Goal: Task Accomplishment & Management: Manage account settings

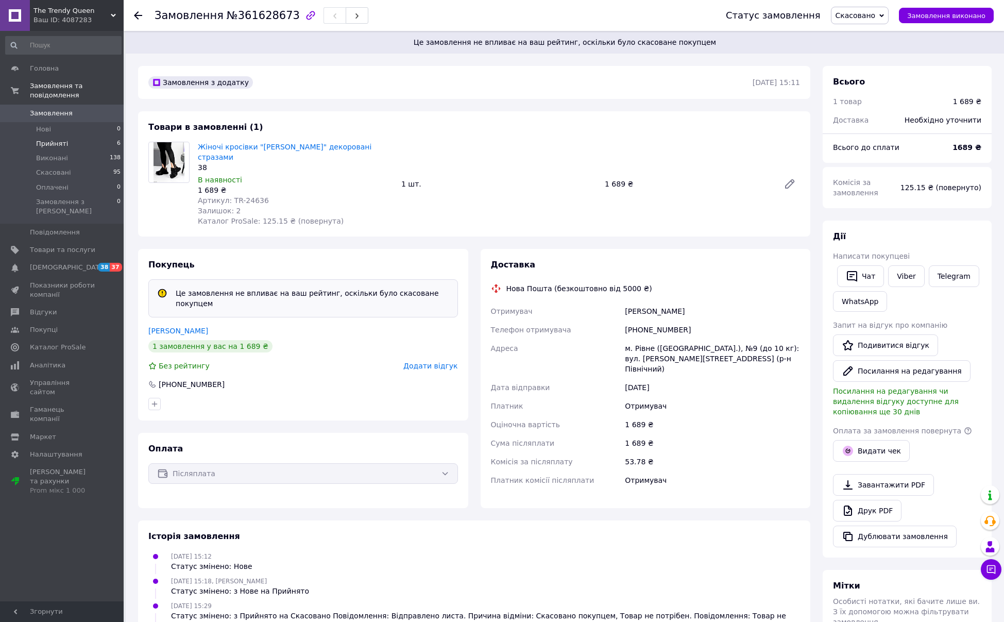
click at [48, 146] on span "Прийняті" at bounding box center [52, 143] width 32 height 9
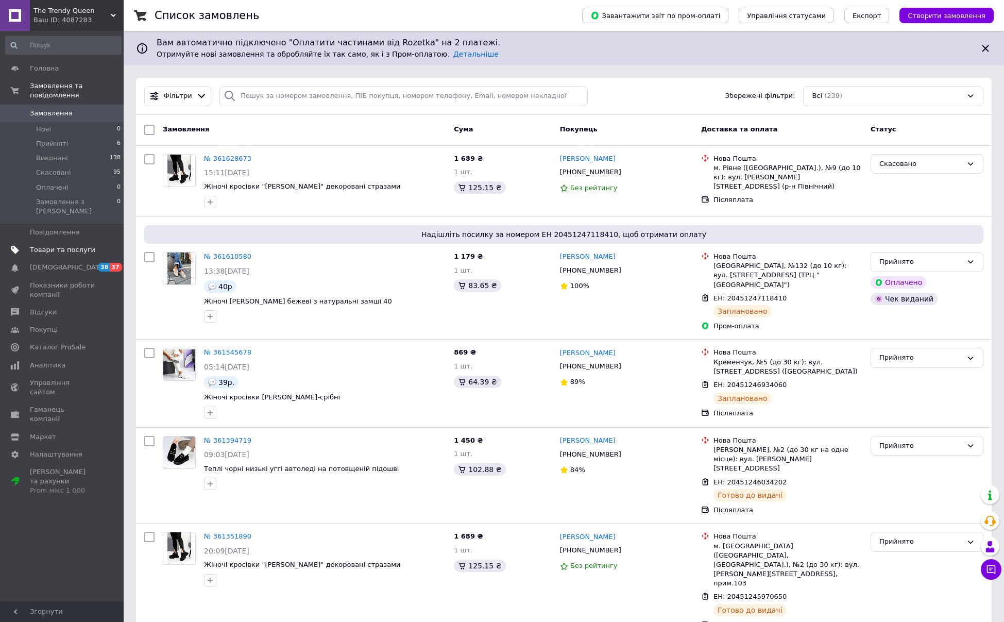
click at [54, 245] on span "Товари та послуги" at bounding box center [62, 249] width 65 height 9
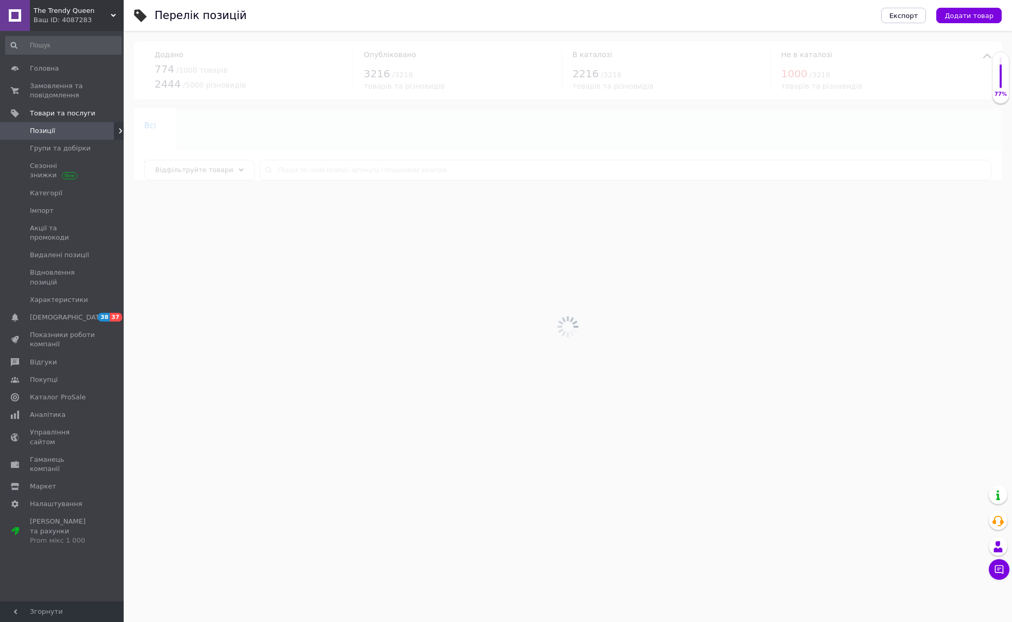
click at [71, 20] on div "Ваш ID: 4087283" at bounding box center [78, 19] width 90 height 9
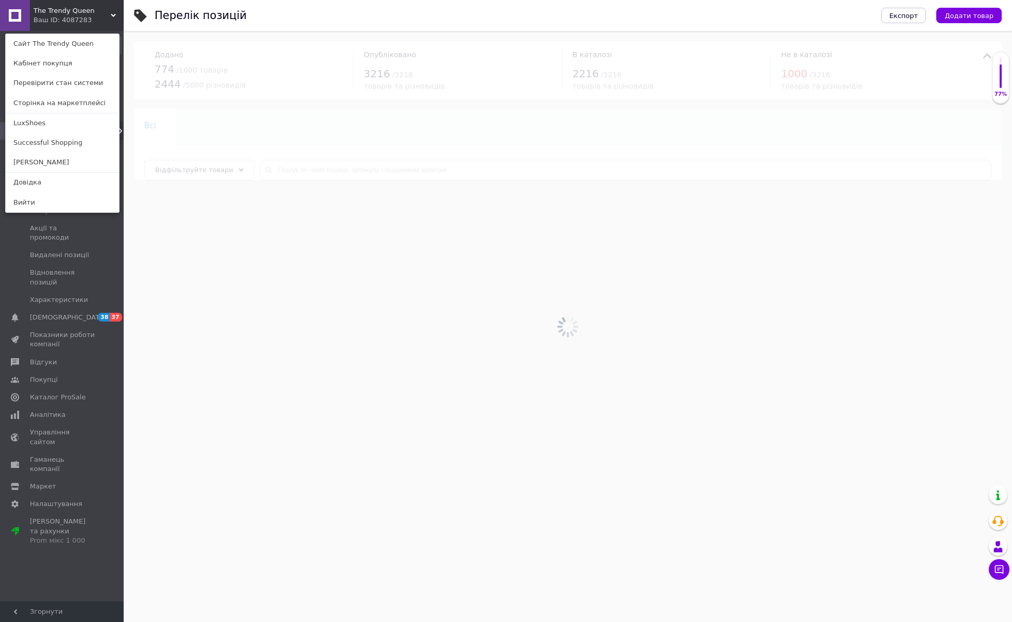
drag, startPoint x: 40, startPoint y: 145, endPoint x: 51, endPoint y: 116, distance: 31.0
click at [40, 145] on link "Successful Shopping" at bounding box center [62, 143] width 113 height 20
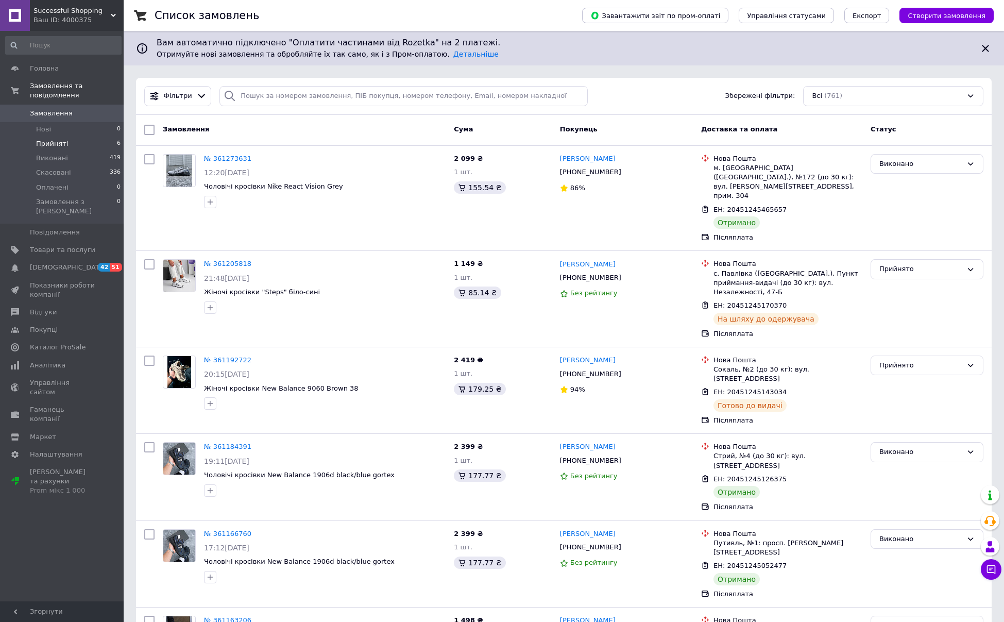
click at [55, 137] on li "Прийняті 6" at bounding box center [63, 143] width 127 height 14
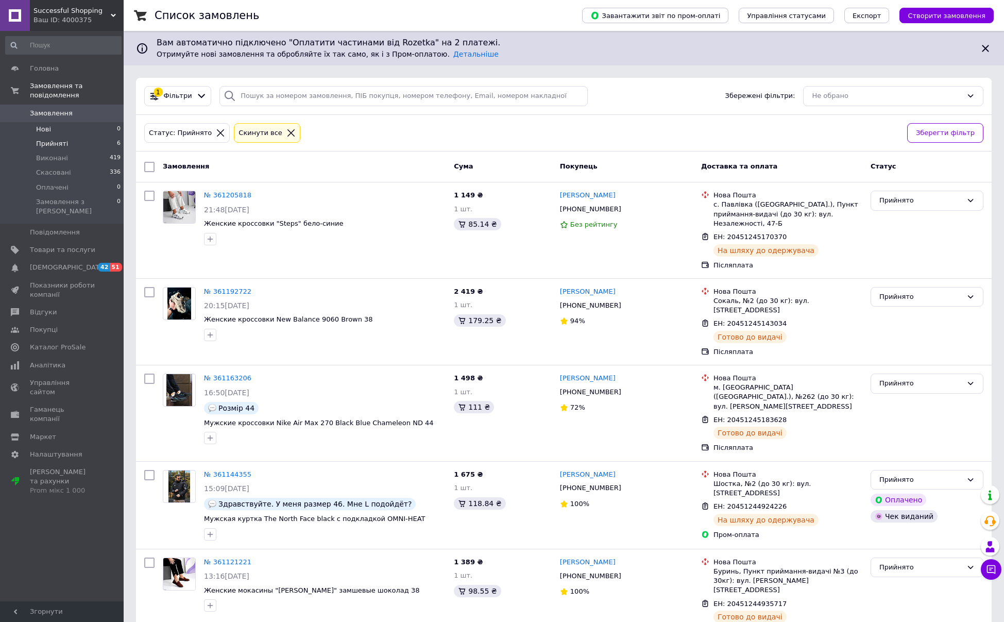
click at [44, 130] on span "Нові" at bounding box center [43, 129] width 15 height 9
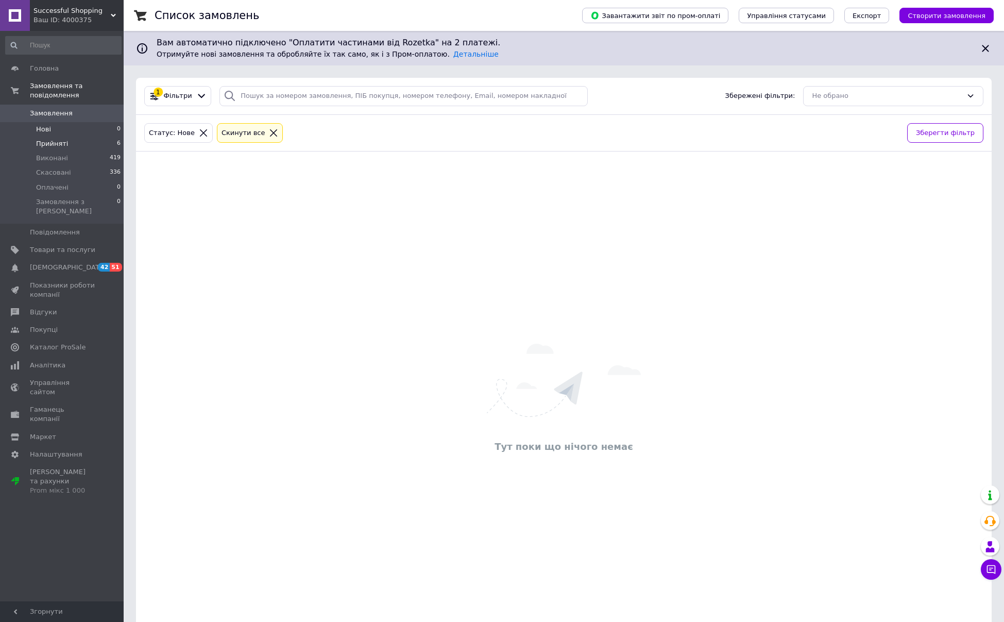
click at [48, 141] on span "Прийняті" at bounding box center [52, 143] width 32 height 9
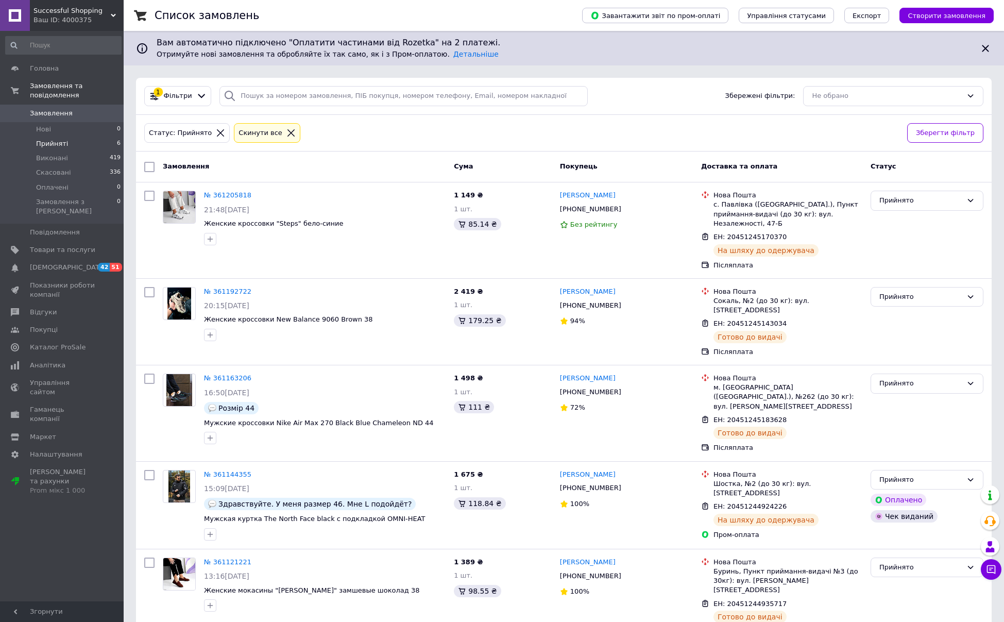
click at [56, 15] on div "Ваш ID: 4000375" at bounding box center [78, 19] width 90 height 9
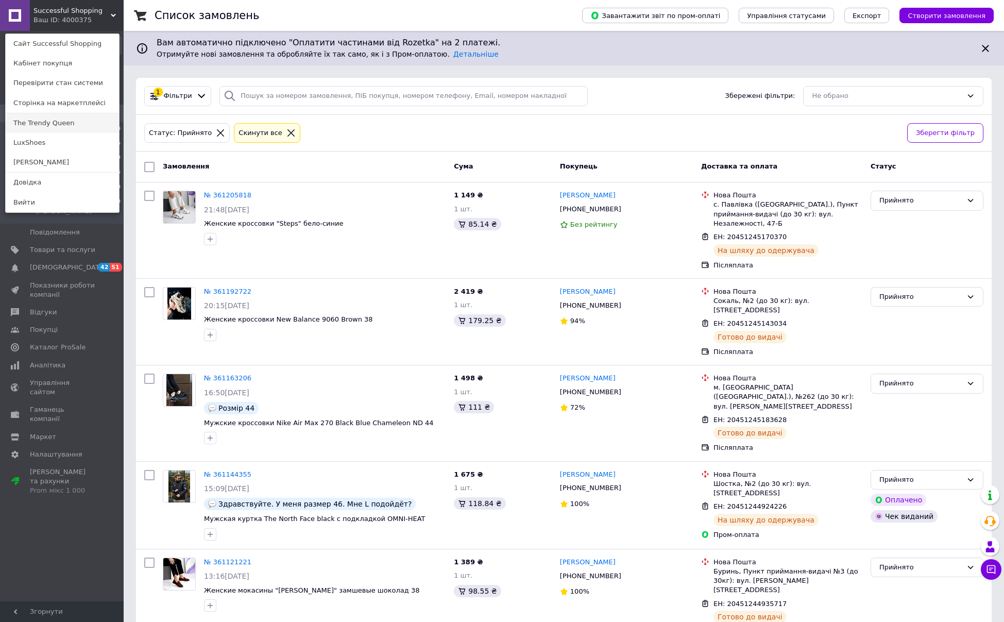
click at [44, 120] on link "The Trendy Queen" at bounding box center [62, 123] width 113 height 20
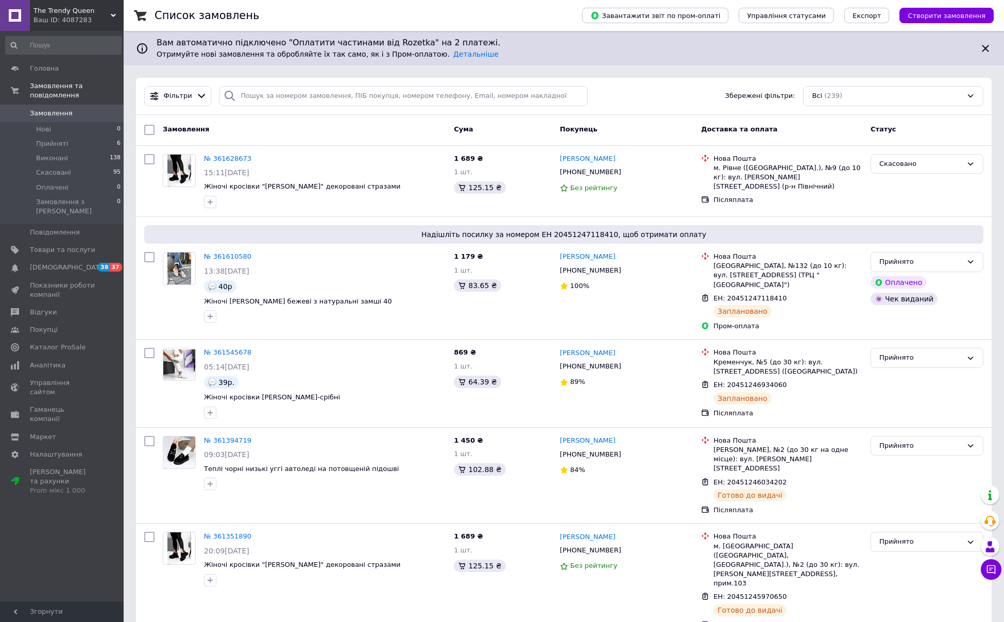
click at [81, 16] on div "Ваш ID: 4087283" at bounding box center [78, 19] width 90 height 9
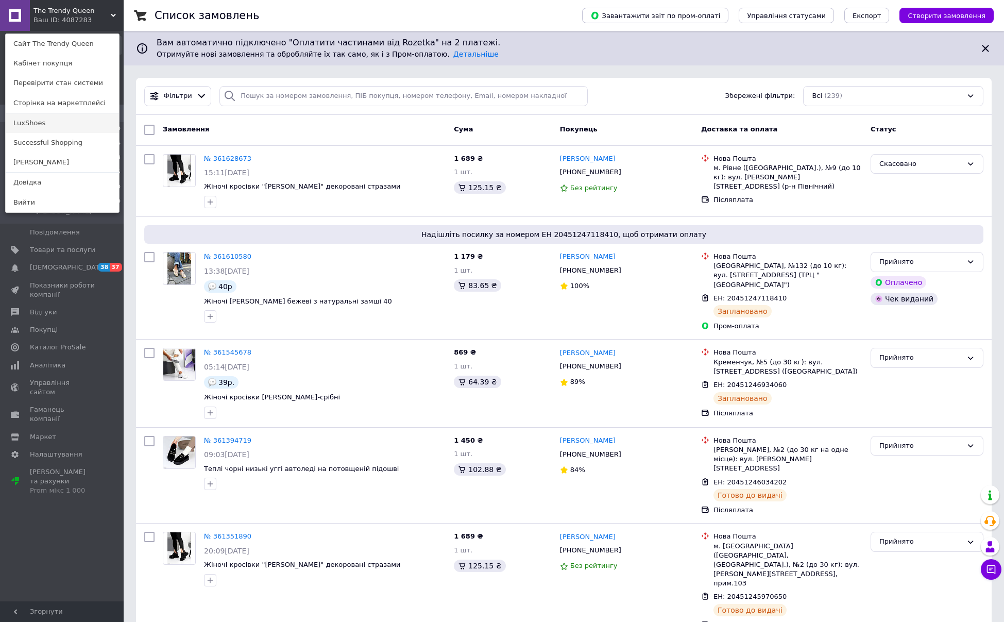
click at [35, 124] on link "LuxShoes" at bounding box center [62, 123] width 113 height 20
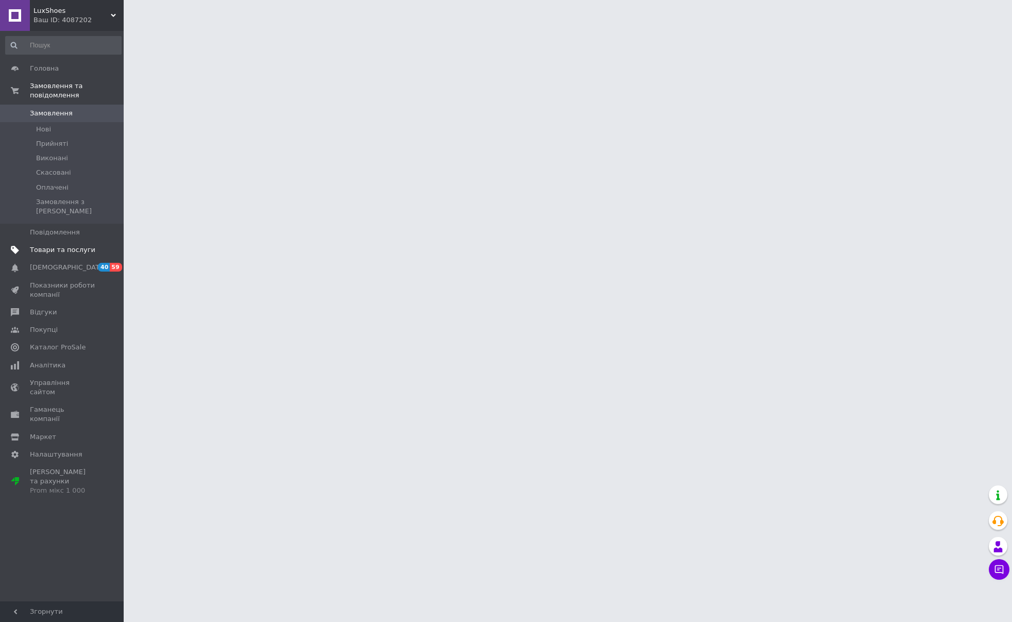
click at [45, 245] on span "Товари та послуги" at bounding box center [62, 249] width 65 height 9
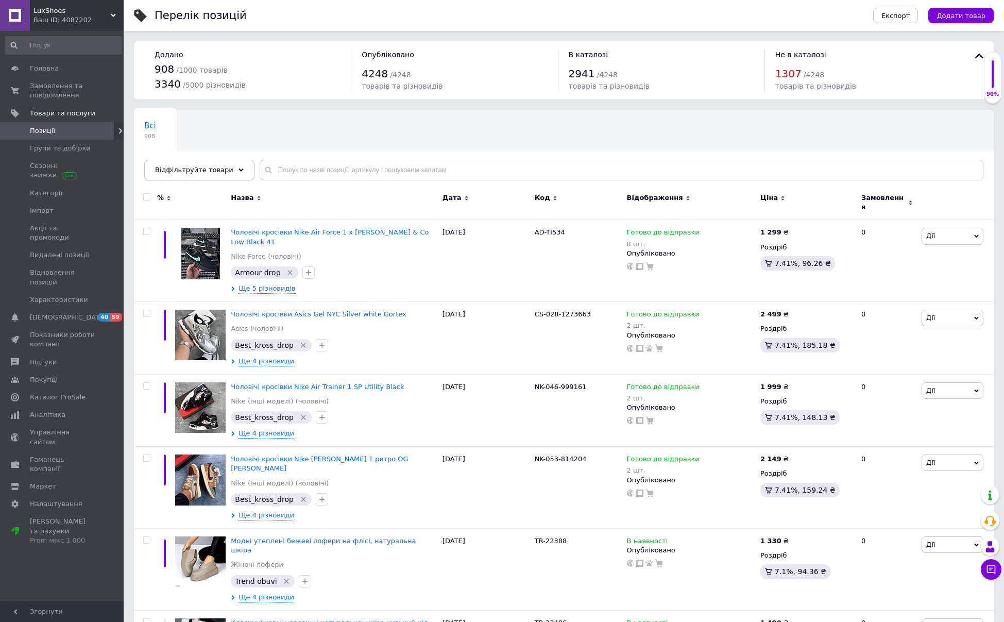
click at [235, 173] on div "Відфільтруйте товари" at bounding box center [199, 170] width 110 height 21
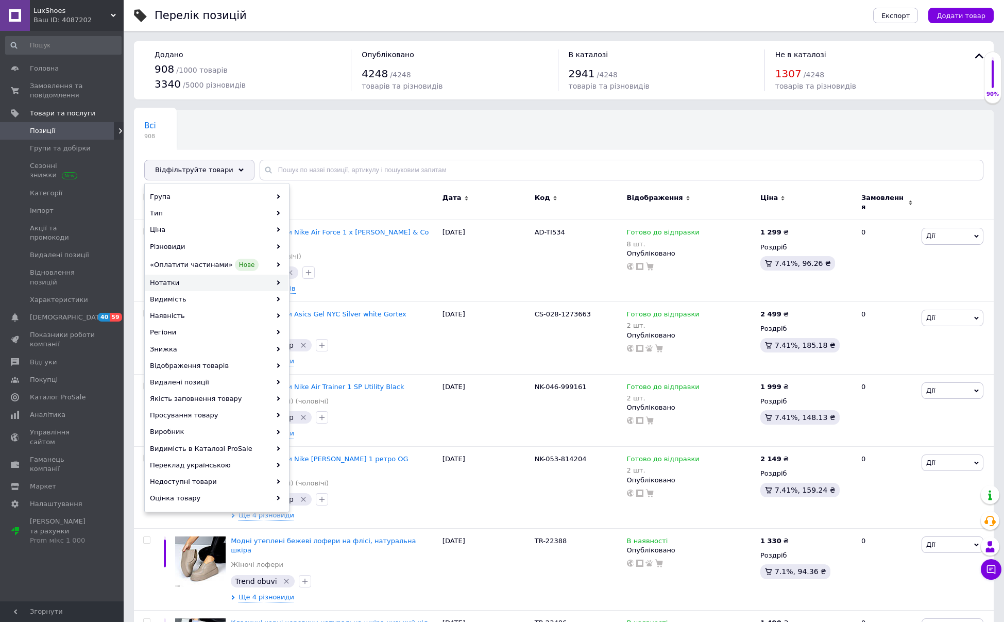
click at [197, 289] on div "Нотатки" at bounding box center [216, 283] width 143 height 16
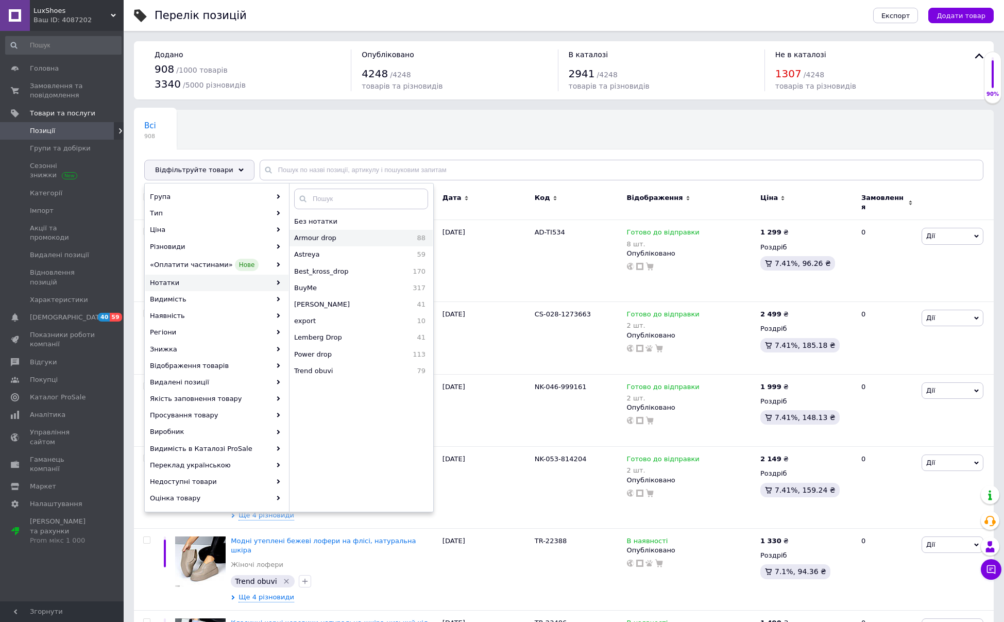
click at [339, 242] on span "Armour drop" at bounding box center [343, 237] width 99 height 9
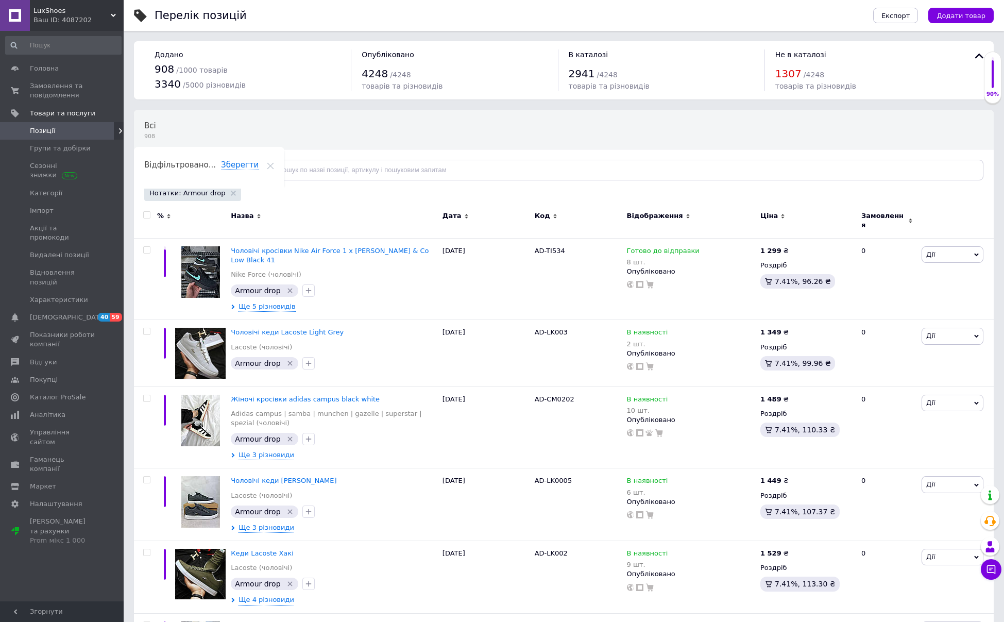
click at [146, 214] on input "checkbox" at bounding box center [146, 215] width 7 height 7
checkbox input "true"
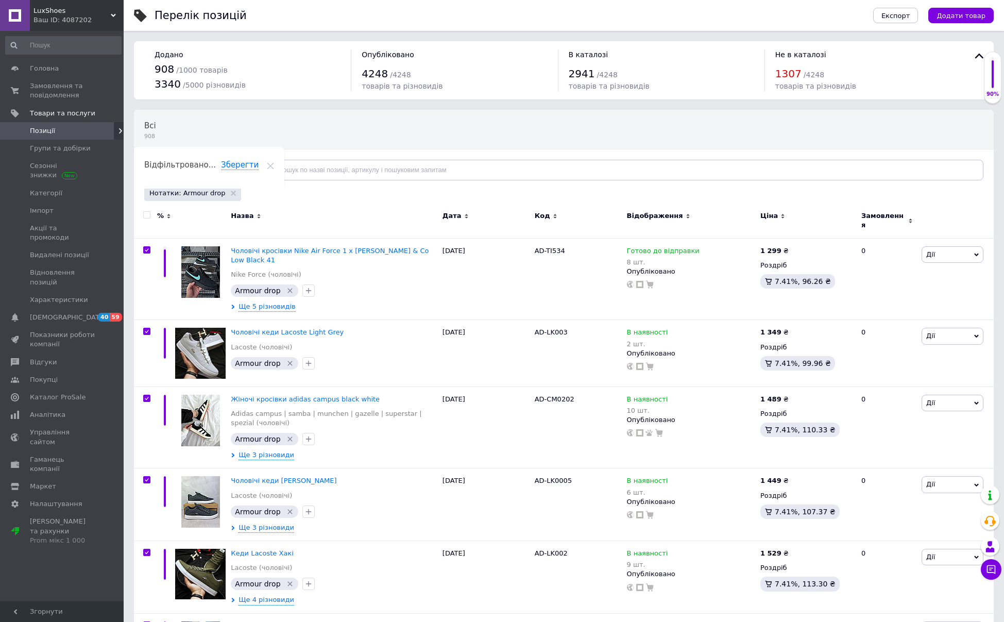
checkbox input "true"
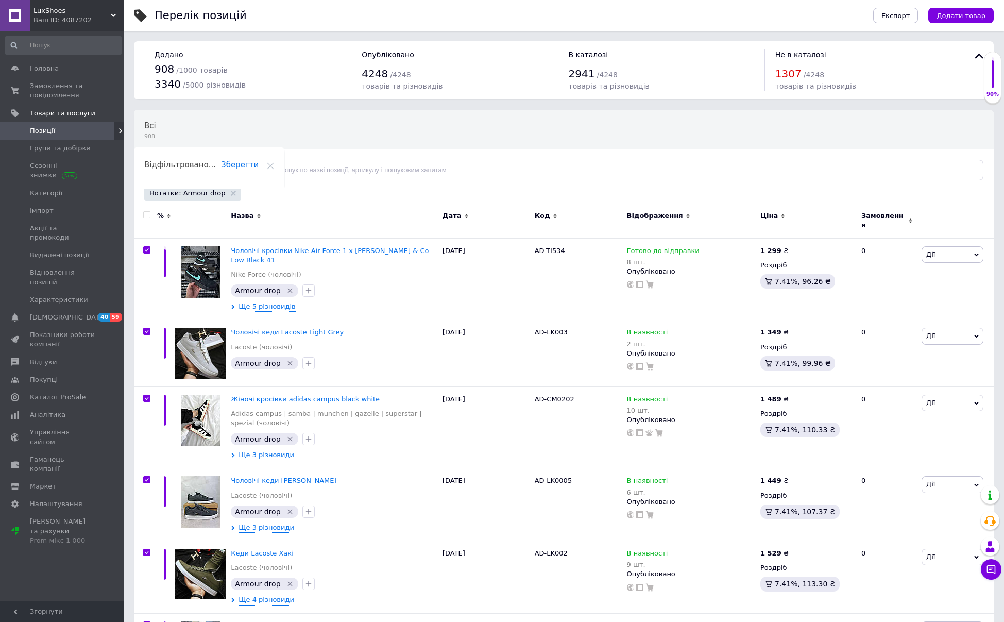
checkbox input "true"
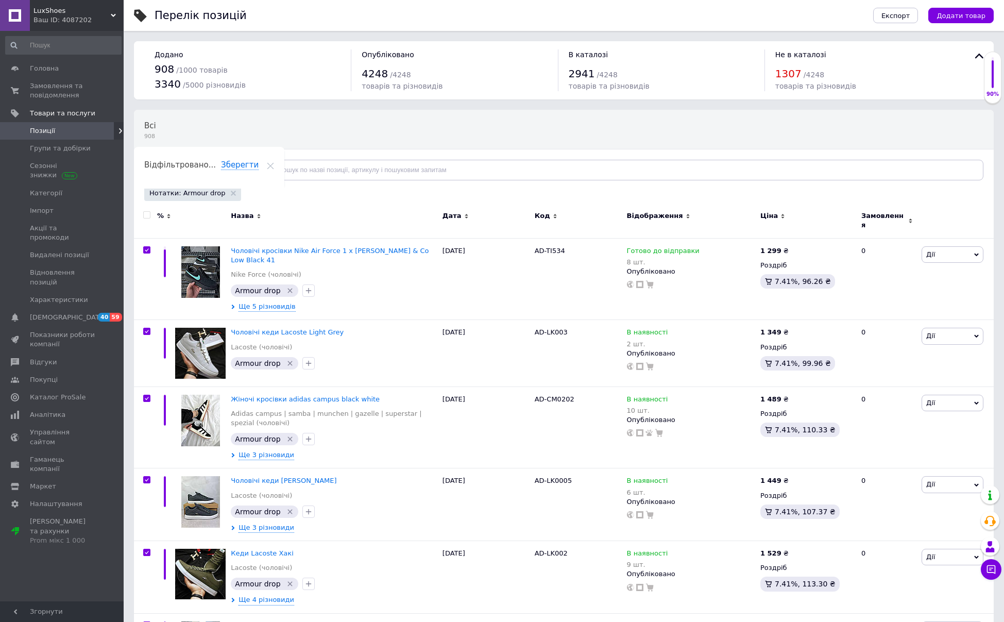
checkbox input "true"
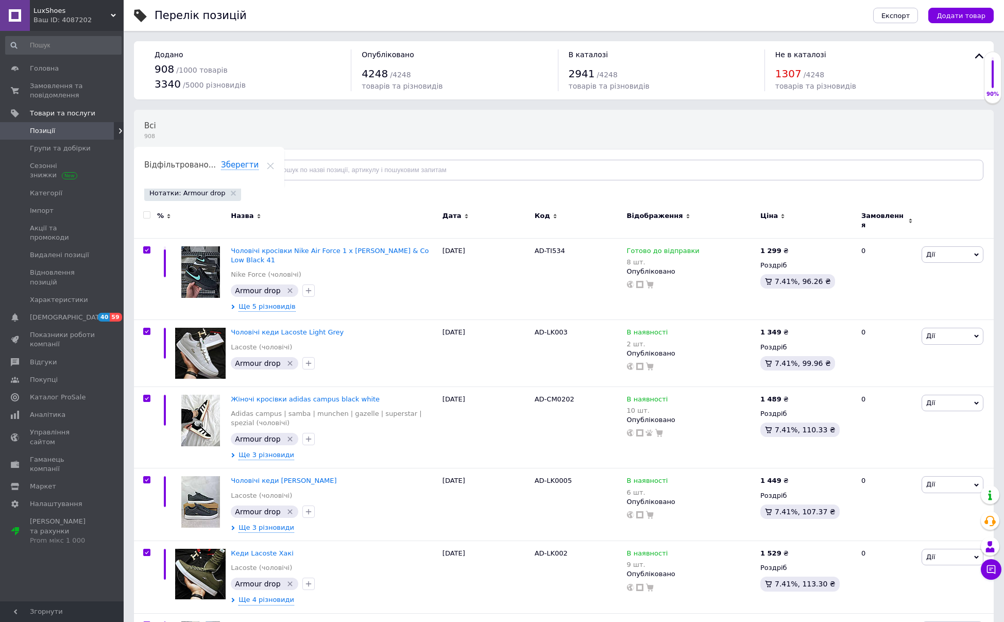
checkbox input "true"
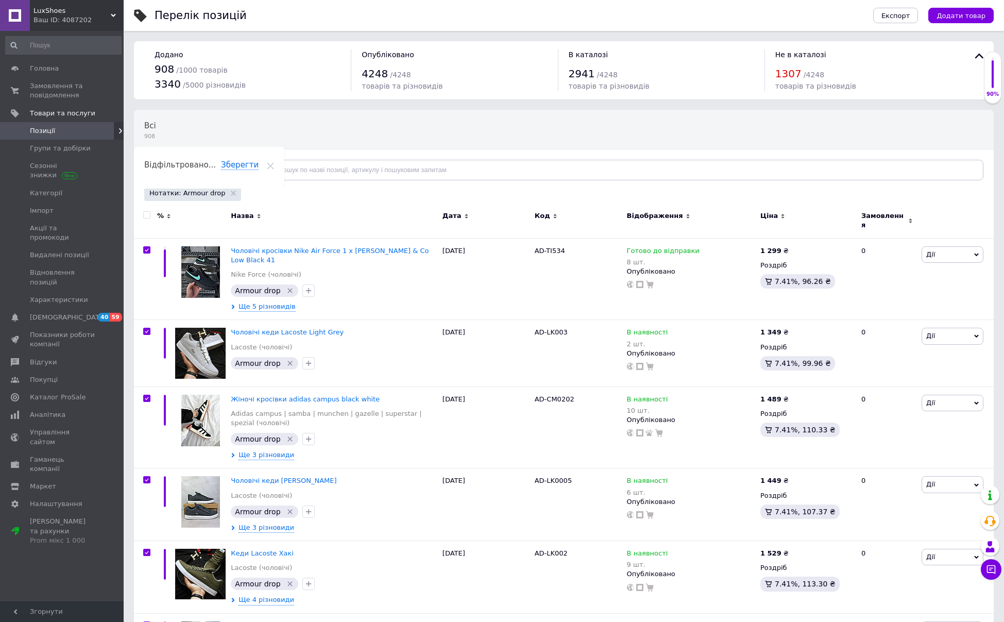
checkbox input "true"
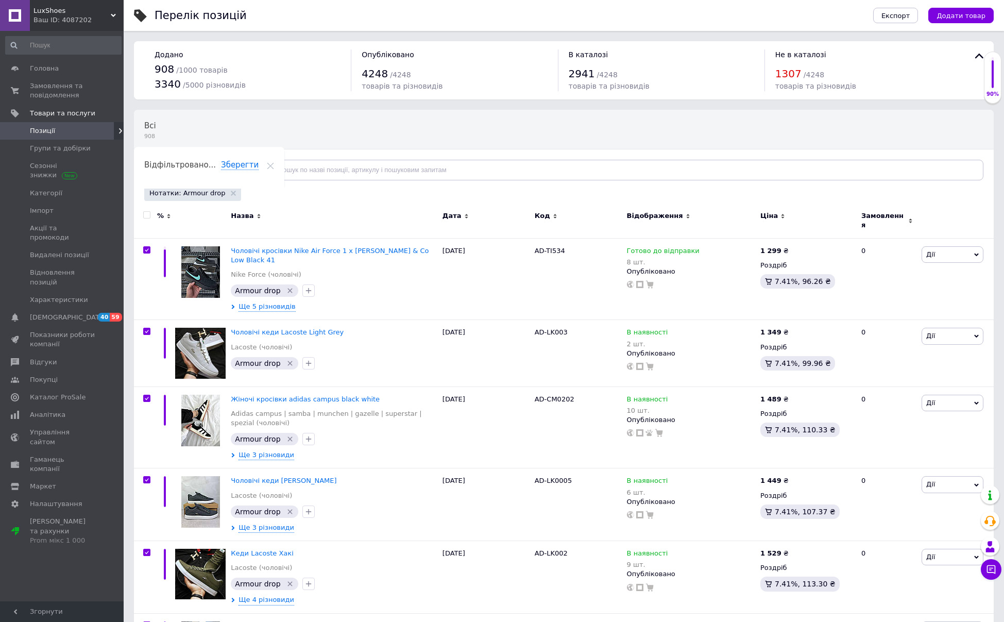
checkbox input "true"
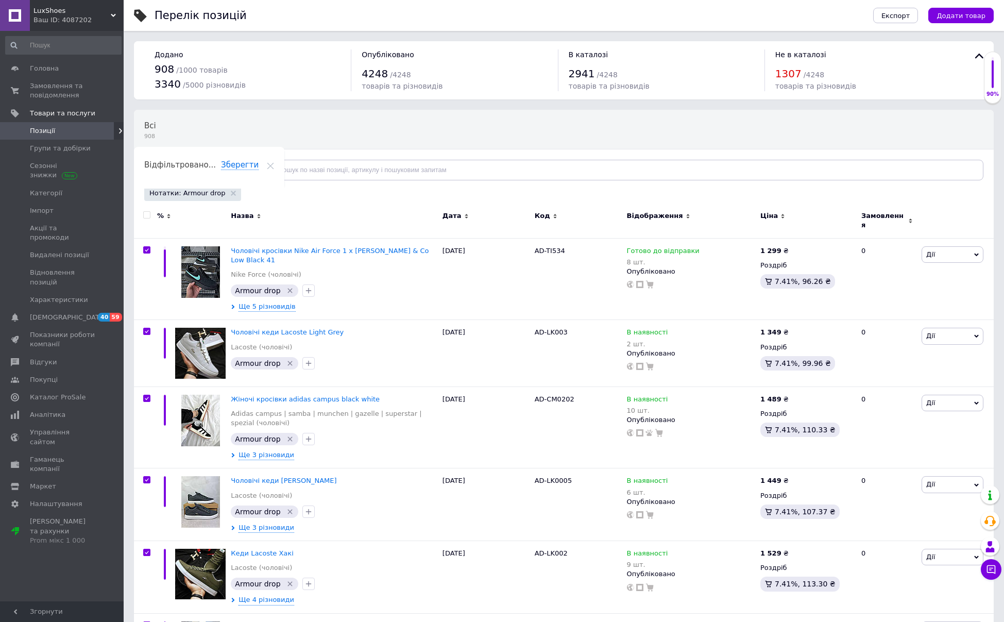
checkbox input "true"
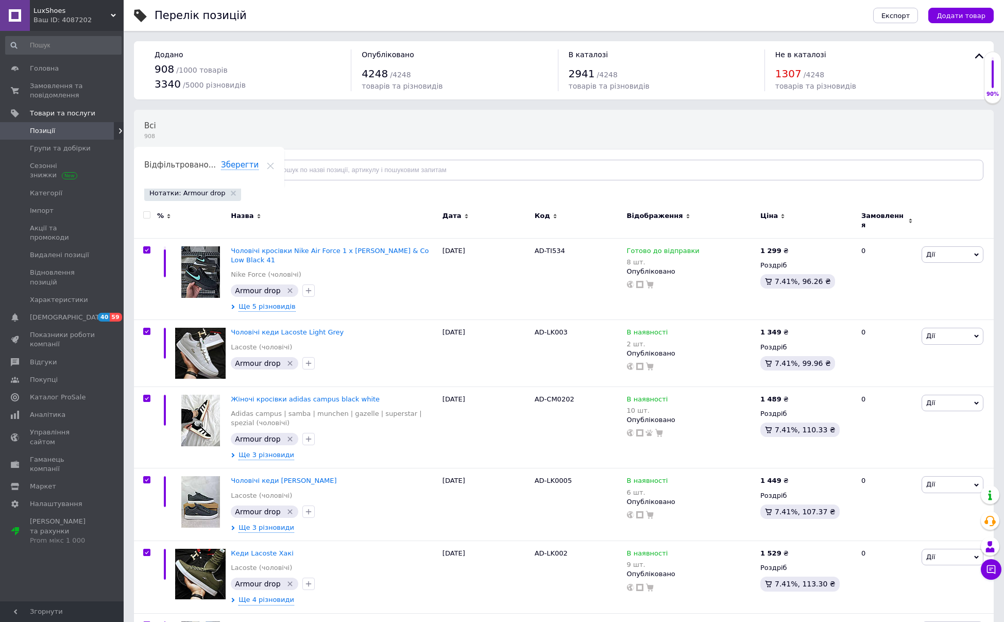
checkbox input "true"
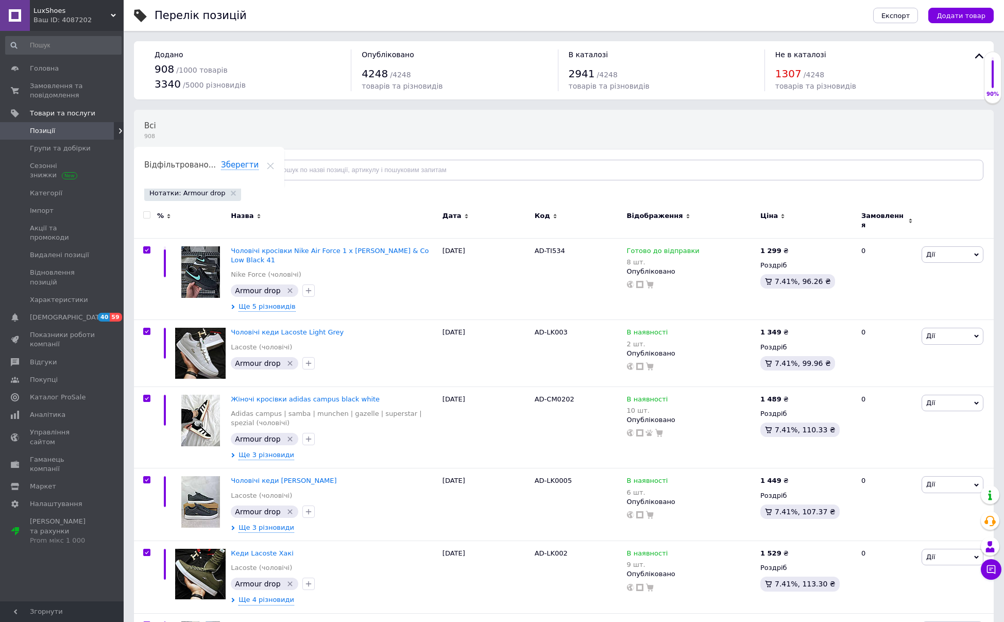
checkbox input "true"
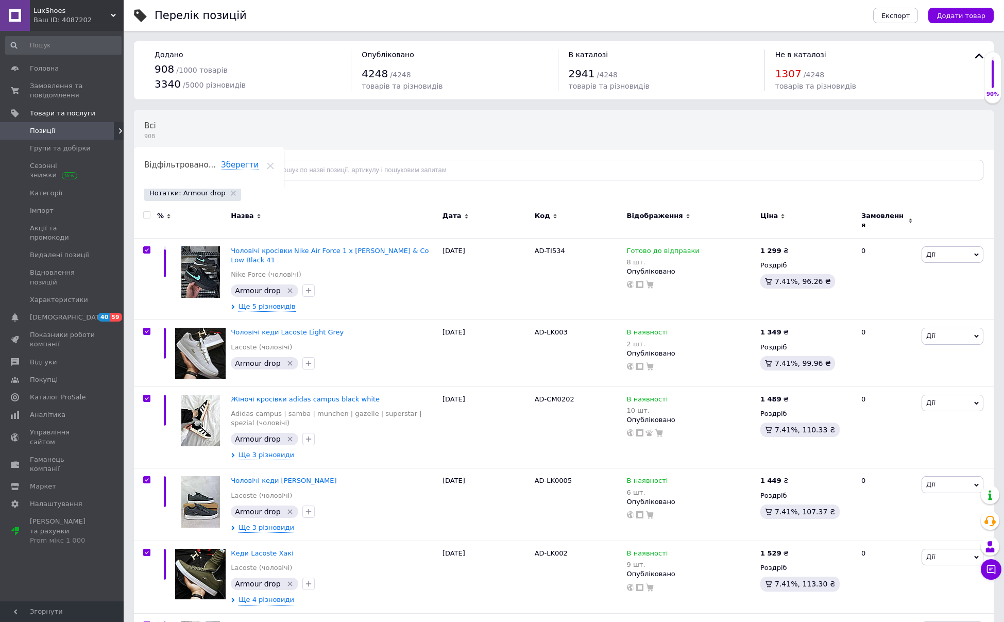
checkbox input "true"
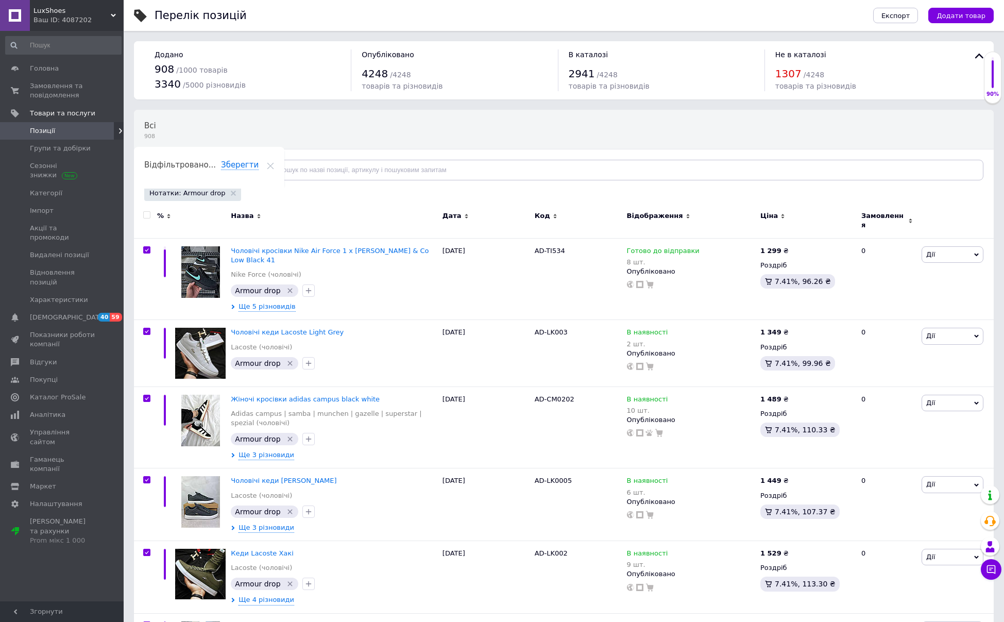
checkbox input "true"
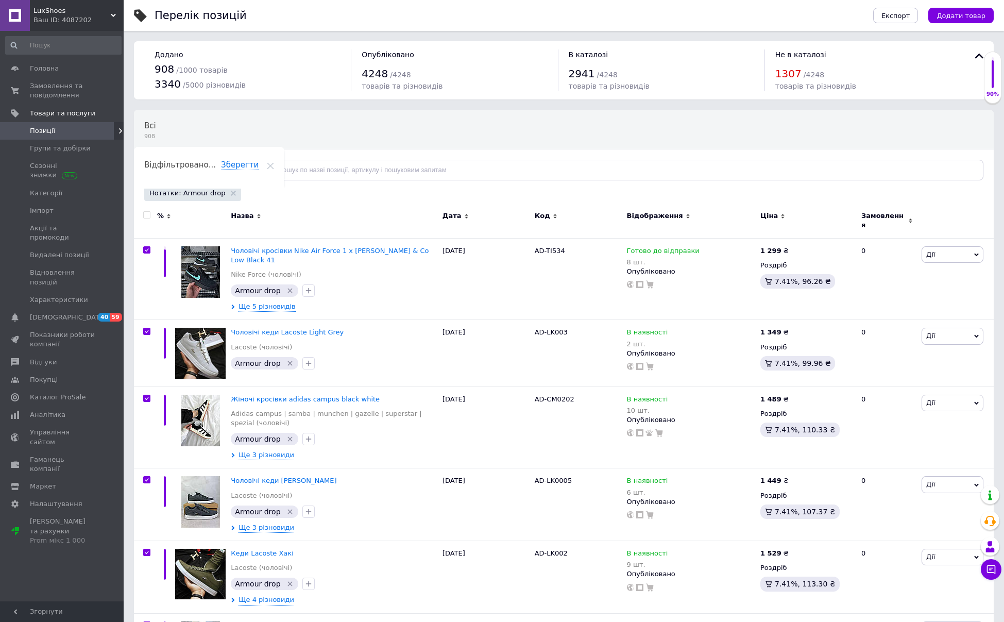
checkbox input "true"
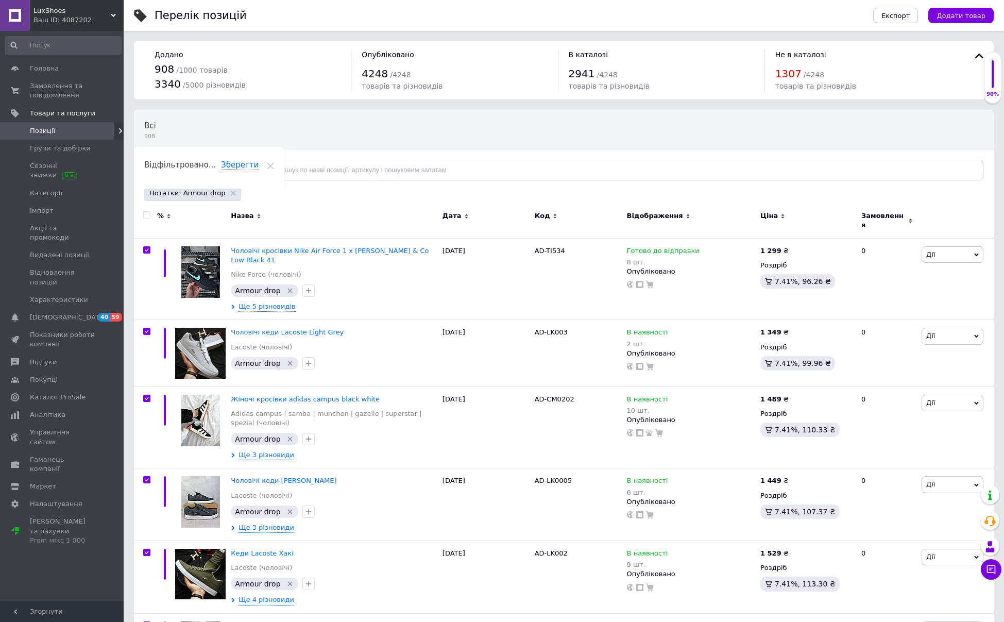
checkbox input "true"
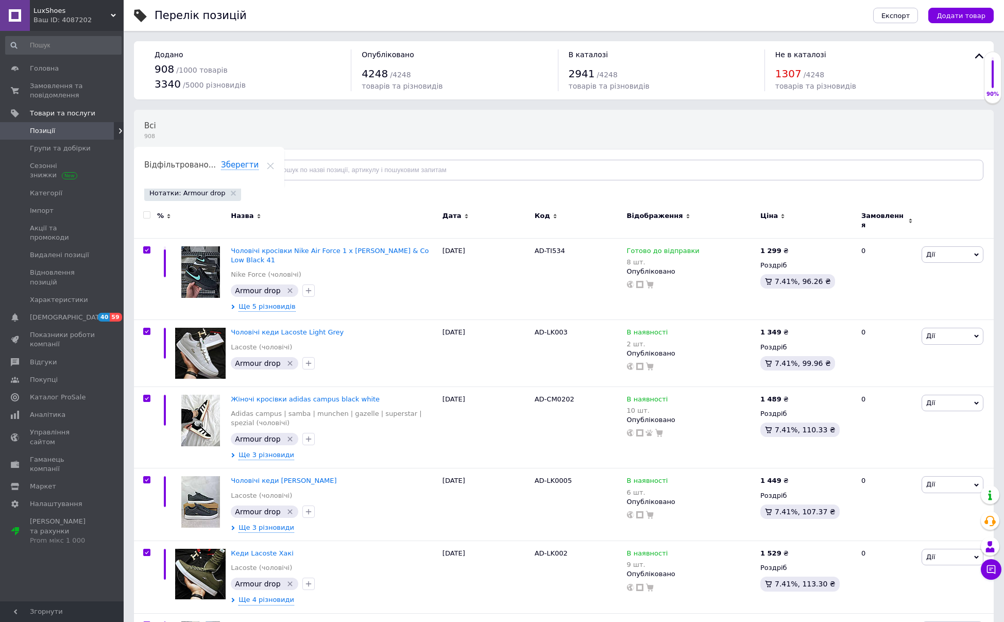
checkbox input "true"
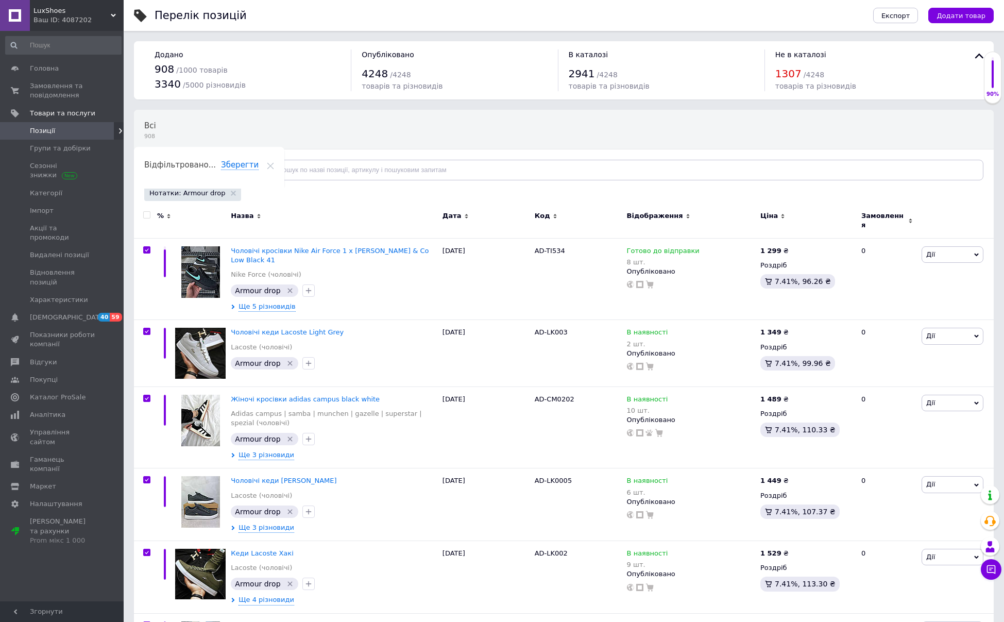
checkbox input "true"
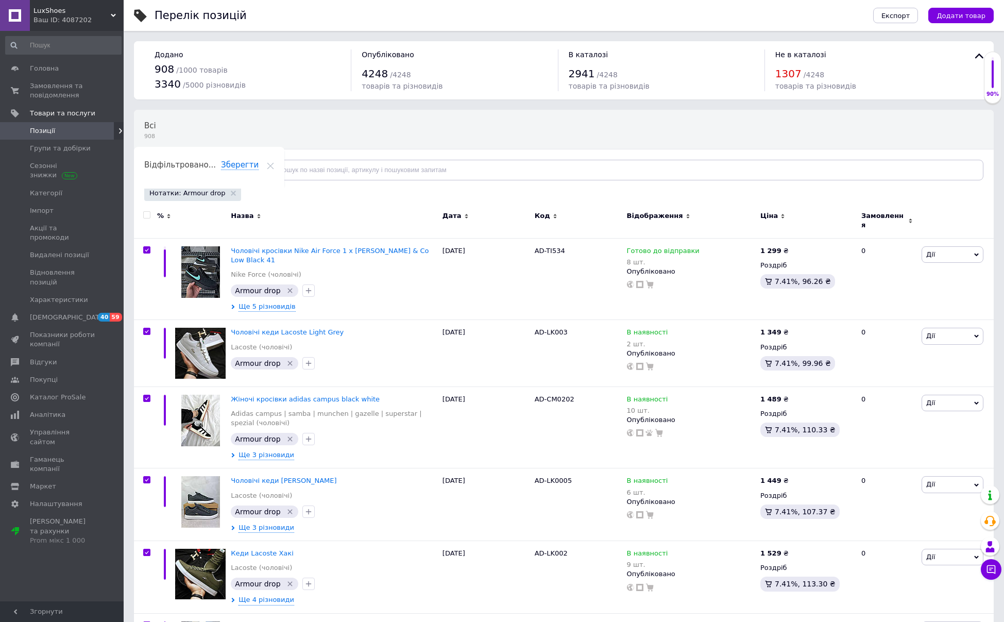
checkbox input "true"
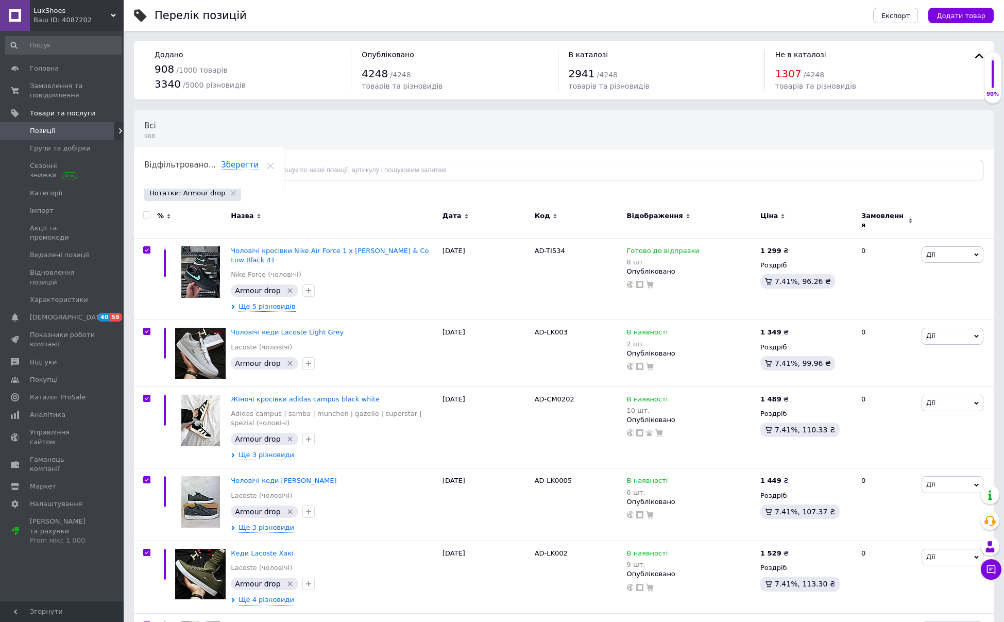
checkbox input "true"
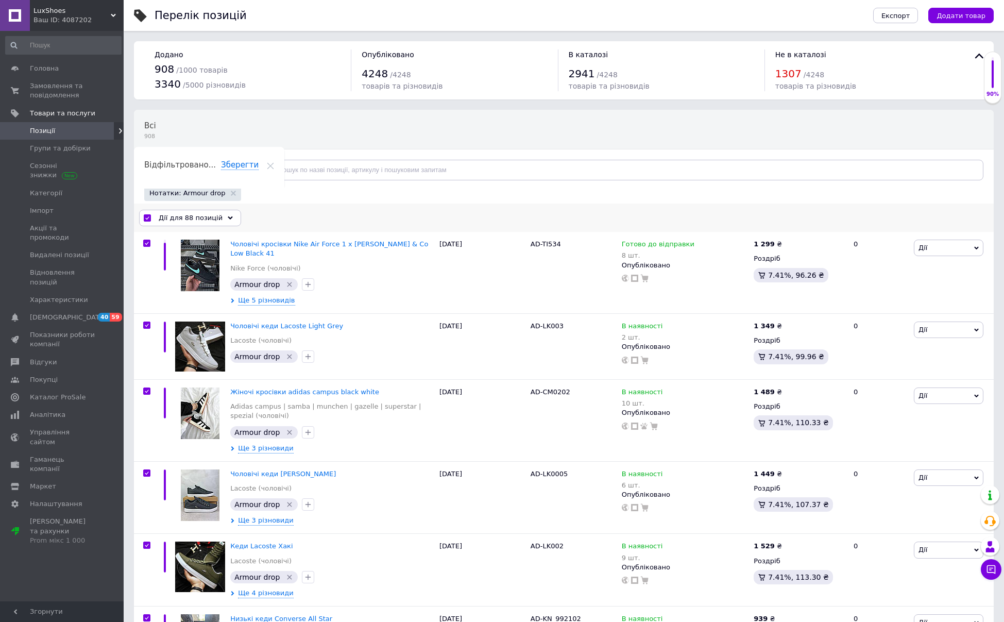
click at [228, 219] on div "Дії для 88 позицій" at bounding box center [190, 218] width 102 height 16
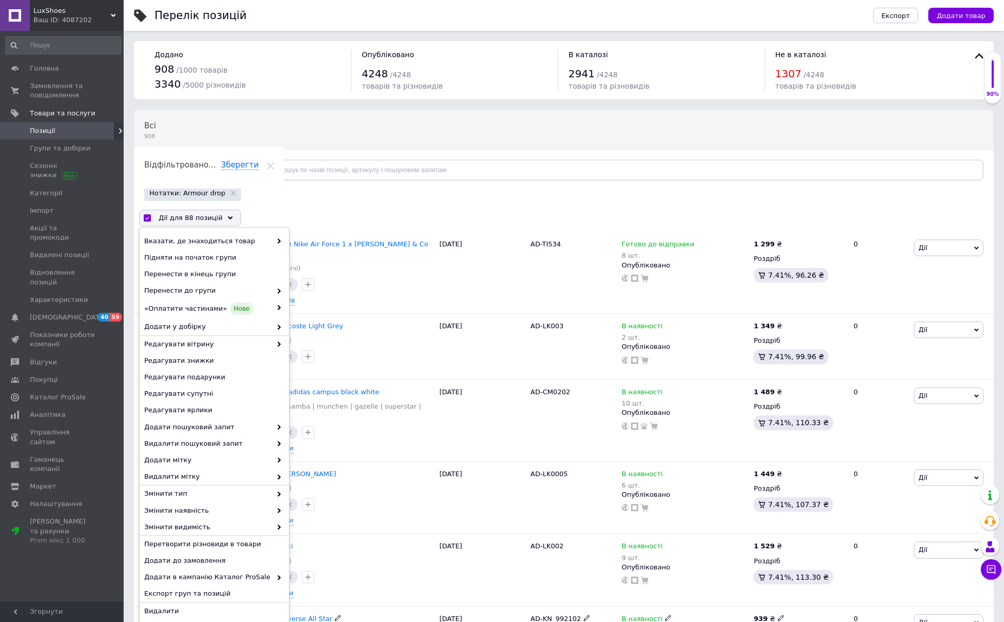
scroll to position [355, 0]
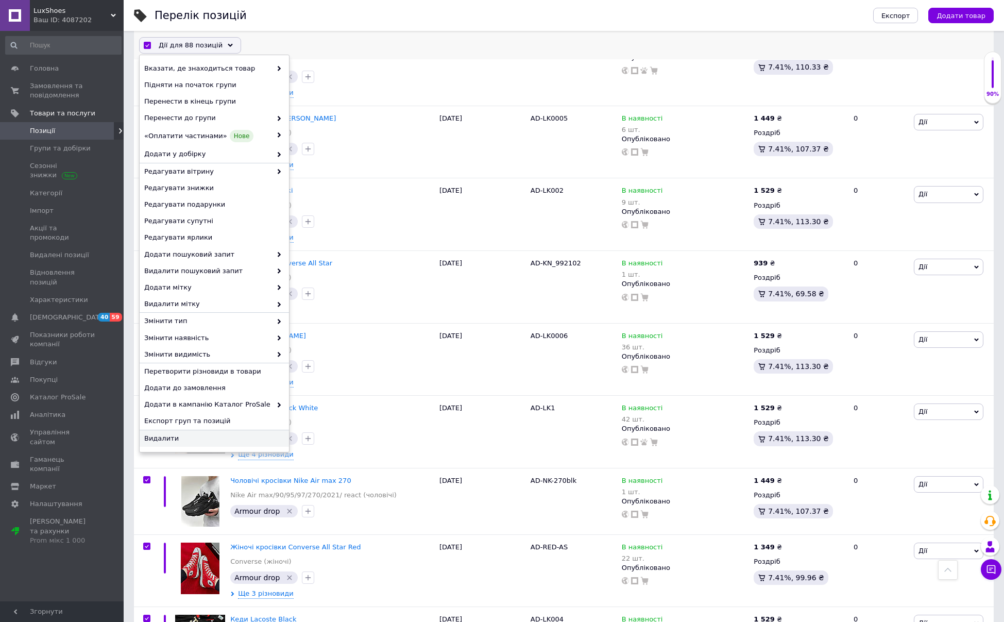
click at [168, 437] on span "Видалити" at bounding box center [213, 437] width 138 height 9
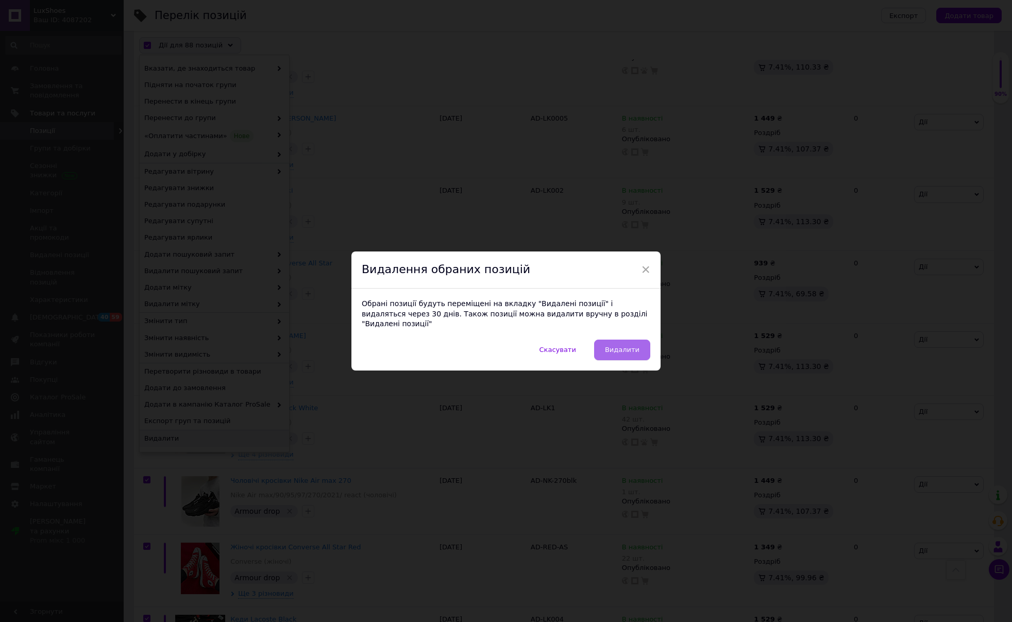
click at [617, 346] on span "Видалити" at bounding box center [622, 350] width 35 height 8
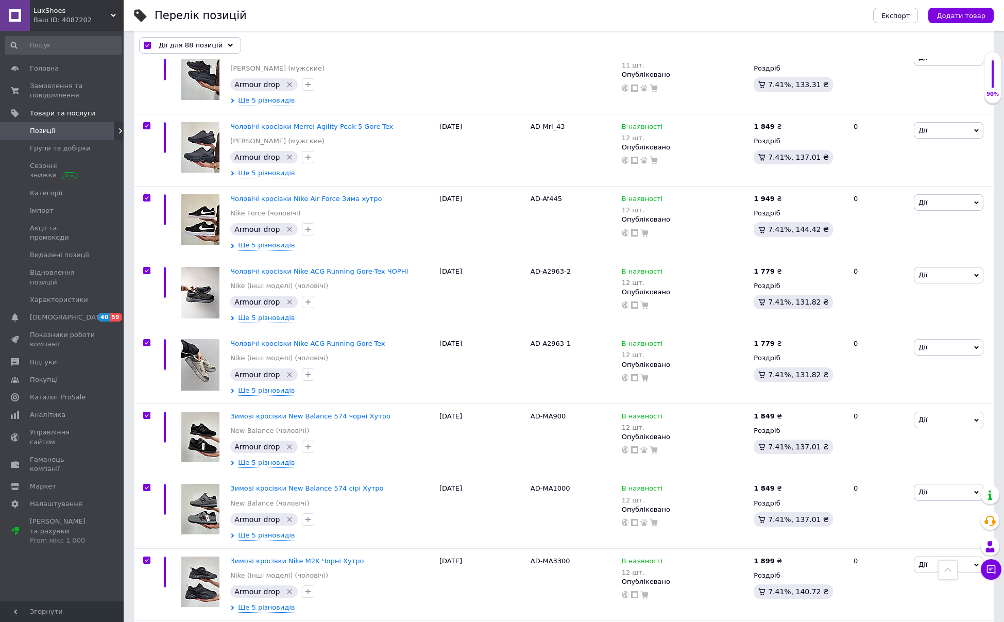
scroll to position [5988, 0]
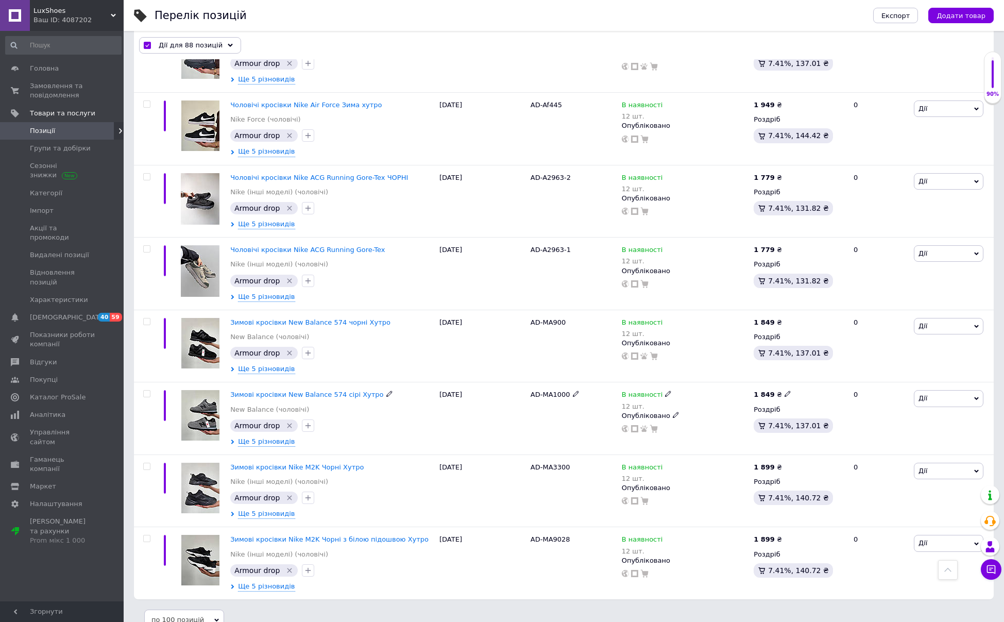
checkbox input "false"
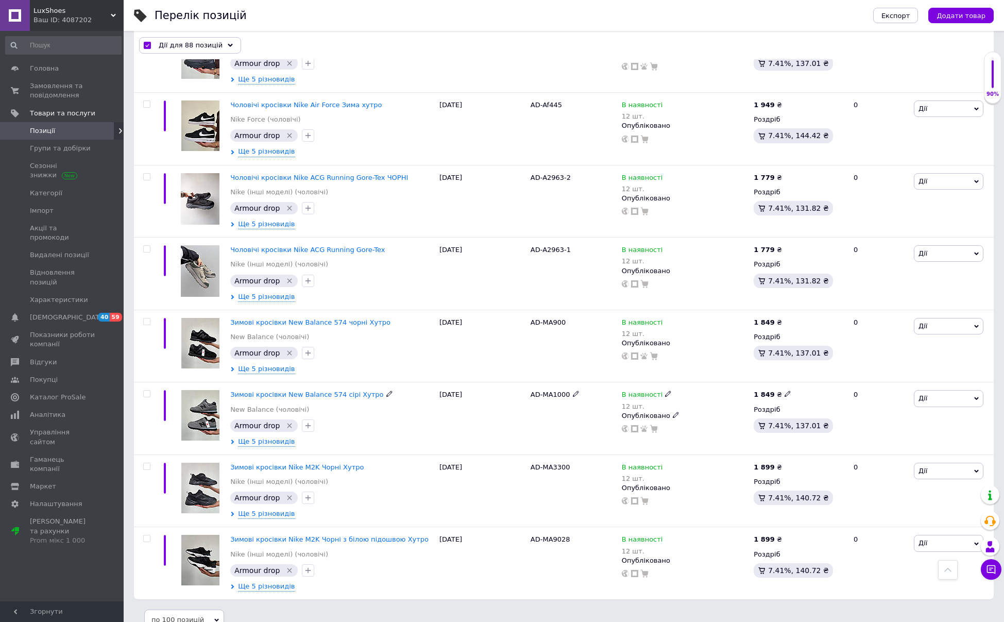
checkbox input "false"
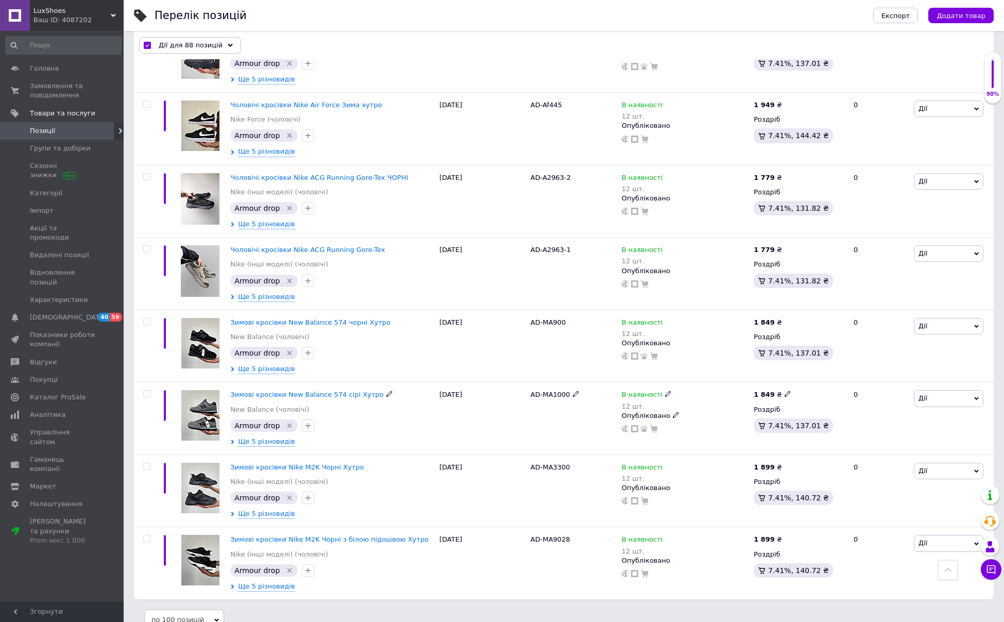
checkbox input "false"
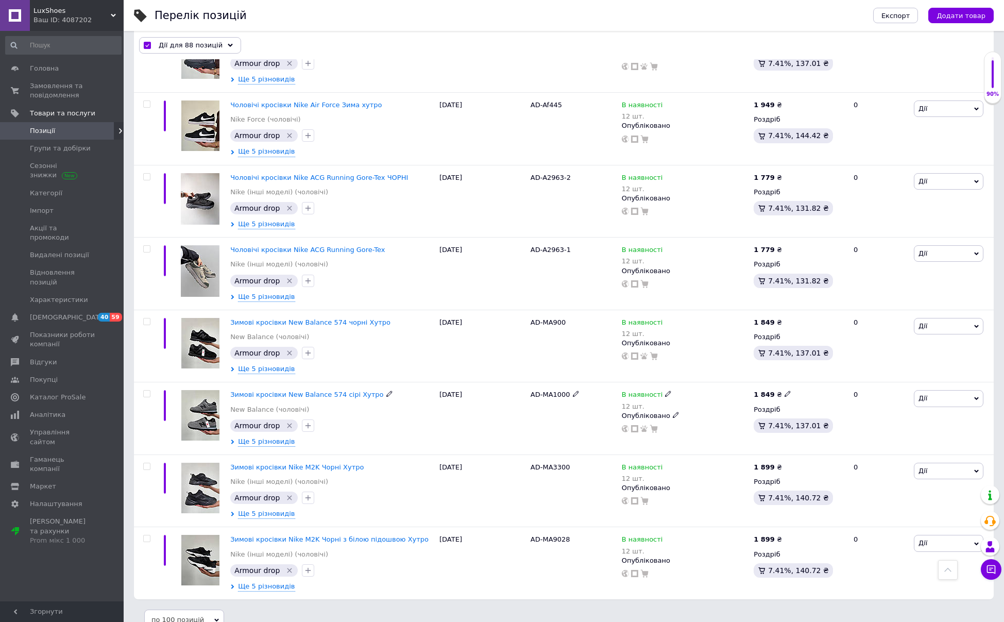
checkbox input "false"
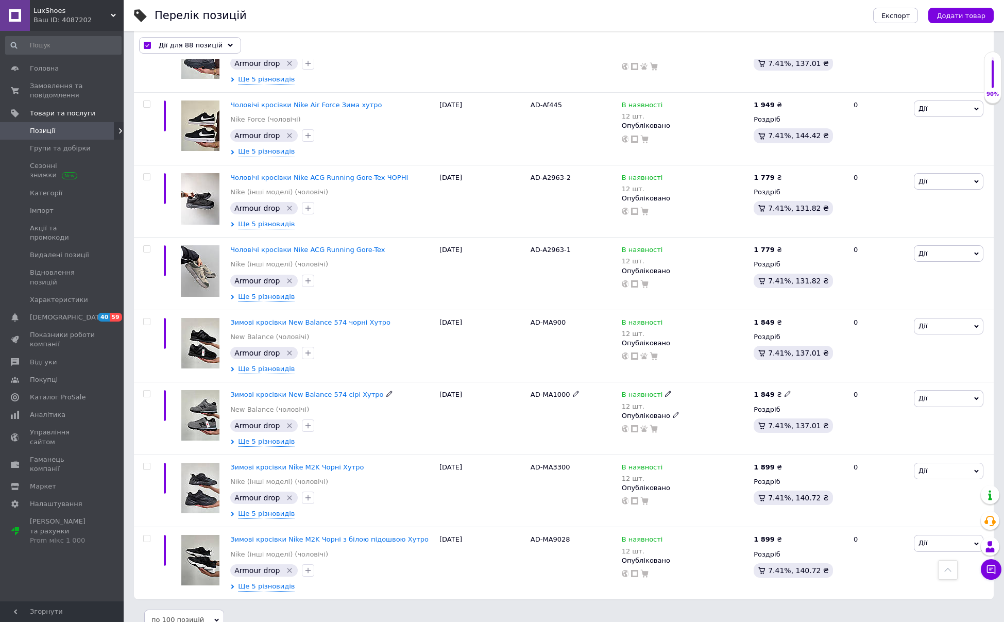
checkbox input "false"
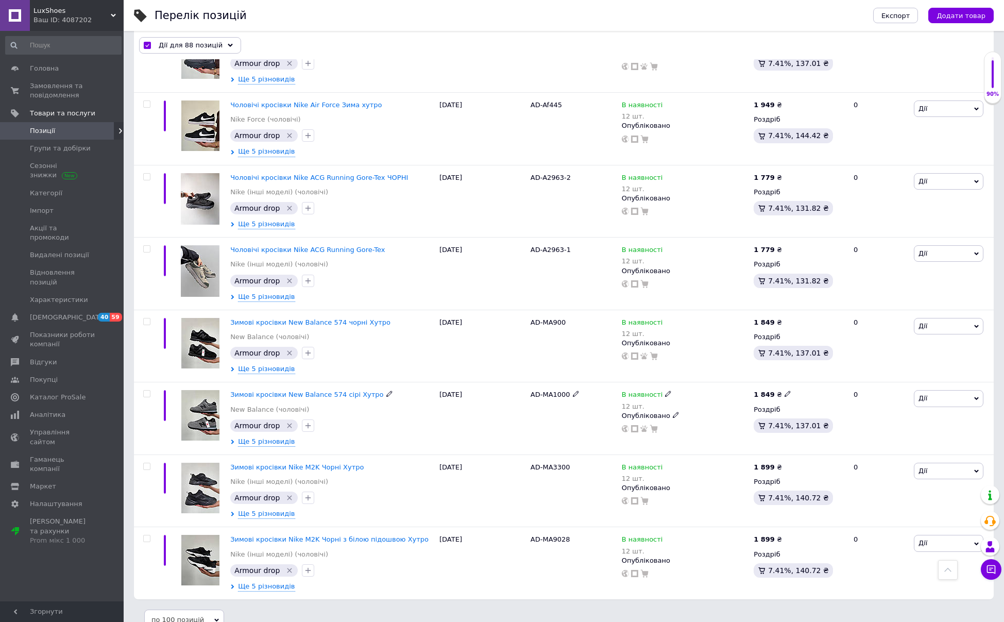
checkbox input "false"
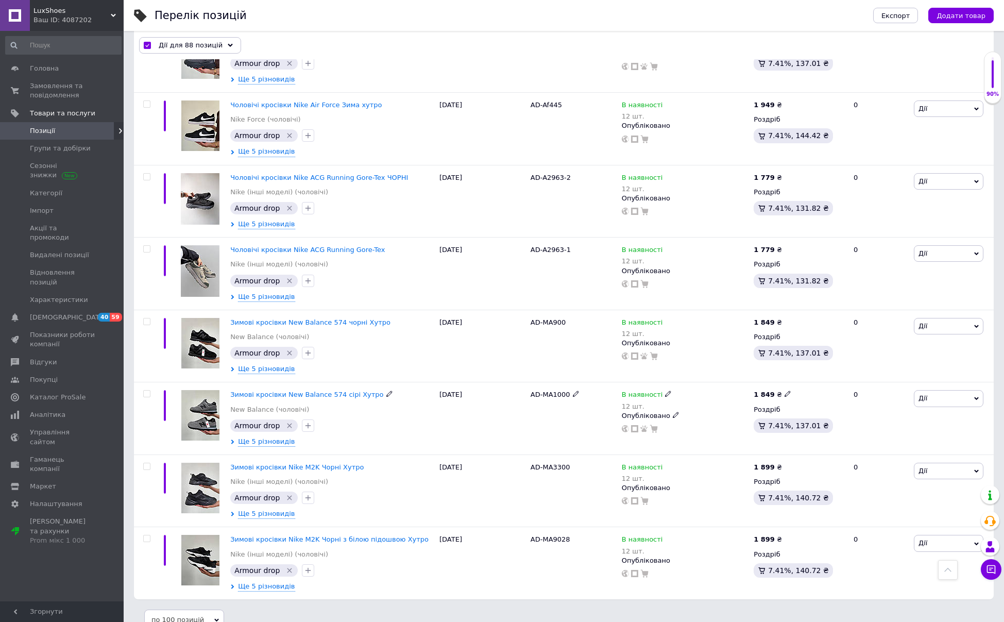
checkbox input "false"
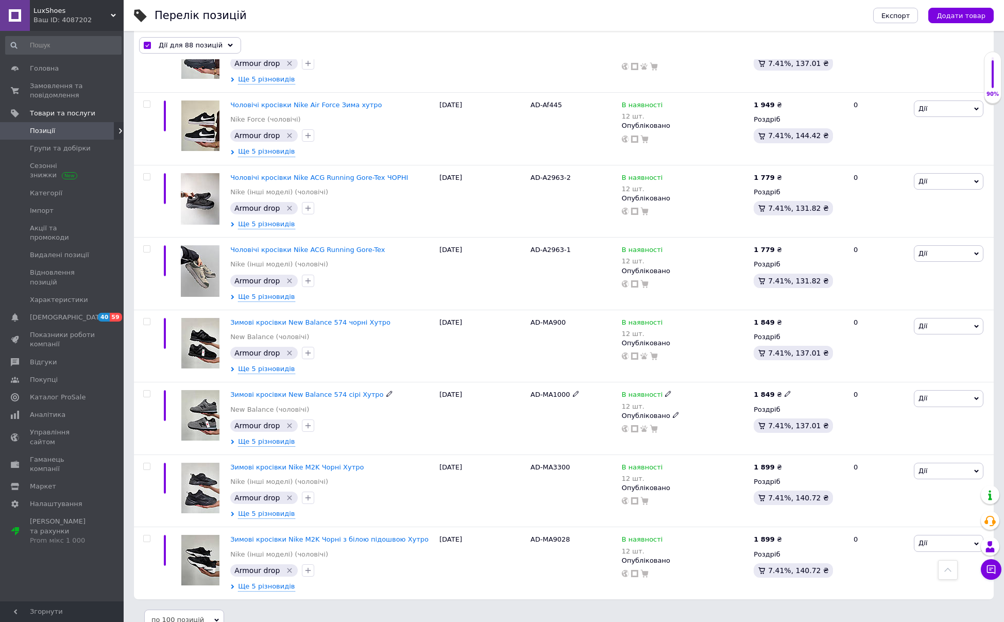
checkbox input "false"
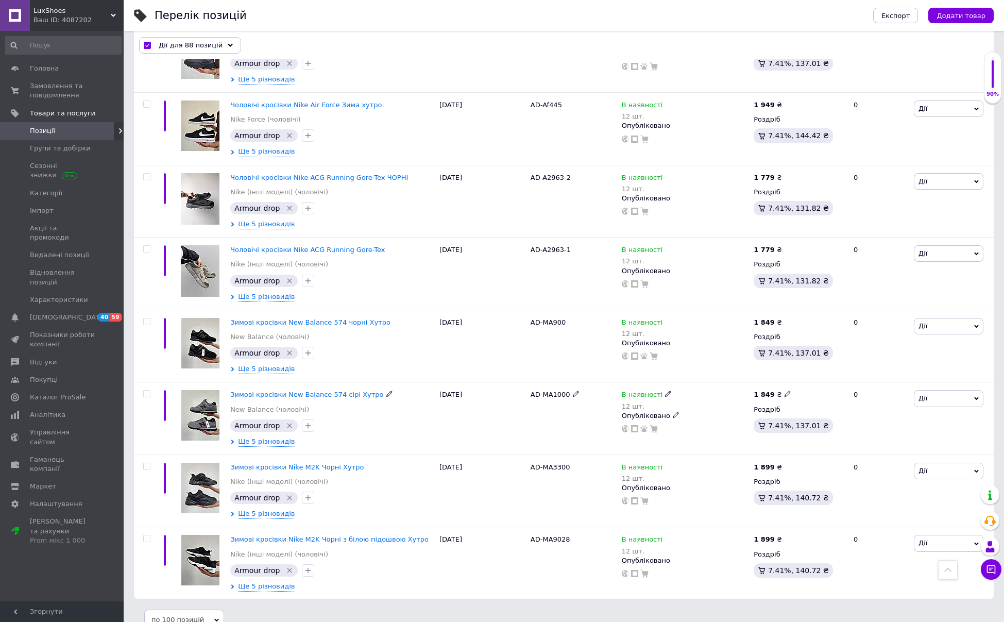
checkbox input "false"
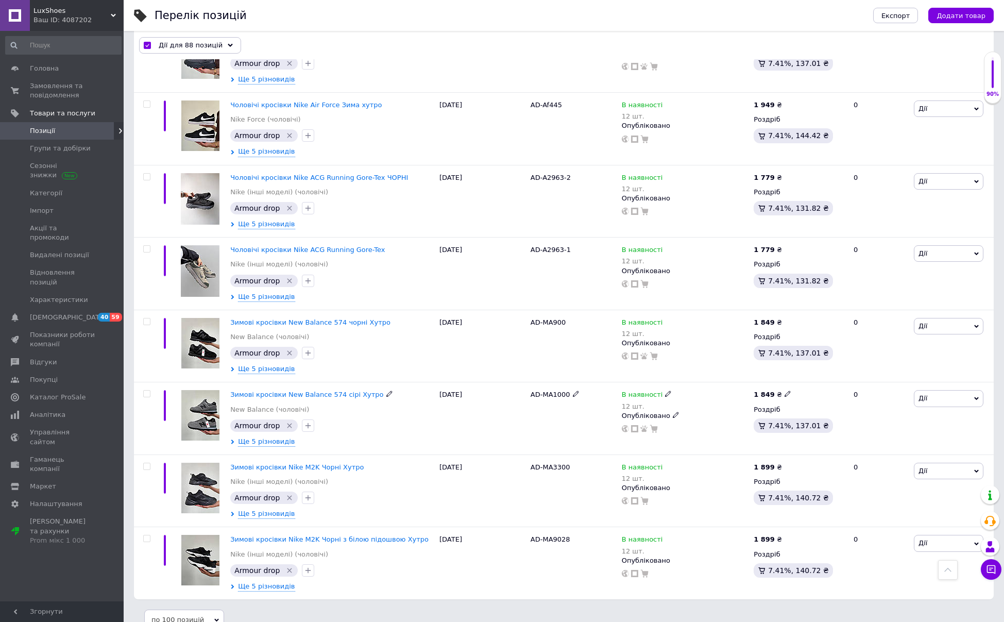
checkbox input "false"
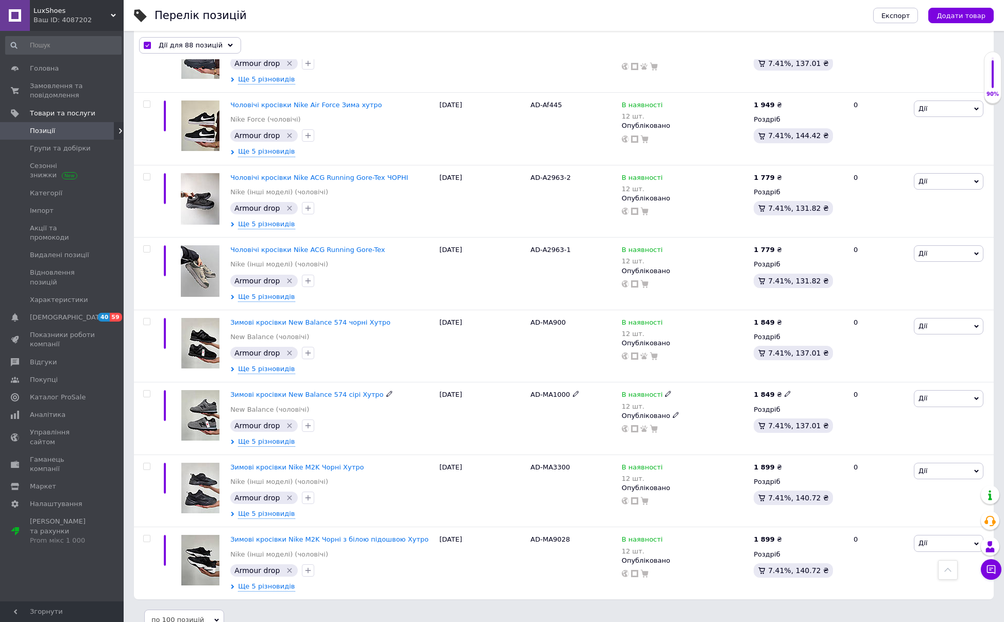
checkbox input "false"
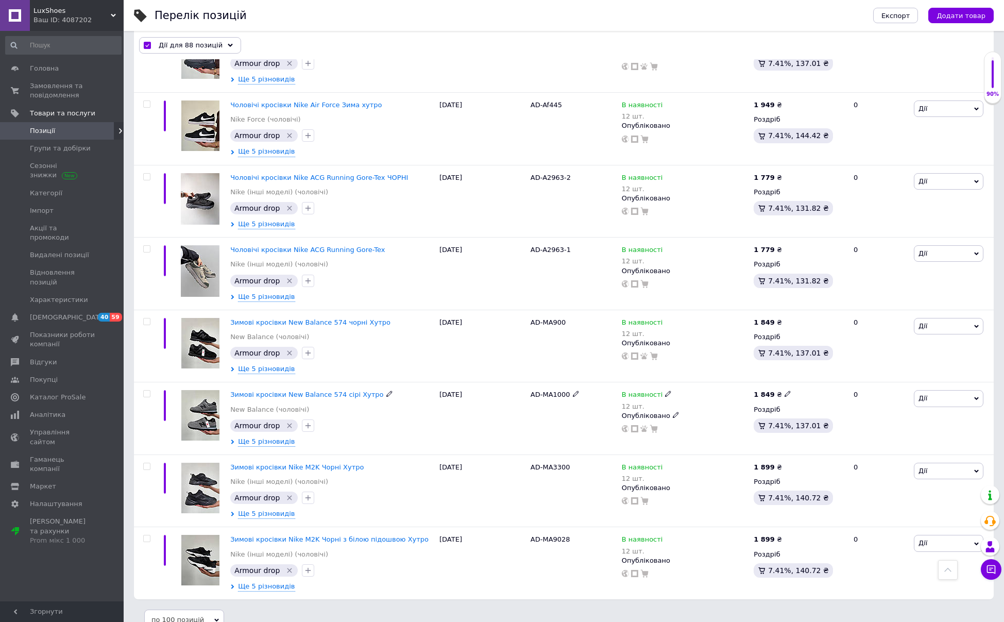
checkbox input "false"
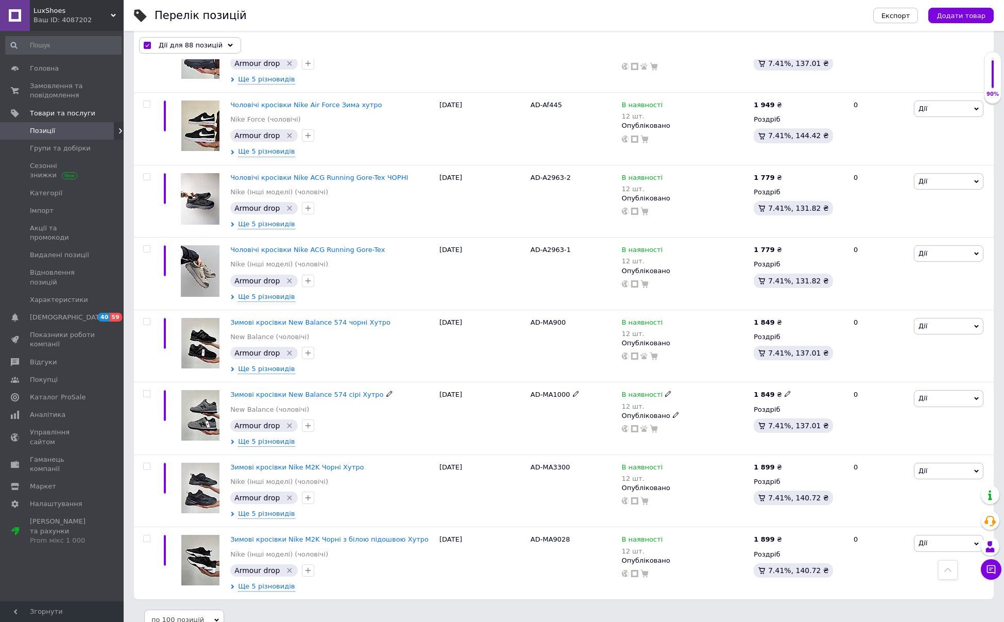
checkbox input "false"
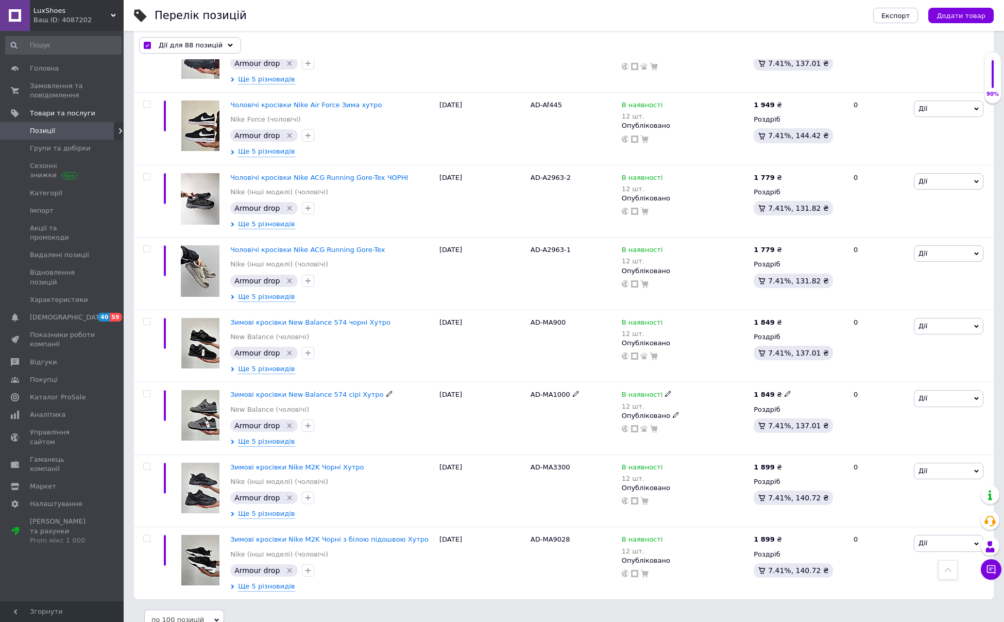
checkbox input "false"
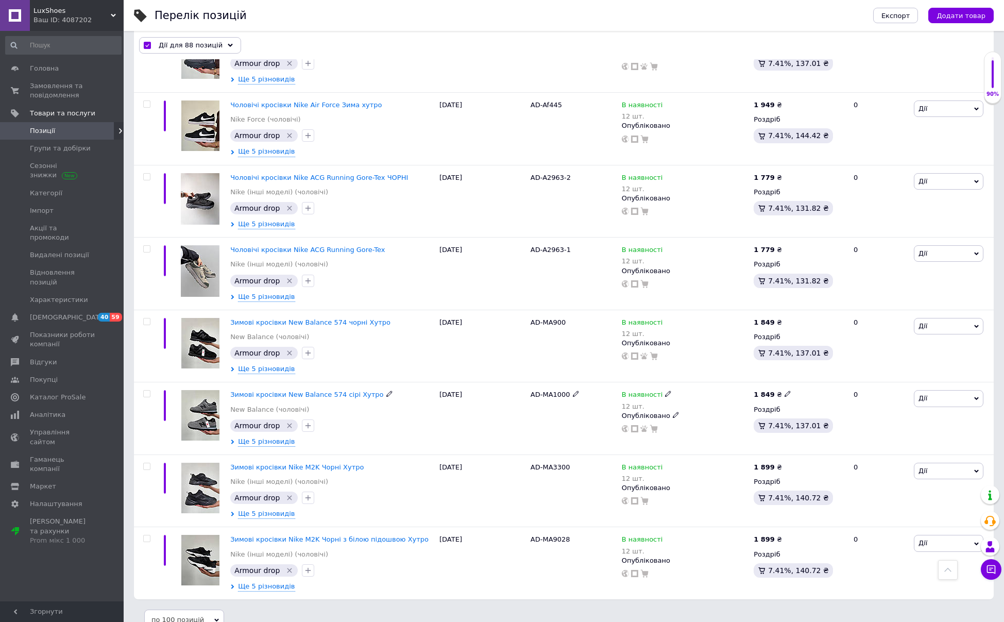
checkbox input "false"
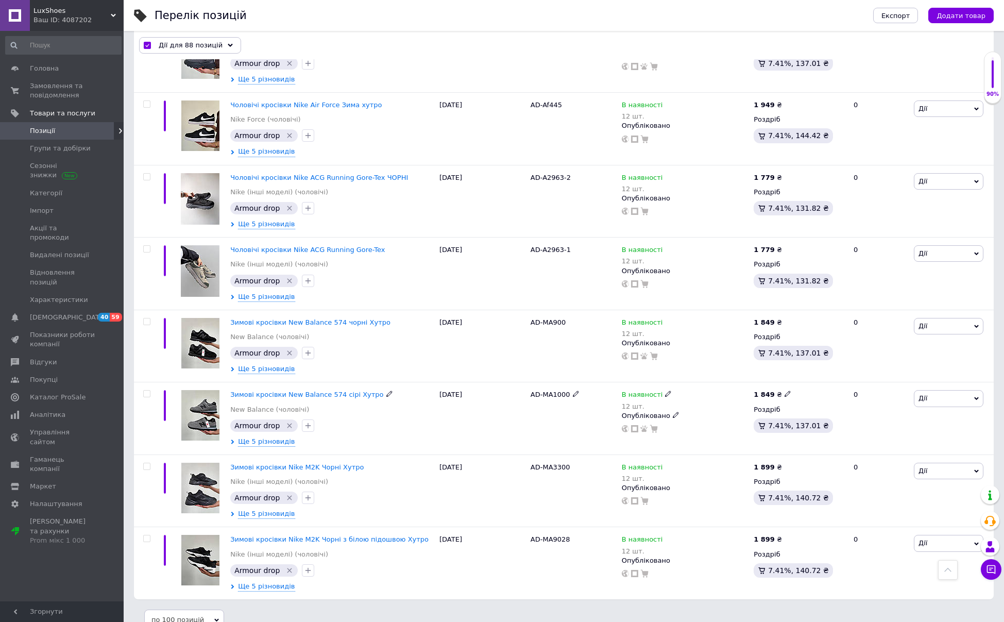
checkbox input "false"
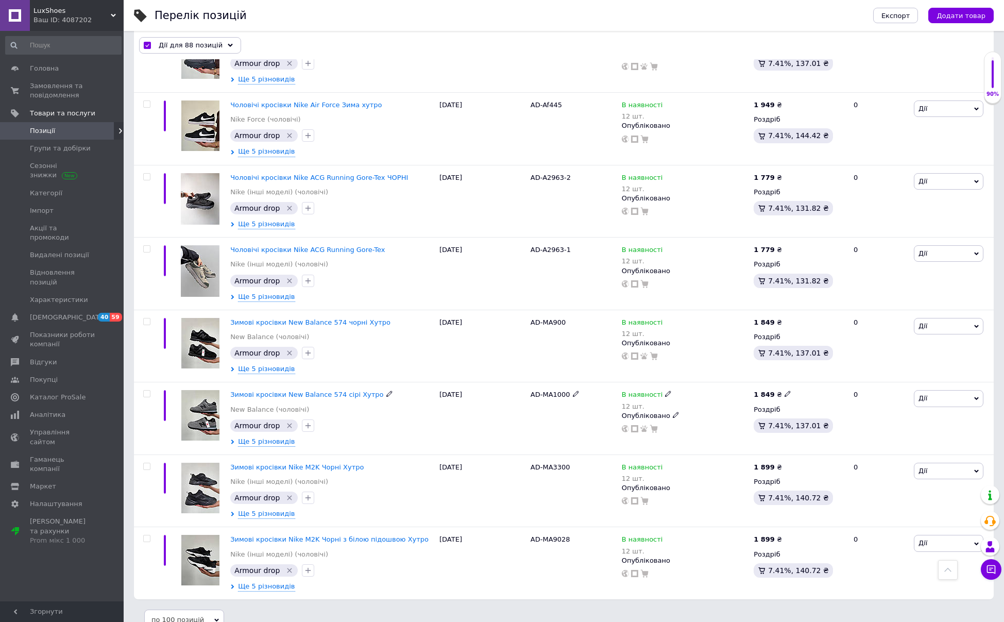
checkbox input "false"
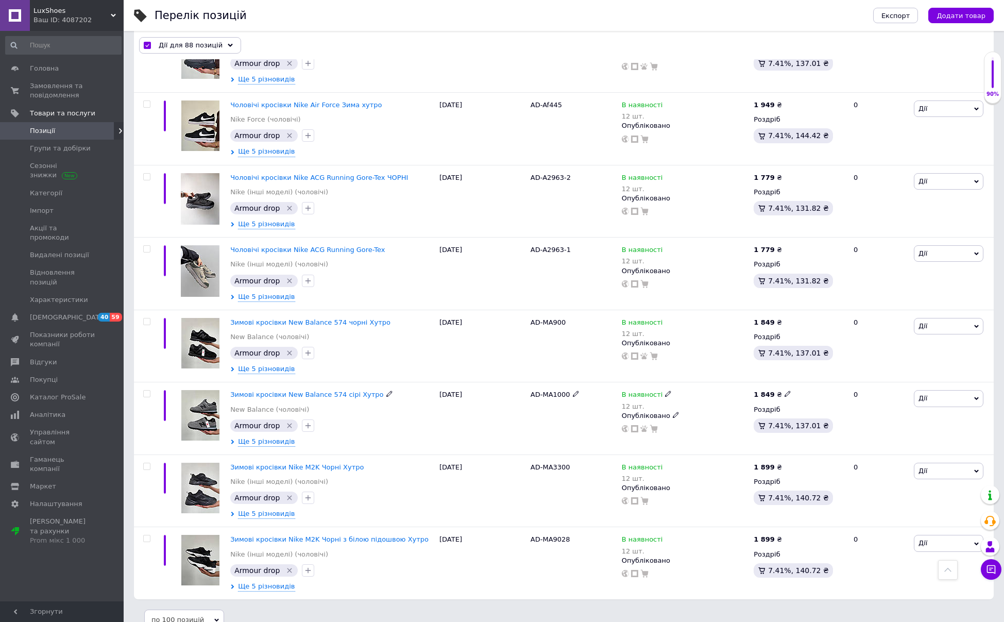
checkbox input "false"
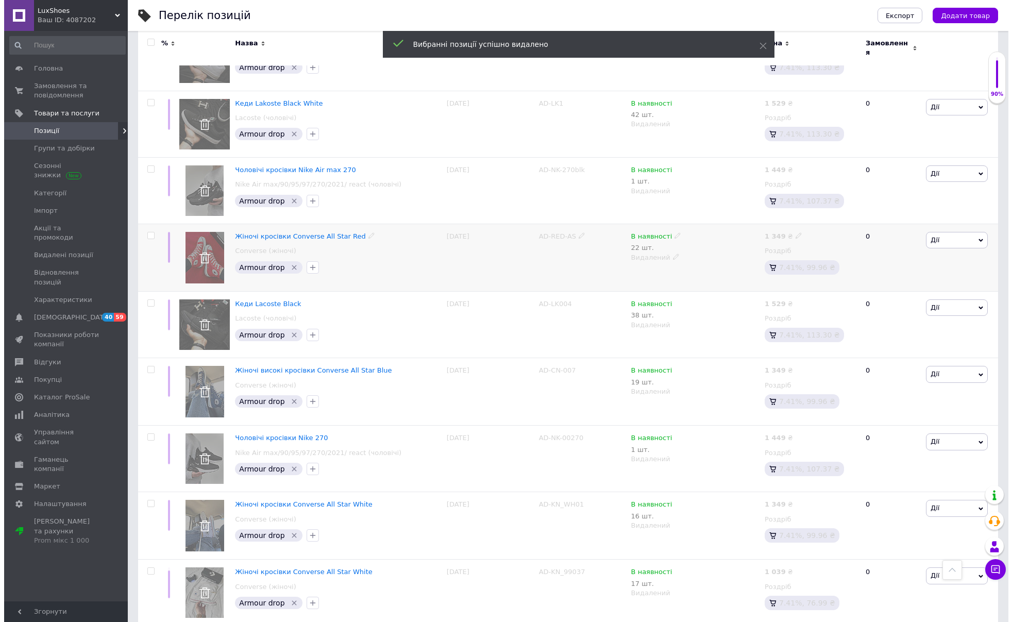
scroll to position [0, 0]
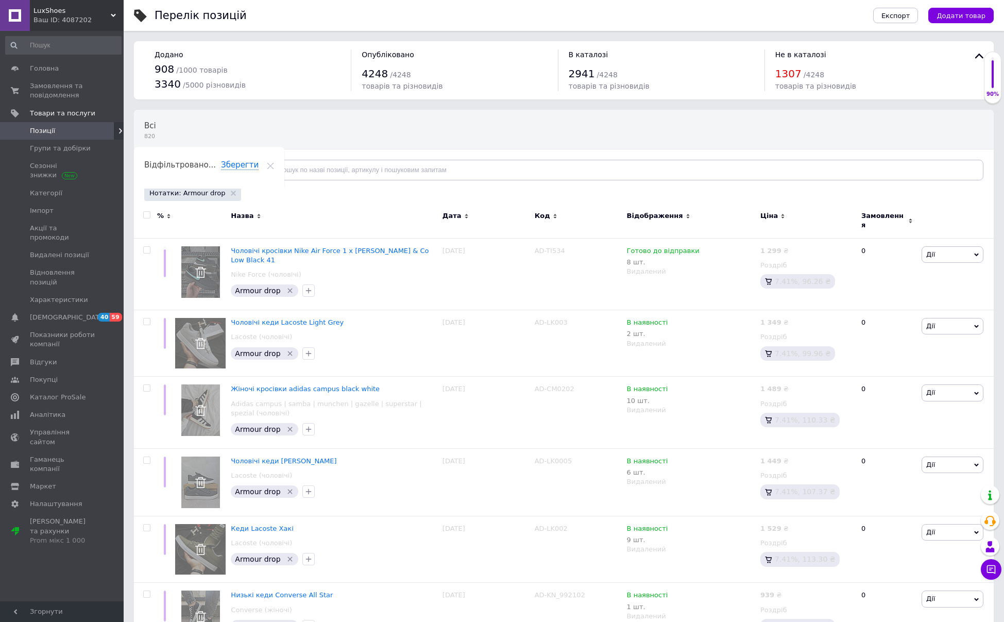
click at [61, 16] on div "Ваш ID: 4087202" at bounding box center [78, 19] width 90 height 9
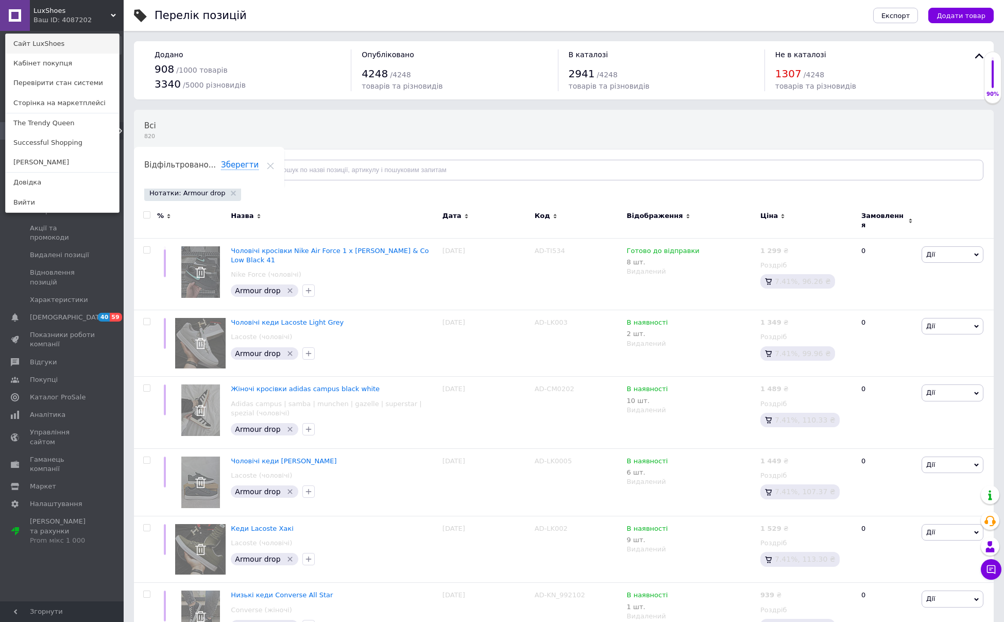
click at [42, 46] on link "Сайт LuxShoes" at bounding box center [62, 44] width 113 height 20
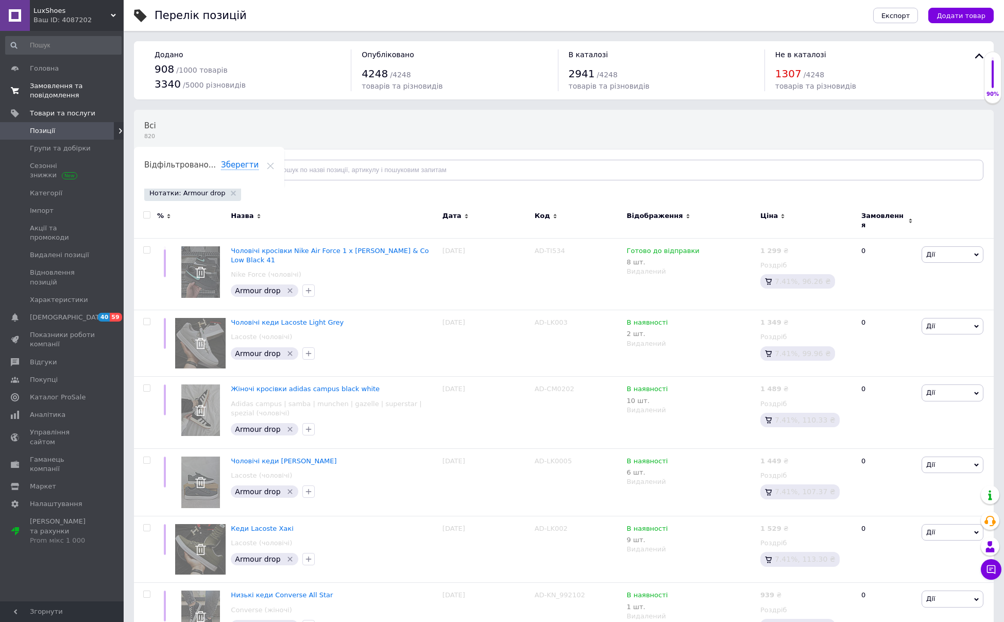
click at [61, 96] on span "Замовлення та повідомлення" at bounding box center [62, 90] width 65 height 19
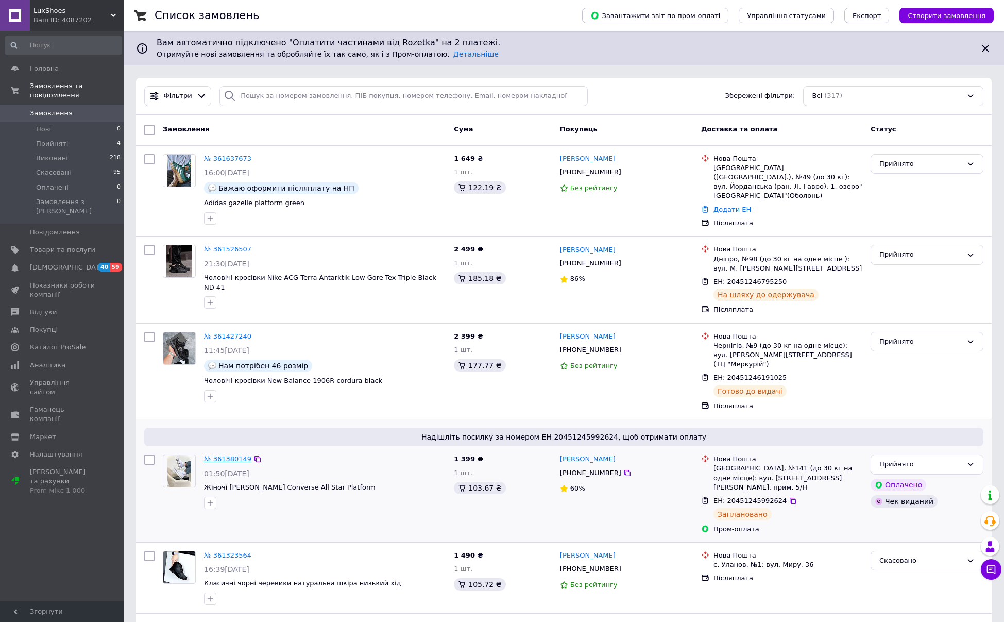
click at [221, 455] on link "№ 361380149" at bounding box center [227, 459] width 47 height 8
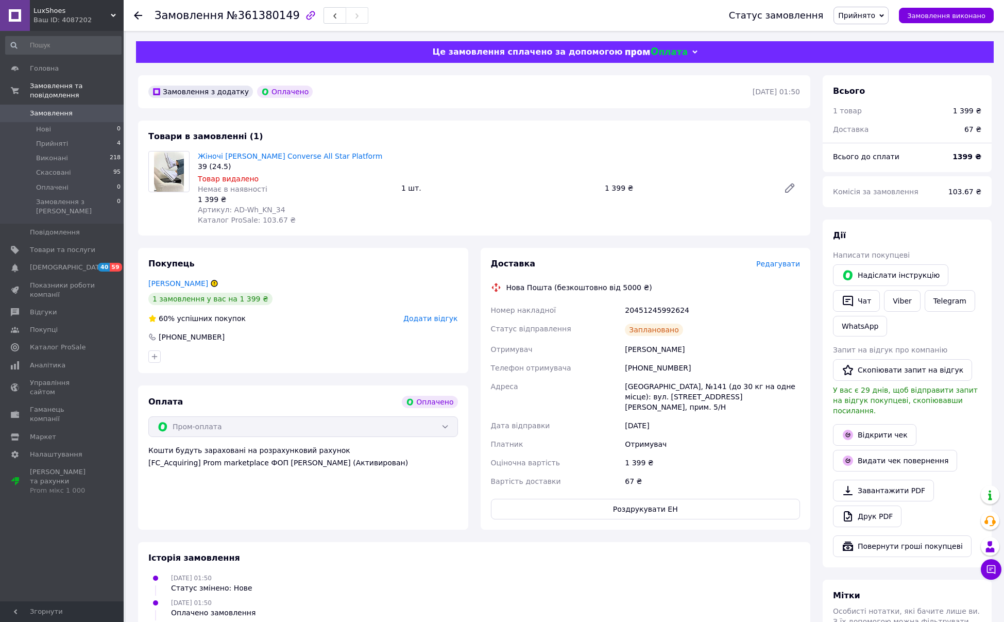
click at [773, 267] on span "Редагувати" at bounding box center [778, 264] width 44 height 8
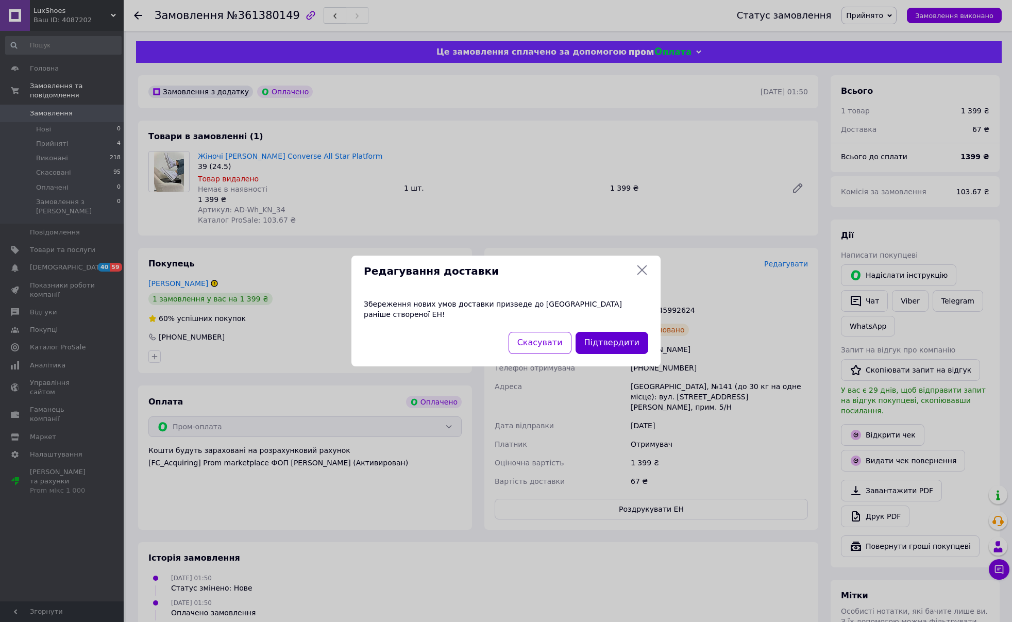
click at [612, 338] on button "Підтвердити" at bounding box center [611, 343] width 73 height 22
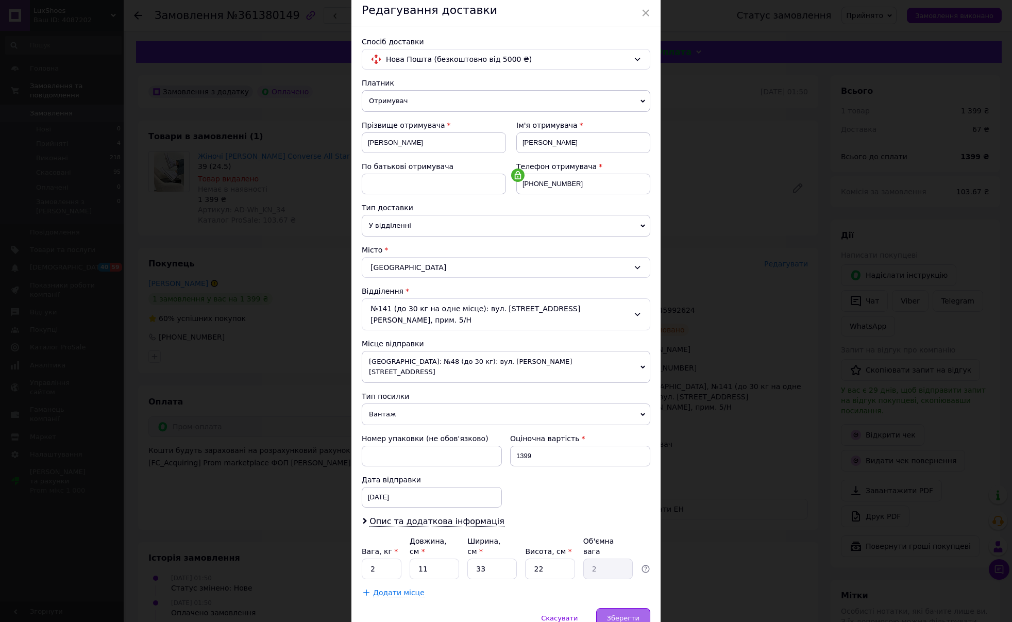
scroll to position [73, 0]
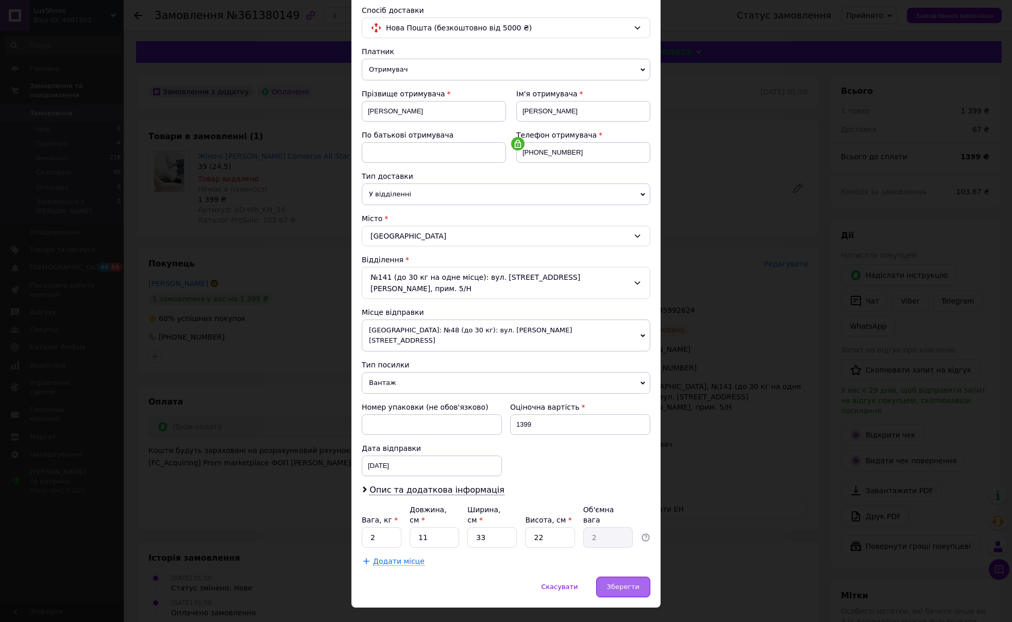
click at [615, 583] on span "Зберегти" at bounding box center [623, 587] width 32 height 8
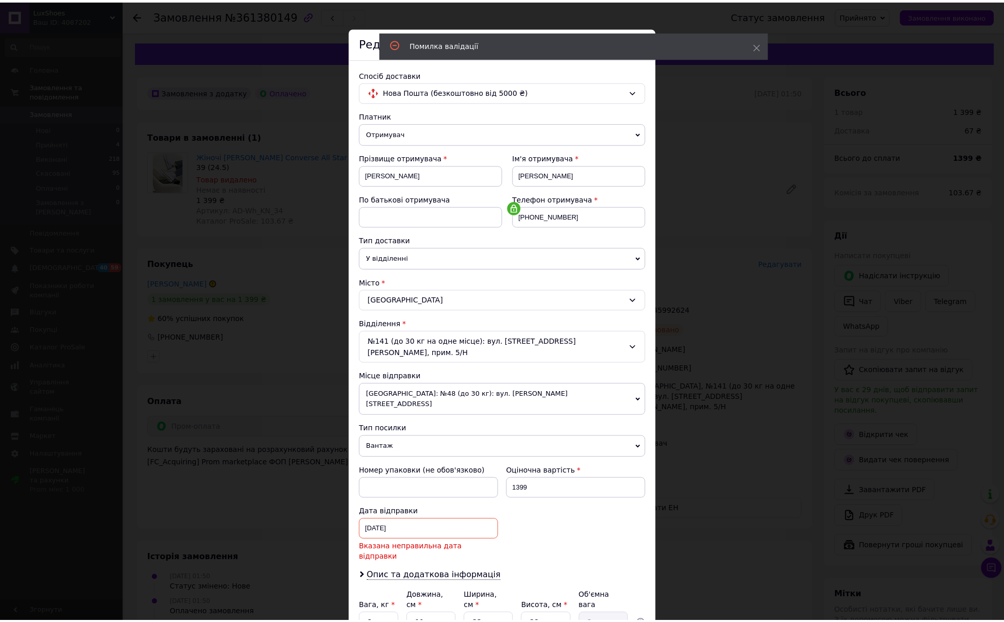
scroll to position [0, 0]
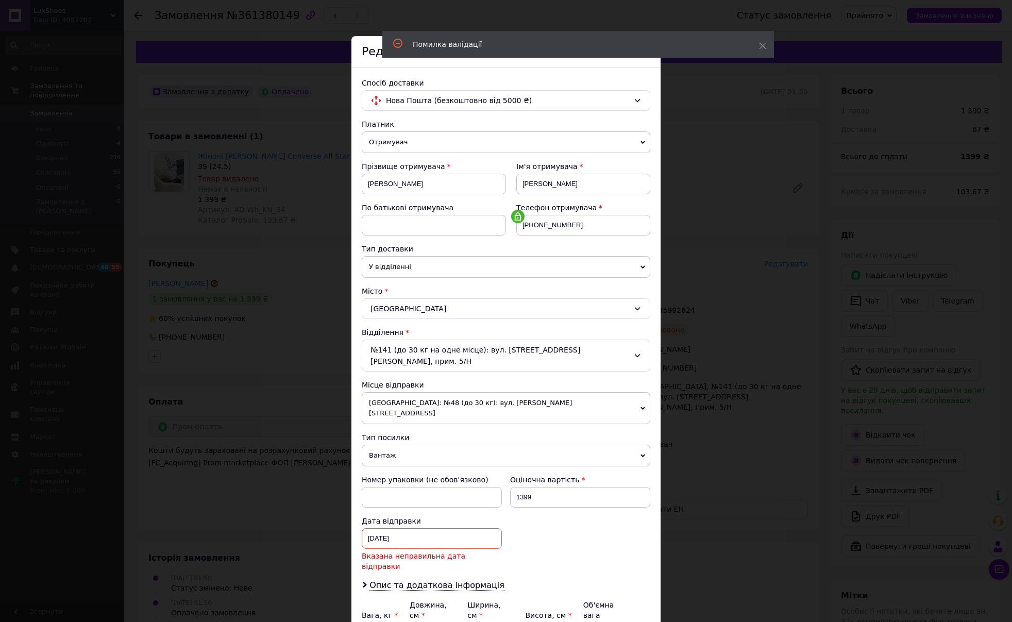
click at [372, 528] on div "11.09.2025 < 2025 > < Сентябрь > Пн Вт Ср Чт Пт Сб Вс 1 2 3 4 5 6 7 8 9 10 11 1…" at bounding box center [432, 538] width 140 height 21
drag, startPoint x: 369, startPoint y: 520, endPoint x: 368, endPoint y: 512, distance: 7.8
click at [369, 517] on div at bounding box center [506, 311] width 1012 height 622
click at [373, 528] on div "11.09.2025 < 2025 > < Сентябрь > Пн Вт Ср Чт Пт Сб Вс 1 2 3 4 5 6 7 8 9 10 11 1…" at bounding box center [432, 538] width 140 height 21
click at [371, 516] on div at bounding box center [506, 311] width 1012 height 622
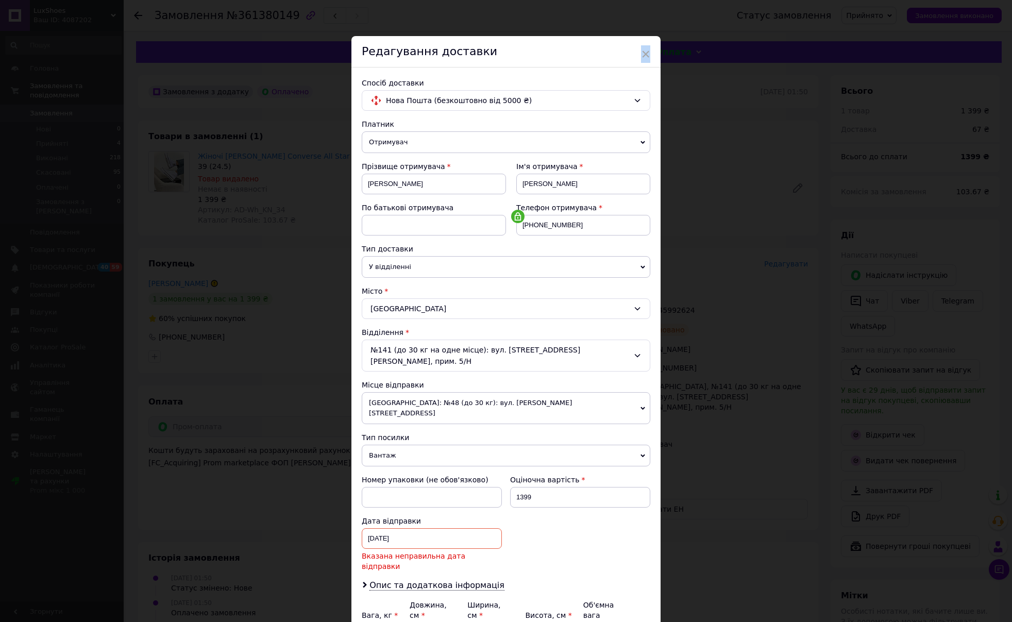
drag, startPoint x: 644, startPoint y: 52, endPoint x: 648, endPoint y: 61, distance: 9.9
click at [645, 52] on span "×" at bounding box center [645, 54] width 9 height 18
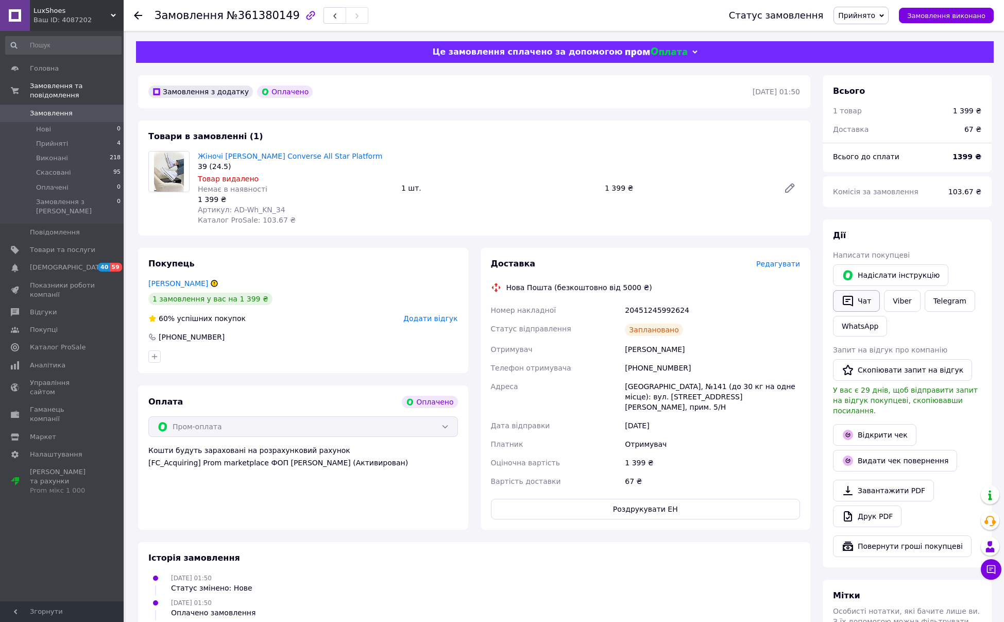
click at [858, 299] on button "Чат" at bounding box center [856, 301] width 47 height 22
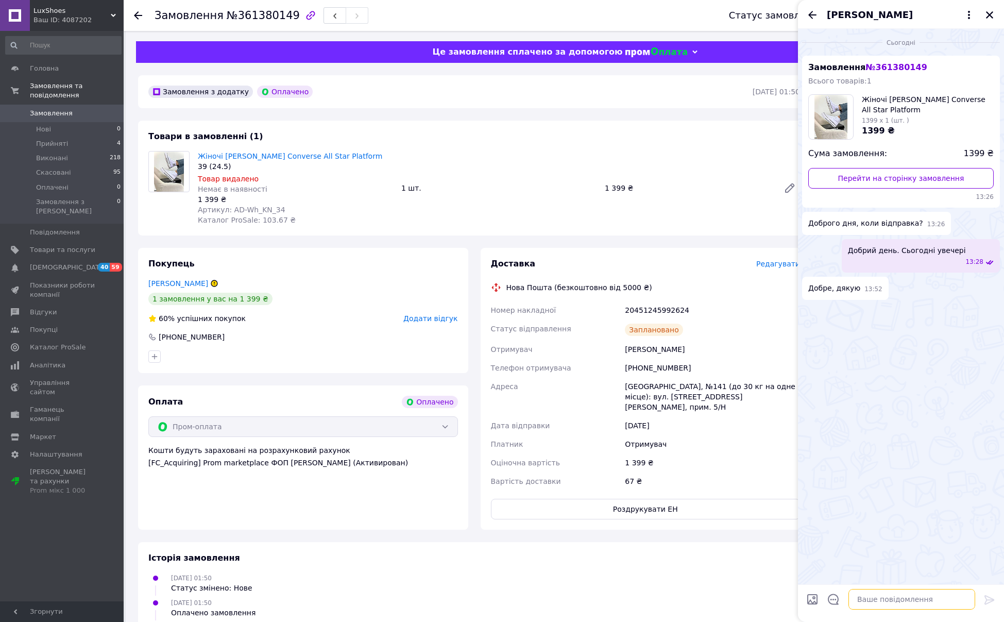
click at [863, 603] on textarea at bounding box center [911, 599] width 127 height 21
drag, startPoint x: 861, startPoint y: 598, endPoint x: 825, endPoint y: 598, distance: 36.1
click at [825, 598] on div "Вітаю! Перепрошую! Постачальник, Вітаю! Перепрошую! Постачальник," at bounding box center [902, 599] width 156 height 29
drag, startPoint x: 835, startPoint y: 598, endPoint x: 834, endPoint y: 585, distance: 12.9
click at [835, 597] on textarea "Перепрошую! Постачальник," at bounding box center [901, 599] width 147 height 21
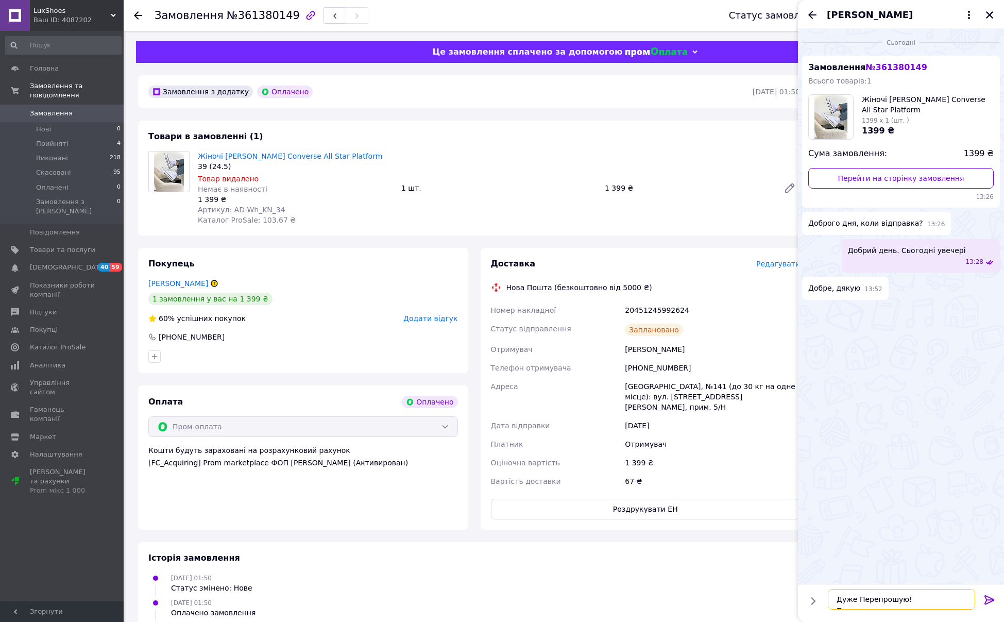
drag, startPoint x: 863, startPoint y: 599, endPoint x: 864, endPoint y: 579, distance: 20.1
click at [862, 597] on textarea "Дуже Перепрошую! Постачальник," at bounding box center [901, 599] width 147 height 21
click at [955, 601] on textarea "Дуже перепрошую! Постачальник," at bounding box center [901, 599] width 147 height 21
click at [959, 599] on textarea "Дуже перепрошую! Постачальник," at bounding box center [901, 599] width 147 height 21
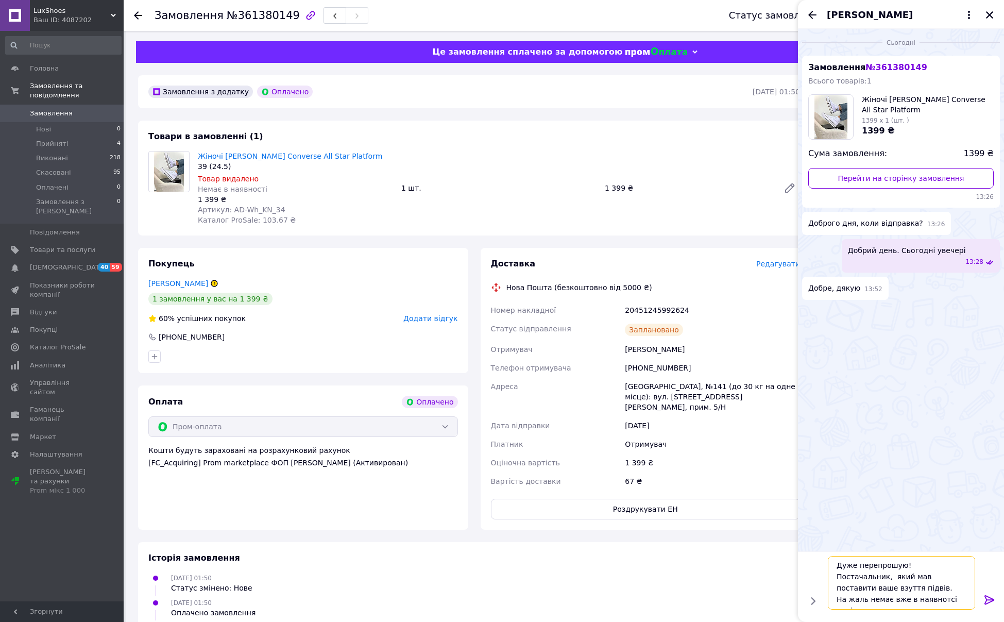
drag, startPoint x: 863, startPoint y: 587, endPoint x: 873, endPoint y: 575, distance: 15.4
click at [863, 587] on textarea "Дуже перепрошую! Постачальник, який мав поставити ваше взуття підвів. На жаль н…" at bounding box center [901, 583] width 147 height 54
click at [865, 599] on textarea "Дуже перепрошую! Постачальник, який мав поставити ваше взуття підвів. На жаль н…" at bounding box center [901, 583] width 147 height 54
drag, startPoint x: 862, startPoint y: 598, endPoint x: 871, endPoint y: 597, distance: 8.8
click at [871, 597] on textarea "Дуже перепрошую! Постачальник, який мав поставити ваше взуття підвів. На жаль н…" at bounding box center [901, 583] width 147 height 54
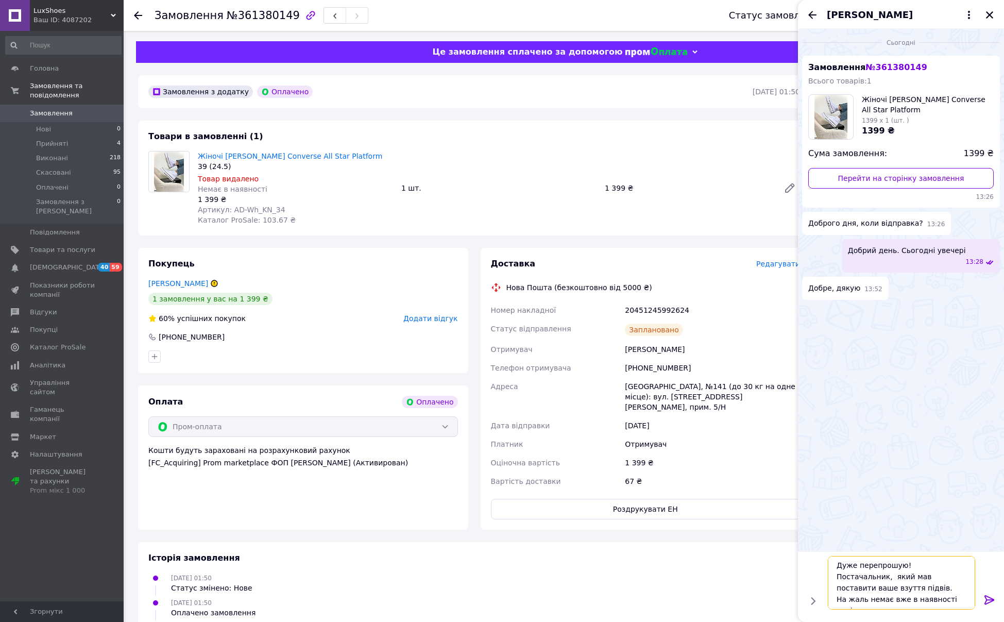
click at [902, 601] on textarea "Дуже перепрошую! Постачальник, який мав поставити ваше взуття підвів. На жаль н…" at bounding box center [901, 583] width 147 height 54
type textarea "Дуже перепрошую! Постачальник, який мав поставити ваше взуття підвів. На жаль н…"
click at [985, 603] on icon at bounding box center [989, 599] width 12 height 12
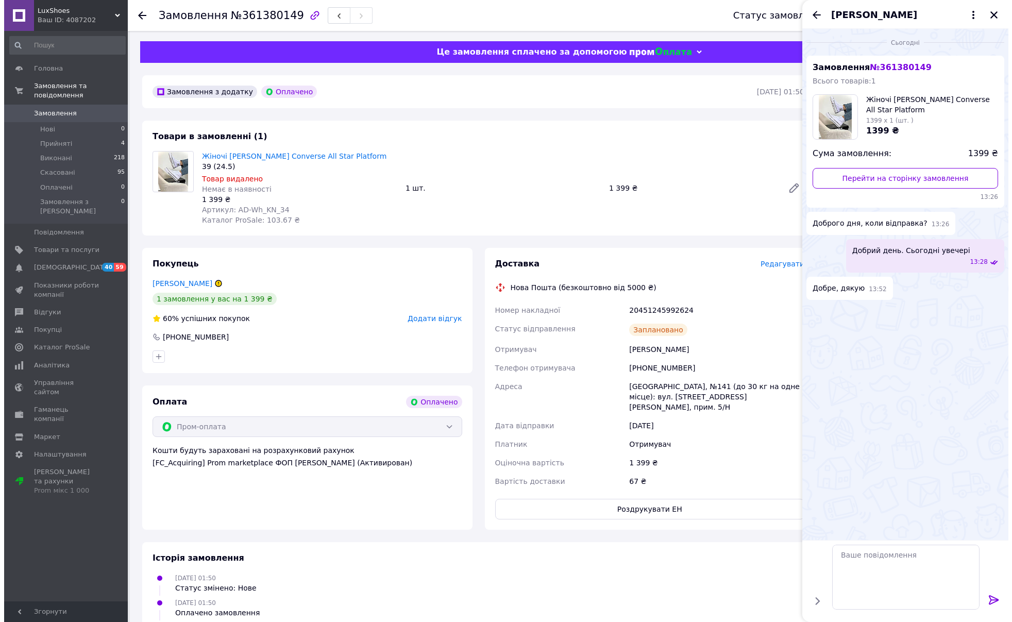
scroll to position [0, 0]
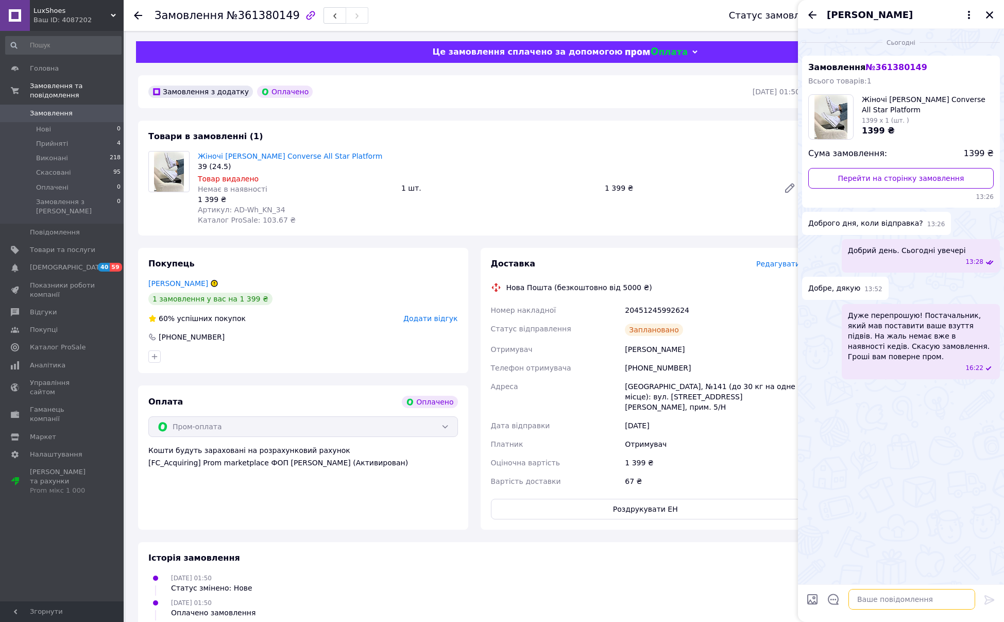
click at [862, 593] on textarea at bounding box center [911, 599] width 127 height 21
type textarea "М"
click at [988, 11] on icon "Закрити" at bounding box center [989, 14] width 9 height 9
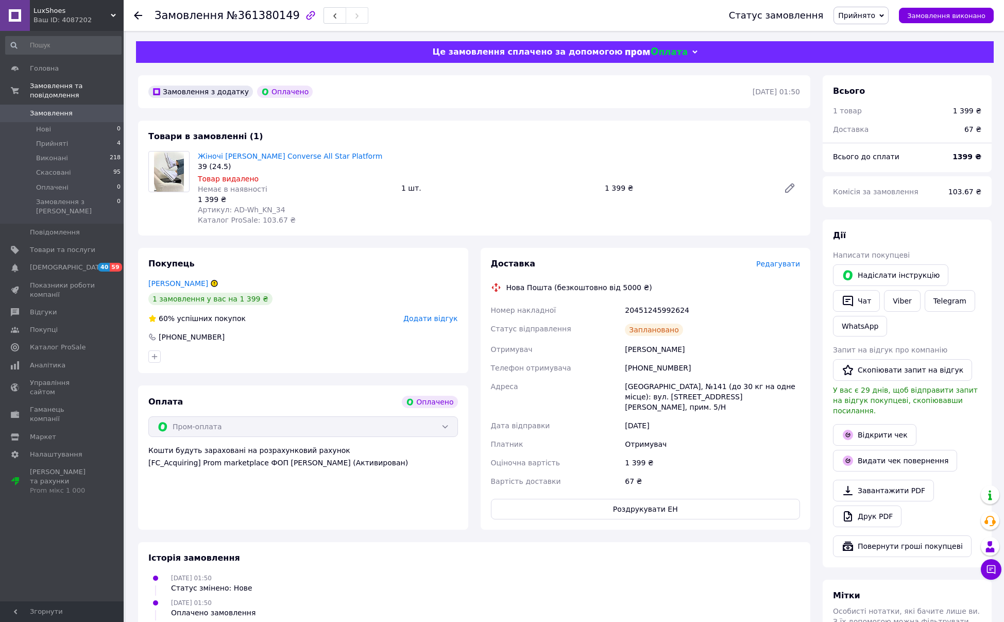
click at [777, 267] on span "Редагувати" at bounding box center [778, 264] width 44 height 8
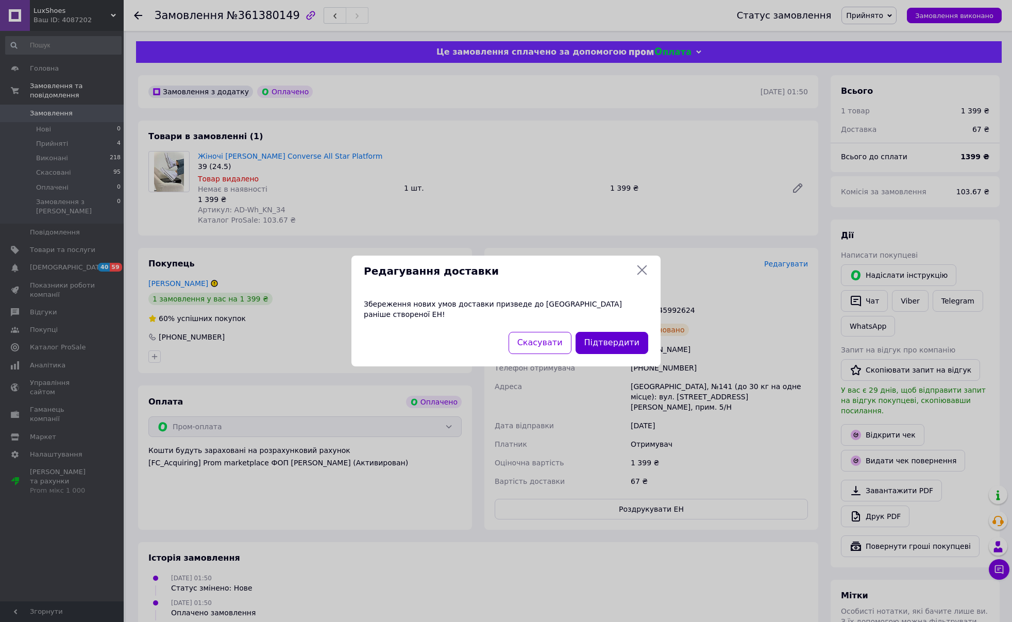
click at [607, 337] on button "Підтвердити" at bounding box center [611, 343] width 73 height 22
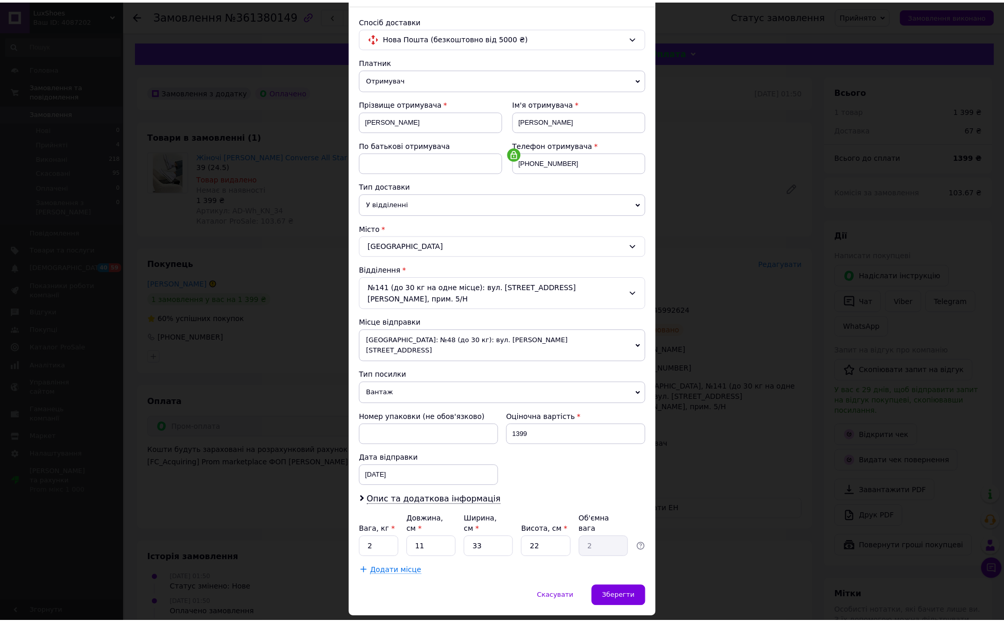
scroll to position [39, 0]
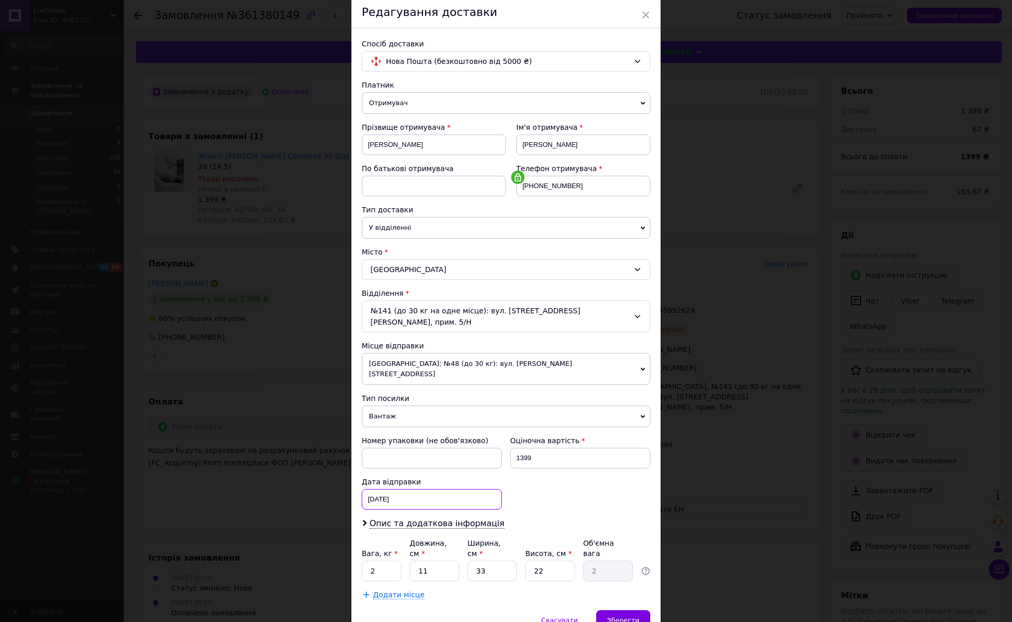
click at [370, 489] on div "11.09.2025 < 2025 > < Сентябрь > Пн Вт Ср Чт Пт Сб Вс 1 2 3 4 5 6 7 8 9 10 11 1…" at bounding box center [432, 499] width 140 height 21
click at [457, 584] on link "12" at bounding box center [460, 594] width 20 height 21
type input "[DATE]"
click at [632, 616] on span "Зберегти" at bounding box center [623, 620] width 32 height 8
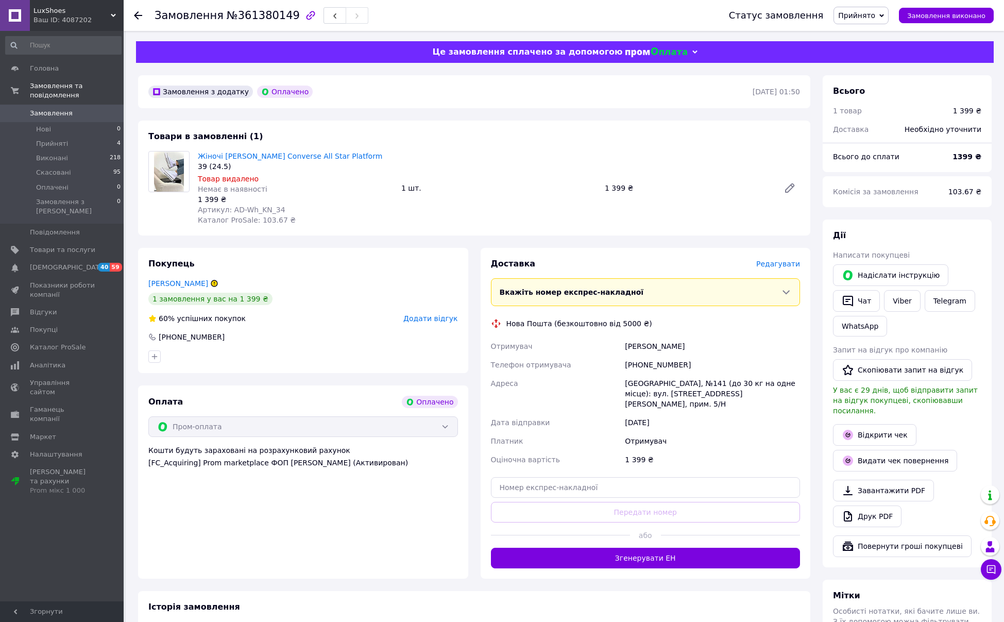
click at [138, 16] on icon at bounding box center [138, 15] width 8 height 8
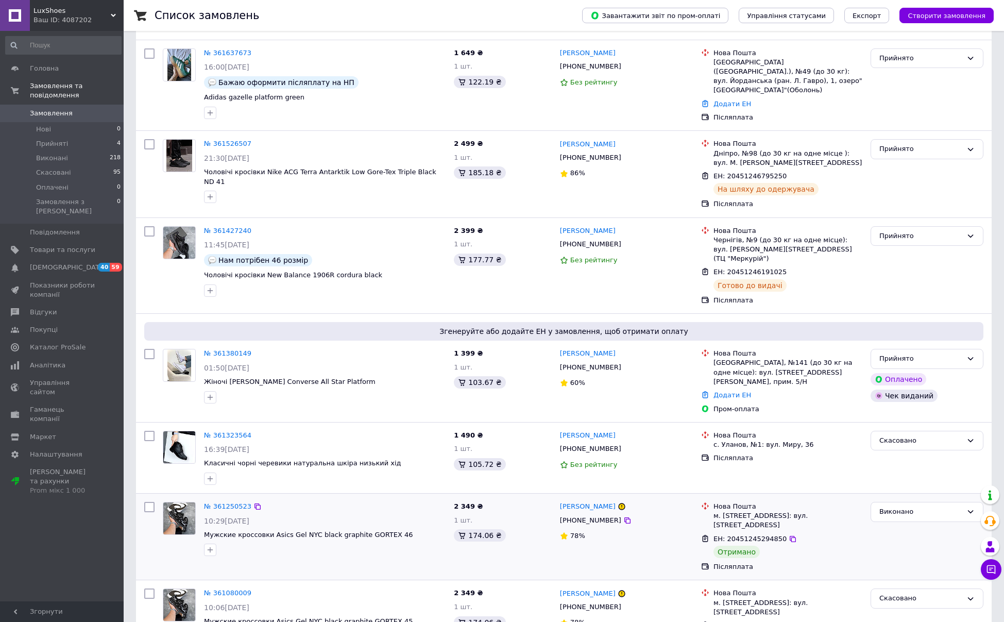
scroll to position [183, 0]
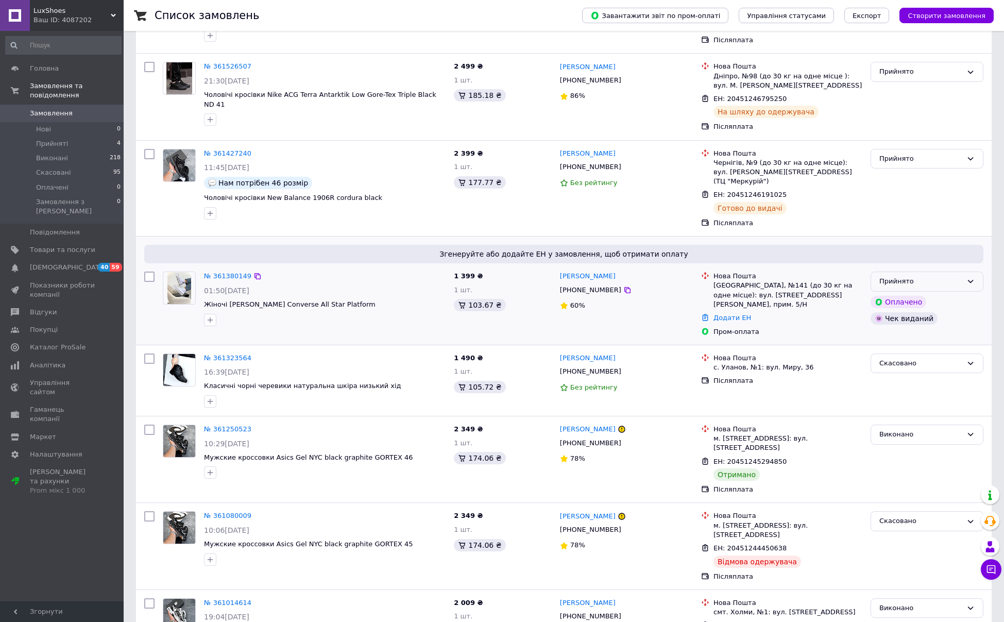
click at [949, 276] on div "Прийнято" at bounding box center [920, 281] width 83 height 11
click at [895, 312] on li "Скасовано" at bounding box center [927, 321] width 112 height 19
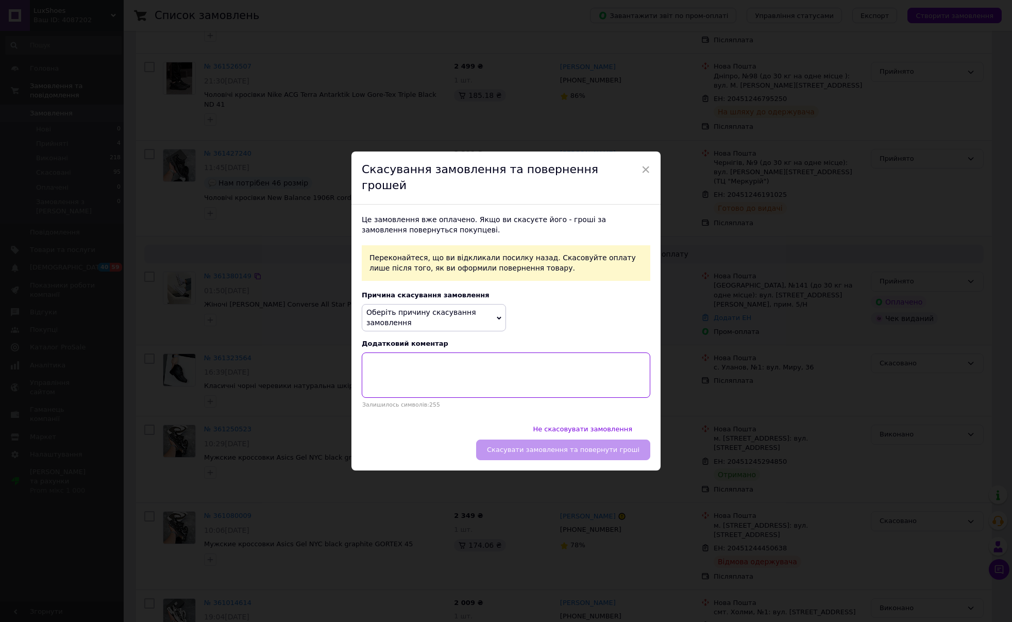
click at [413, 374] on textarea at bounding box center [506, 374] width 288 height 45
type textarea "н"
click at [486, 330] on span "Оберіть причину скасування замовлення" at bounding box center [434, 317] width 144 height 27
click at [419, 362] on li "Немає різновиду товару" at bounding box center [433, 357] width 143 height 14
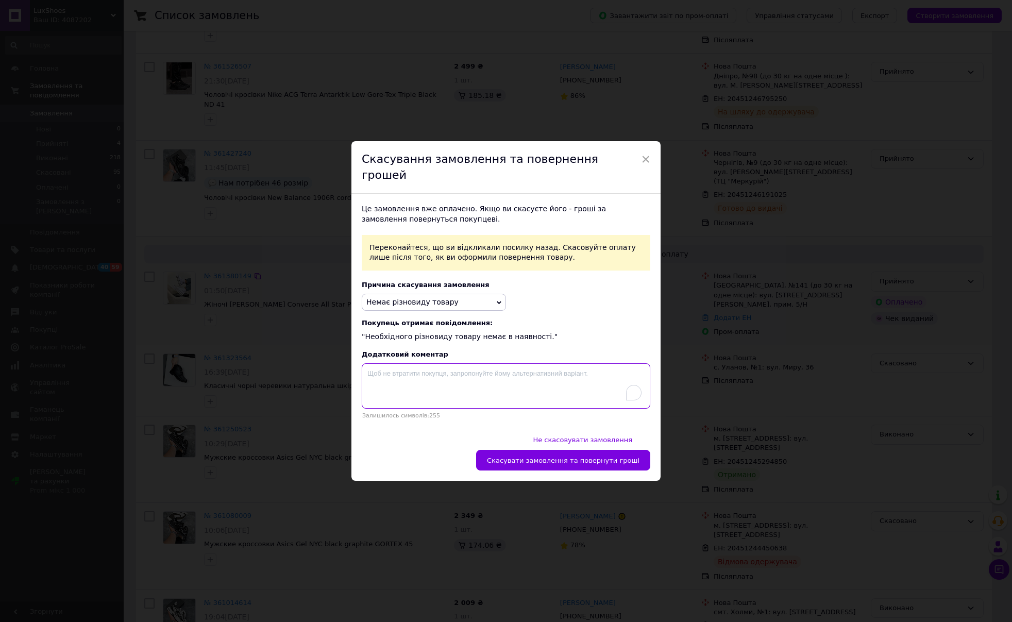
click at [407, 387] on textarea "To enrich screen reader interactions, please activate Accessibility in Grammarl…" at bounding box center [506, 385] width 288 height 45
drag, startPoint x: 539, startPoint y: 443, endPoint x: 529, endPoint y: 442, distance: 9.9
click at [539, 456] on span "Скасувати замовлення та повернути гроші" at bounding box center [563, 460] width 152 height 8
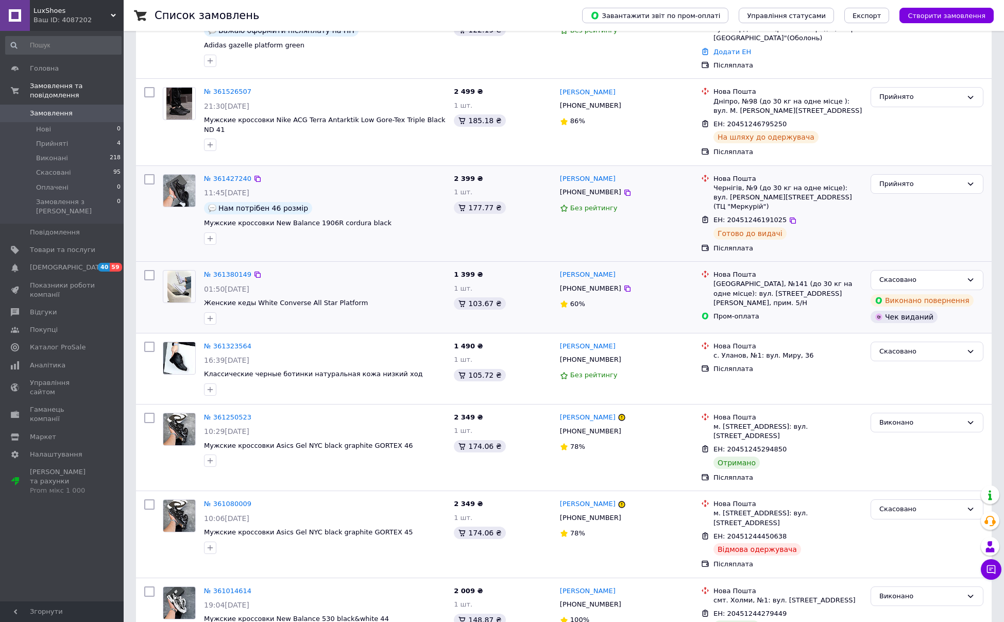
scroll to position [0, 0]
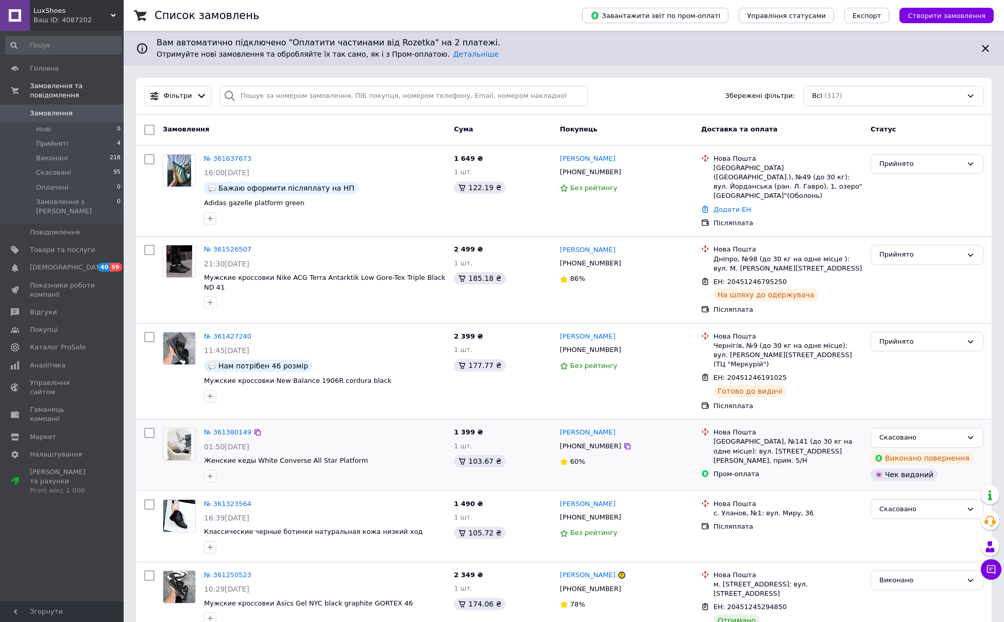
click at [64, 19] on div "Ваш ID: 4087202" at bounding box center [78, 19] width 90 height 9
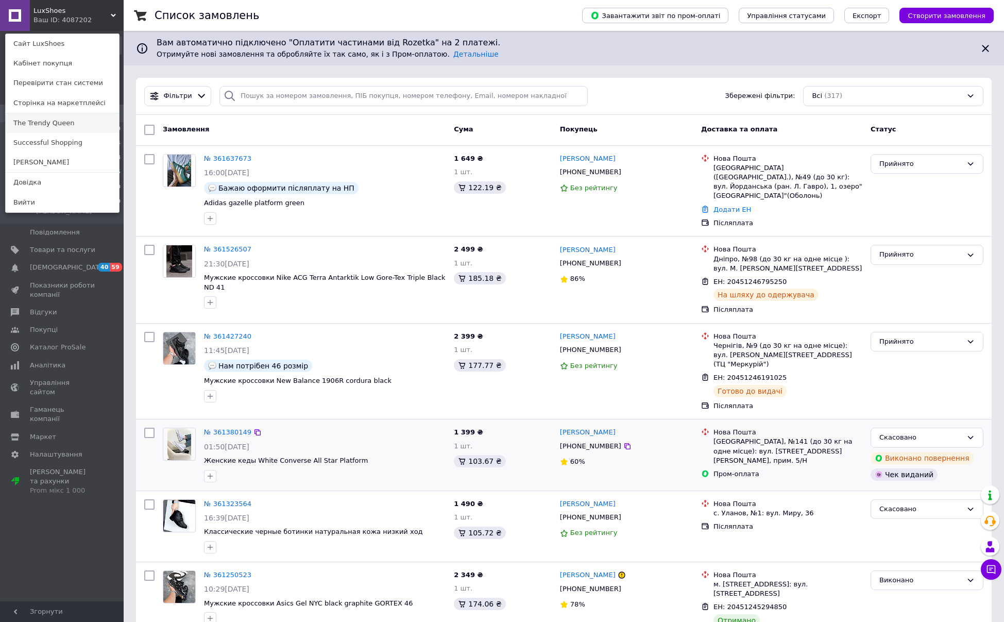
click at [45, 121] on link "The Trendy Queen" at bounding box center [62, 123] width 113 height 20
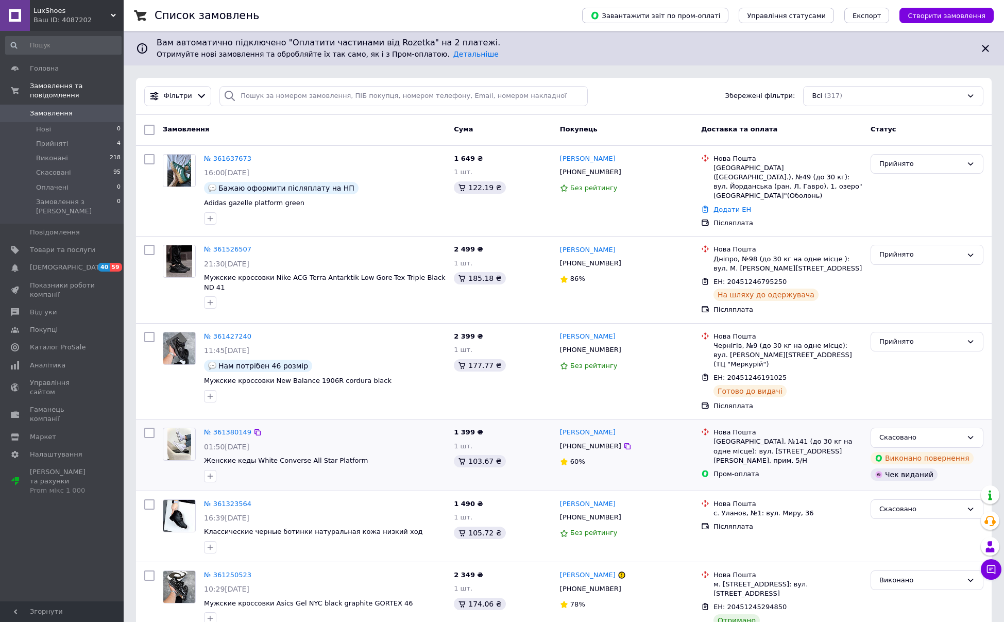
click at [67, 23] on div "Ваш ID: 4087202" at bounding box center [78, 19] width 90 height 9
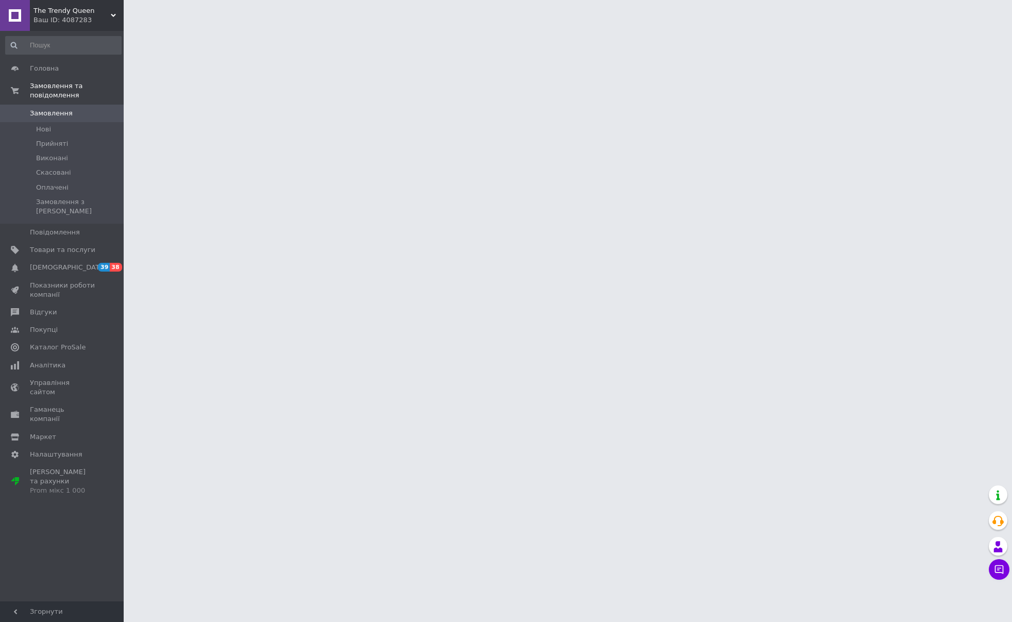
click at [61, 24] on div "Ваш ID: 4087283" at bounding box center [78, 19] width 90 height 9
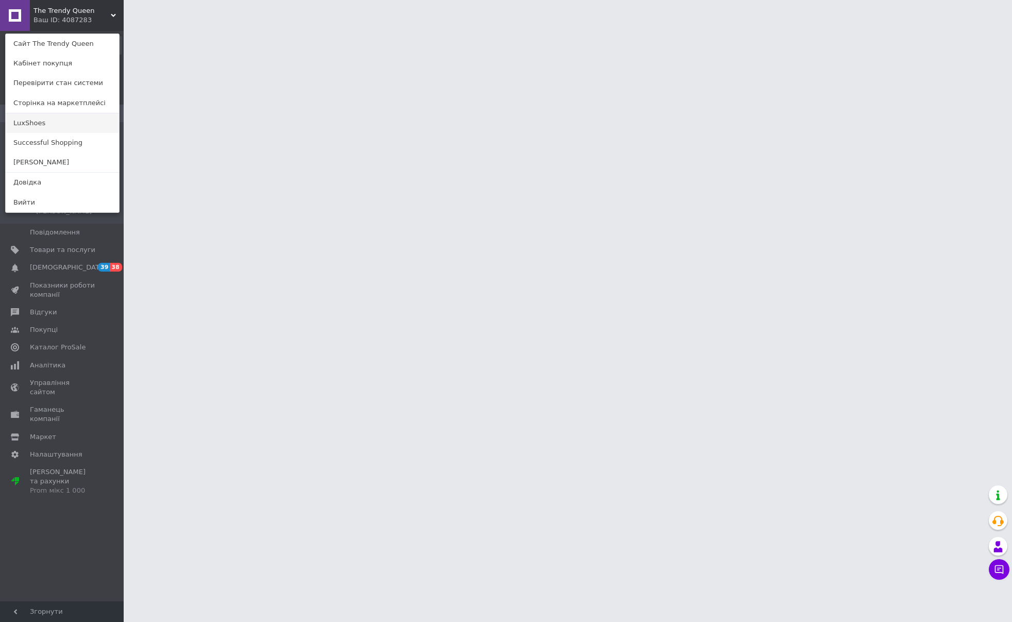
click at [43, 124] on link "LuxShoes" at bounding box center [62, 123] width 113 height 20
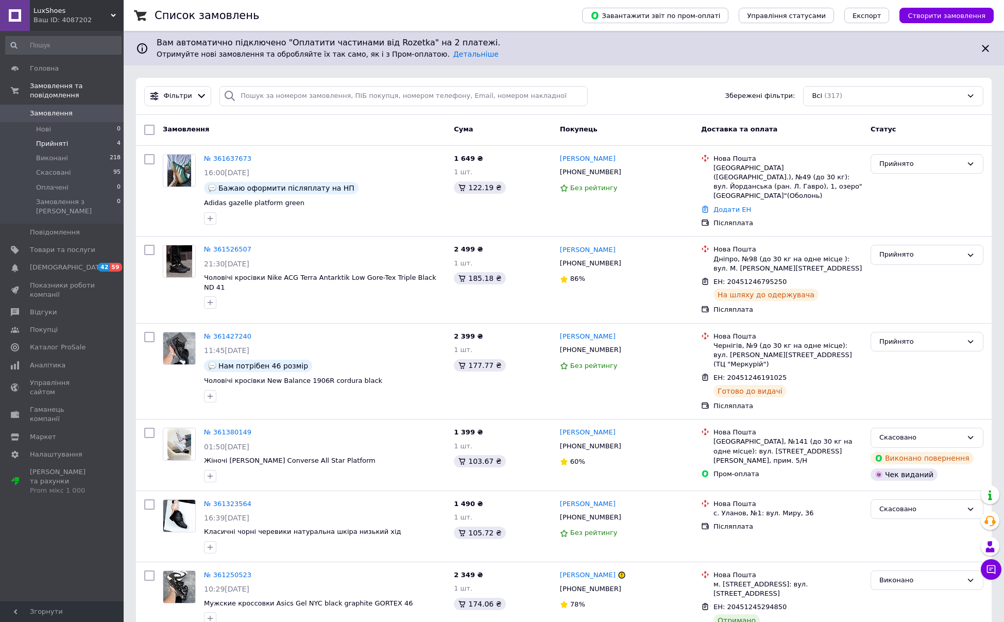
click at [47, 140] on span "Прийняті" at bounding box center [52, 143] width 32 height 9
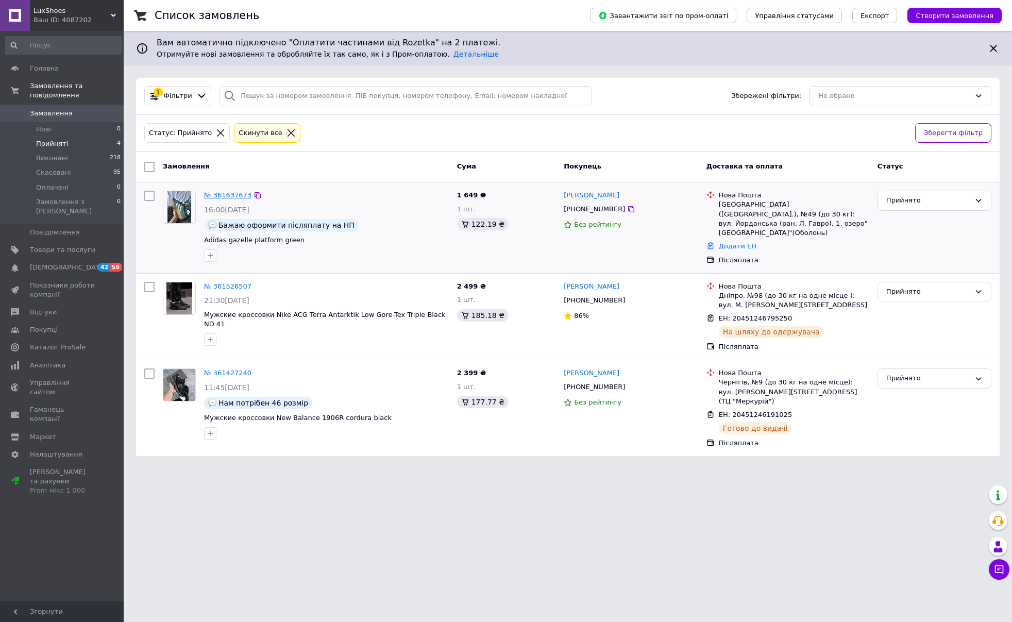
click at [237, 194] on link "№ 361637673" at bounding box center [227, 195] width 47 height 8
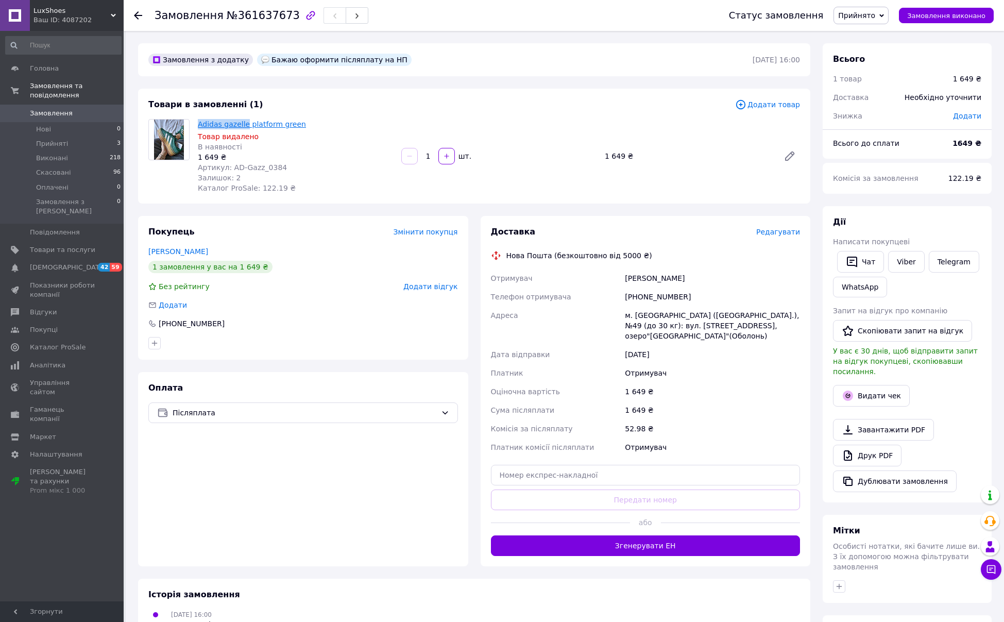
drag, startPoint x: 197, startPoint y: 122, endPoint x: 246, endPoint y: 122, distance: 48.9
click at [246, 122] on div "Adidas gazelle platform green Товар видалено В наявності 1 649 ₴ Артикул: AD-Ga…" at bounding box center [295, 156] width 203 height 78
click at [49, 245] on span "Товари та послуги" at bounding box center [62, 249] width 65 height 9
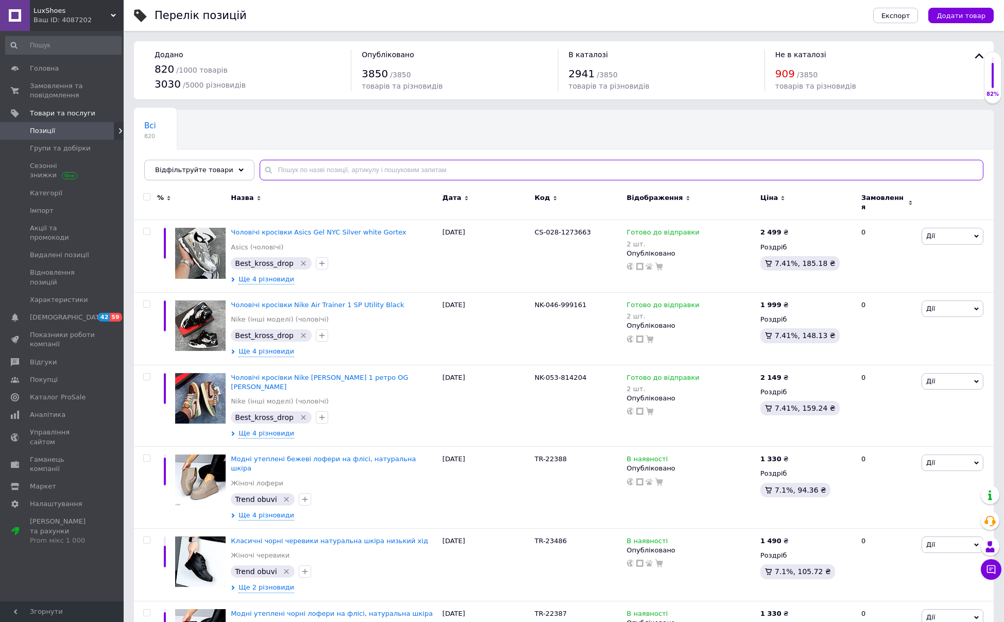
click at [299, 172] on input "text" at bounding box center [622, 170] width 724 height 21
paste input "Adidas gazelle"
type input "Adidas gazelle"
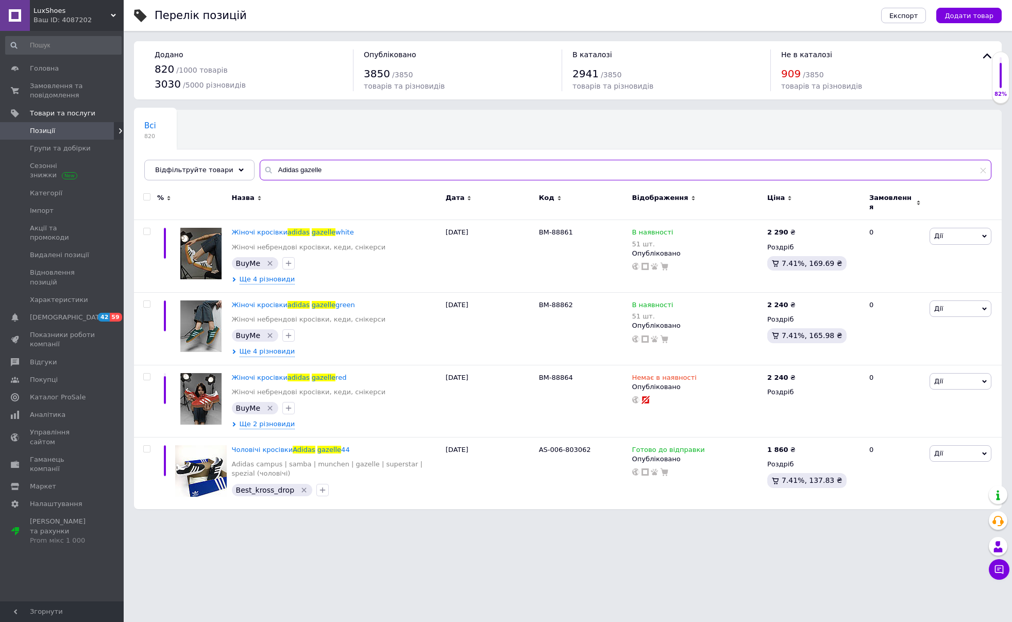
drag, startPoint x: 309, startPoint y: 173, endPoint x: 246, endPoint y: 168, distance: 62.5
click at [246, 168] on div "Всі 820 Ok Відфільтровано... Зберегти Нічого не знайдено Можливо, помилка у сло…" at bounding box center [567, 145] width 867 height 71
click at [64, 14] on span "LuxShoes" at bounding box center [71, 10] width 77 height 9
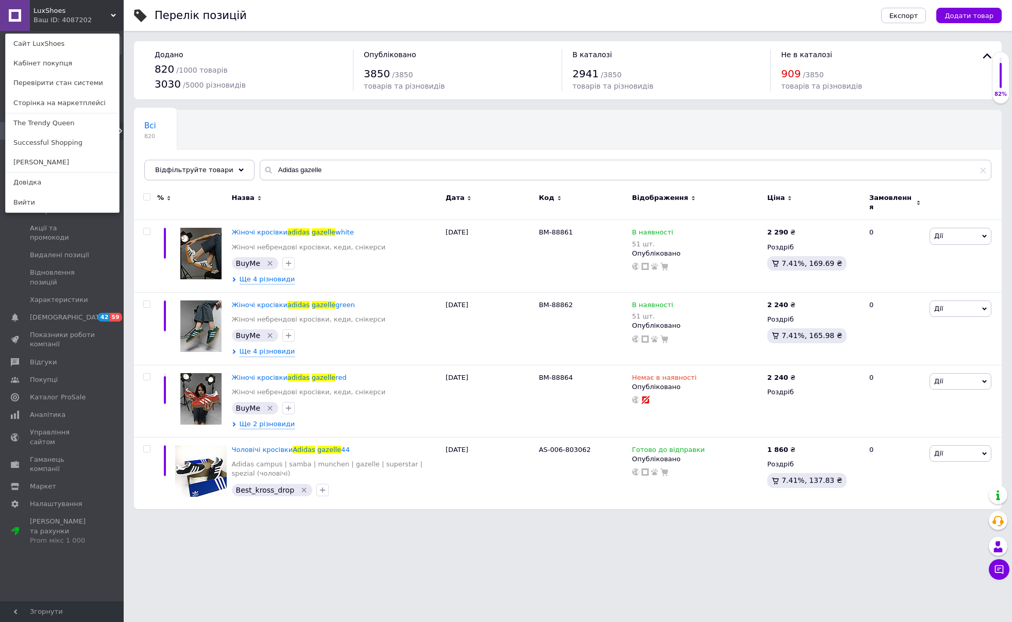
click at [28, 195] on link "Вийти" at bounding box center [62, 203] width 113 height 20
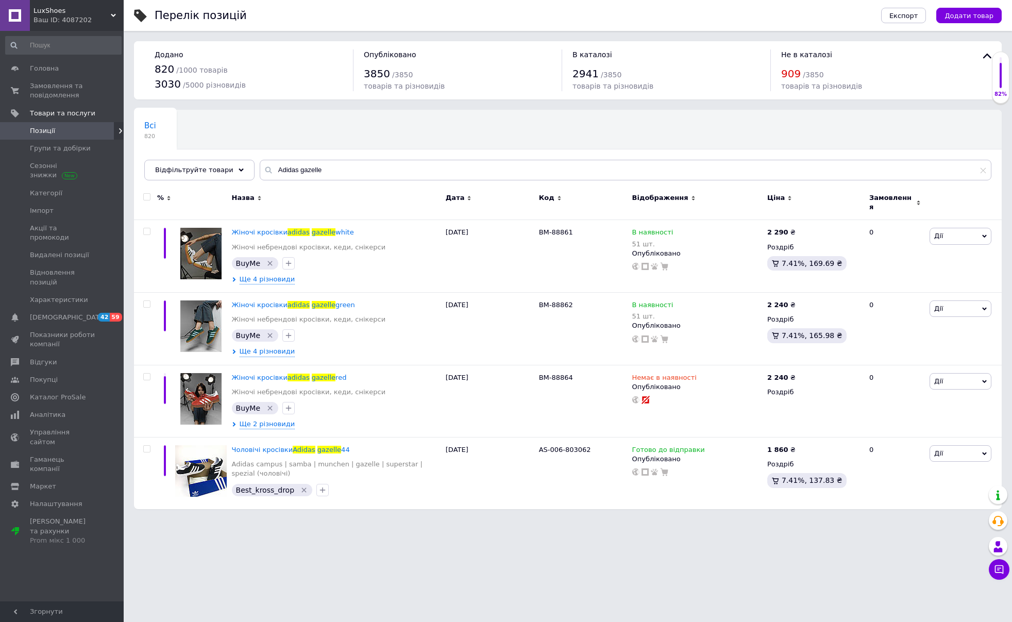
click at [53, 23] on div "Ваш ID: 4087202" at bounding box center [78, 19] width 90 height 9
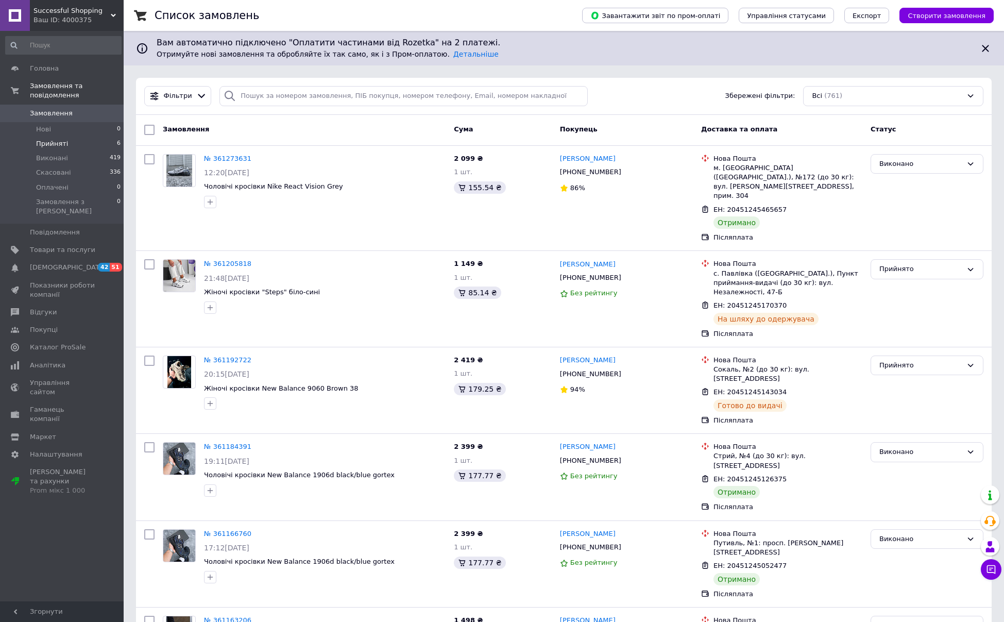
click at [59, 143] on span "Прийняті" at bounding box center [52, 143] width 32 height 9
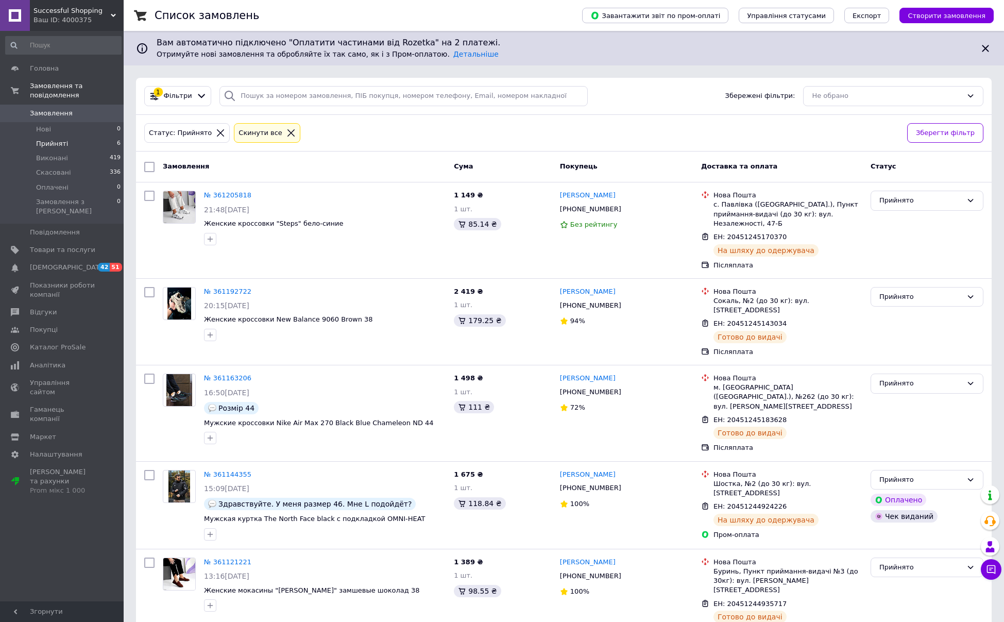
click at [67, 17] on div "Ваш ID: 4000375" at bounding box center [78, 19] width 90 height 9
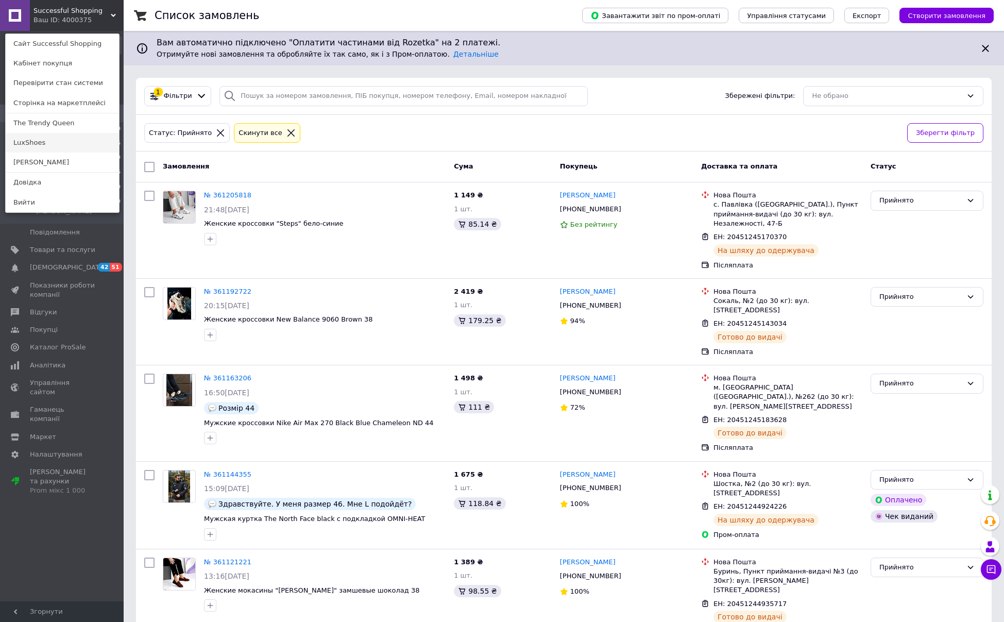
click at [36, 142] on link "LuxShoes" at bounding box center [62, 143] width 113 height 20
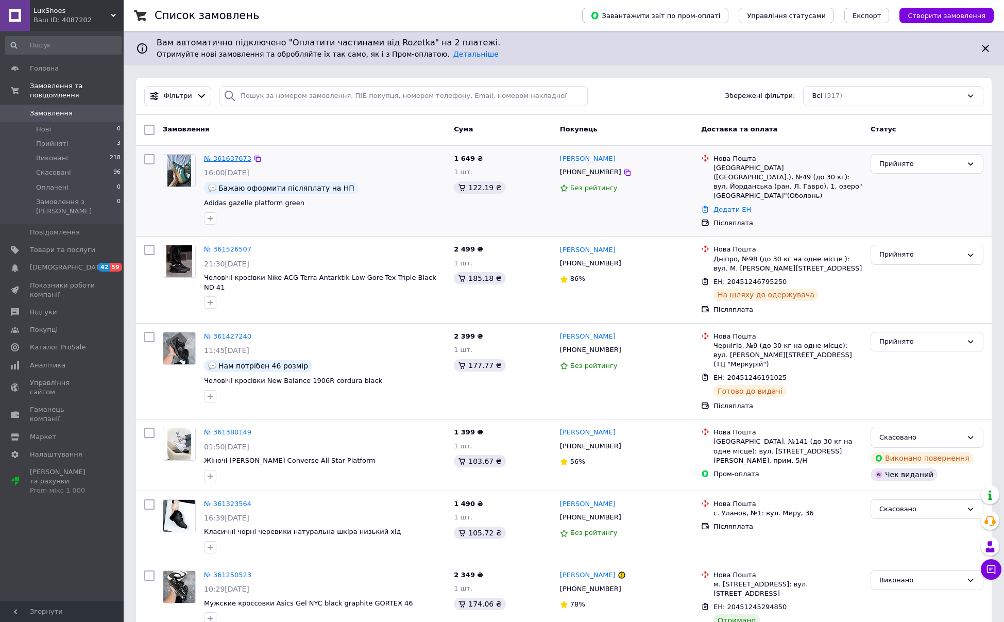
click at [239, 158] on link "№ 361637673" at bounding box center [227, 159] width 47 height 8
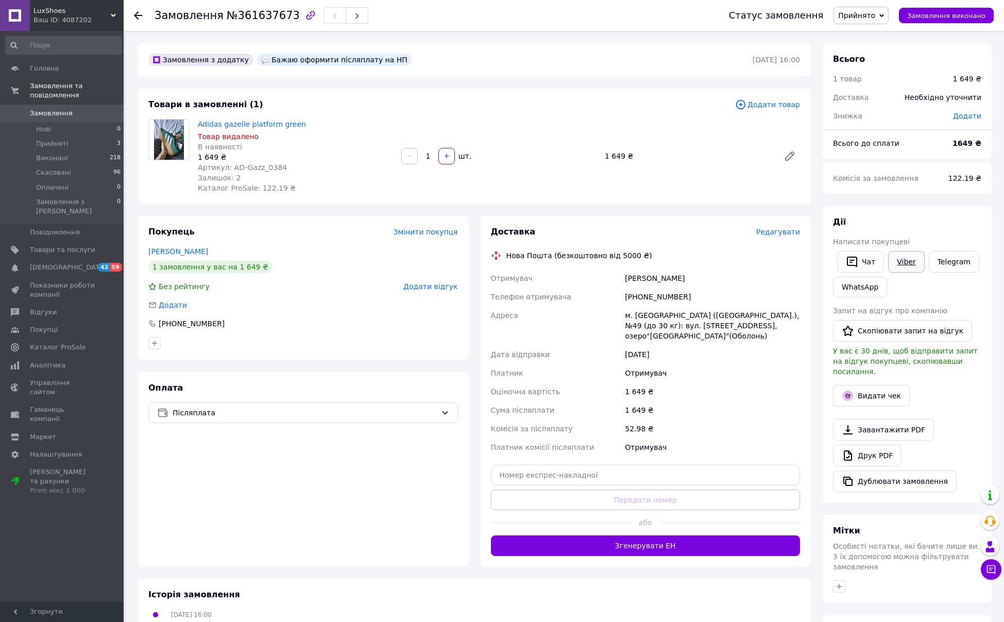
click at [900, 260] on link "Viber" at bounding box center [906, 262] width 36 height 22
click at [245, 123] on link "Adidas gazelle platform green" at bounding box center [252, 124] width 108 height 8
click at [901, 262] on link "Viber" at bounding box center [906, 262] width 36 height 22
drag, startPoint x: 196, startPoint y: 121, endPoint x: 299, endPoint y: 122, distance: 103.0
click at [299, 122] on div "Adidas gazelle platform green Товар видалено В наявності 1 649 ₴ Артикул: AD-Ga…" at bounding box center [295, 156] width 203 height 78
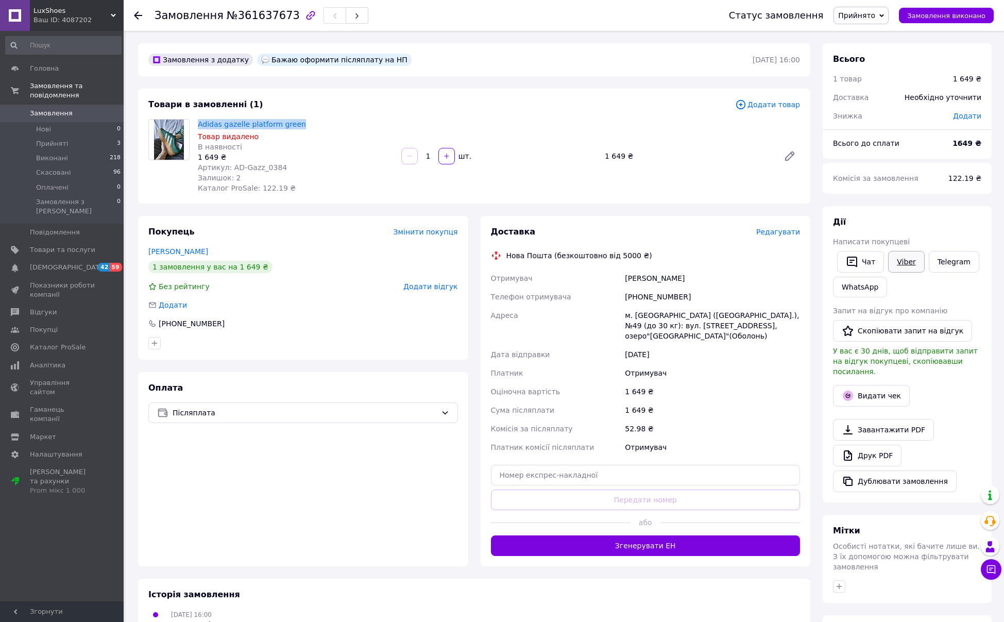
click at [908, 262] on link "Viber" at bounding box center [906, 262] width 36 height 22
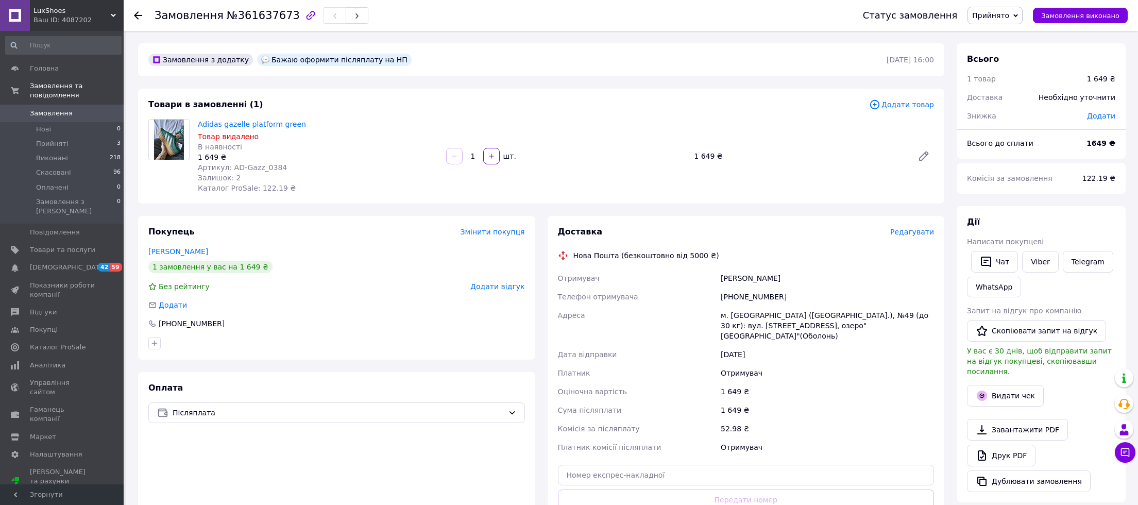
click at [63, 16] on div "Ваш ID: 4087202" at bounding box center [78, 19] width 90 height 9
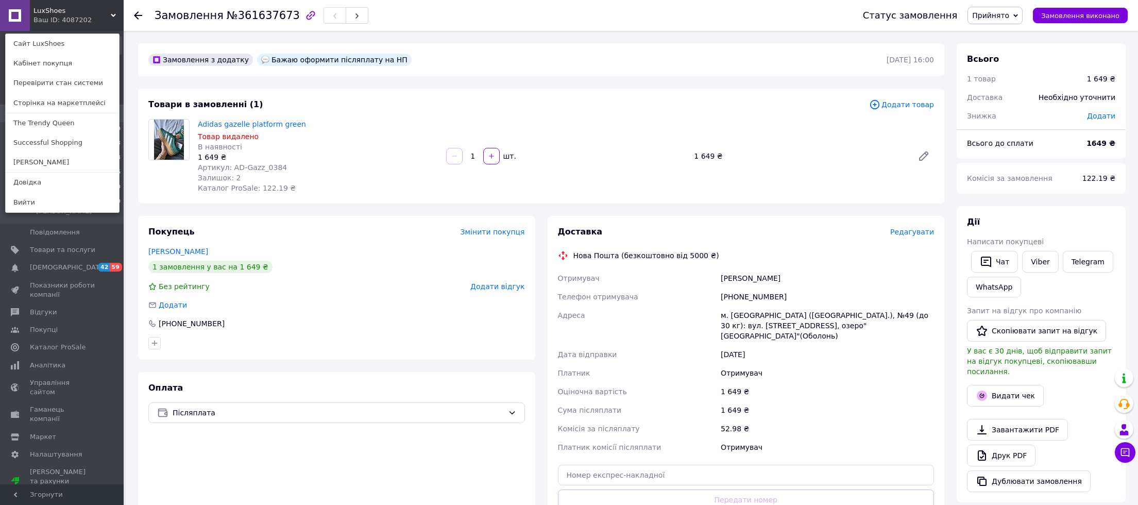
click at [63, 16] on div "Ваш ID: 4087202" at bounding box center [54, 19] width 43 height 9
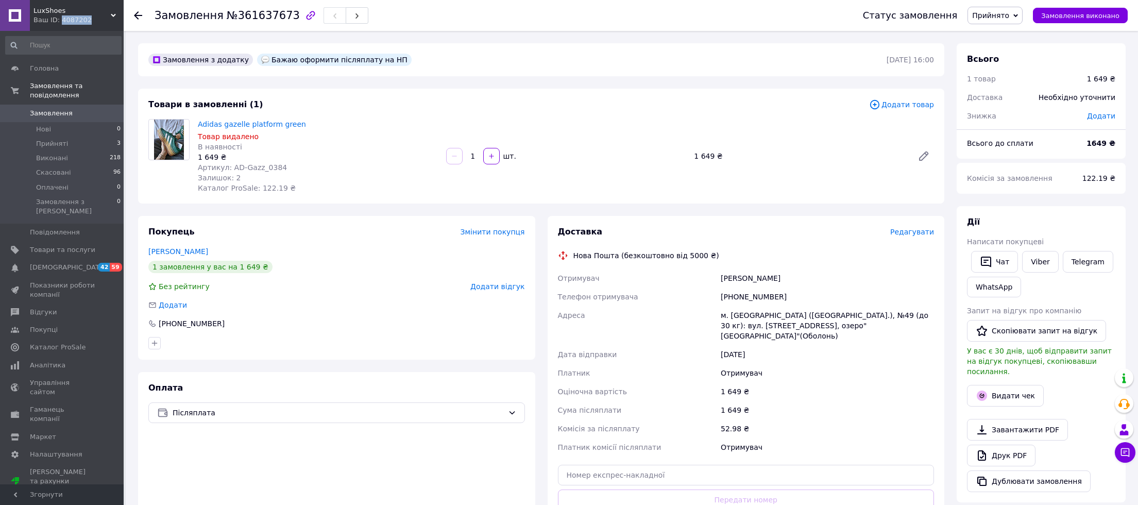
click at [63, 16] on div "Ваш ID: 4087202" at bounding box center [78, 19] width 90 height 9
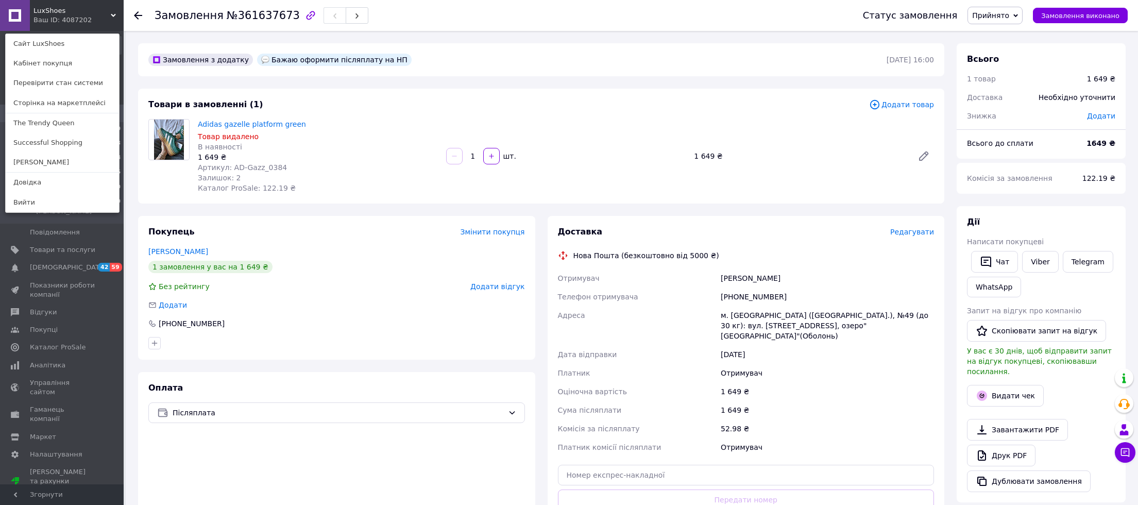
click at [64, 16] on div "Ваш ID: 4087202" at bounding box center [54, 19] width 43 height 9
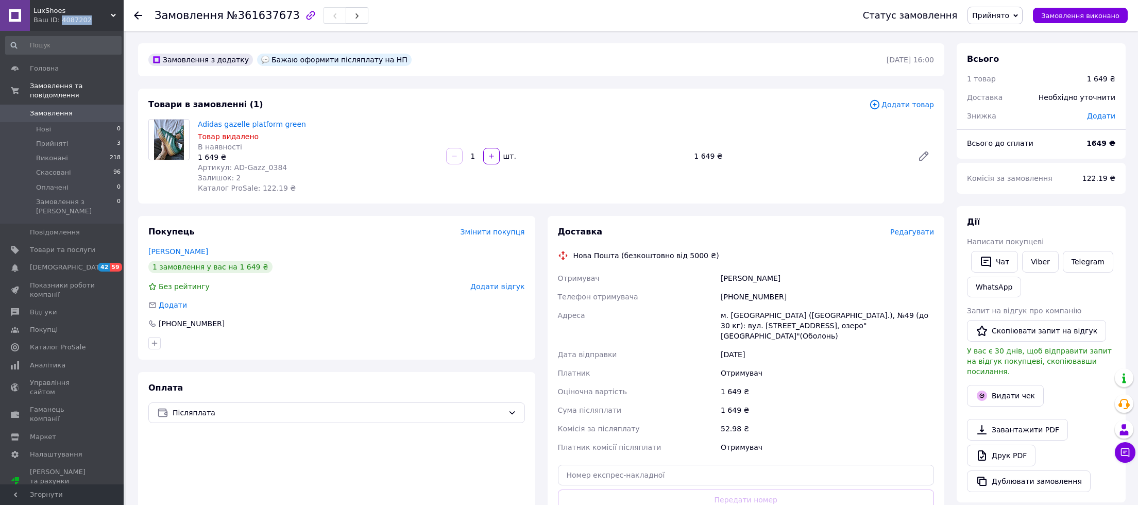
click at [64, 15] on div "Ваш ID: 4087202" at bounding box center [78, 19] width 90 height 9
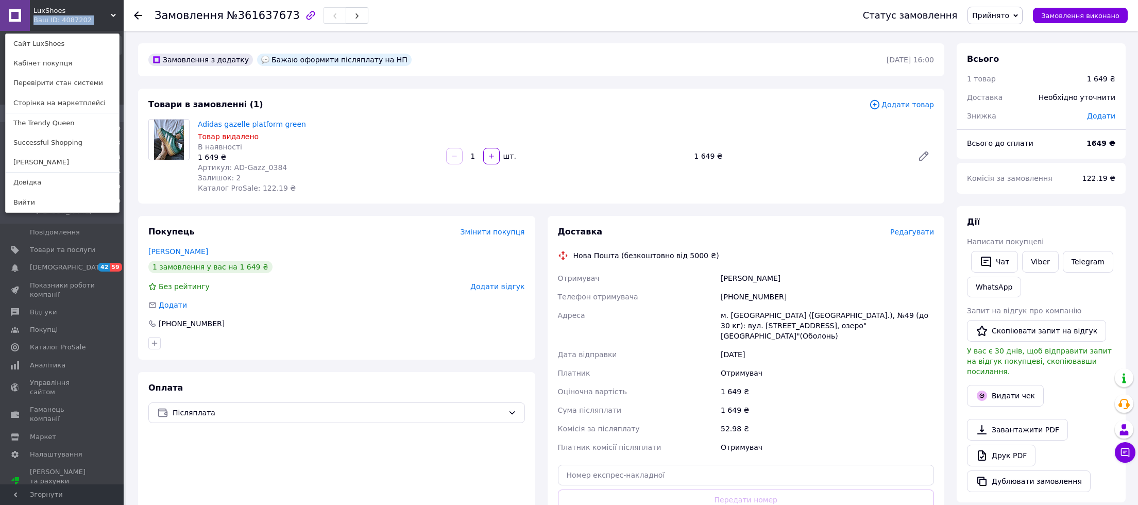
click at [64, 15] on div "Ваш ID: 4087202" at bounding box center [54, 19] width 43 height 9
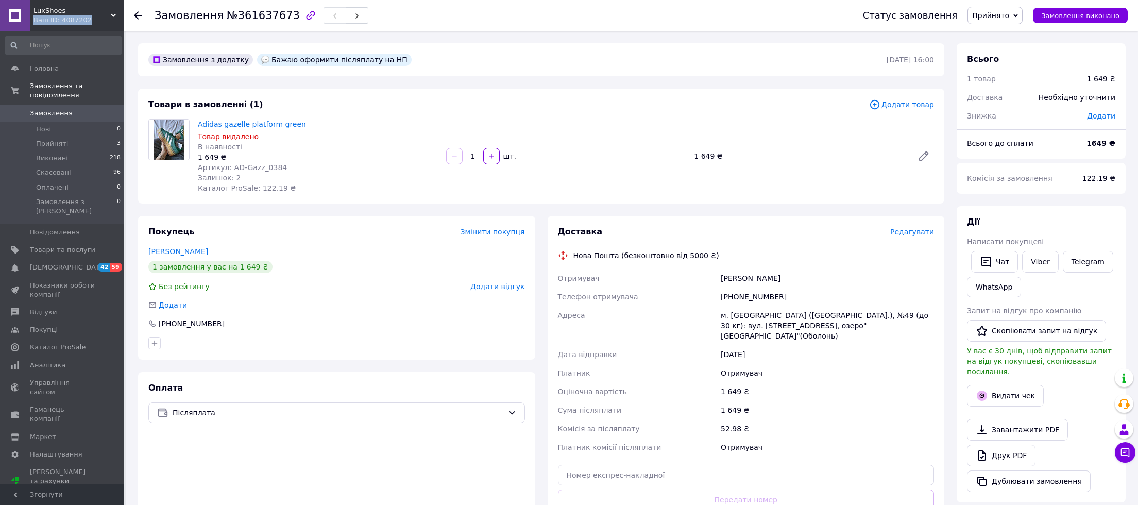
click at [64, 15] on div "Ваш ID: 4087202" at bounding box center [78, 19] width 90 height 9
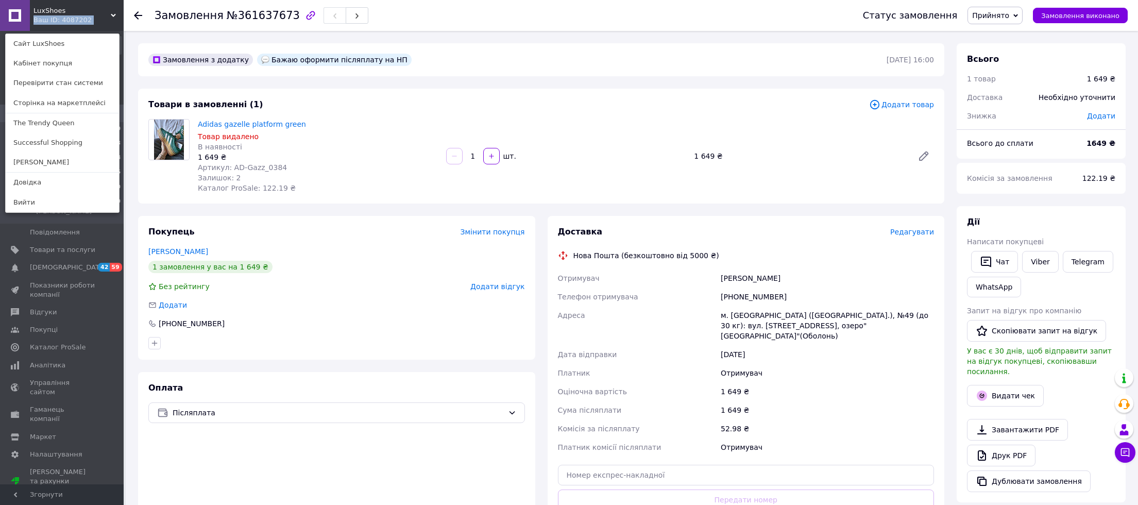
click at [64, 16] on div "Ваш ID: 4087202" at bounding box center [54, 19] width 43 height 9
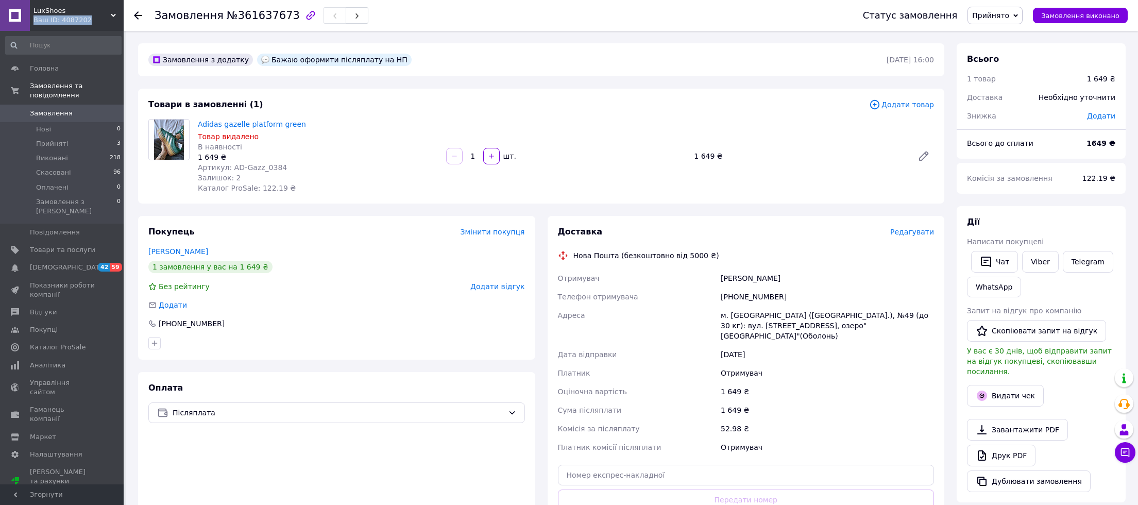
click at [46, 113] on span "Замовлення" at bounding box center [51, 113] width 43 height 9
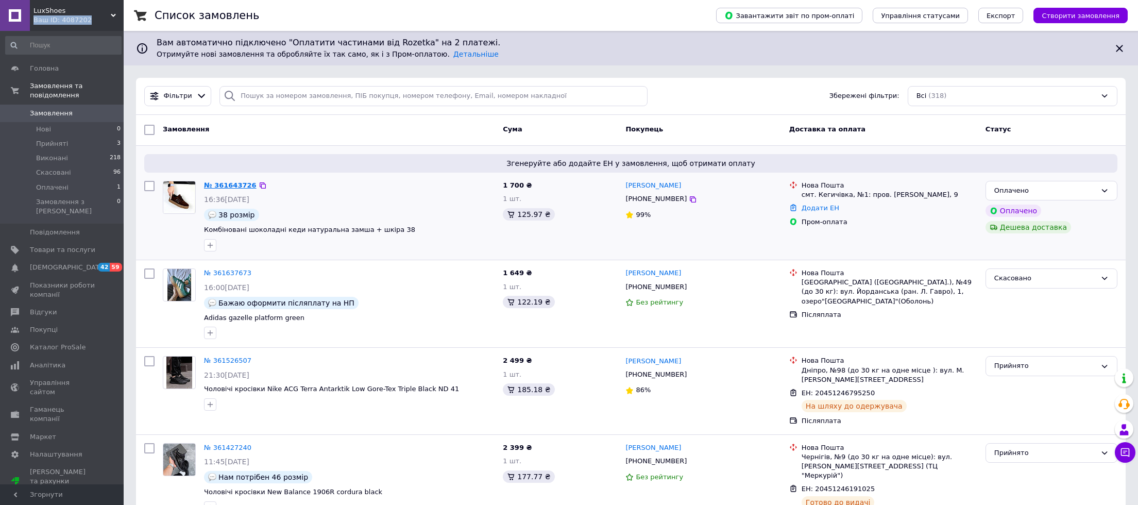
click at [233, 185] on link "№ 361643726" at bounding box center [230, 185] width 53 height 8
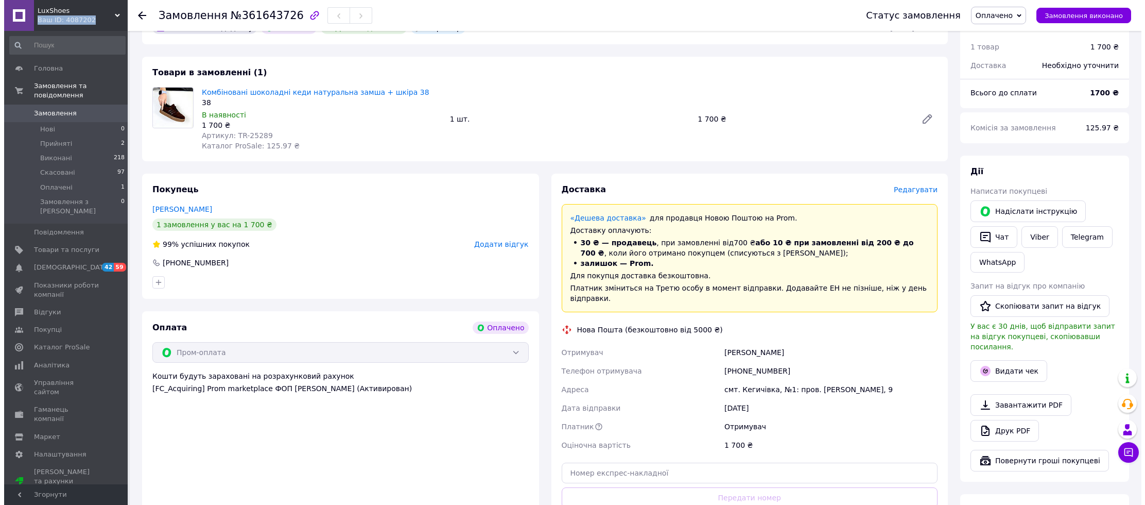
scroll to position [103, 0]
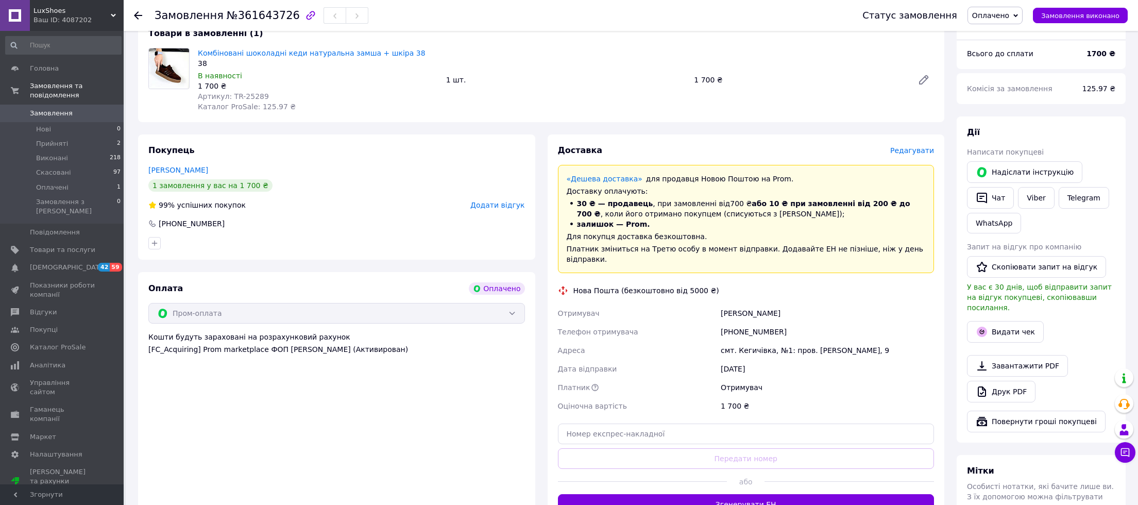
click at [910, 147] on span "Редагувати" at bounding box center [912, 150] width 44 height 8
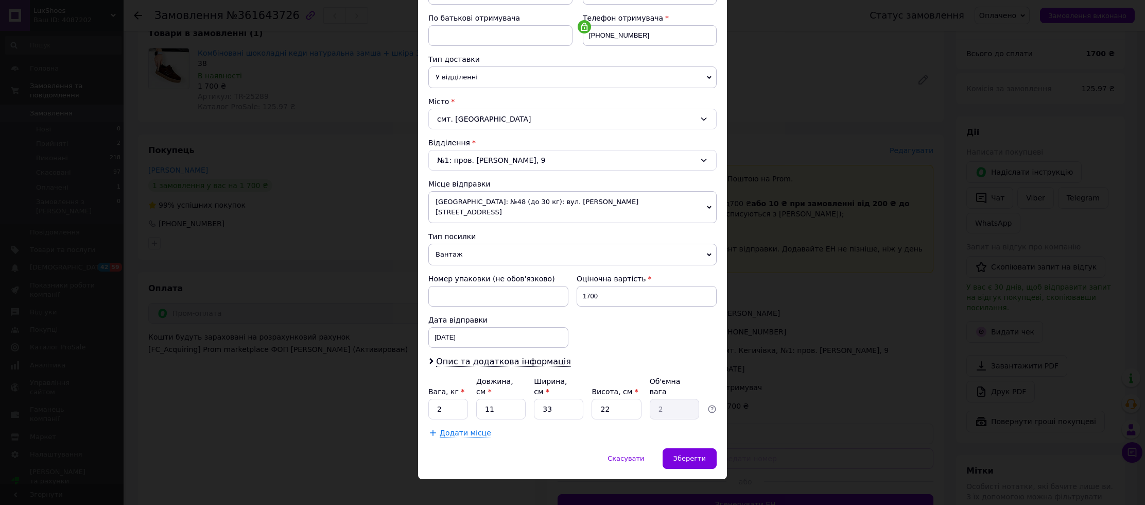
scroll to position [91, 0]
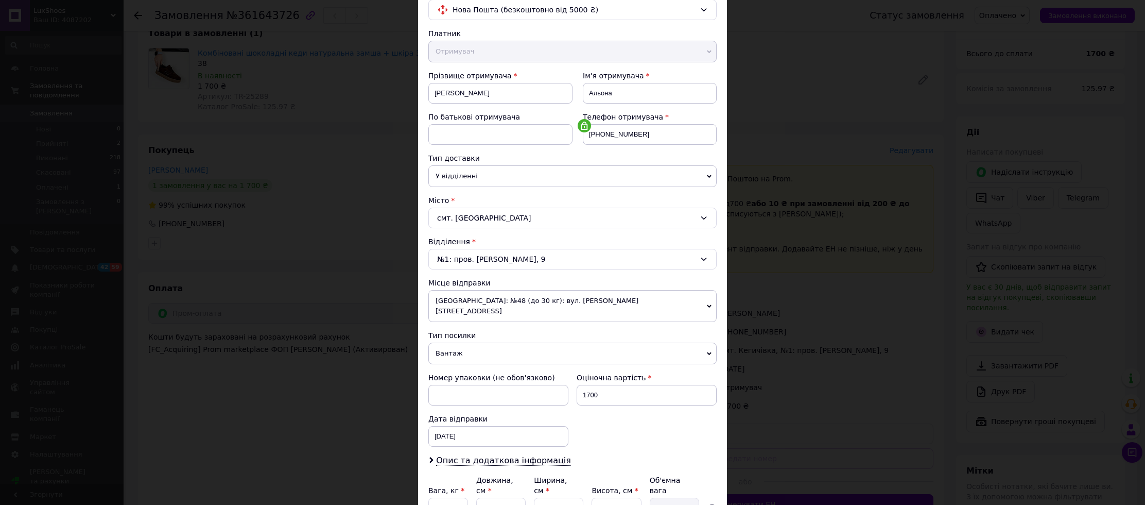
click at [702, 303] on span "[GEOGRAPHIC_DATA]: №48 (до 30 кг): вул. [PERSON_NAME][STREET_ADDRESS]" at bounding box center [573, 306] width 288 height 32
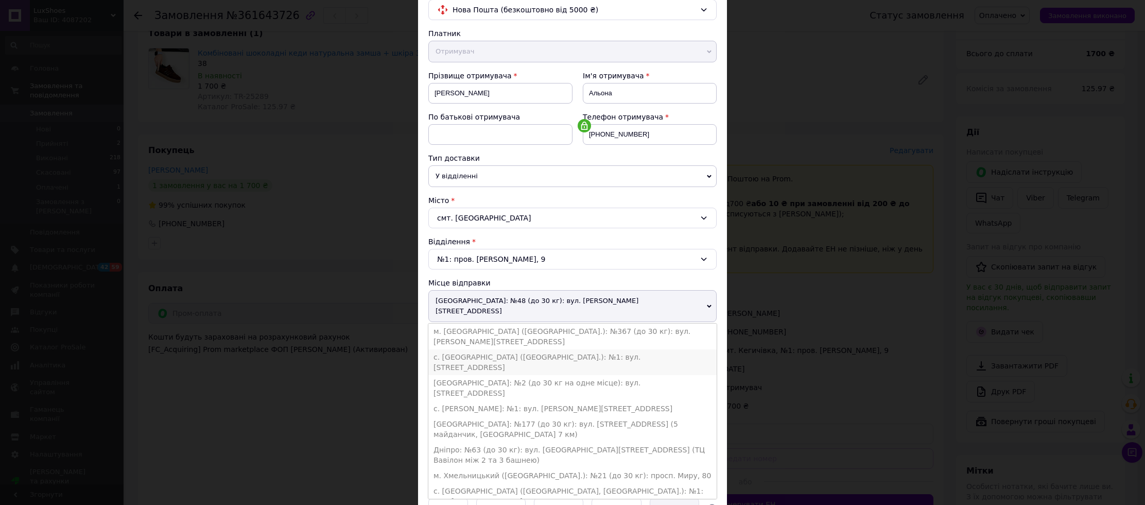
click at [533, 349] on li "с. [GEOGRAPHIC_DATA] ([GEOGRAPHIC_DATA].): №1: вул. [STREET_ADDRESS]" at bounding box center [573, 362] width 288 height 26
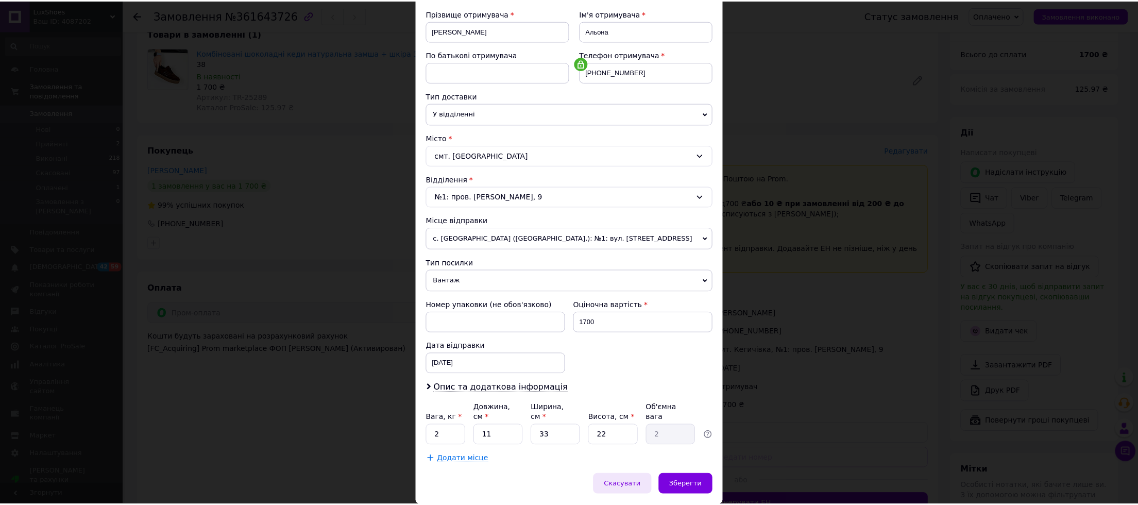
scroll to position [190, 0]
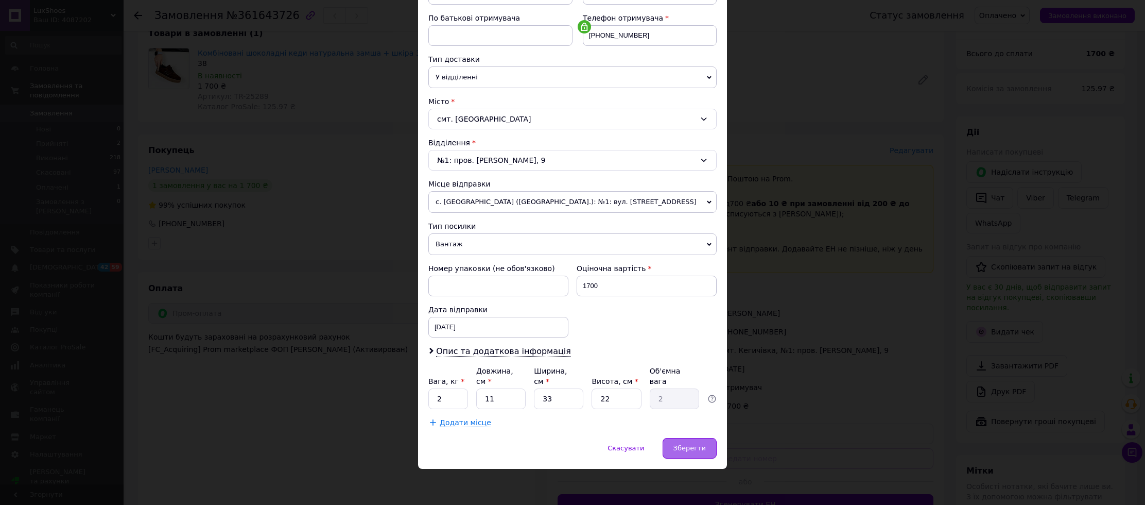
click at [677, 442] on div "Зберегти" at bounding box center [690, 448] width 54 height 21
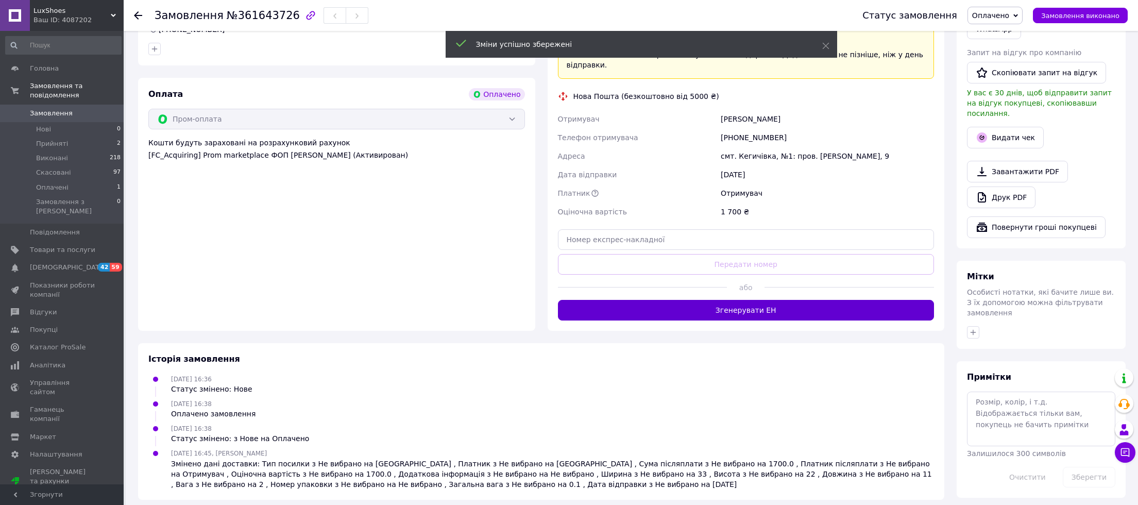
scroll to position [203, 0]
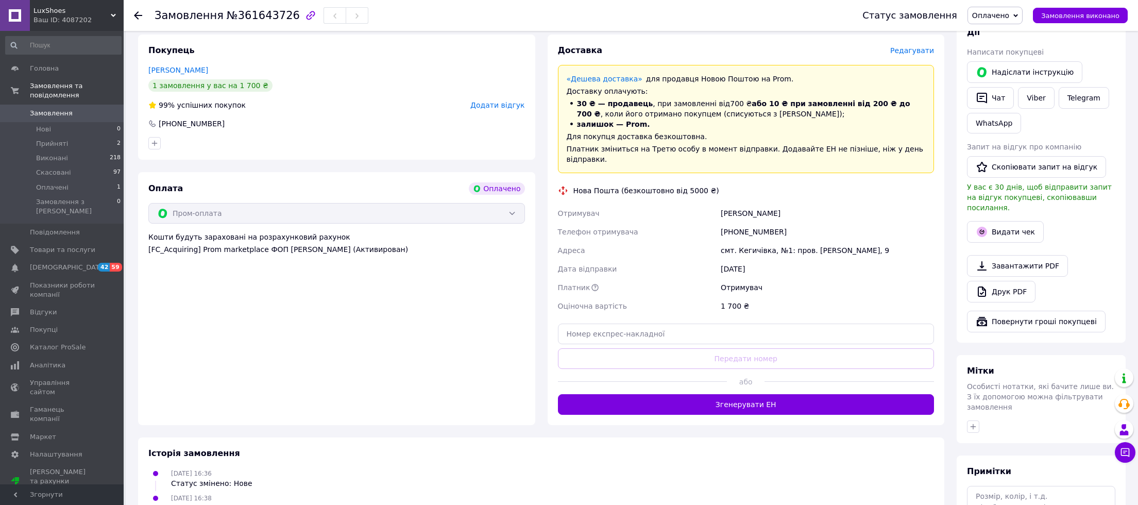
click at [712, 402] on button "Згенерувати ЕН" at bounding box center [746, 404] width 377 height 21
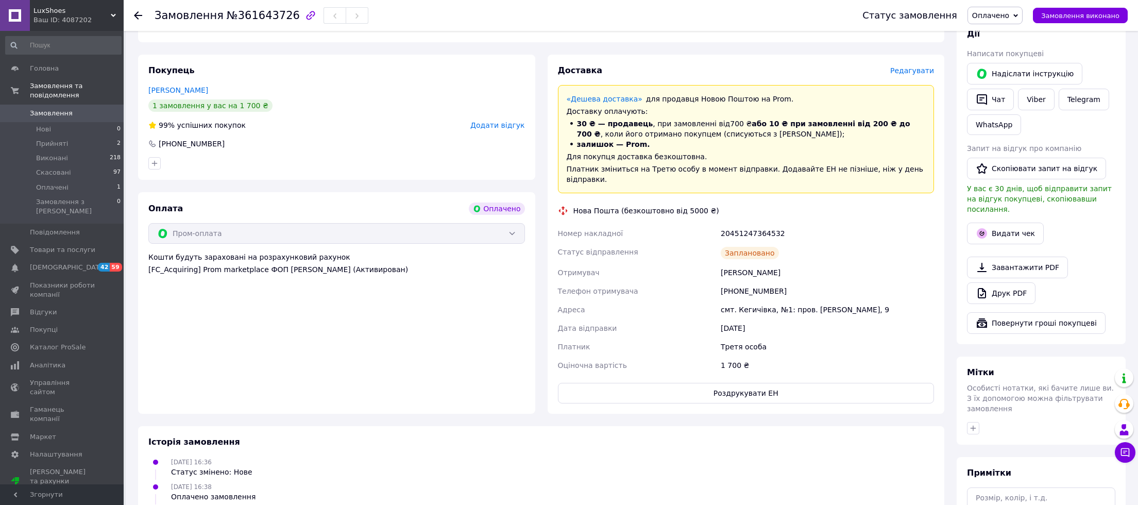
scroll to position [191, 0]
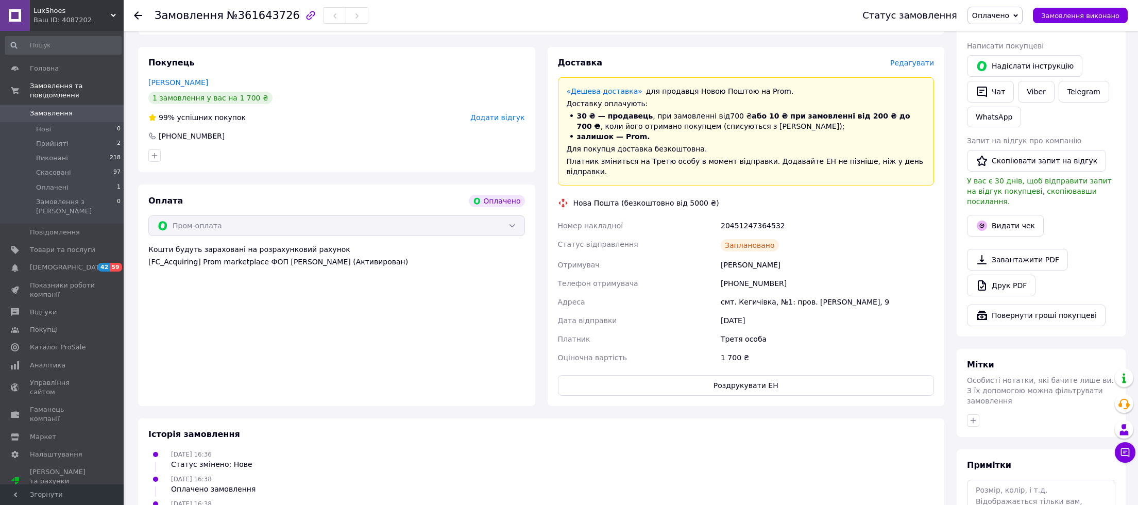
drag, startPoint x: 721, startPoint y: 264, endPoint x: 782, endPoint y: 269, distance: 61.5
click at [782, 269] on div "Таранова Альона" at bounding box center [827, 264] width 217 height 19
copy div "Таранова Альона"
click at [745, 232] on div "20451247364532" at bounding box center [827, 225] width 217 height 19
drag, startPoint x: 734, startPoint y: 283, endPoint x: 782, endPoint y: 287, distance: 47.6
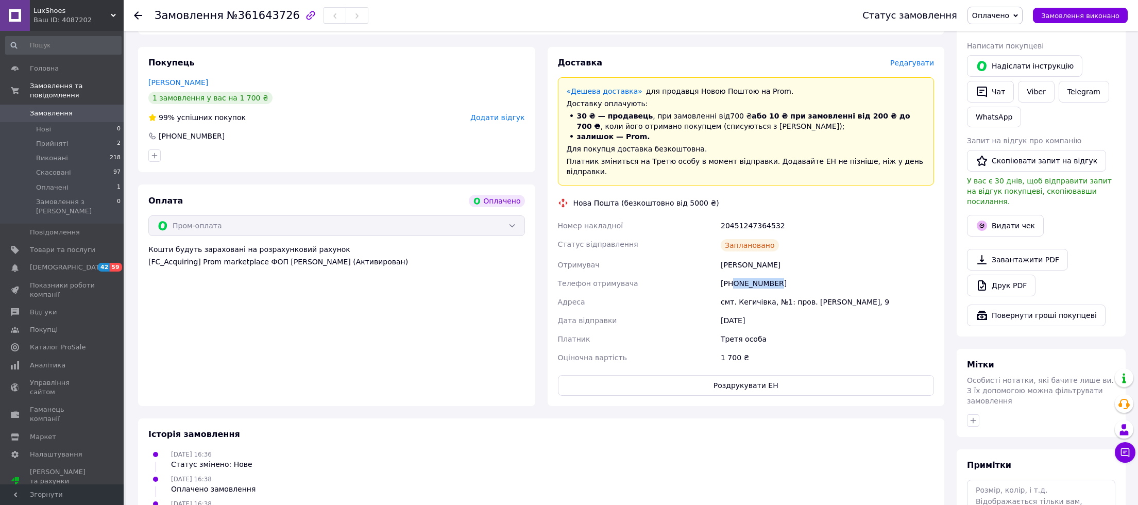
click at [782, 287] on div "+380662688780" at bounding box center [827, 283] width 217 height 19
copy div "0662688780"
click at [738, 313] on div "[DATE]" at bounding box center [827, 320] width 217 height 19
drag, startPoint x: 724, startPoint y: 304, endPoint x: 769, endPoint y: 304, distance: 45.3
click at [769, 304] on div "смт. Кегичівка, №1: пров. Волошина, 9" at bounding box center [827, 302] width 217 height 19
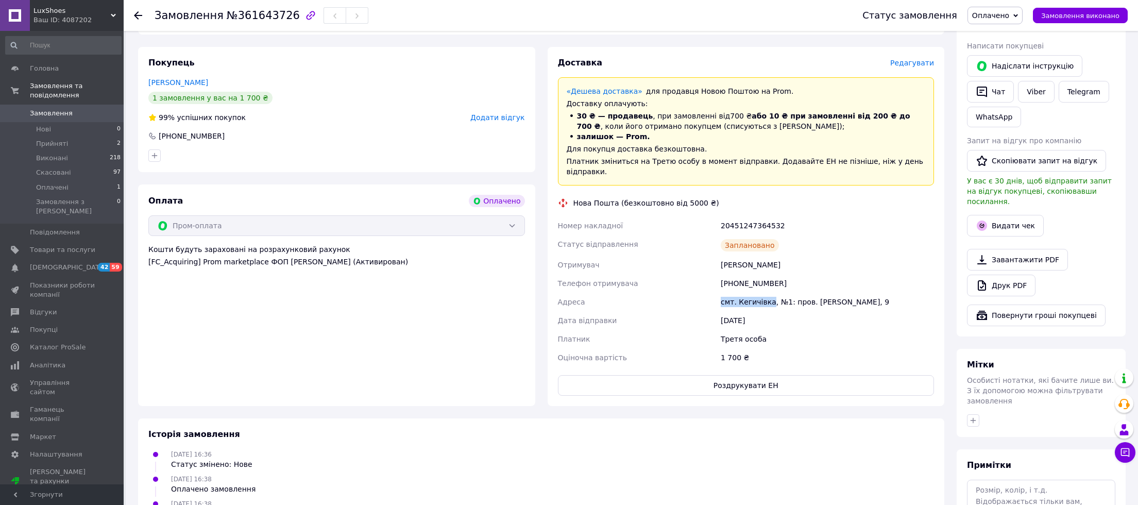
copy div "смт. Кегичівка"
click at [711, 317] on div "Дата відправки" at bounding box center [637, 320] width 163 height 19
drag, startPoint x: 717, startPoint y: 300, endPoint x: 867, endPoint y: 305, distance: 150.0
click at [867, 305] on div "Номер накладної 20451247364532 Статус відправлення Заплановано Отримувач Тарано…" at bounding box center [746, 291] width 381 height 150
copy div "Адреса смт. Кегичівка, №1: пров. Волошина, 9"
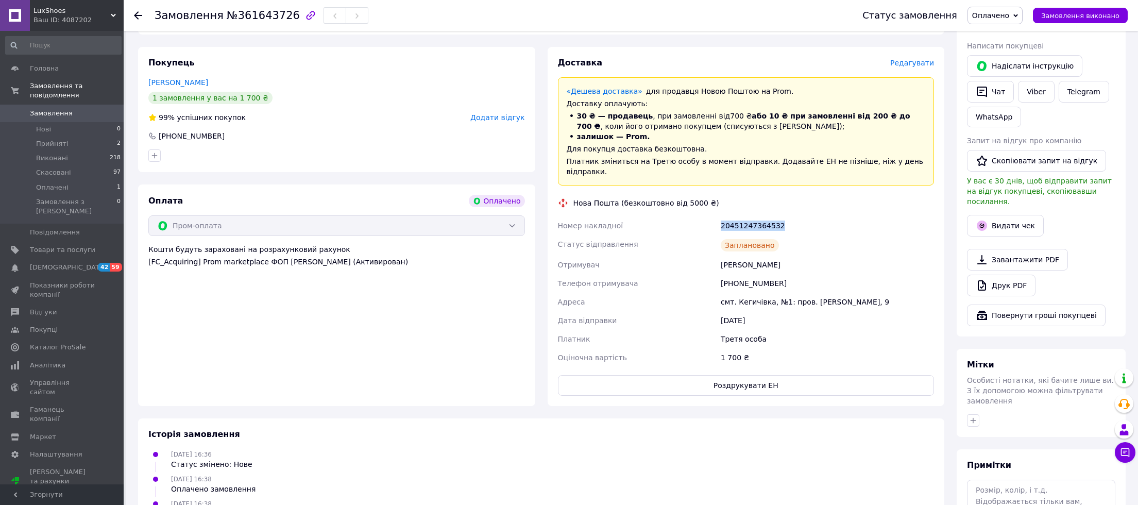
drag, startPoint x: 716, startPoint y: 226, endPoint x: 784, endPoint y: 226, distance: 68.0
click at [784, 226] on div "Номер накладної 20451247364532 Статус відправлення Заплановано Отримувач Тарано…" at bounding box center [746, 291] width 381 height 150
copy div "Номер накладної 20451247364532"
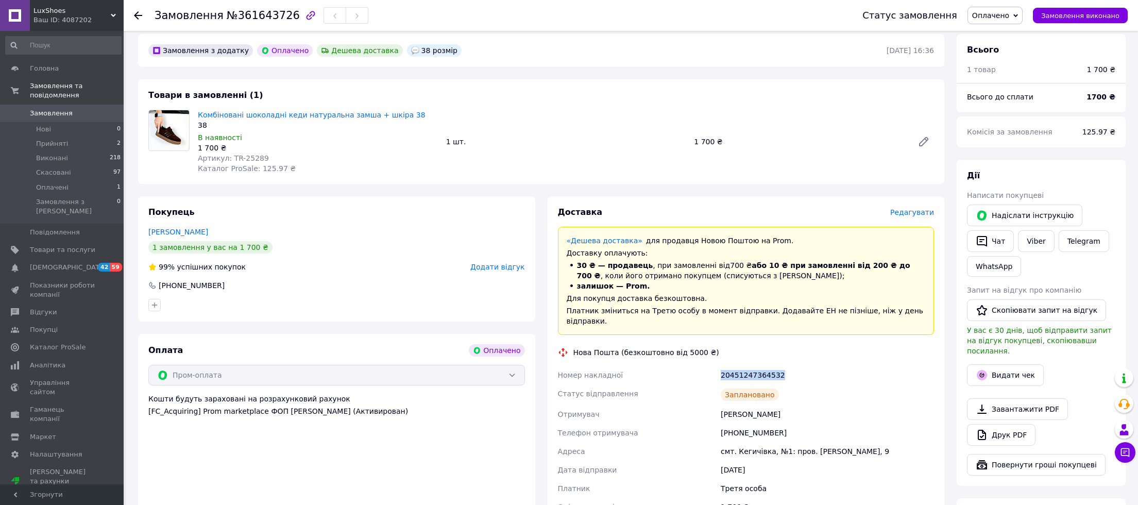
scroll to position [0, 0]
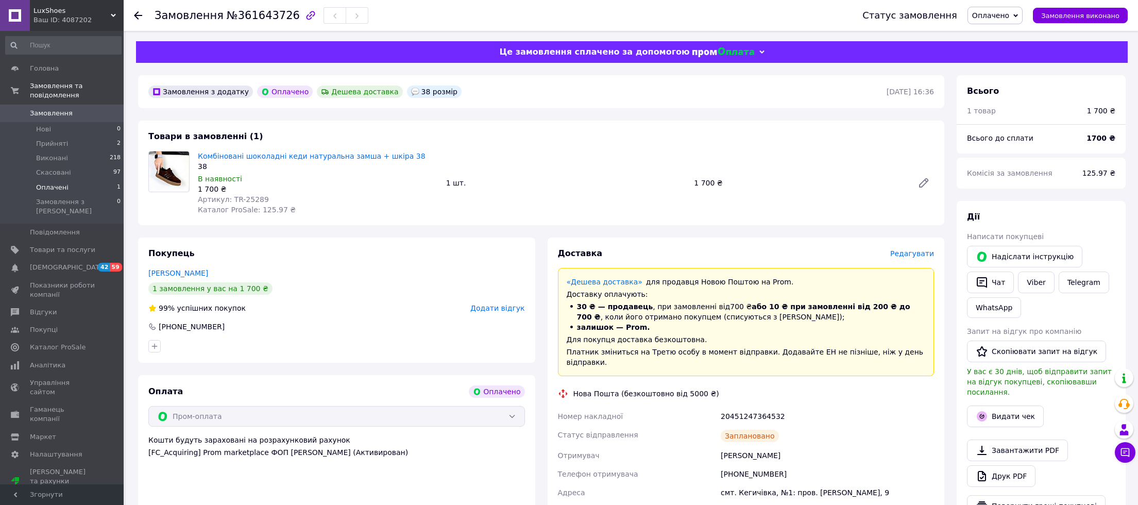
click at [55, 189] on span "Оплачені" at bounding box center [52, 187] width 32 height 9
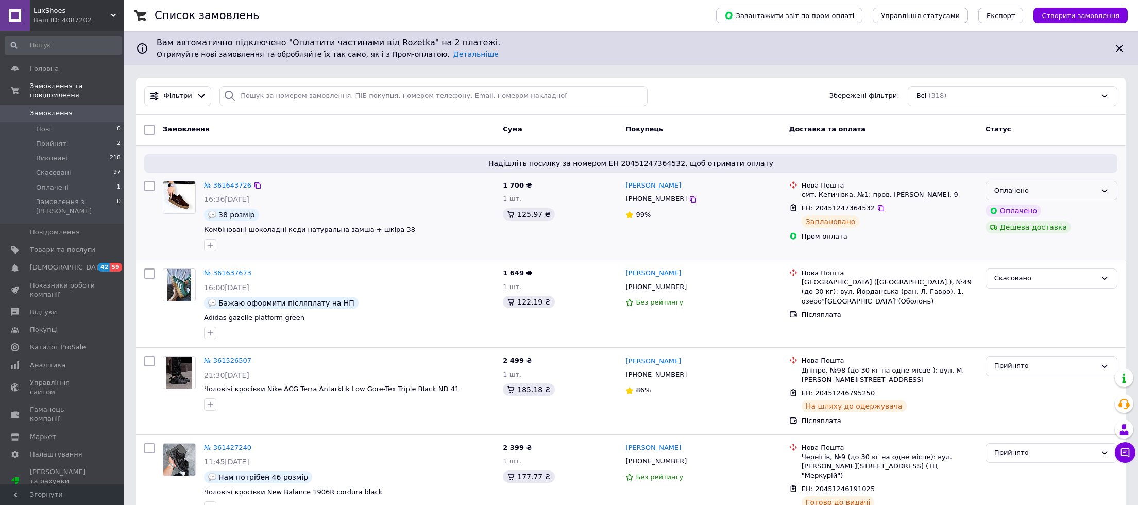
click at [1011, 185] on div "Оплачено" at bounding box center [1045, 190] width 102 height 11
drag, startPoint x: 1022, startPoint y: 209, endPoint x: 1005, endPoint y: 208, distance: 16.5
click at [1011, 209] on li "Прийнято" at bounding box center [1051, 211] width 131 height 19
click at [60, 19] on div "Ваш ID: 4087202" at bounding box center [78, 19] width 90 height 9
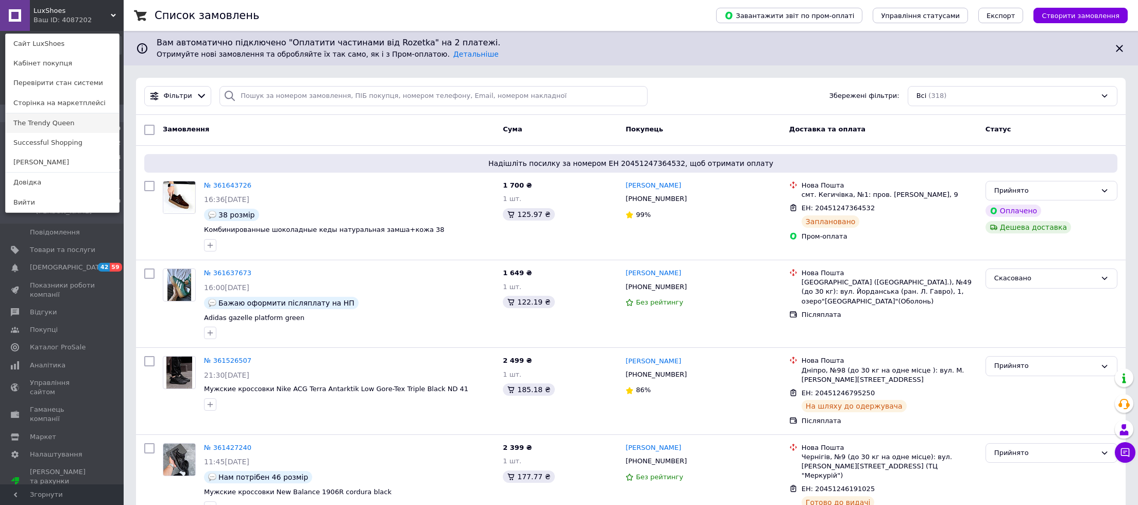
click at [38, 121] on link "The Trendy Queen" at bounding box center [62, 123] width 113 height 20
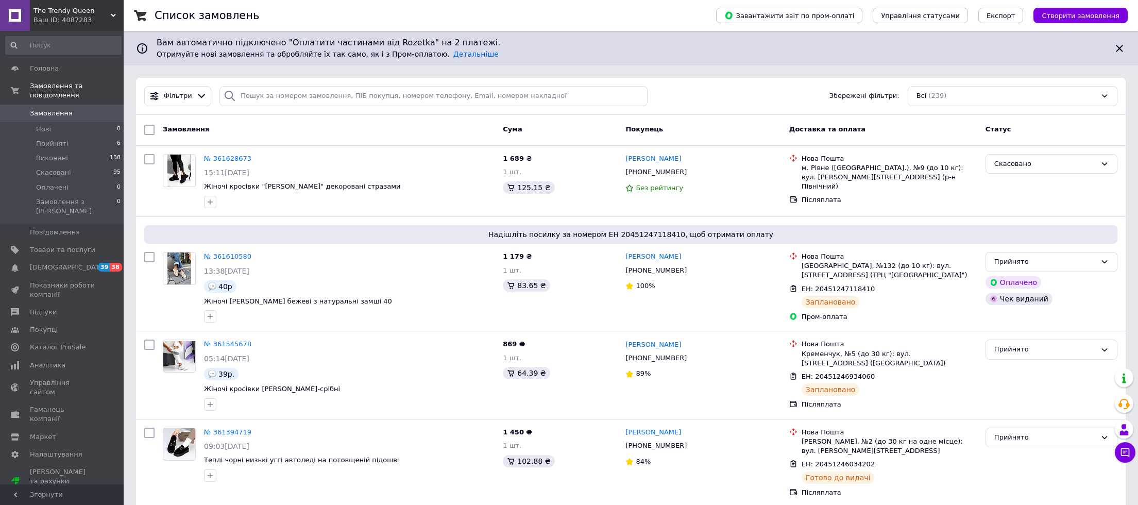
click at [86, 18] on div "Ваш ID: 4087283" at bounding box center [78, 19] width 90 height 9
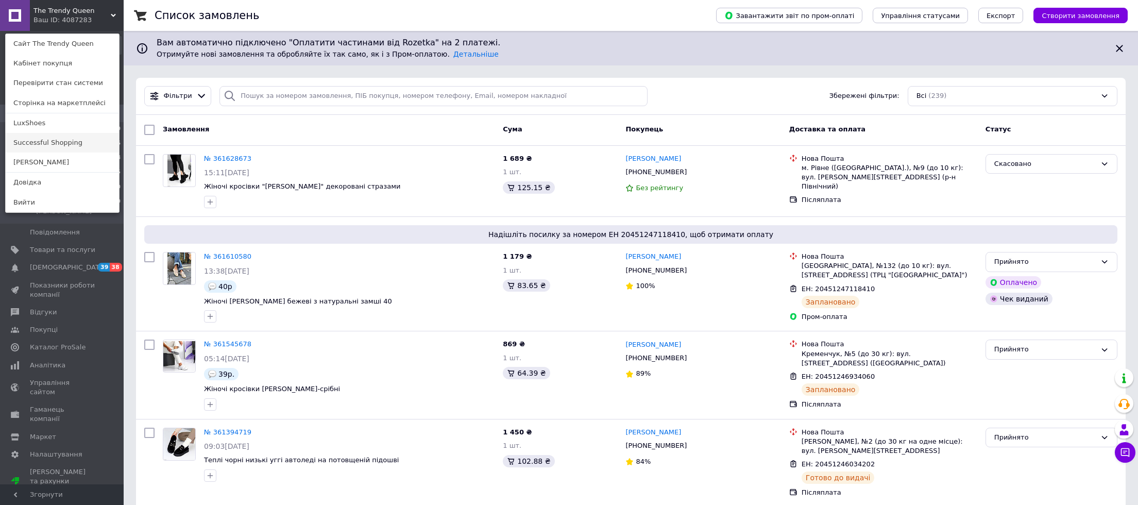
click at [43, 139] on link "Successful Shopping" at bounding box center [62, 143] width 113 height 20
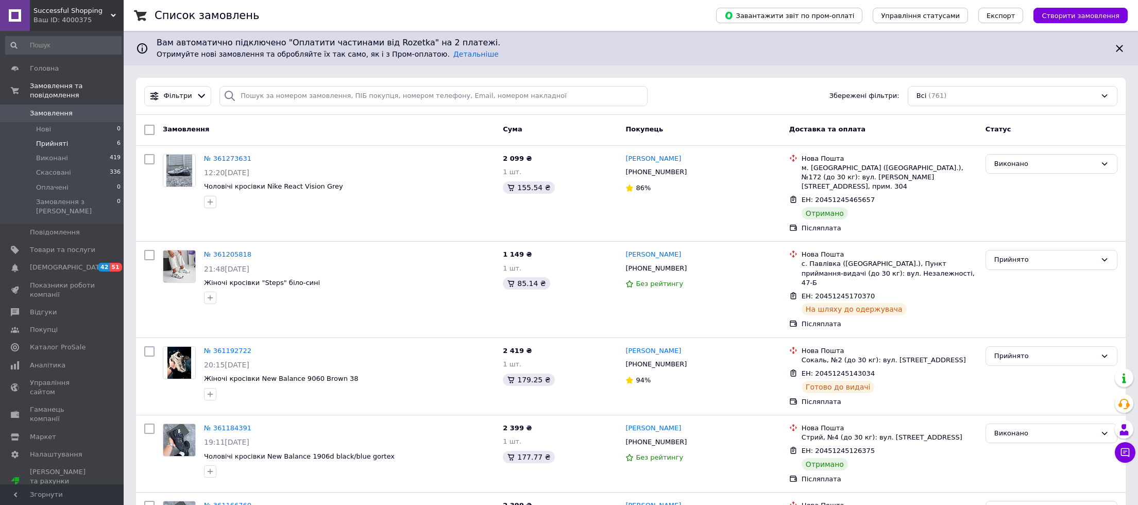
click at [55, 142] on span "Прийняті" at bounding box center [52, 143] width 32 height 9
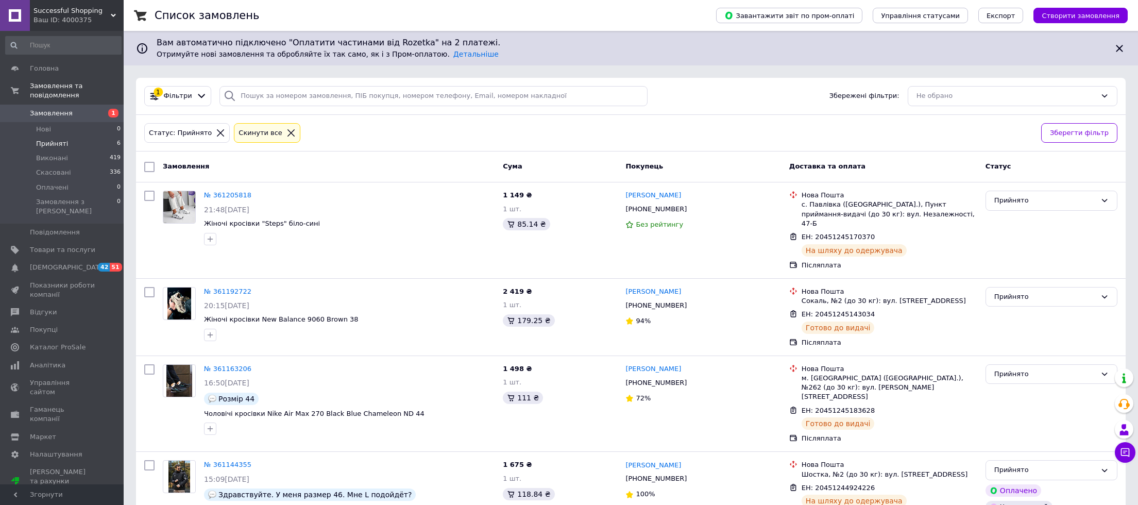
click at [44, 114] on span "Замовлення" at bounding box center [51, 113] width 43 height 9
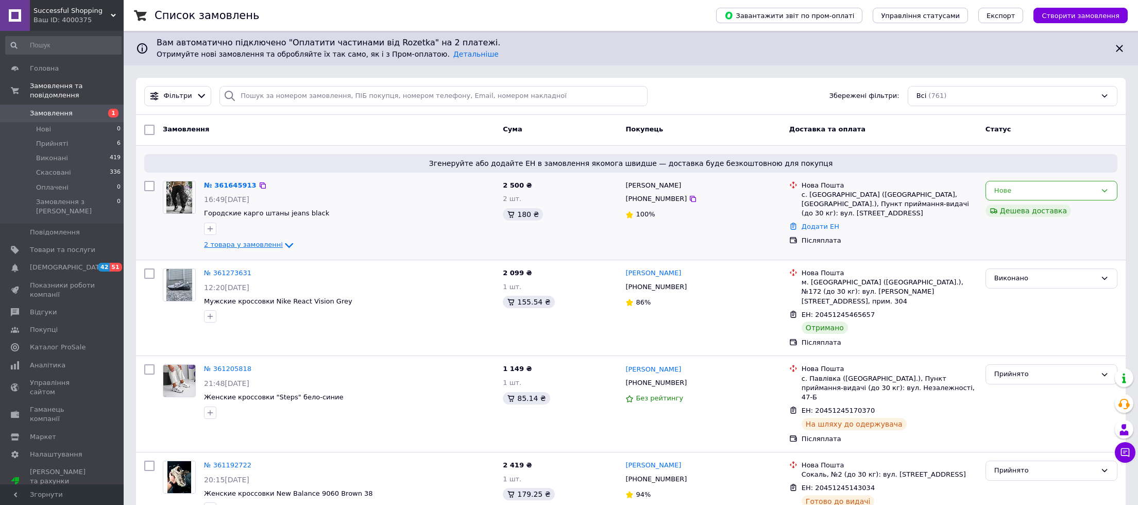
click at [284, 248] on icon at bounding box center [289, 245] width 12 height 12
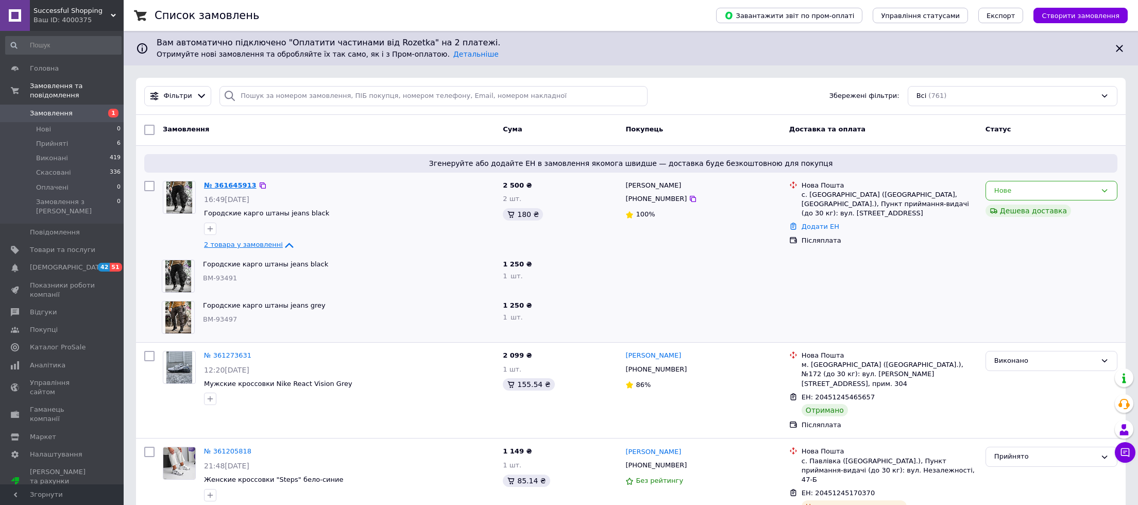
click at [243, 184] on link "№ 361645913" at bounding box center [230, 185] width 53 height 8
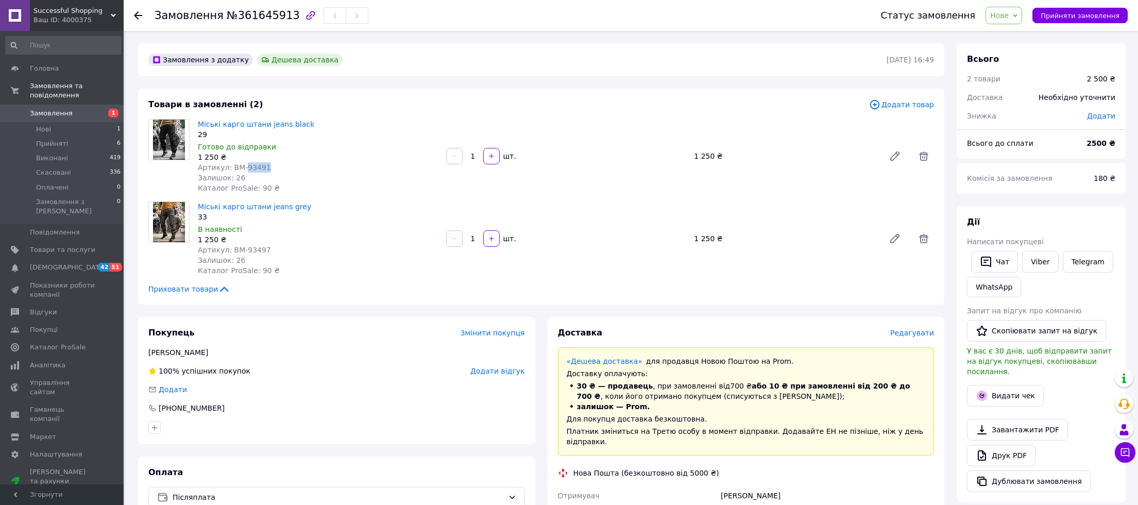
drag, startPoint x: 255, startPoint y: 169, endPoint x: 275, endPoint y: 169, distance: 19.6
click at [275, 169] on div "Артикул: BM-93491" at bounding box center [318, 167] width 240 height 10
click at [1011, 24] on span "Нове" at bounding box center [1003, 16] width 37 height 18
click at [1022, 36] on li "Прийнято" at bounding box center [1009, 35] width 47 height 15
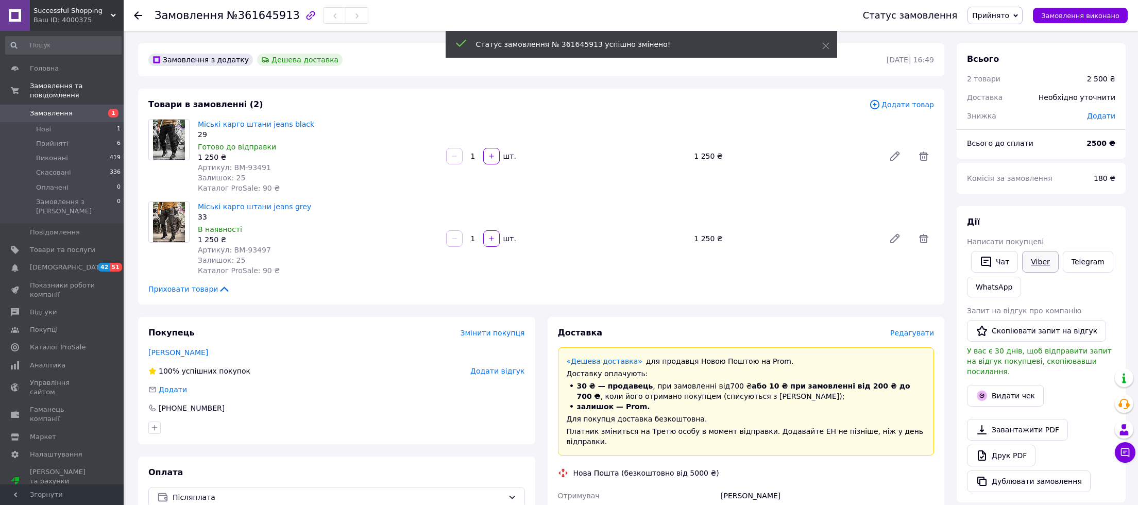
click at [1038, 265] on link "Viber" at bounding box center [1040, 262] width 36 height 22
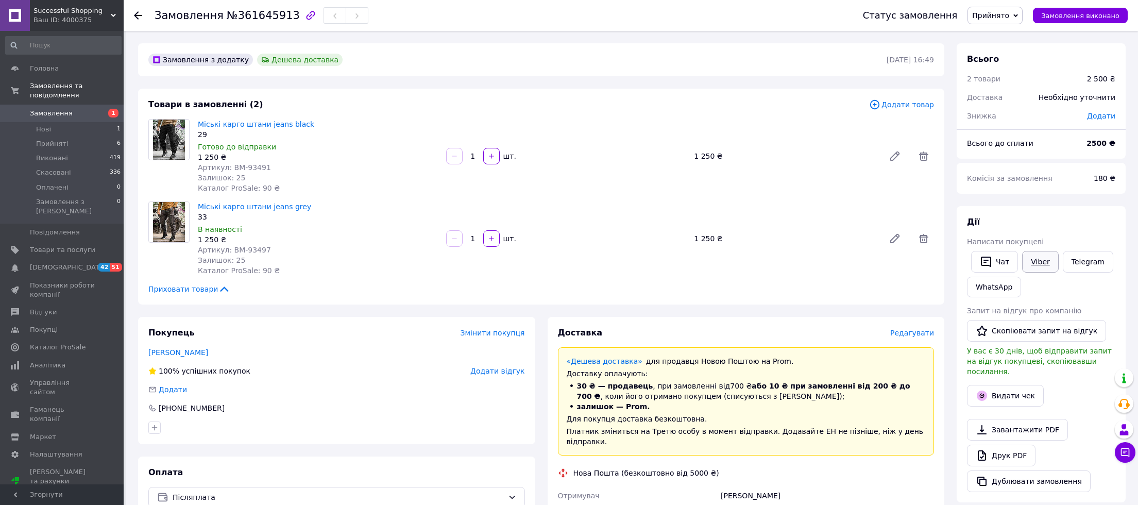
click at [1031, 259] on link "Viber" at bounding box center [1040, 262] width 36 height 22
click at [139, 13] on icon at bounding box center [138, 15] width 8 height 8
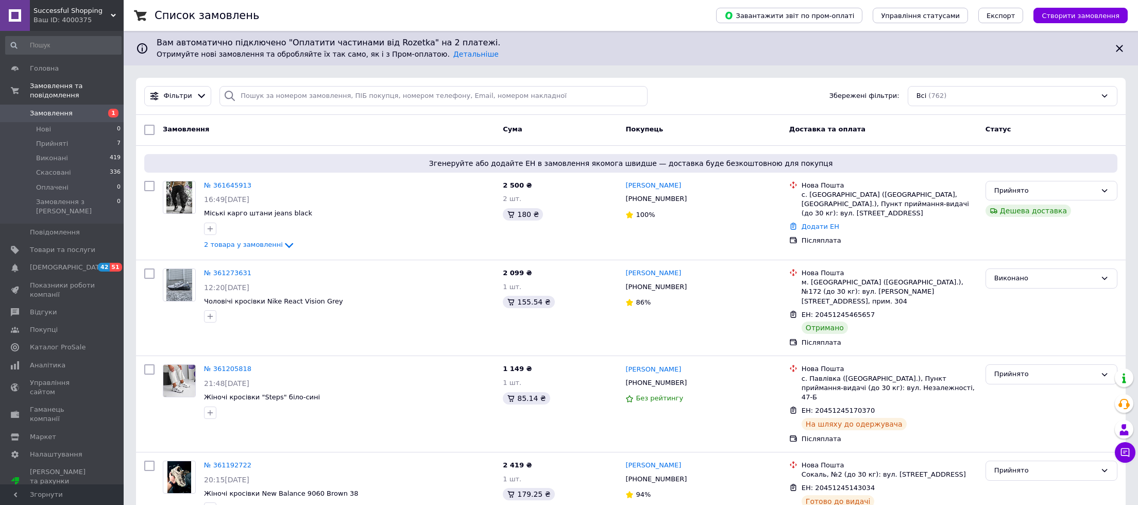
click at [48, 13] on span "Successful Shopping" at bounding box center [71, 10] width 77 height 9
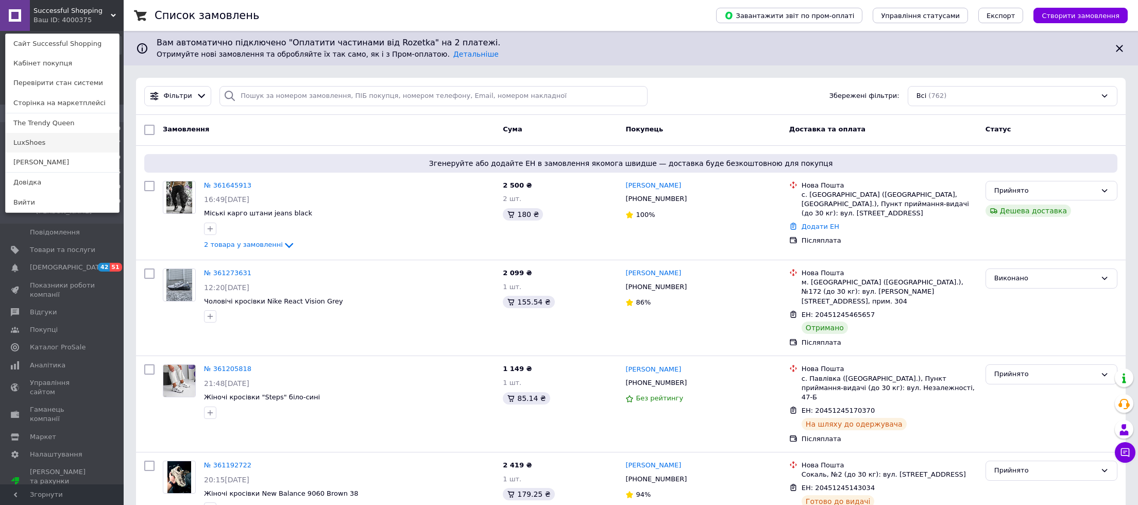
click at [36, 142] on link "LuxShoes" at bounding box center [62, 143] width 113 height 20
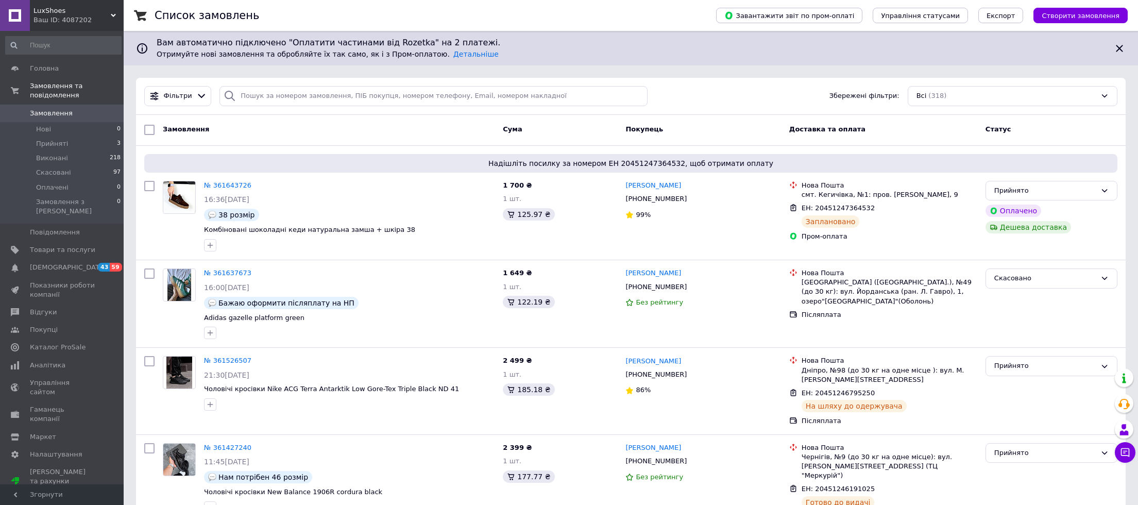
click at [226, 183] on link "№ 361643726" at bounding box center [227, 185] width 47 height 8
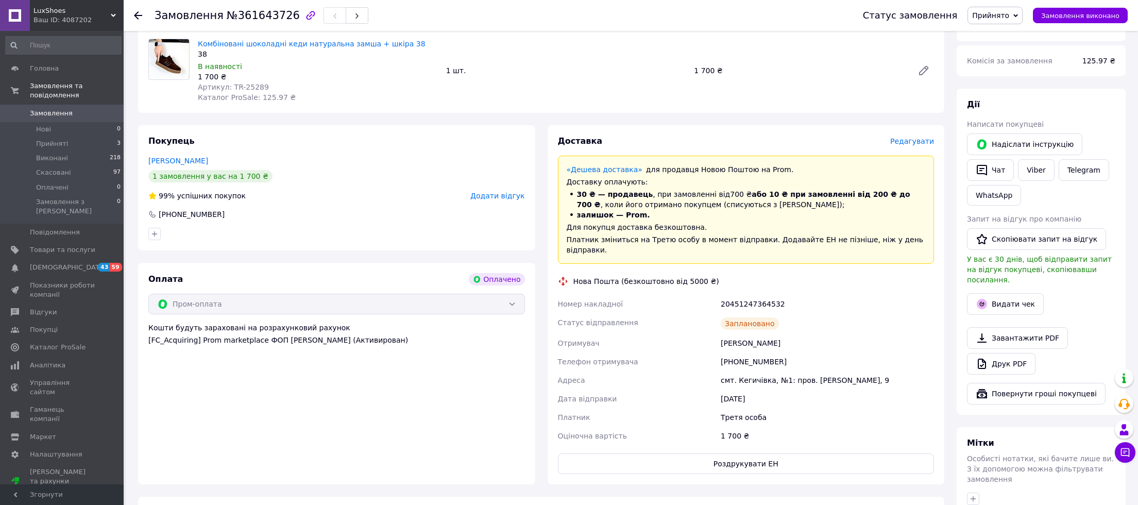
scroll to position [213, 0]
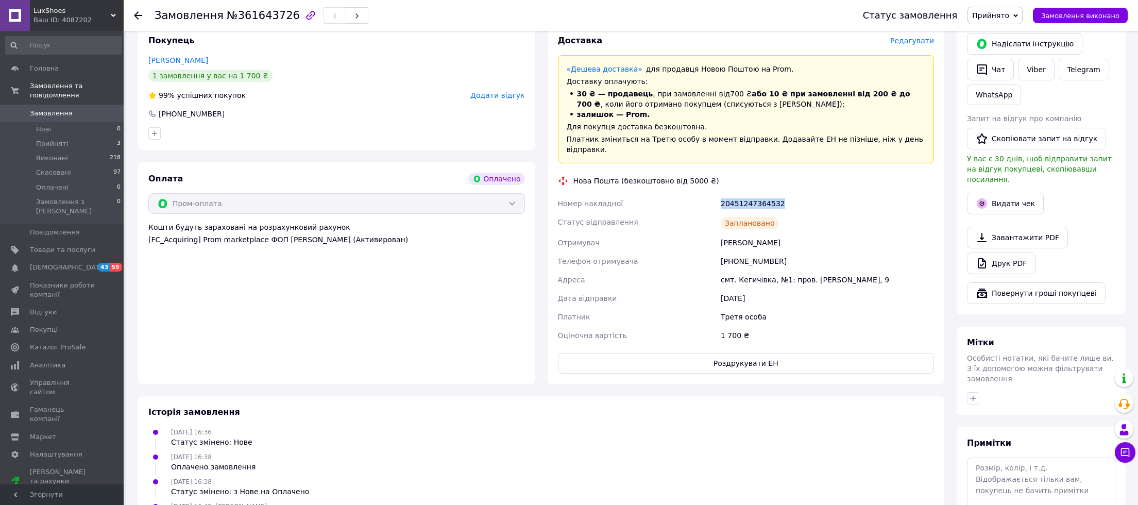
drag, startPoint x: 721, startPoint y: 203, endPoint x: 804, endPoint y: 208, distance: 83.1
click at [804, 208] on div "20451247364532" at bounding box center [827, 203] width 217 height 19
copy div "20451247364532"
click at [67, 18] on div "Ваш ID: 4087202" at bounding box center [78, 19] width 90 height 9
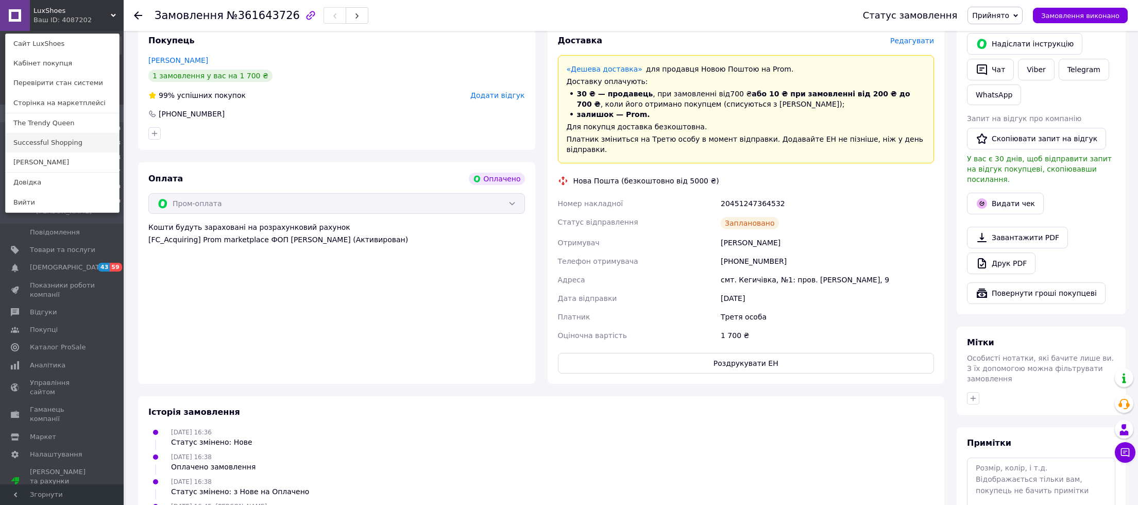
click at [48, 146] on link "Successful Shopping" at bounding box center [62, 143] width 113 height 20
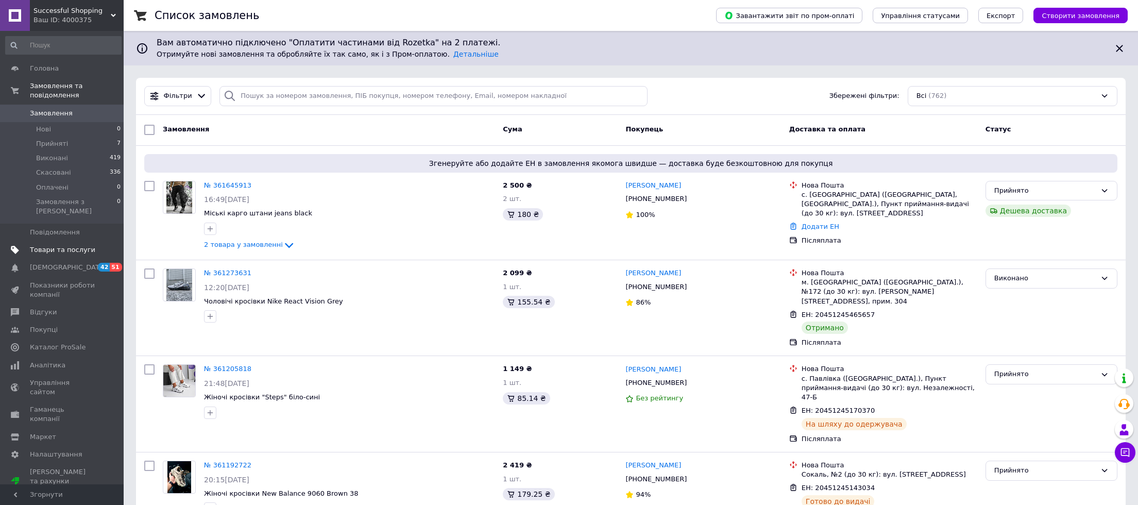
click at [39, 245] on span "Товари та послуги" at bounding box center [62, 249] width 65 height 9
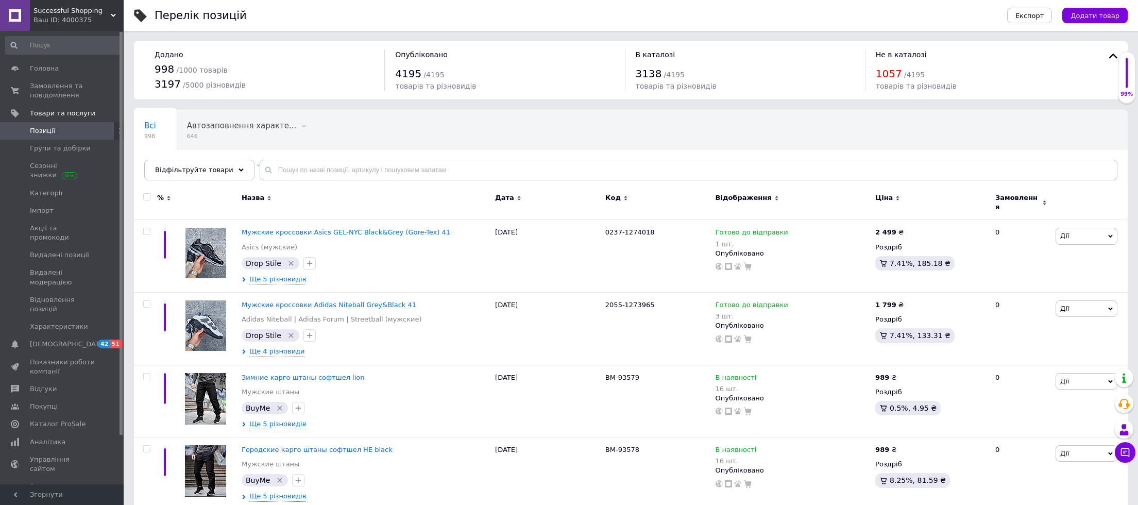
click at [58, 20] on div "Ваш ID: 4000375" at bounding box center [78, 19] width 90 height 9
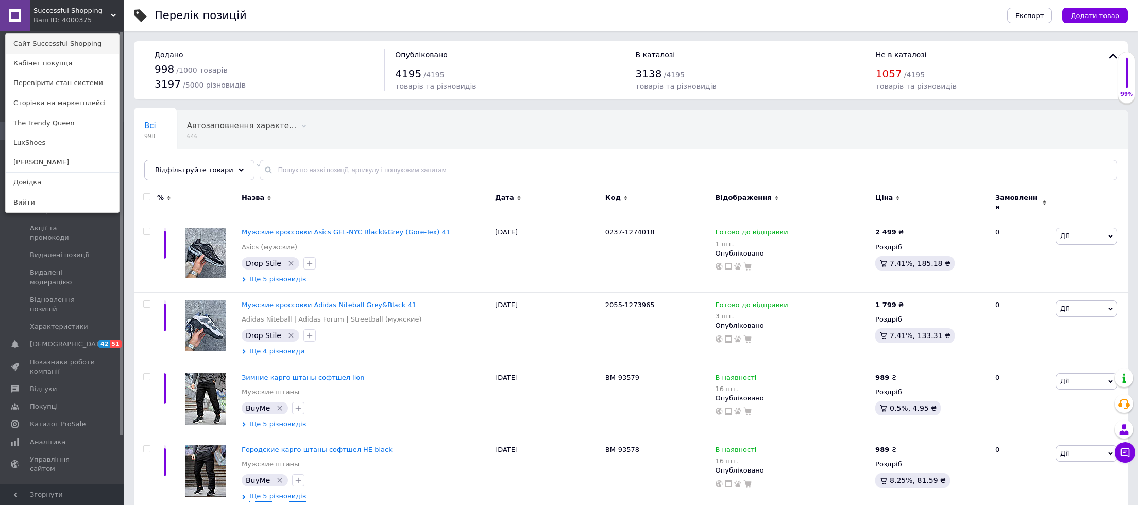
click at [55, 45] on link "Сайт Successful Shopping" at bounding box center [62, 44] width 113 height 20
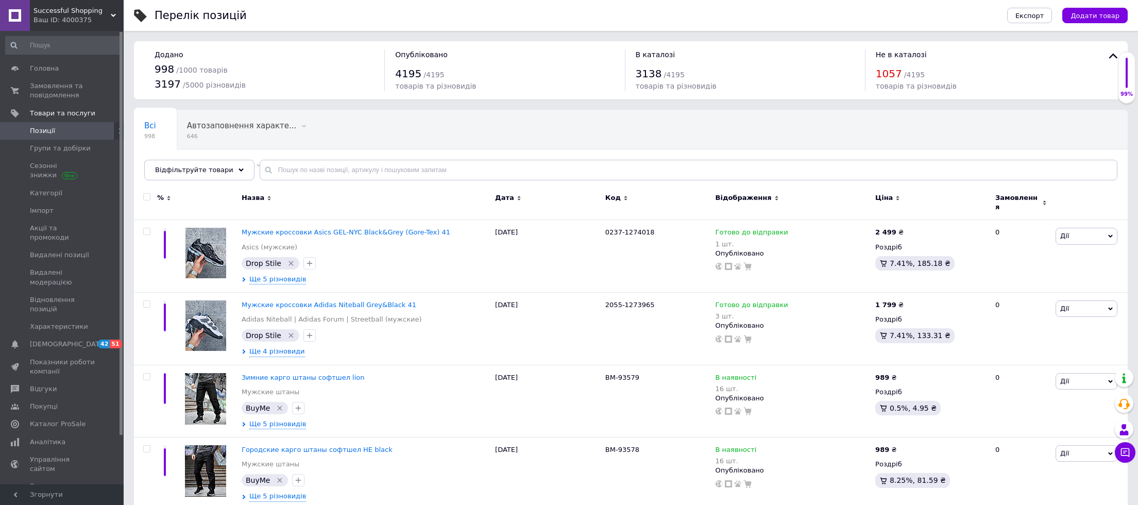
click at [69, 15] on div "Ваш ID: 4000375" at bounding box center [78, 19] width 90 height 9
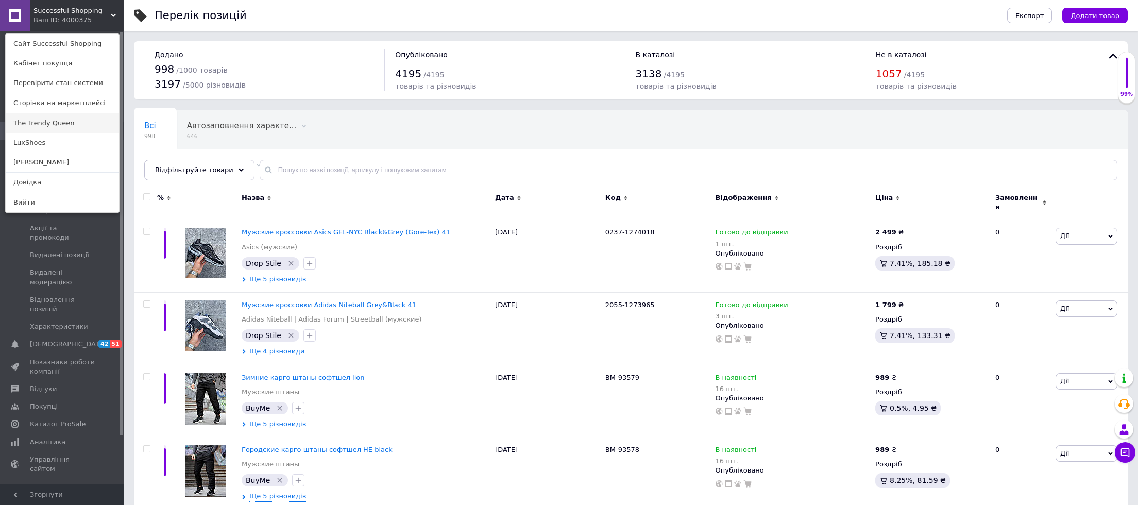
drag, startPoint x: 31, startPoint y: 127, endPoint x: 37, endPoint y: 126, distance: 5.3
click at [31, 127] on link "The Trendy Queen" at bounding box center [62, 123] width 113 height 20
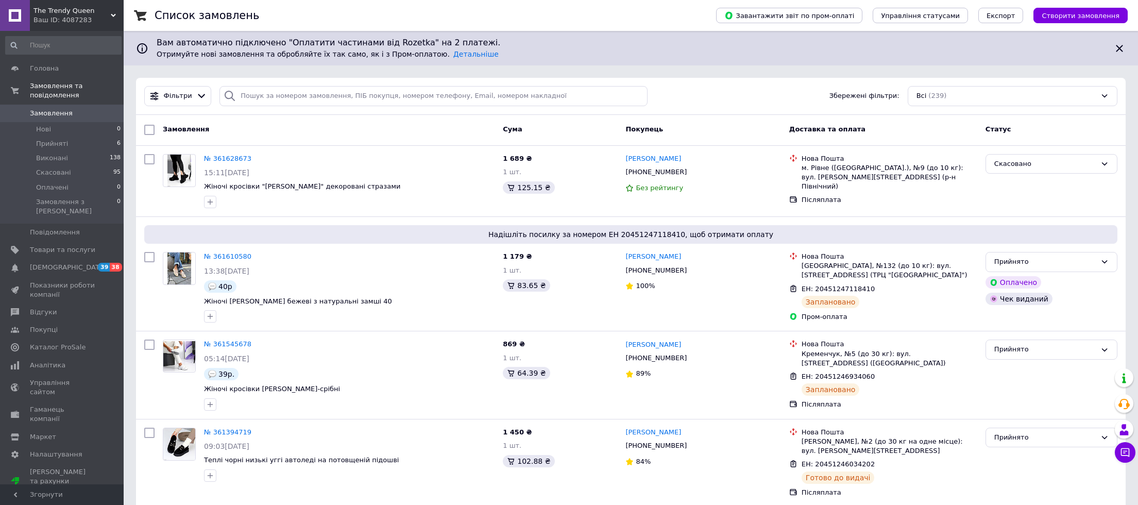
drag, startPoint x: 82, startPoint y: 6, endPoint x: 68, endPoint y: 14, distance: 16.9
click at [82, 6] on span "The Trendy Queen" at bounding box center [71, 10] width 77 height 9
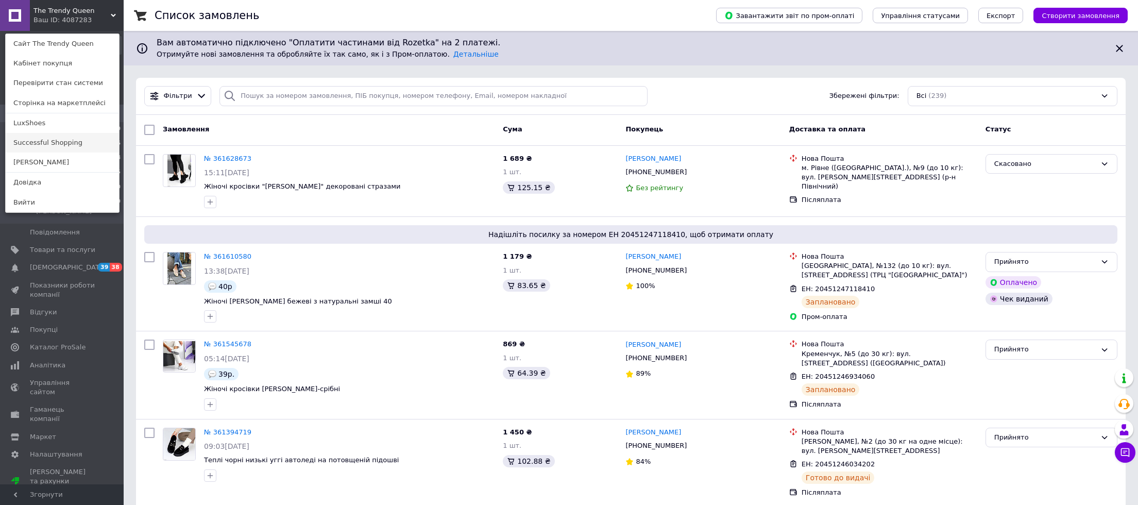
click at [45, 135] on link "Successful Shopping" at bounding box center [62, 143] width 113 height 20
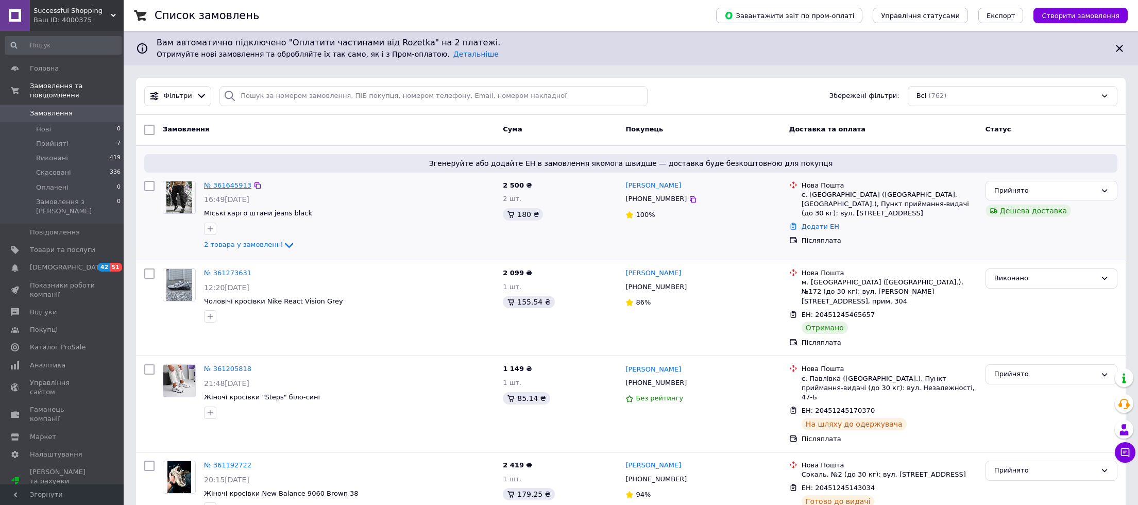
click at [243, 183] on link "№ 361645913" at bounding box center [227, 185] width 47 height 8
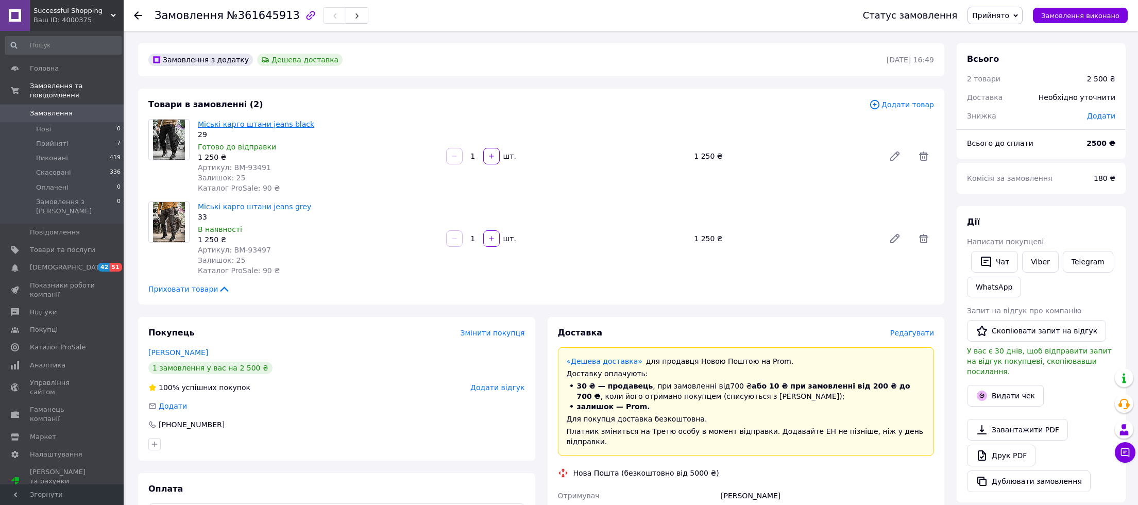
click at [214, 123] on link "Міські карго штани jeans black" at bounding box center [256, 124] width 116 height 8
click at [229, 209] on link "Міські карго штани jeans grey" at bounding box center [254, 206] width 113 height 8
drag, startPoint x: 99, startPoint y: 13, endPoint x: 76, endPoint y: 47, distance: 41.6
click at [99, 13] on span "Successful Shopping" at bounding box center [71, 10] width 77 height 9
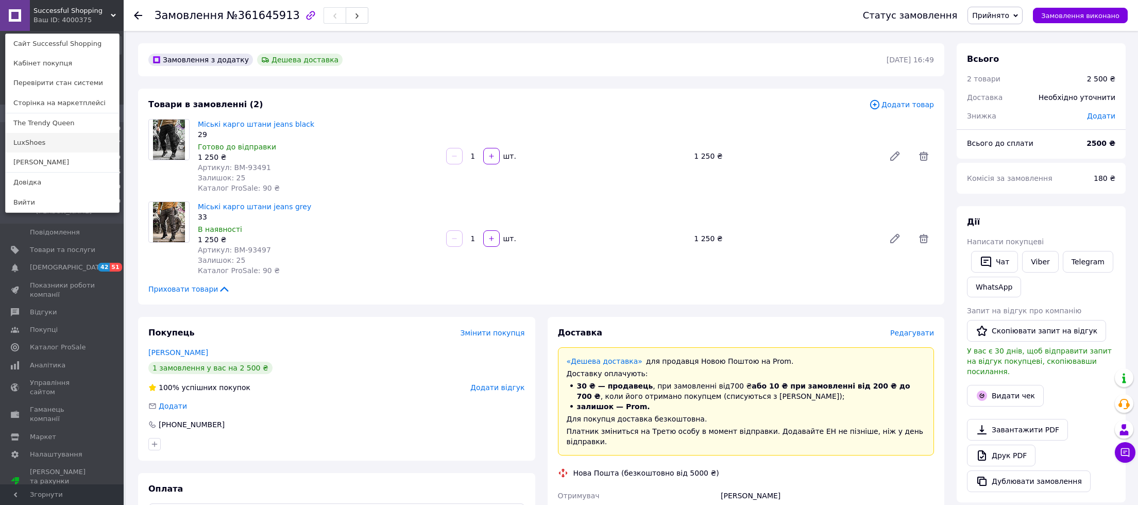
click at [44, 142] on link "LuxShoes" at bounding box center [62, 143] width 113 height 20
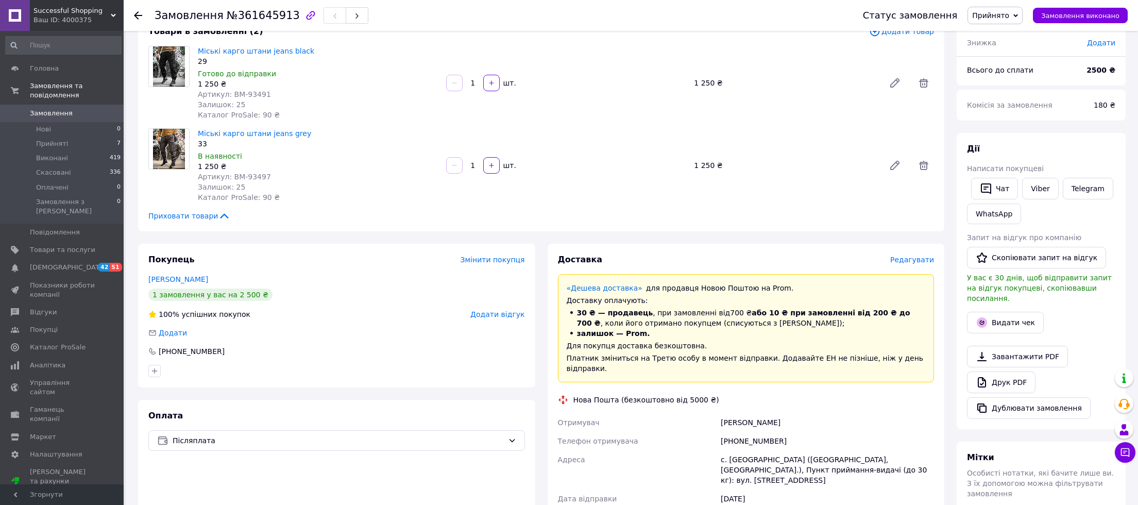
scroll to position [96, 0]
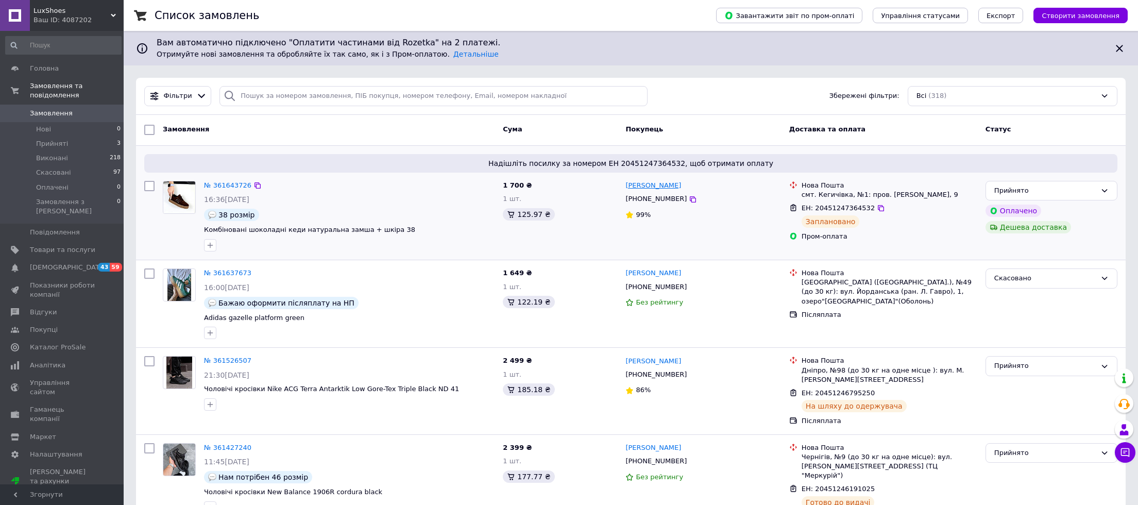
click at [661, 184] on link "[PERSON_NAME]" at bounding box center [653, 186] width 56 height 10
click at [235, 186] on link "№ 361643726" at bounding box center [227, 185] width 47 height 8
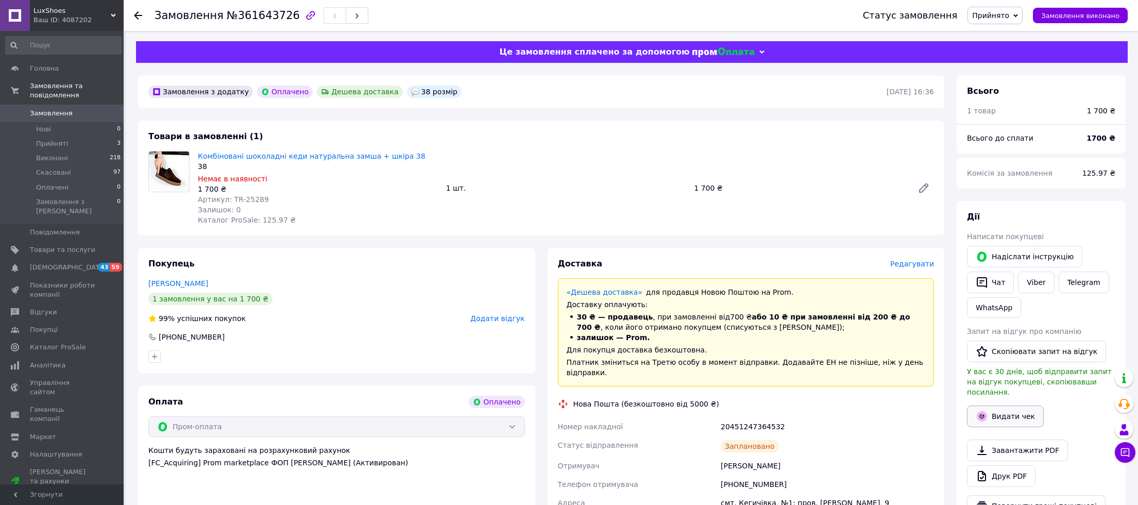
click at [1006, 405] on button "Видати чек" at bounding box center [1005, 416] width 77 height 22
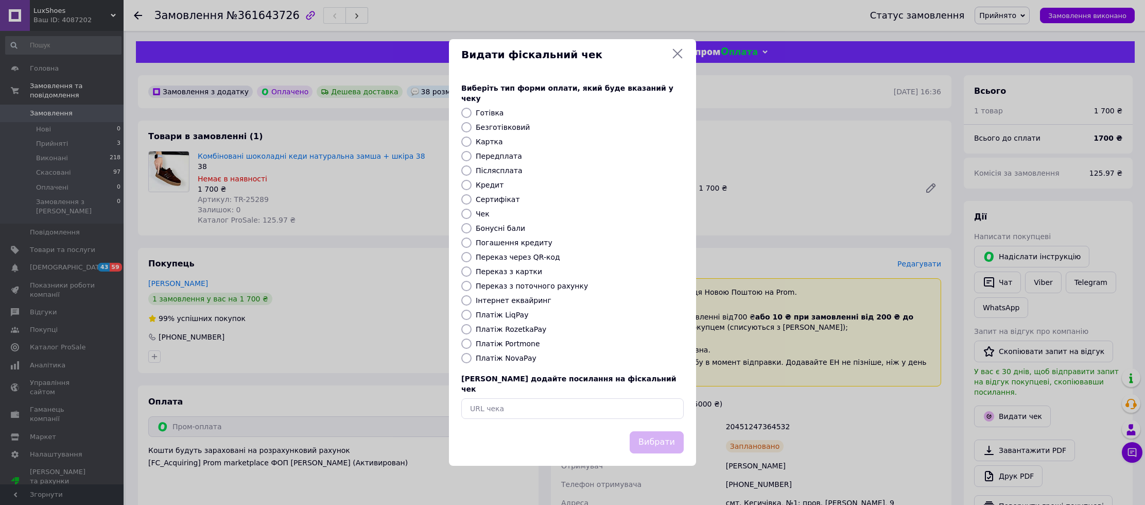
click at [464, 324] on input "Платіж RozetkaPay" at bounding box center [466, 329] width 10 height 10
radio input "true"
click at [659, 431] on button "Вибрати" at bounding box center [657, 442] width 54 height 22
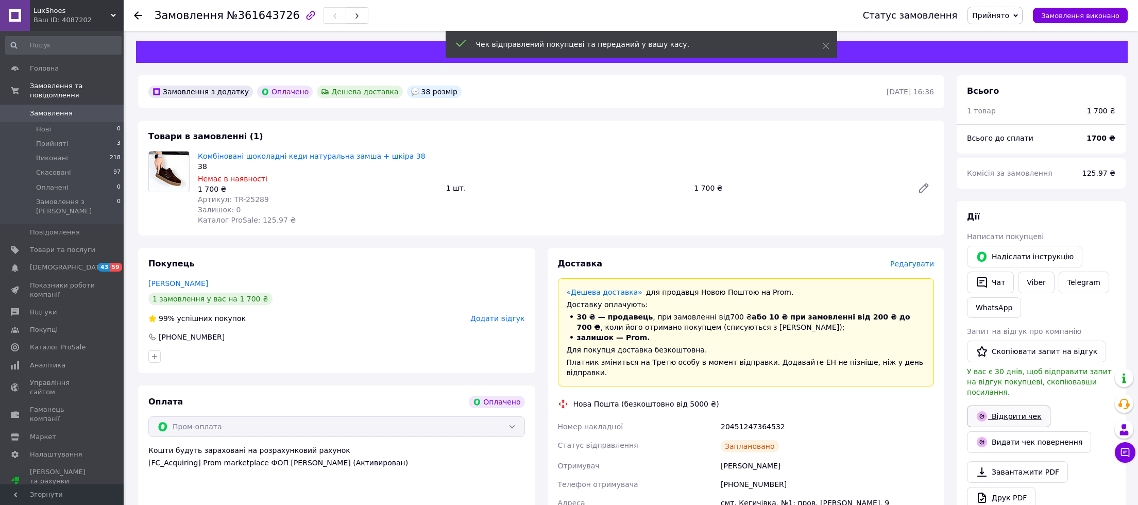
click at [998, 407] on link "Відкрити чек" at bounding box center [1008, 416] width 83 height 22
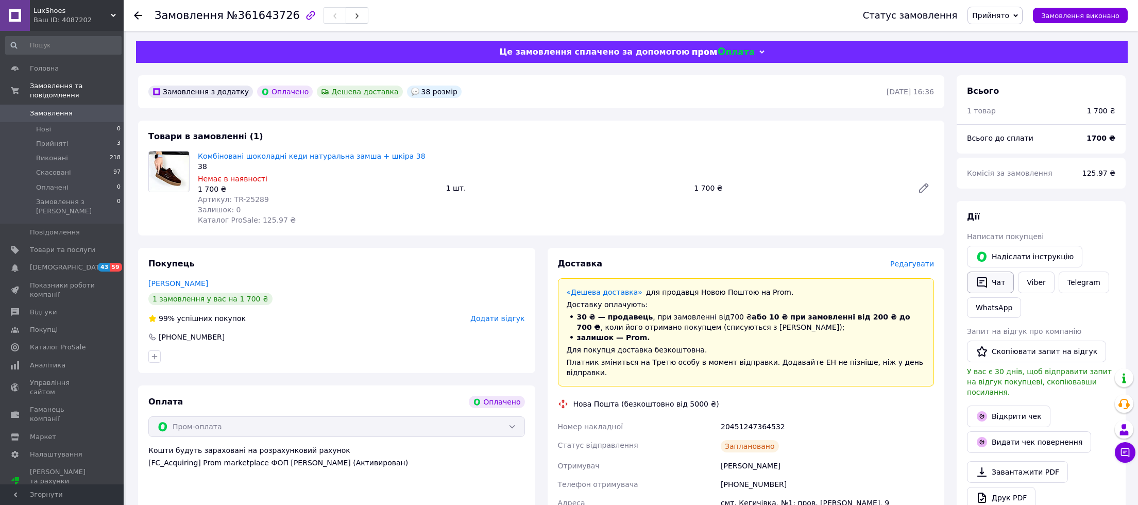
click at [999, 280] on button "Чат" at bounding box center [990, 282] width 47 height 22
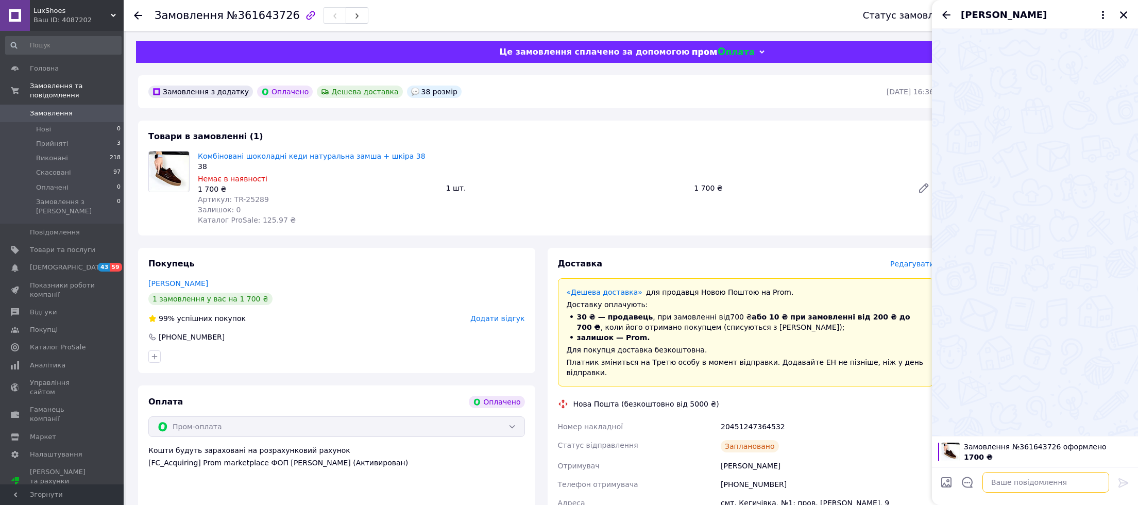
click at [1002, 486] on textarea at bounding box center [1045, 482] width 127 height 21
click at [948, 481] on input "Завантажити файли" at bounding box center [946, 482] width 12 height 12
type input "C:\fakepath\Screenshot 2025-09-12 at 17.18.27.png"
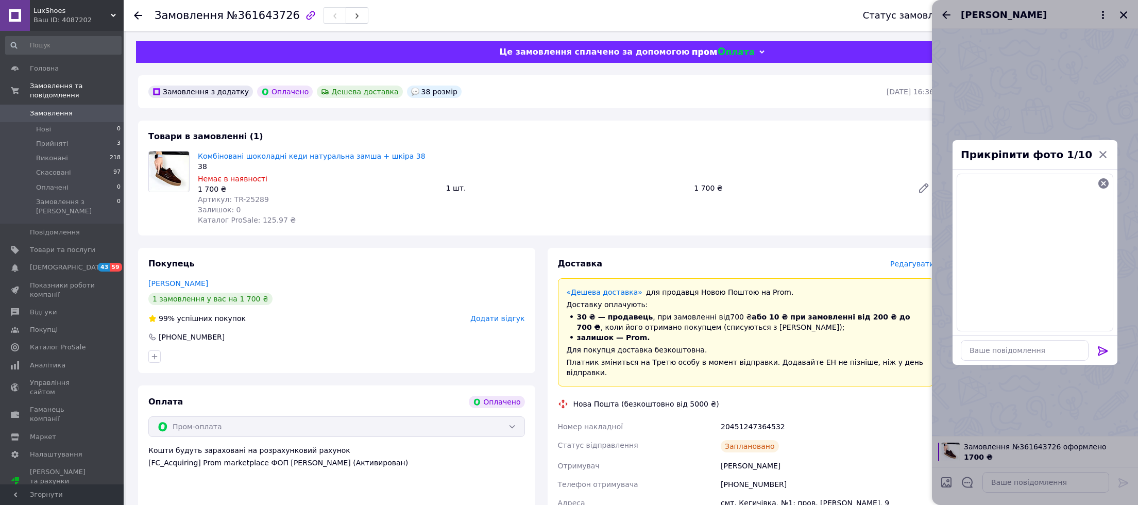
click at [1014, 484] on div at bounding box center [1035, 252] width 206 height 505
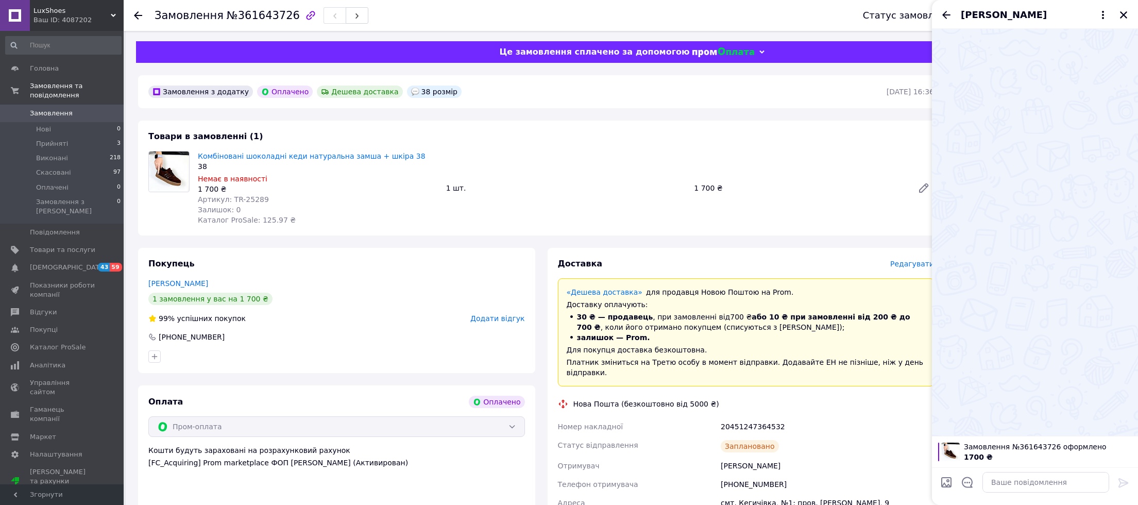
click at [948, 483] on input "Завантажити файли" at bounding box center [946, 482] width 12 height 12
type input "C:\fakepath\Screenshot 2025-09-12 at 13.48.14.png"
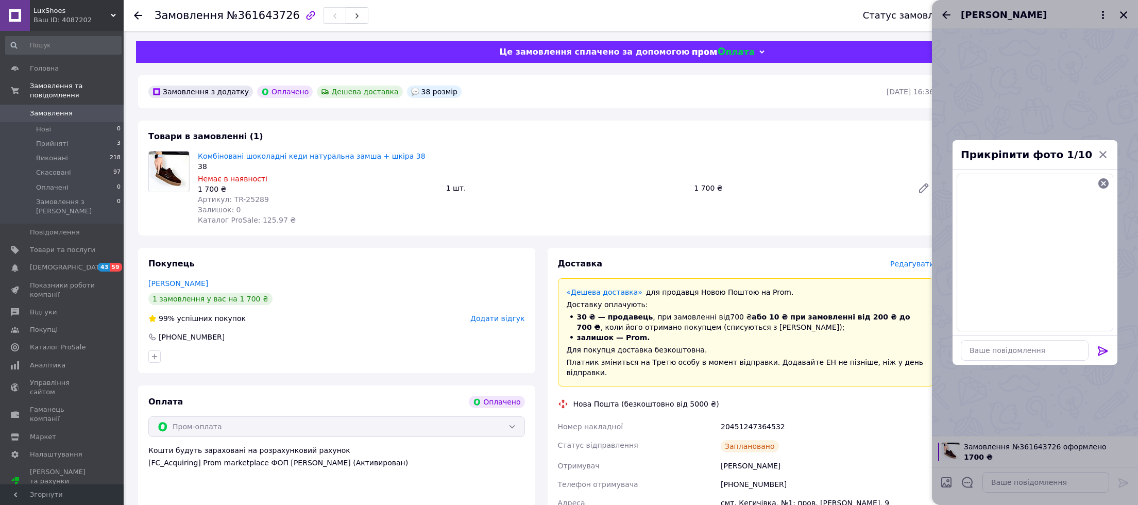
click at [1101, 353] on icon at bounding box center [1103, 350] width 10 height 9
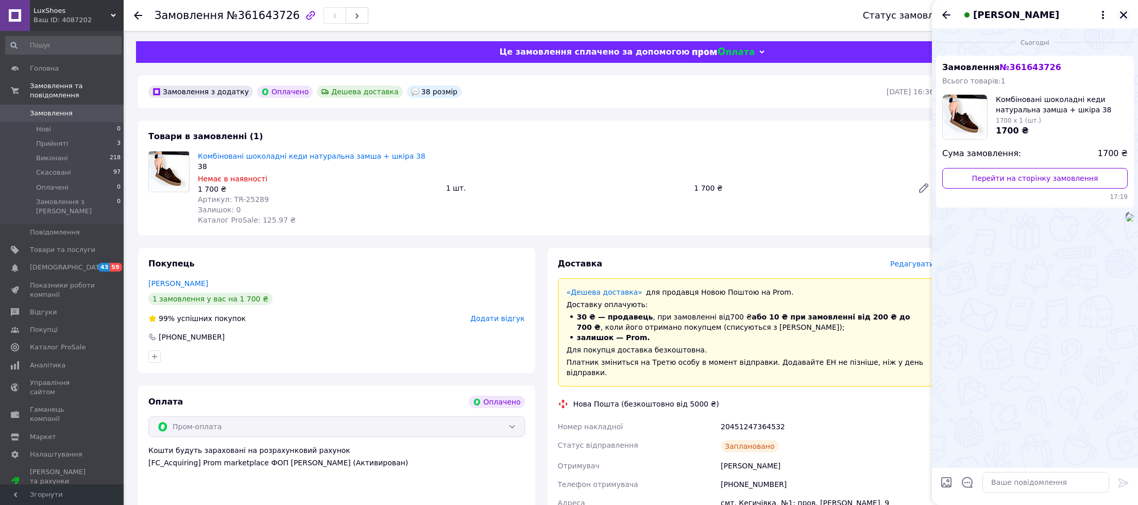
click at [1121, 14] on icon "Закрити" at bounding box center [1123, 14] width 7 height 7
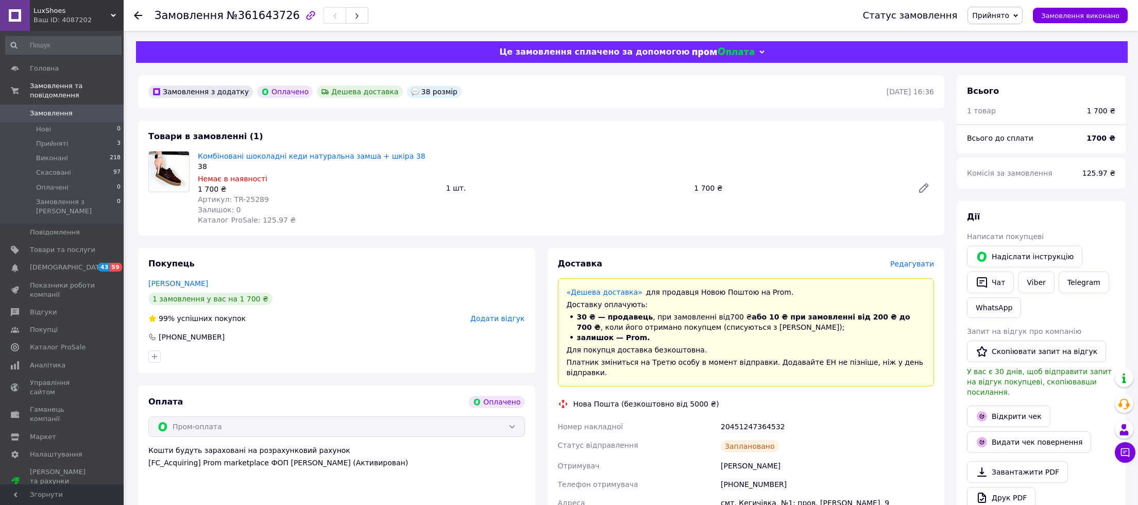
click at [86, 7] on span "LuxShoes" at bounding box center [71, 10] width 77 height 9
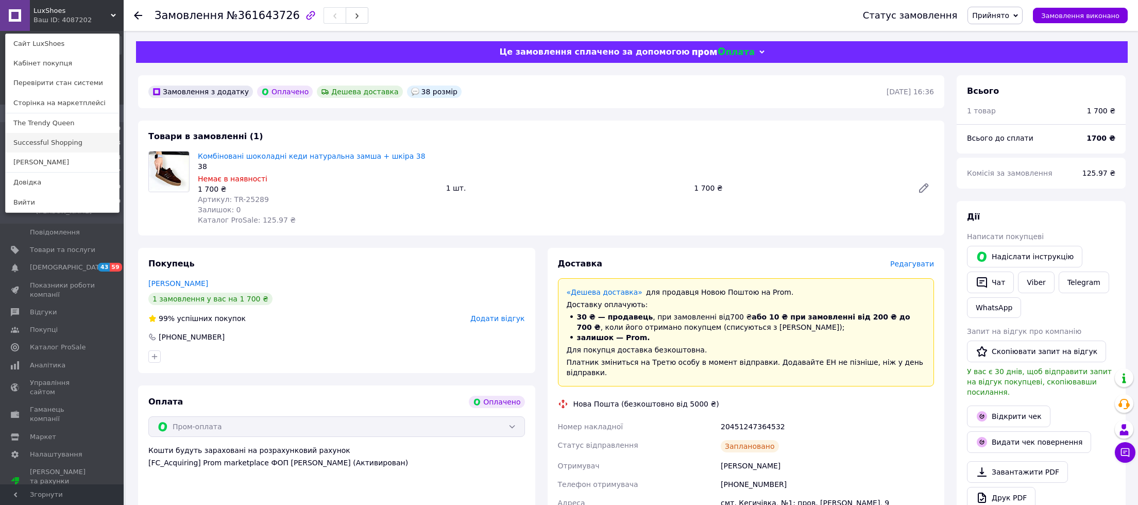
click at [54, 138] on link "Successful Shopping" at bounding box center [62, 143] width 113 height 20
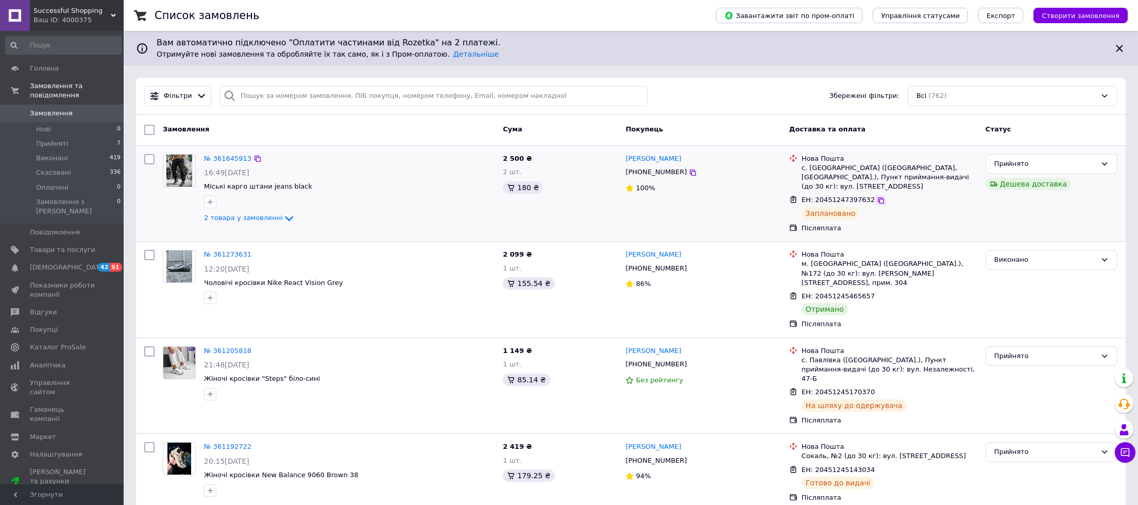
click at [877, 201] on icon at bounding box center [881, 200] width 8 height 8
click at [42, 145] on span "Прийняті" at bounding box center [52, 143] width 32 height 9
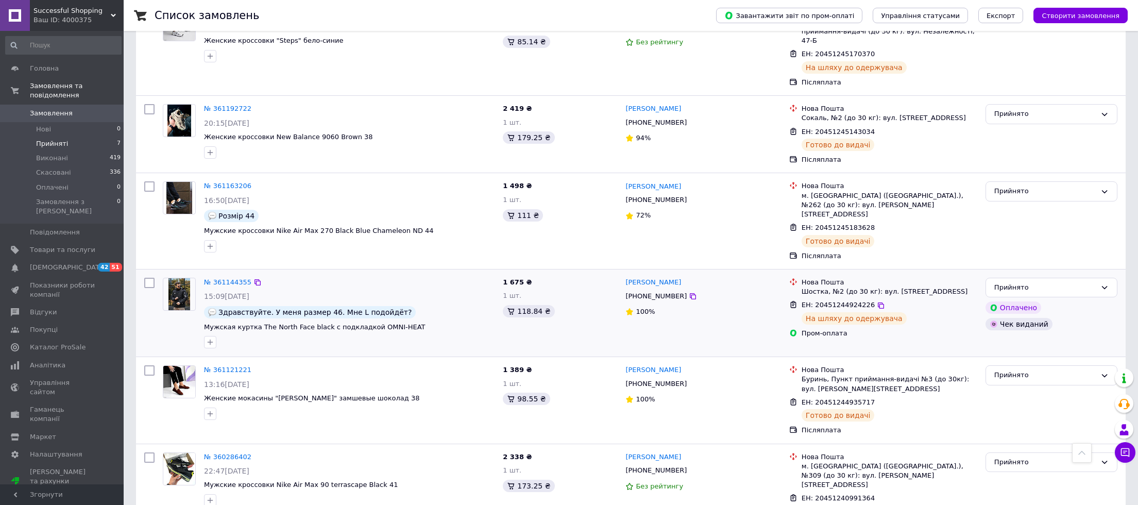
scroll to position [93, 0]
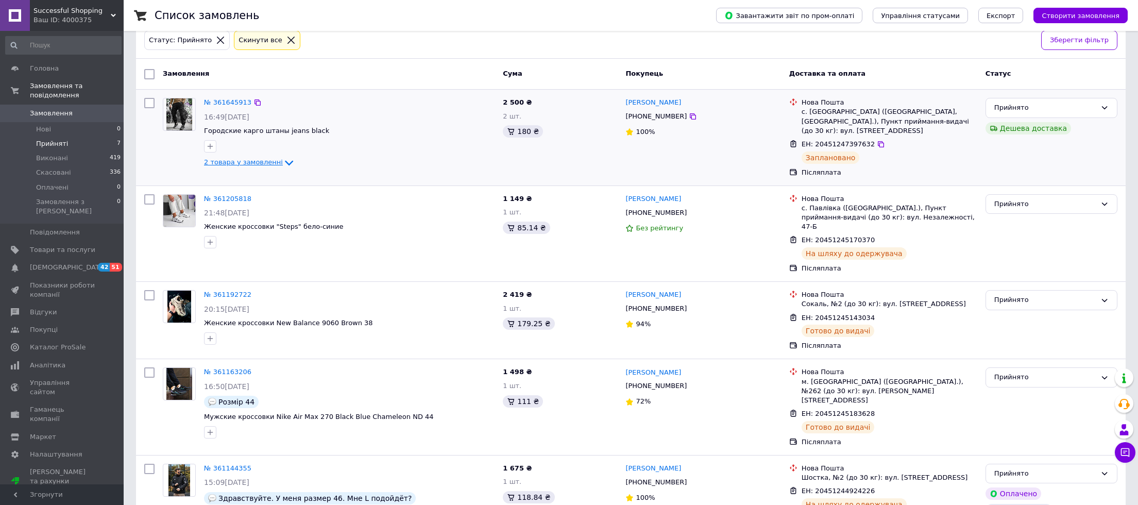
click at [283, 164] on icon at bounding box center [289, 163] width 12 height 12
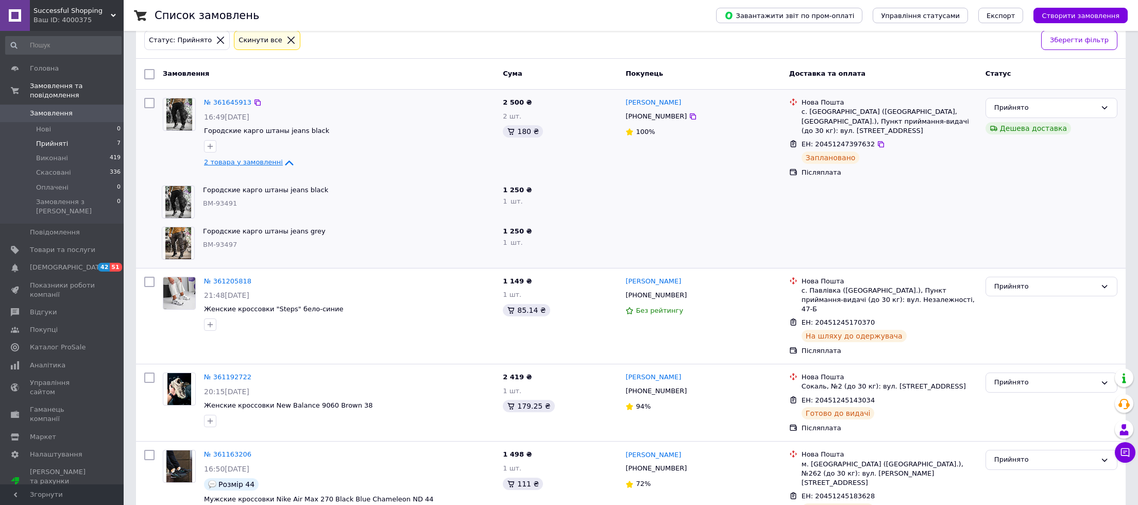
click at [283, 167] on icon at bounding box center [289, 163] width 12 height 12
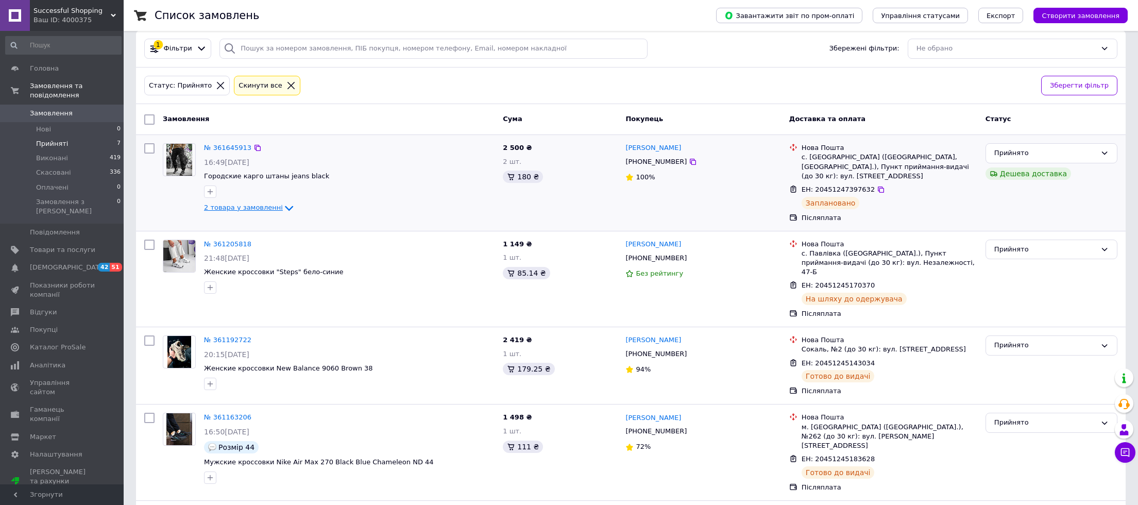
scroll to position [0, 0]
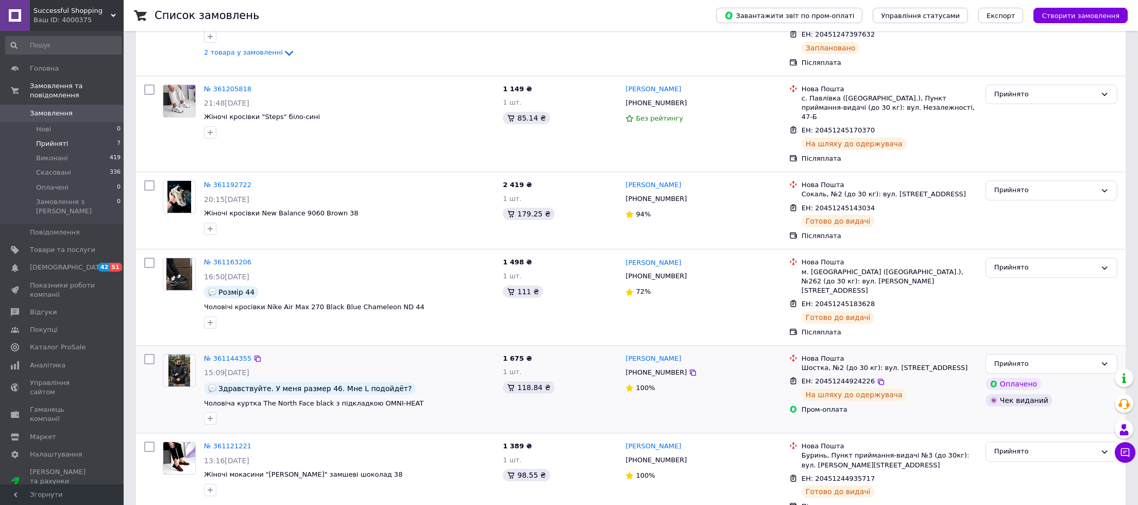
scroll to position [298, 0]
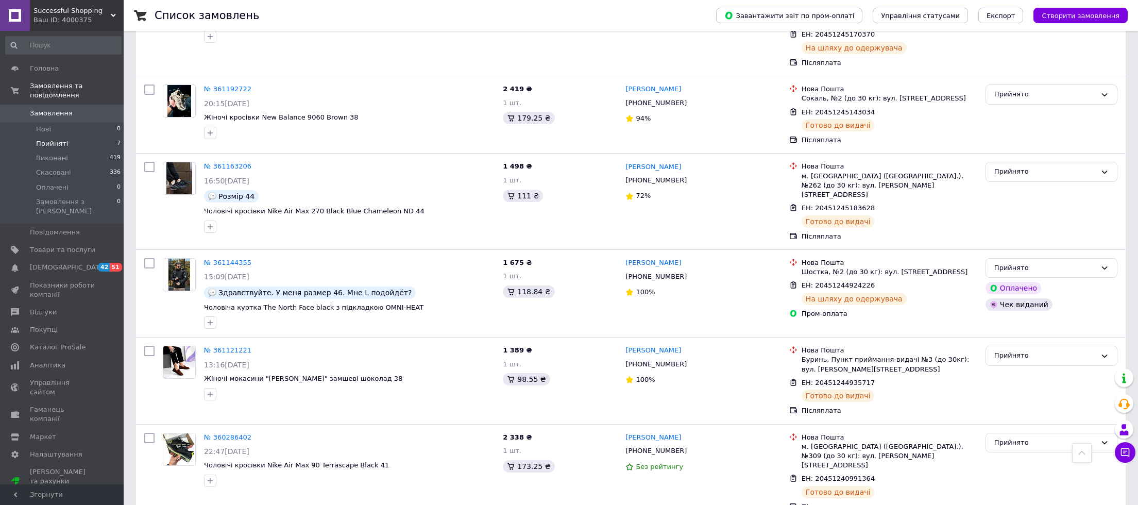
click at [81, 8] on span "Successful Shopping" at bounding box center [71, 10] width 77 height 9
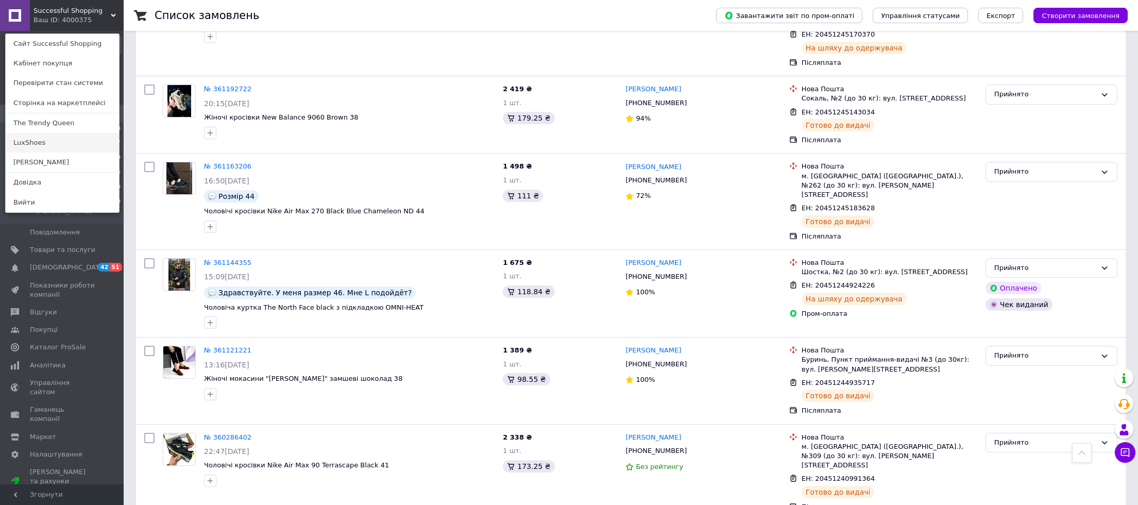
click at [26, 142] on link "LuxShoes" at bounding box center [62, 143] width 113 height 20
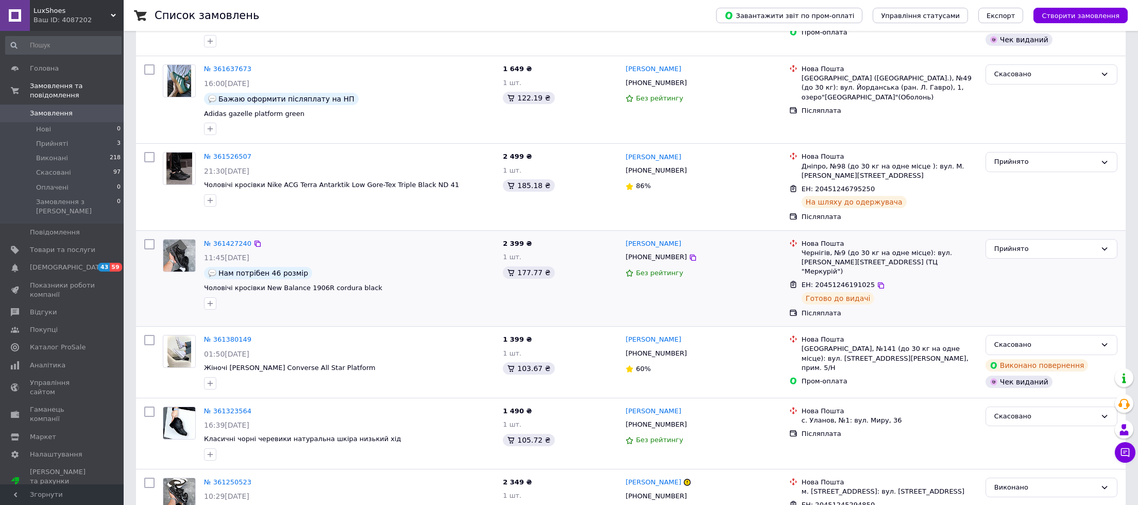
scroll to position [413, 0]
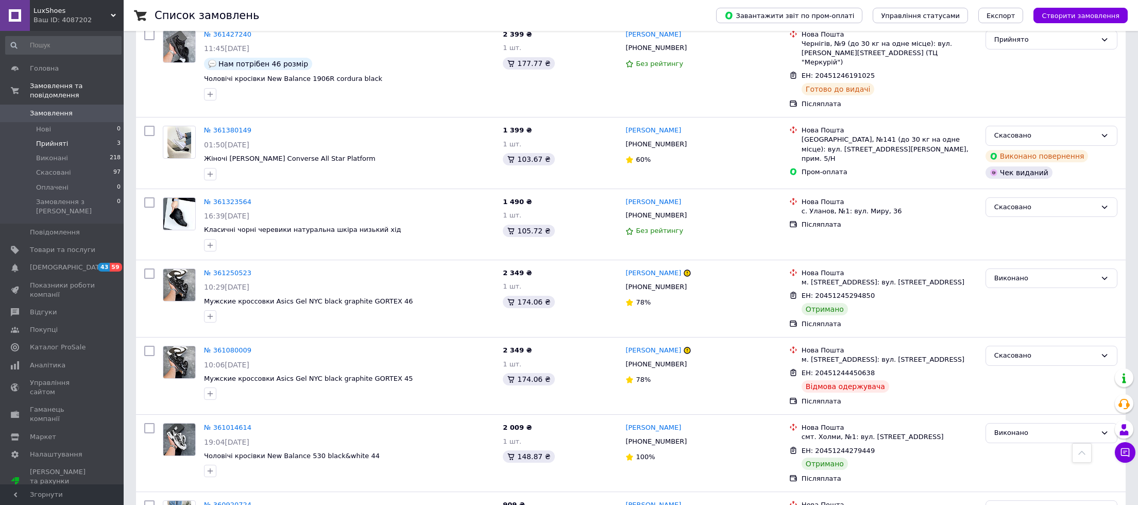
click at [50, 141] on span "Прийняті" at bounding box center [52, 143] width 32 height 9
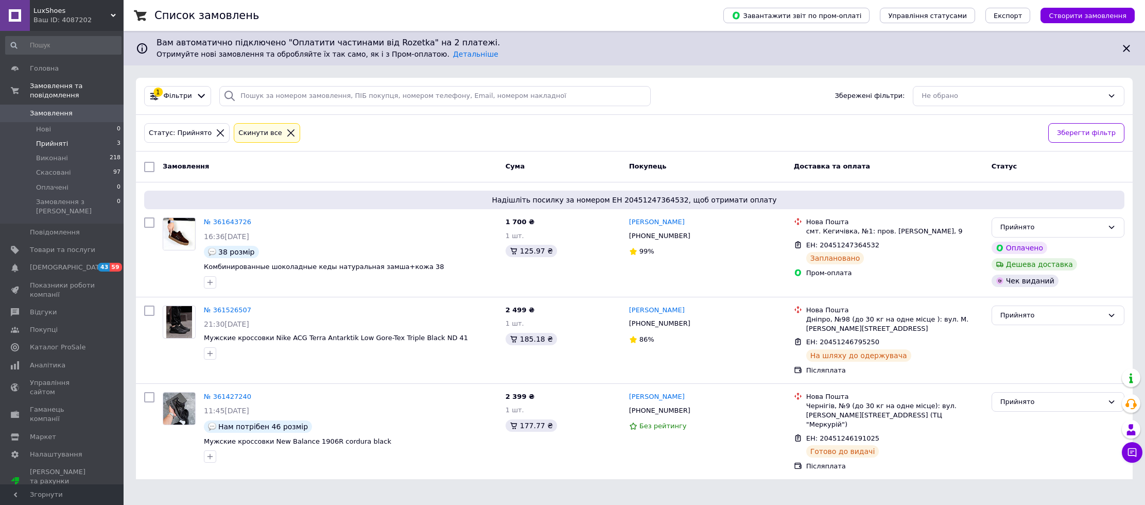
click at [65, 16] on div "Ваш ID: 4087202" at bounding box center [78, 19] width 90 height 9
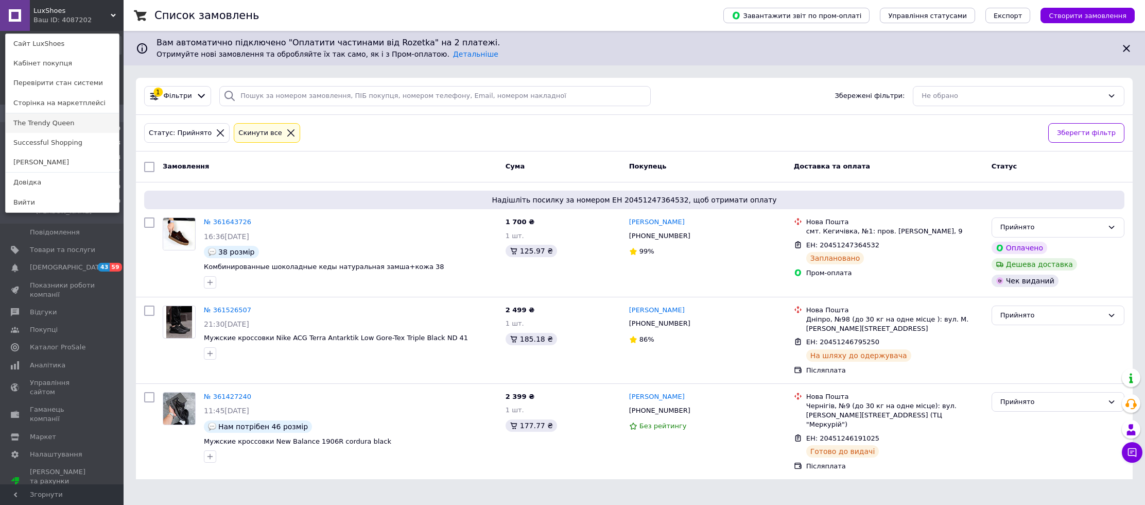
click at [20, 118] on link "The Trendy Queen" at bounding box center [62, 123] width 113 height 20
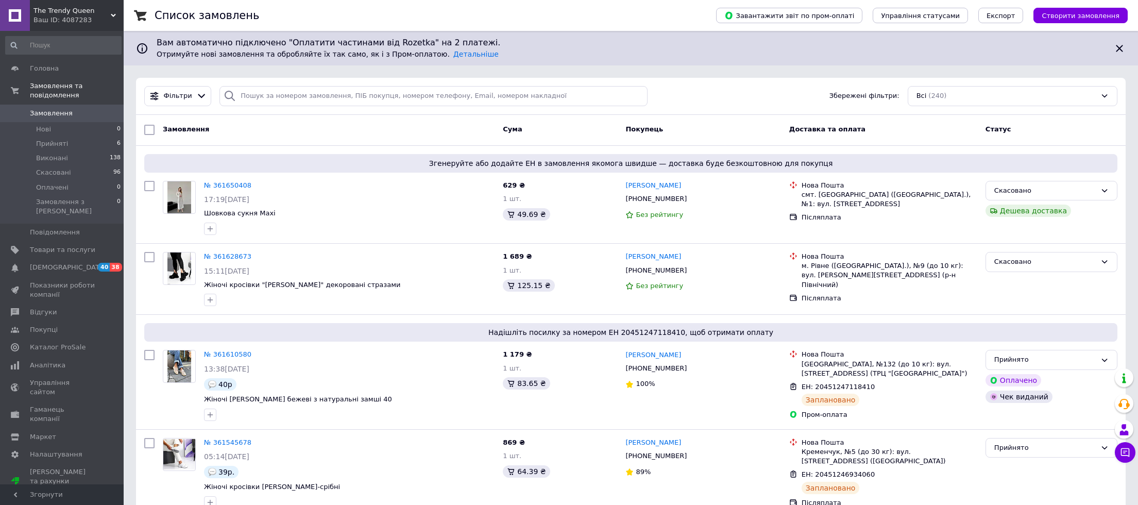
click at [69, 20] on div "Ваш ID: 4087283" at bounding box center [78, 19] width 90 height 9
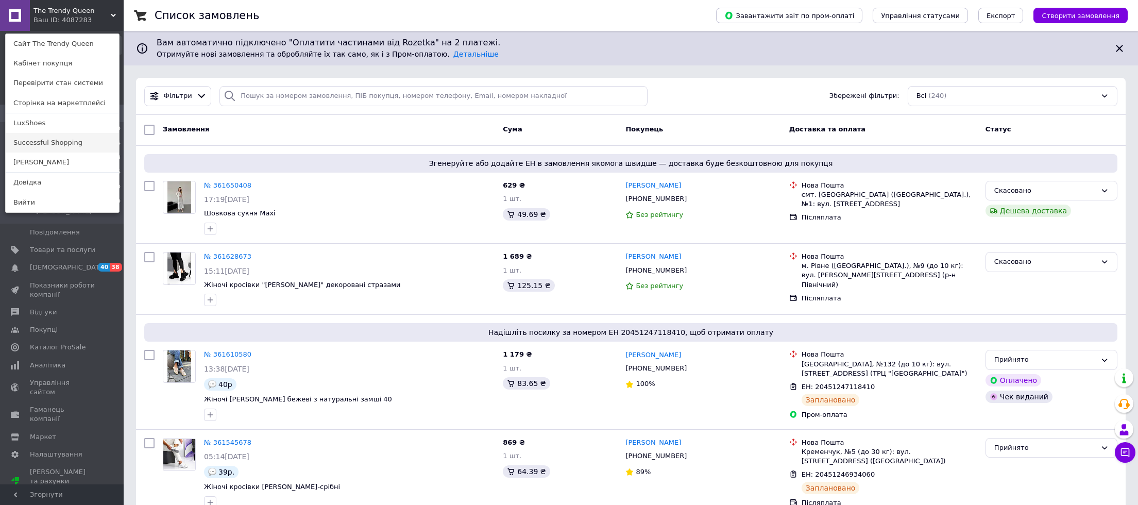
click at [40, 145] on link "Successful Shopping" at bounding box center [62, 143] width 113 height 20
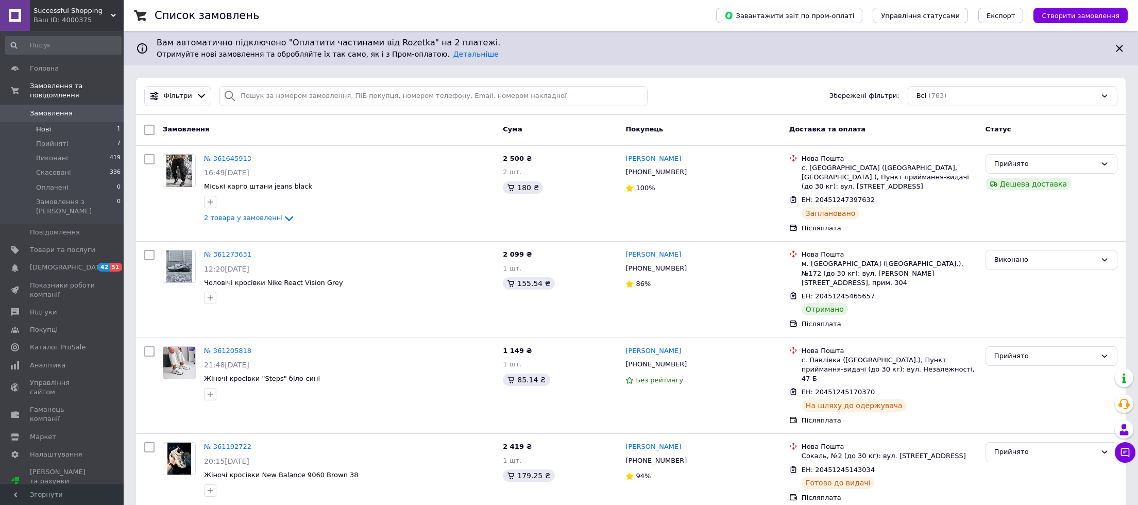
click at [41, 129] on span "Нові" at bounding box center [43, 129] width 15 height 9
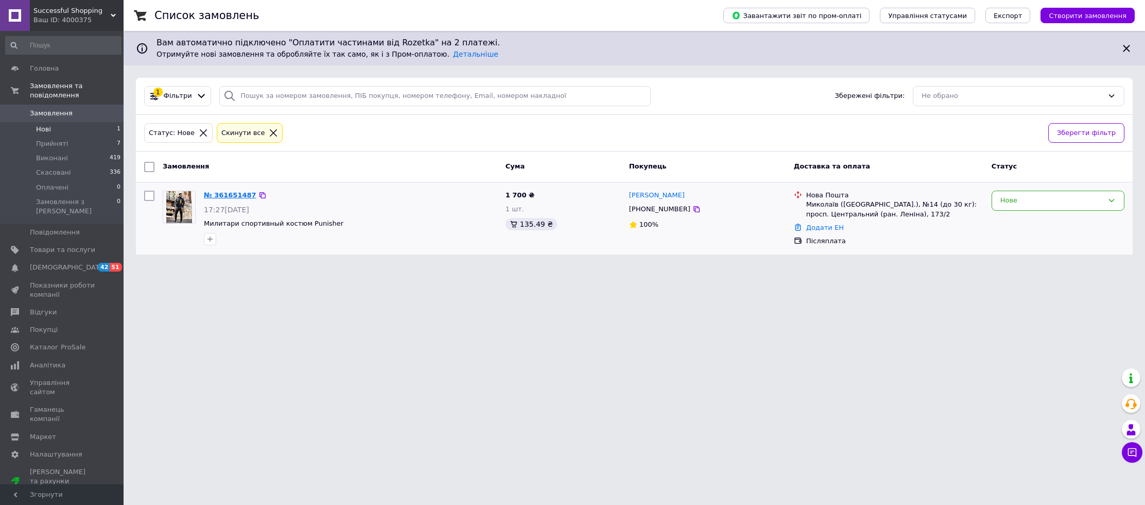
click at [228, 194] on link "№ 361651487" at bounding box center [230, 195] width 53 height 8
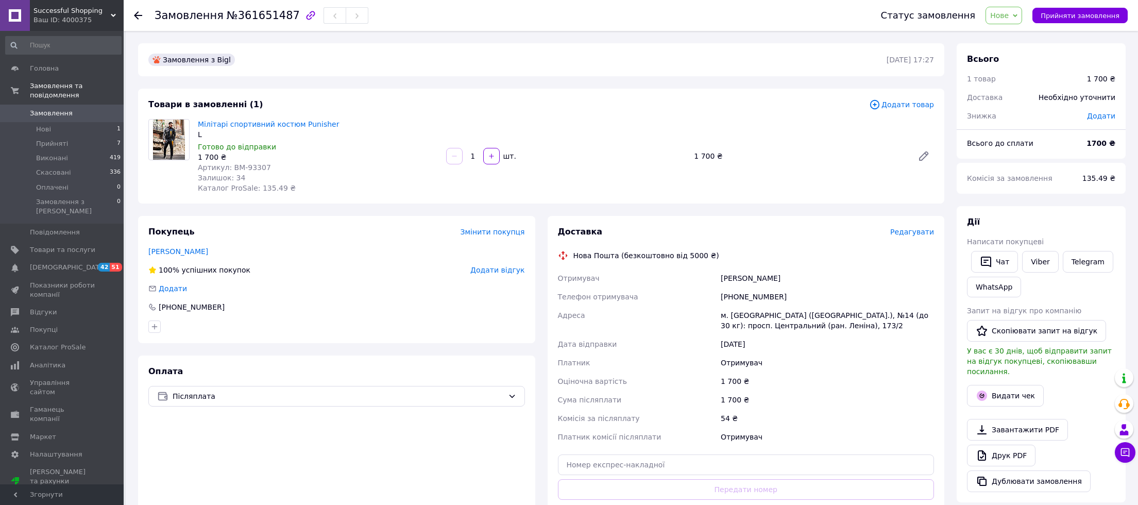
click at [1005, 14] on span "Нове" at bounding box center [999, 15] width 19 height 8
click at [1012, 39] on li "Прийнято" at bounding box center [1009, 35] width 47 height 15
click at [1029, 263] on link "Viber" at bounding box center [1040, 262] width 36 height 22
drag, startPoint x: 336, startPoint y: 125, endPoint x: 197, endPoint y: 122, distance: 138.6
click at [198, 122] on span "Мілітарі спортивний костюм Punisher" at bounding box center [318, 124] width 240 height 10
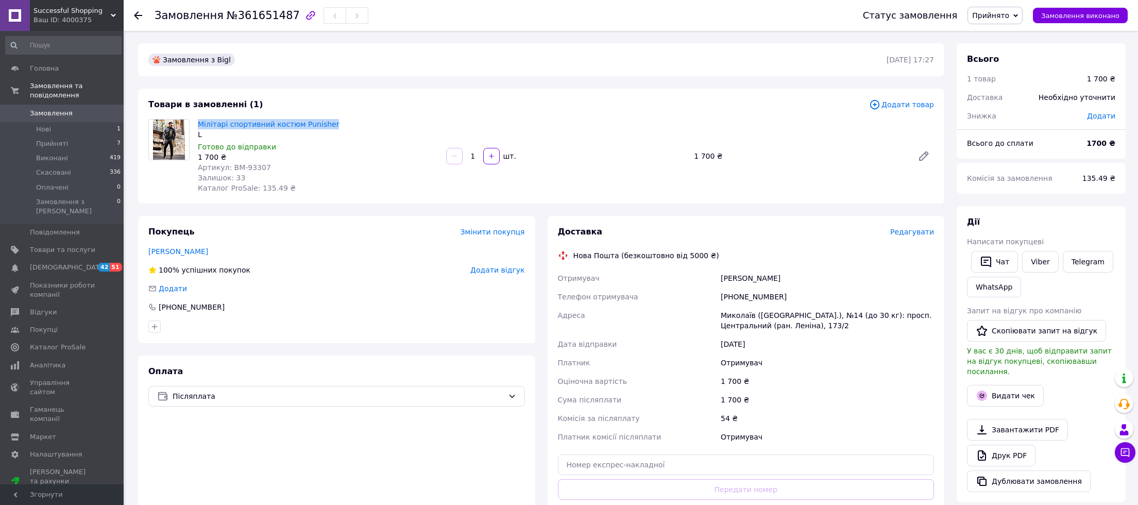
copy link "Мілітарі спортивний костюм Punisher"
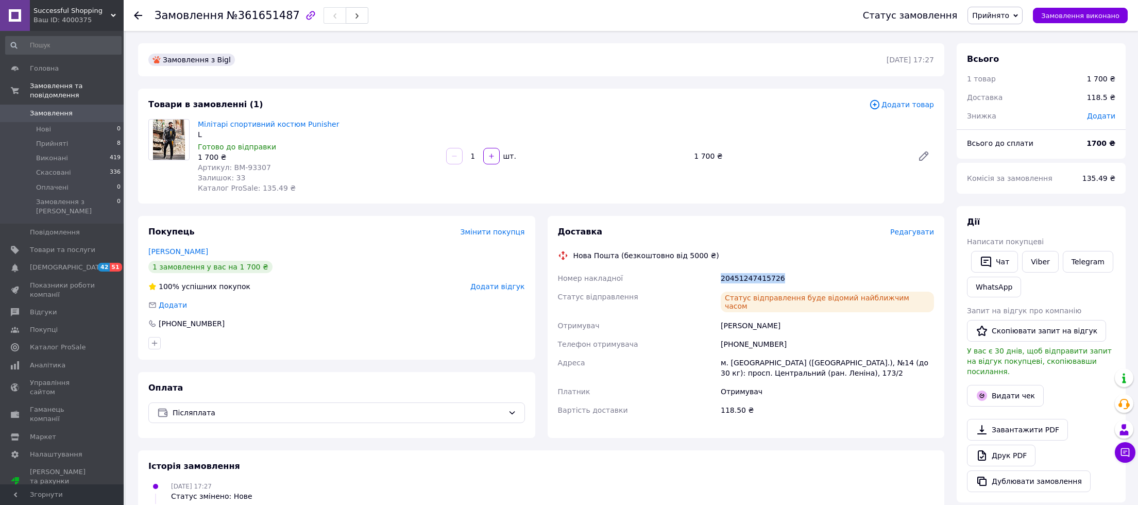
drag, startPoint x: 721, startPoint y: 278, endPoint x: 782, endPoint y: 278, distance: 61.3
click at [782, 278] on div "20451247415726" at bounding box center [827, 278] width 217 height 19
copy div "20451247415726"
click at [136, 10] on div at bounding box center [138, 15] width 8 height 10
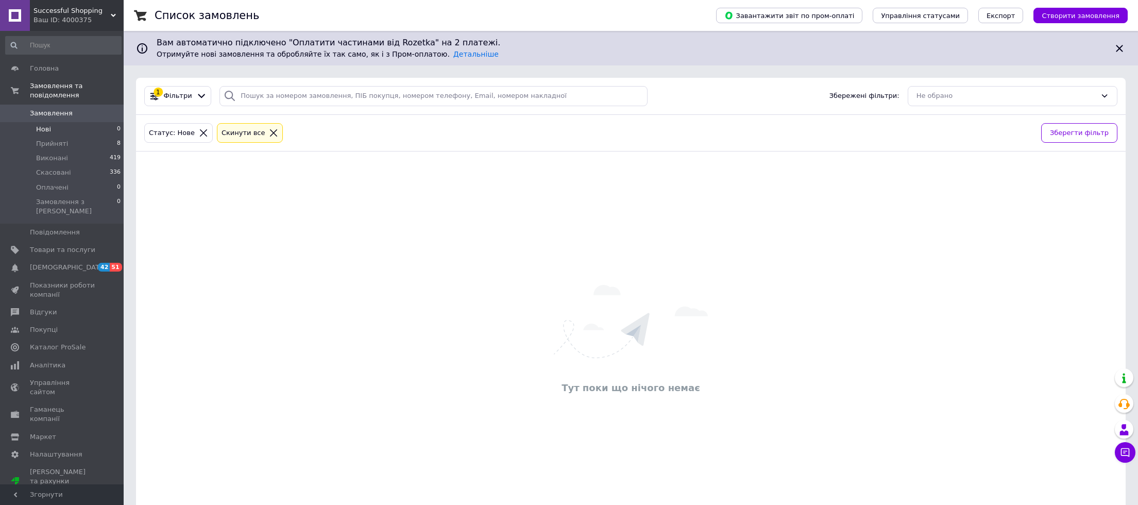
click at [270, 133] on icon at bounding box center [273, 132] width 7 height 7
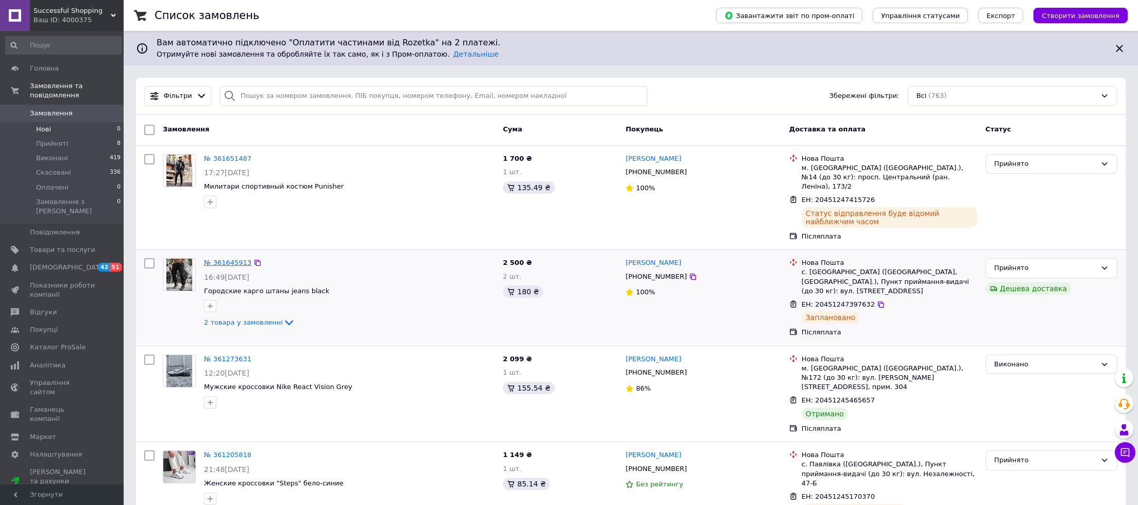
click at [237, 259] on link "№ 361645913" at bounding box center [227, 263] width 47 height 8
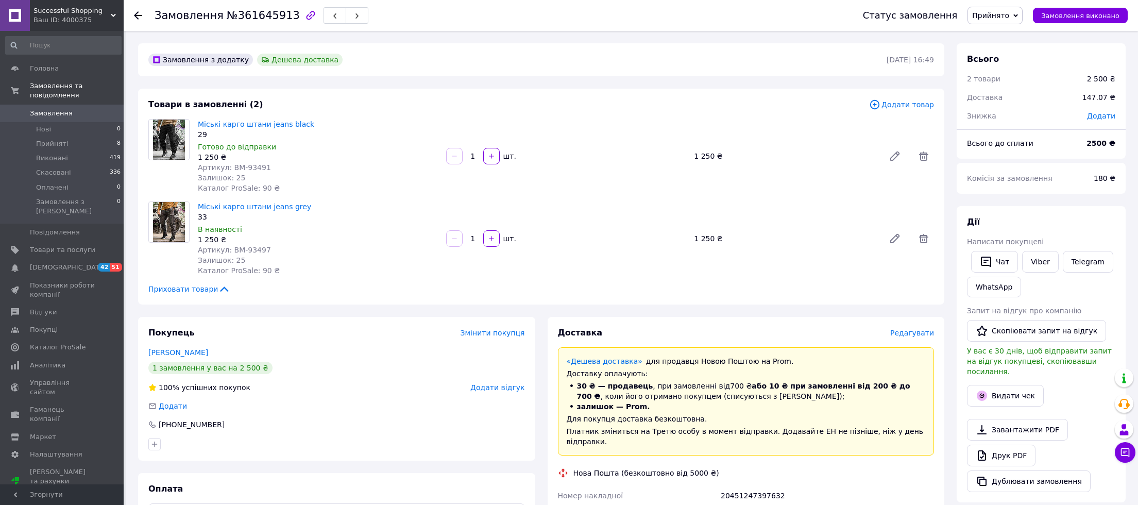
drag, startPoint x: 231, startPoint y: 166, endPoint x: 269, endPoint y: 167, distance: 38.1
click at [269, 167] on div "Артикул: BM-93491" at bounding box center [318, 167] width 240 height 10
drag, startPoint x: 267, startPoint y: 167, endPoint x: 231, endPoint y: 168, distance: 36.6
click at [231, 168] on div "Артикул: BM-93491" at bounding box center [318, 167] width 240 height 10
copy span "BM-93491"
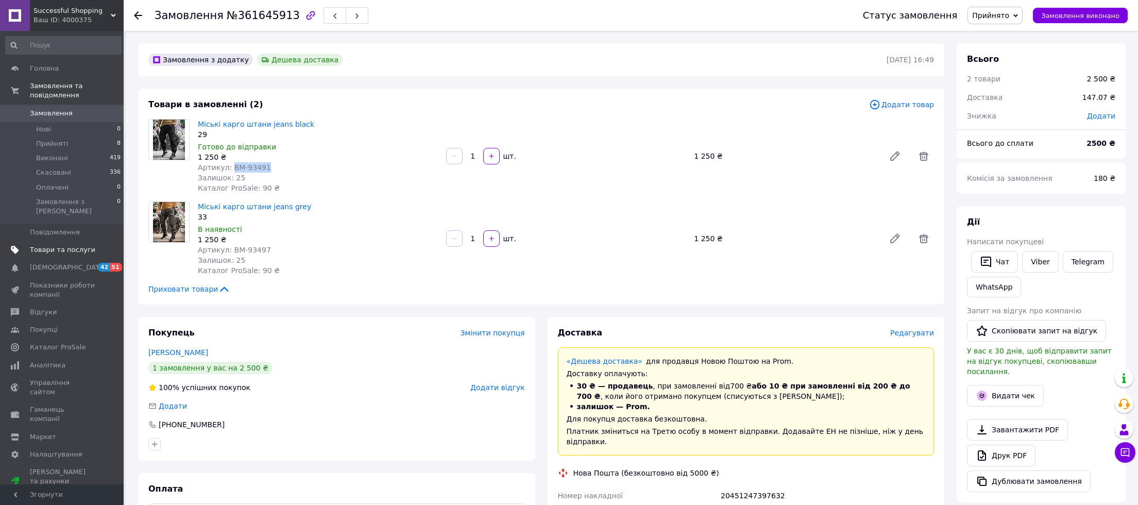
click at [42, 245] on span "Товари та послуги" at bounding box center [62, 249] width 65 height 9
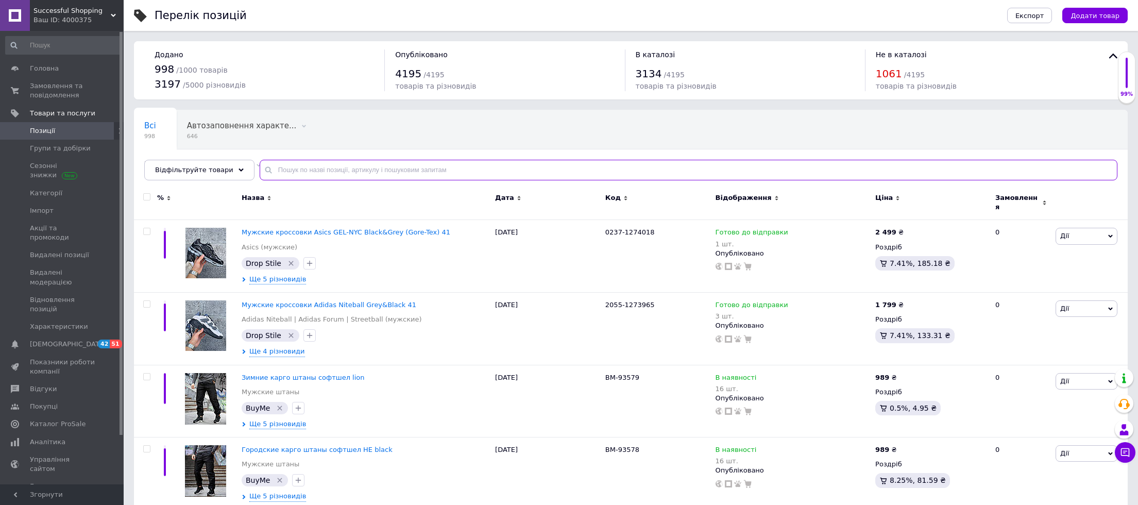
click at [337, 172] on input "text" at bounding box center [689, 170] width 858 height 21
paste input "BM-93491"
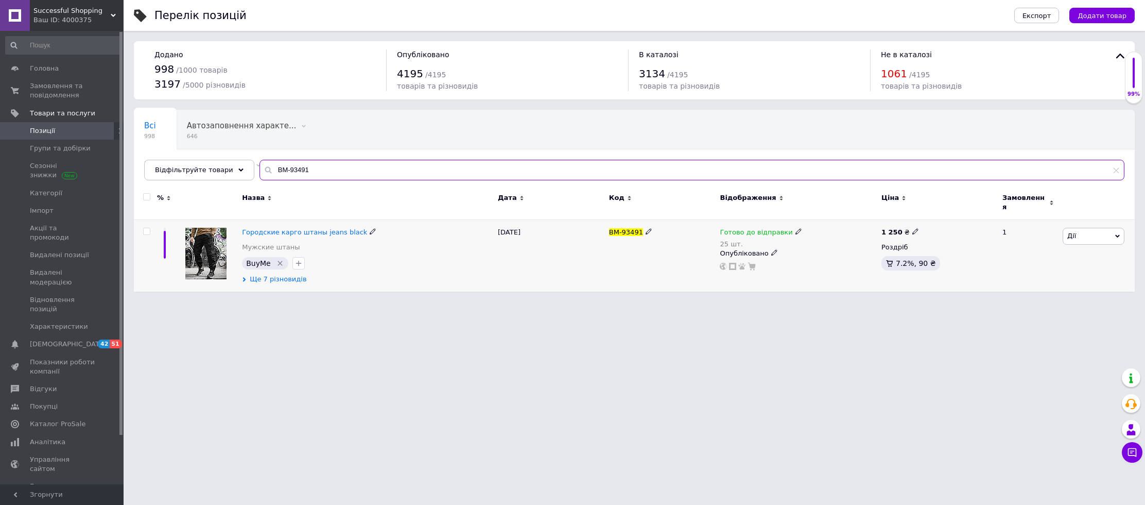
type input "BM-93491"
click at [281, 275] on span "Ще 7 різновидів" at bounding box center [278, 279] width 57 height 9
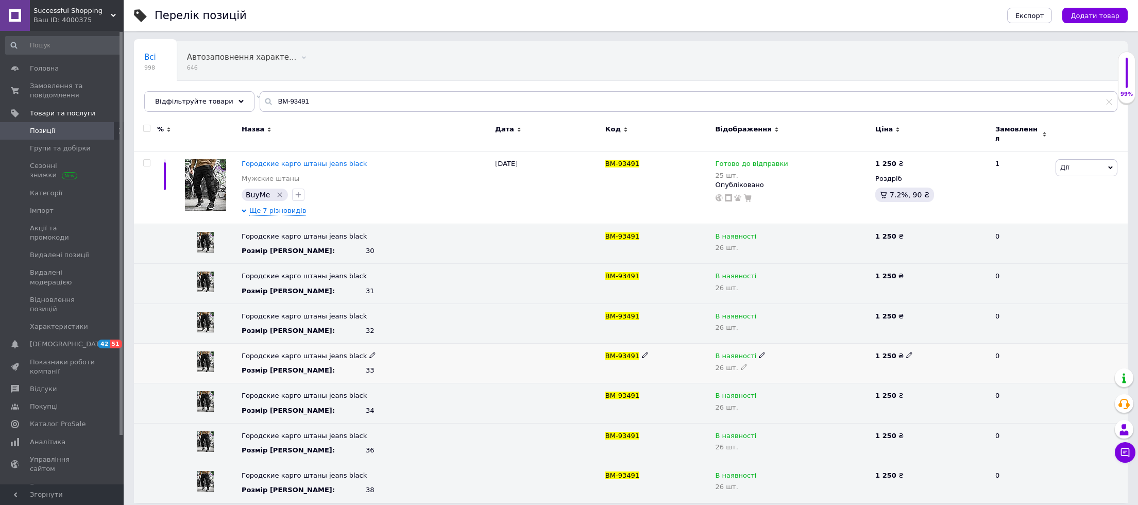
scroll to position [71, 0]
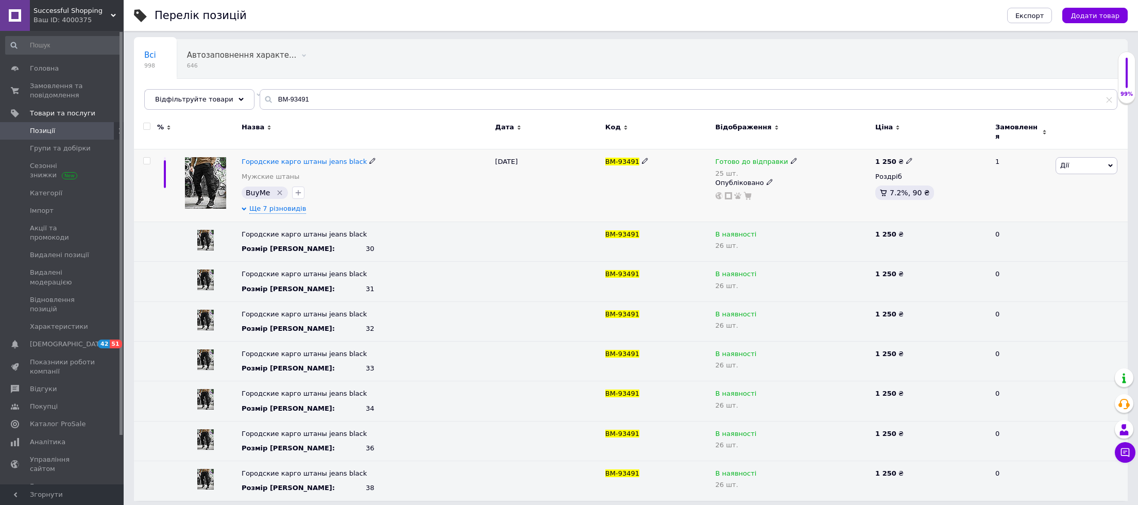
drag, startPoint x: 1109, startPoint y: 161, endPoint x: 1101, endPoint y: 175, distance: 16.0
click at [1109, 163] on icon at bounding box center [1110, 165] width 5 height 5
click at [1026, 329] on li "Видалити" at bounding box center [1048, 330] width 136 height 14
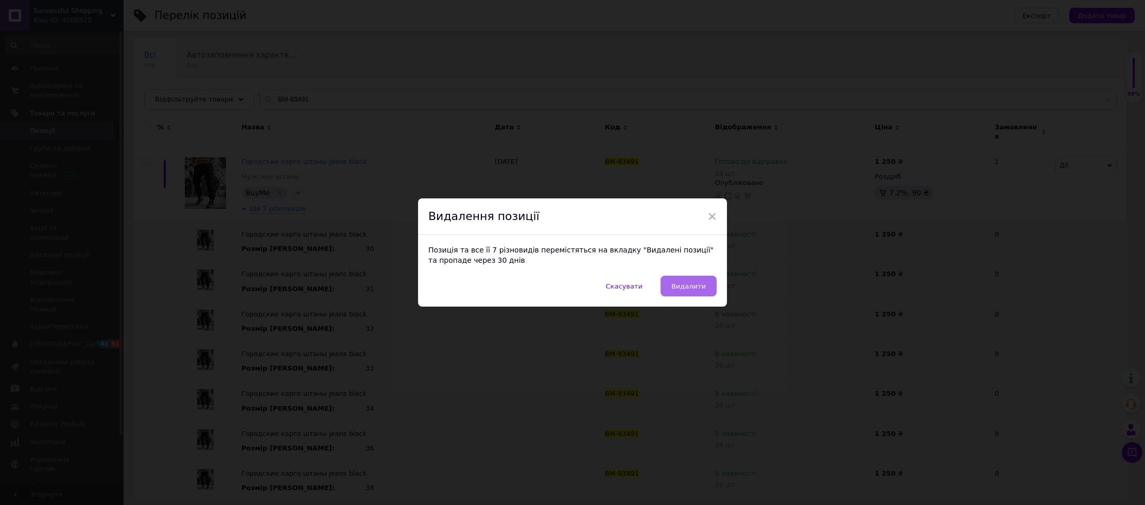
click at [680, 283] on span "Видалити" at bounding box center [689, 286] width 35 height 8
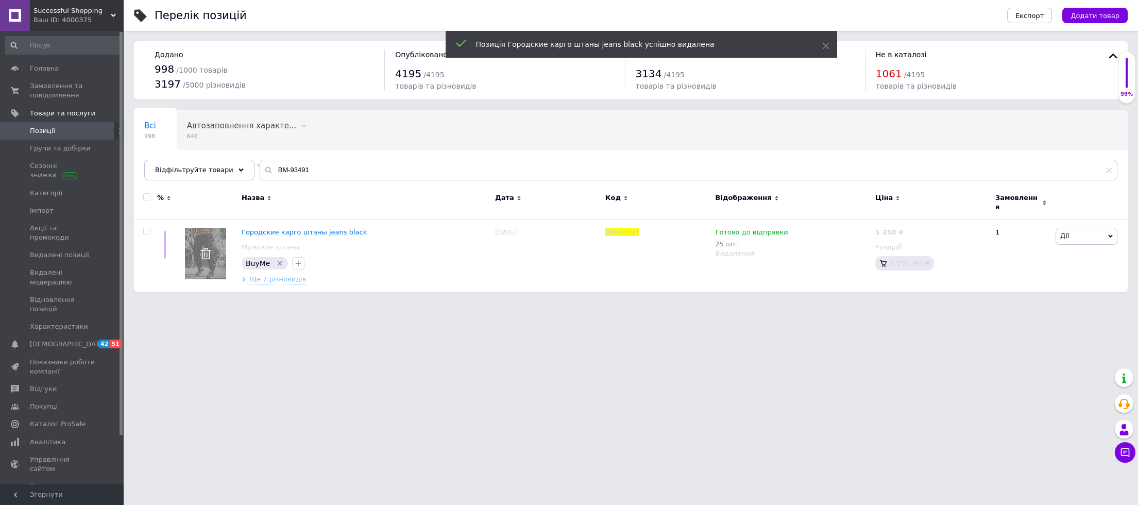
scroll to position [0, 0]
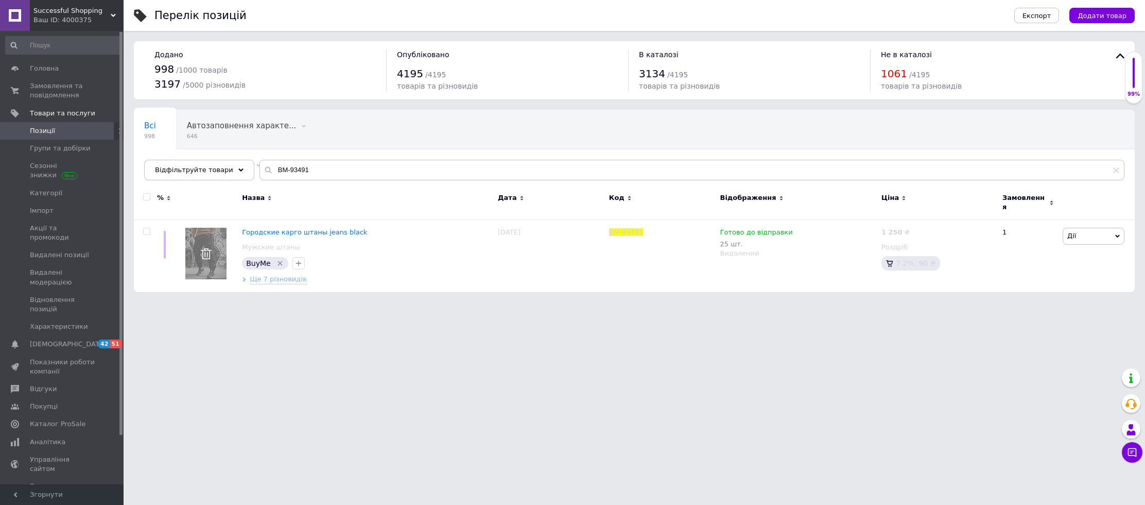
click at [379, 302] on html "Successful Shopping Ваш ID: 4000375 Сайт Successful Shopping Кабінет покупця Пе…" at bounding box center [572, 151] width 1145 height 302
drag, startPoint x: 323, startPoint y: 176, endPoint x: 249, endPoint y: 164, distance: 75.0
click at [250, 165] on div "Всі 998 Автозаповнення характе... 646 Видалити Редагувати Не відображаються в к…" at bounding box center [634, 145] width 1001 height 71
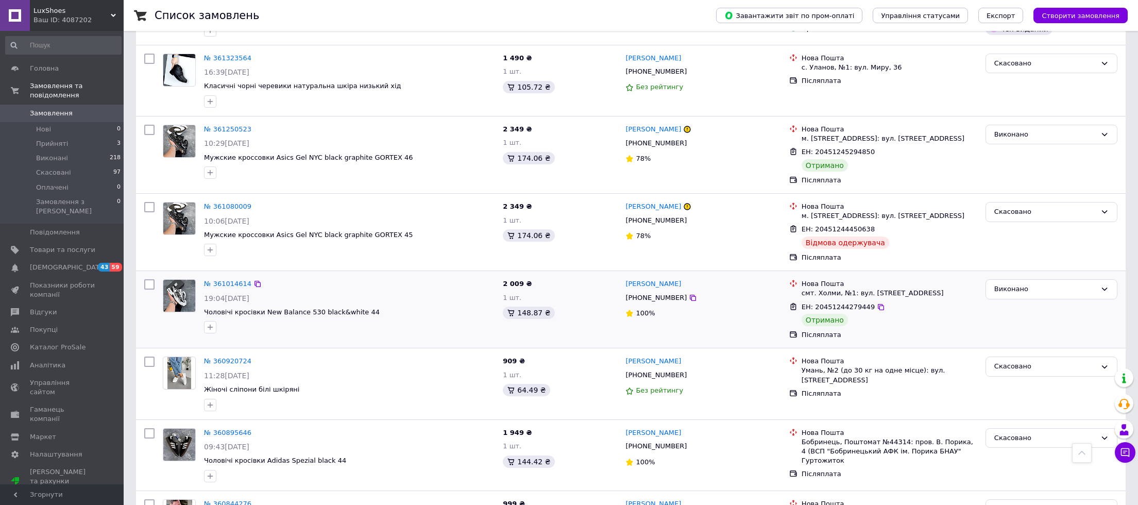
scroll to position [515, 0]
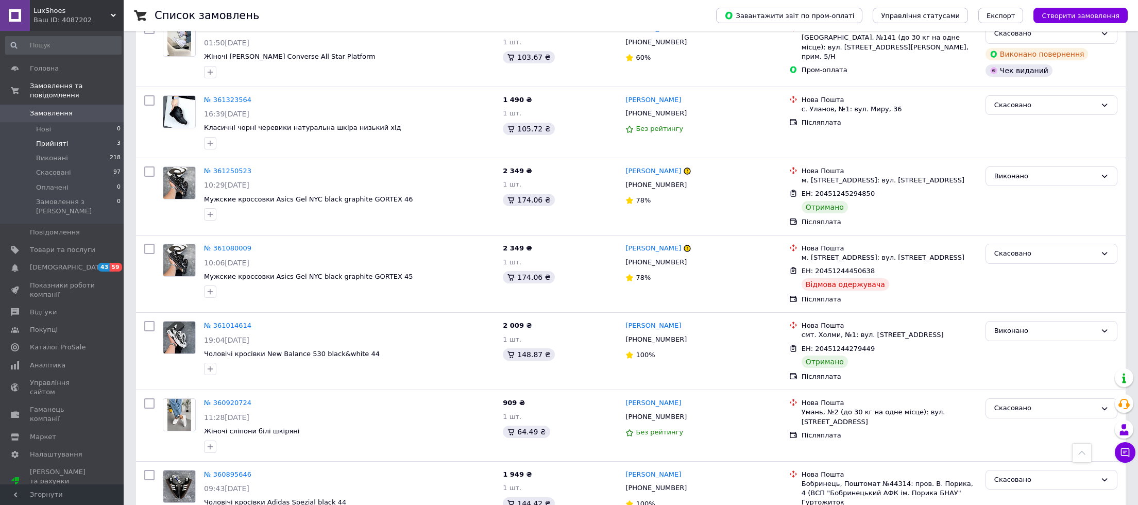
click at [45, 145] on span "Прийняті" at bounding box center [52, 143] width 32 height 9
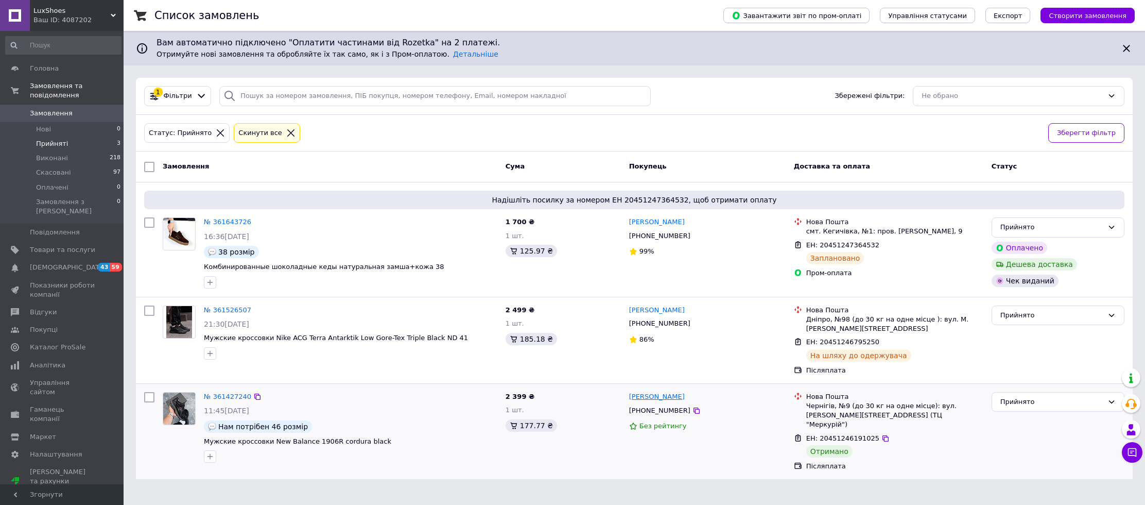
click at [639, 399] on link "[PERSON_NAME]" at bounding box center [657, 397] width 56 height 10
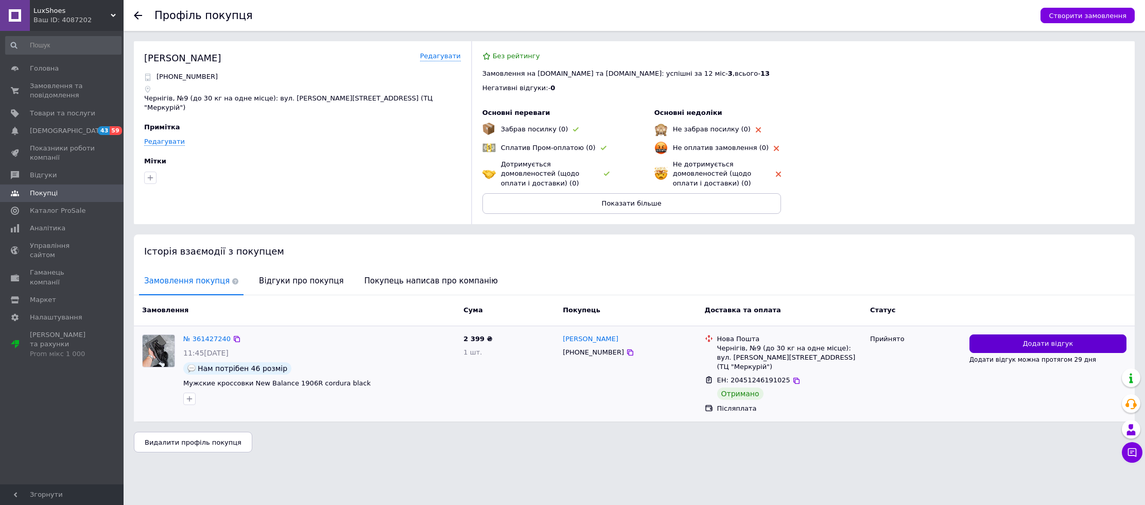
click at [1006, 338] on button "Додати відгук" at bounding box center [1048, 343] width 157 height 19
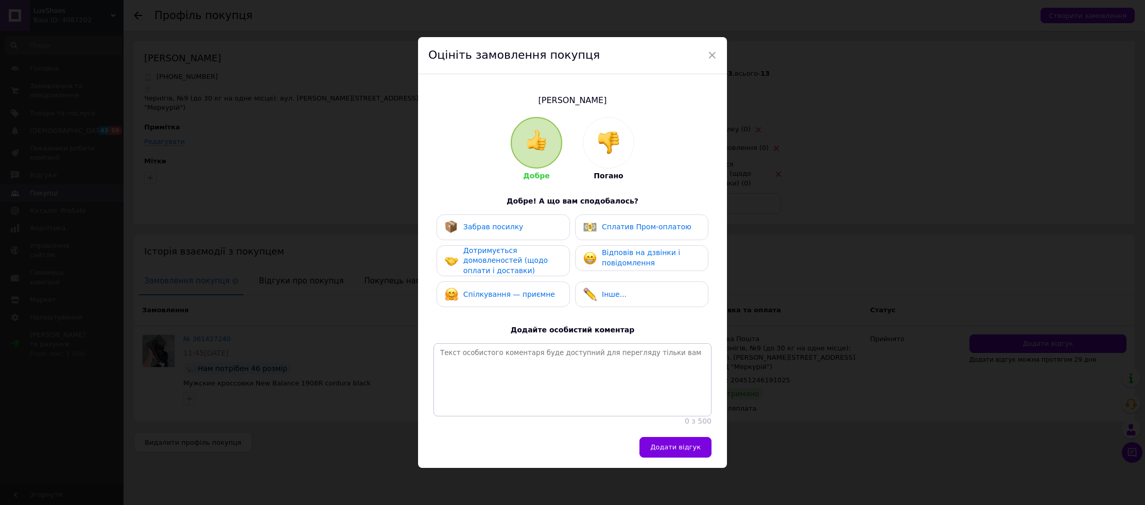
click at [519, 222] on div "Забрав посилку" at bounding box center [503, 226] width 117 height 13
click at [483, 267] on span "Дотримується домовленостей (щодо оплати і доставки)" at bounding box center [506, 260] width 84 height 28
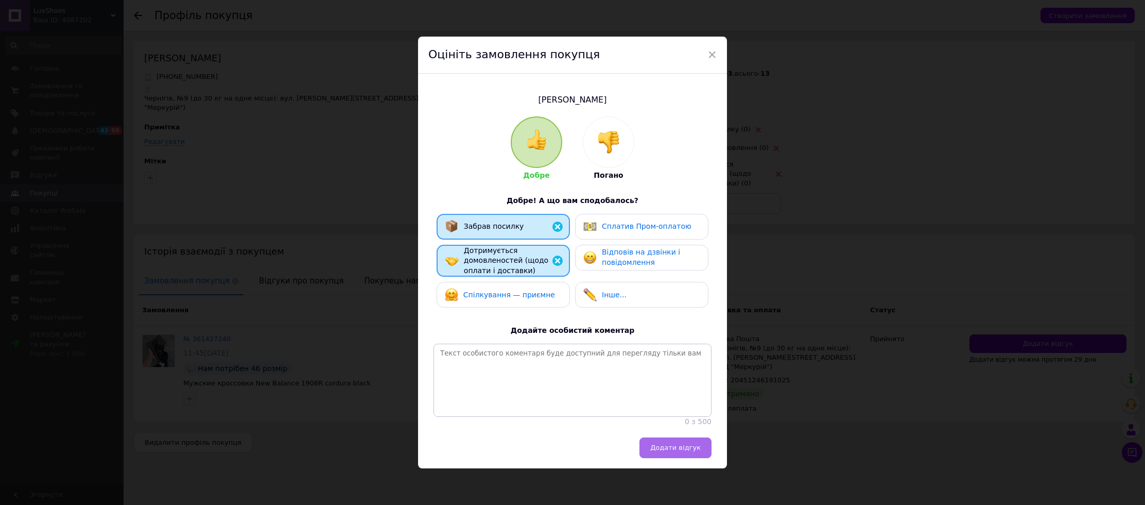
click at [674, 451] on span "Додати відгук" at bounding box center [676, 447] width 50 height 8
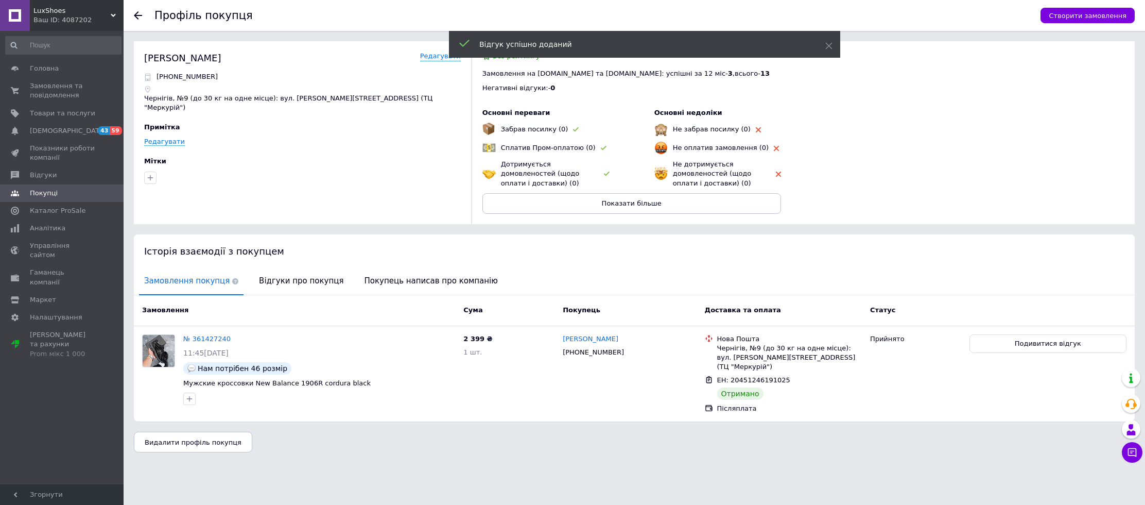
click at [283, 123] on div "Примітка Редагувати" at bounding box center [302, 140] width 317 height 34
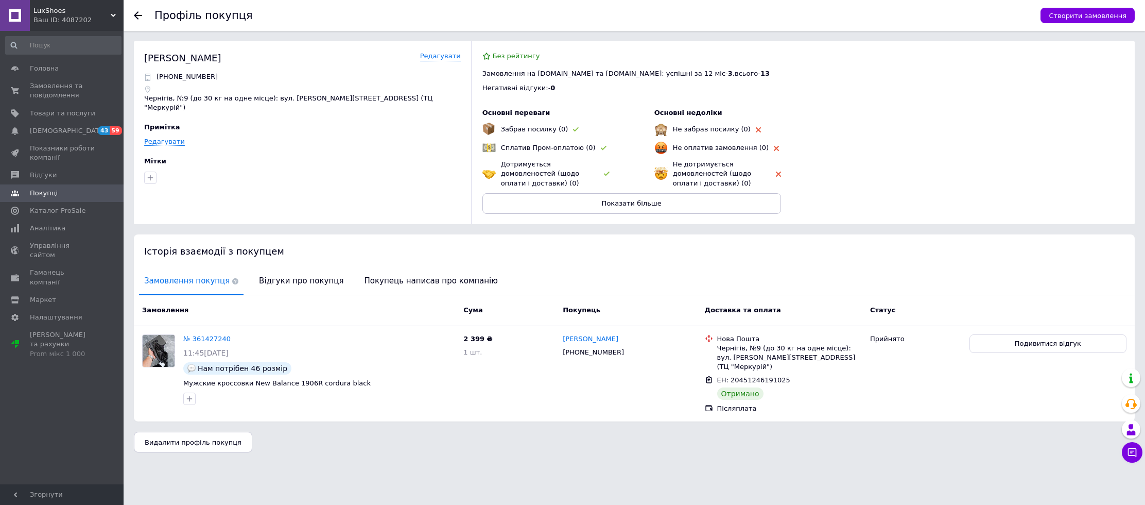
click at [136, 12] on icon at bounding box center [138, 15] width 8 height 8
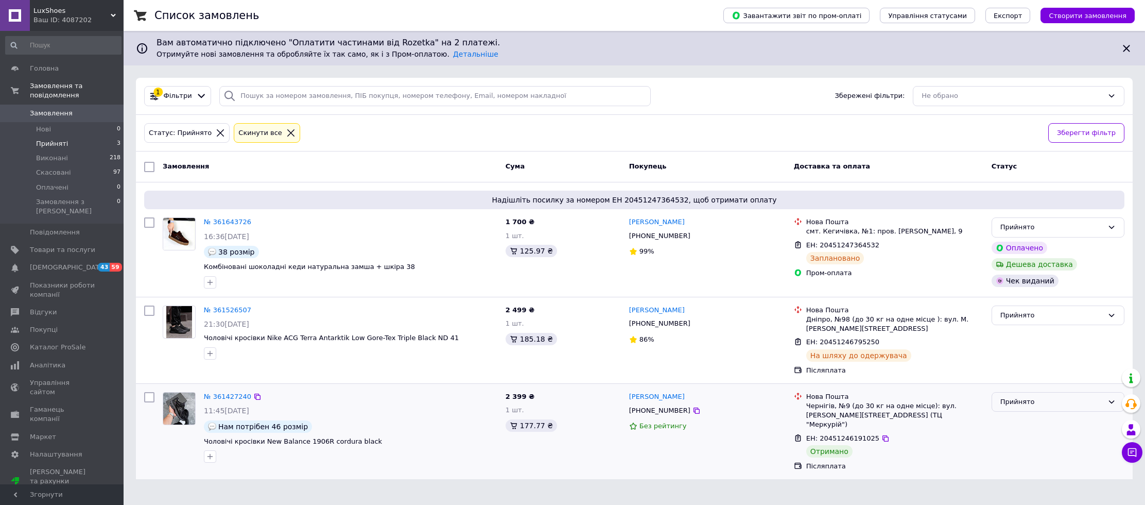
click at [1047, 406] on div "Прийнято" at bounding box center [1058, 402] width 133 height 20
drag, startPoint x: 1021, startPoint y: 422, endPoint x: 1014, endPoint y: 419, distance: 7.7
click at [1021, 422] on li "Виконано" at bounding box center [1059, 423] width 132 height 19
drag, startPoint x: 76, startPoint y: 21, endPoint x: 41, endPoint y: 50, distance: 46.1
click at [76, 21] on div "Ваш ID: 4087202" at bounding box center [78, 19] width 90 height 9
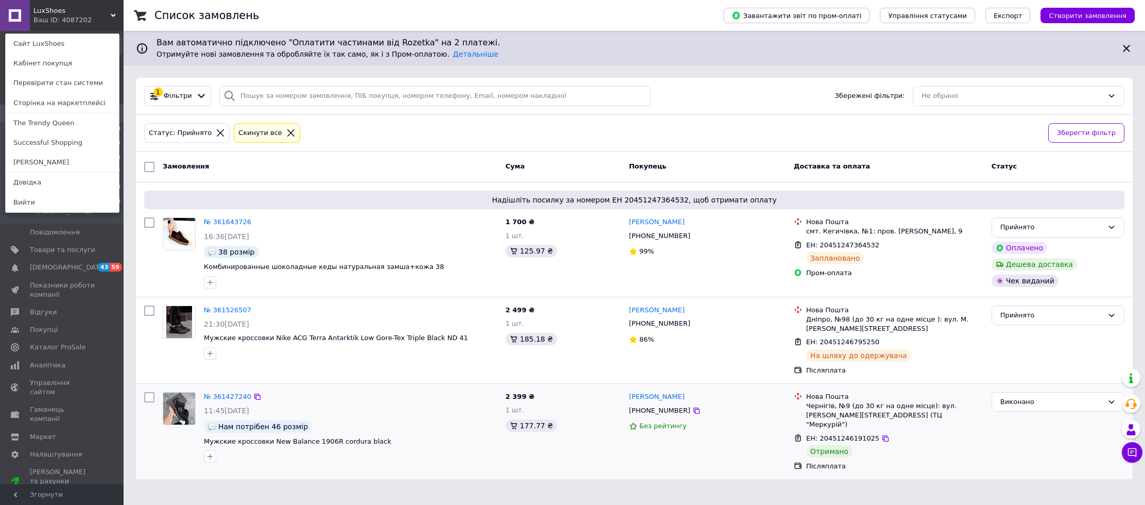
click at [29, 118] on link "The Trendy Queen" at bounding box center [62, 123] width 113 height 20
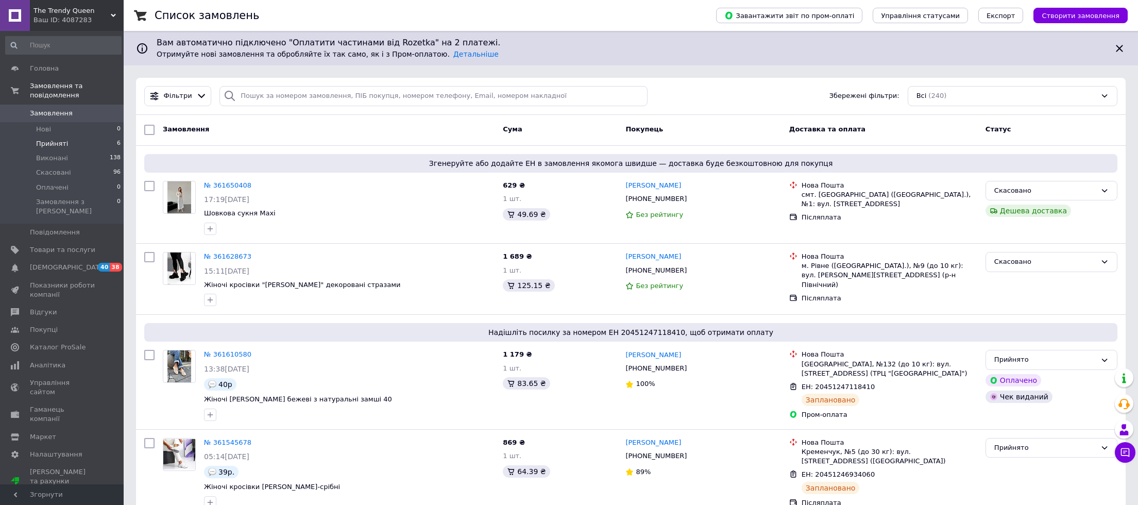
click at [50, 141] on span "Прийняті" at bounding box center [52, 143] width 32 height 9
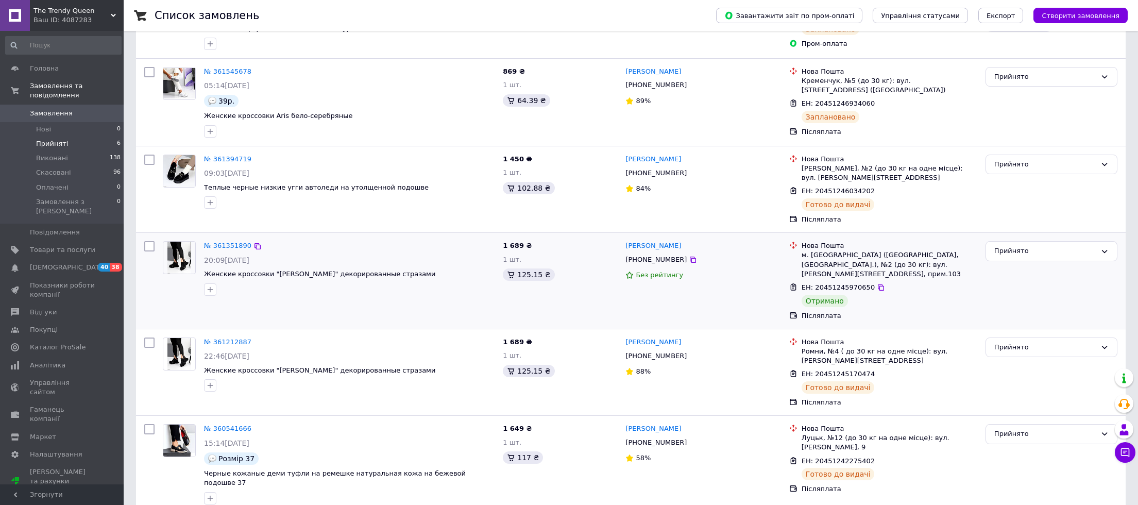
scroll to position [239, 0]
click at [654, 246] on link "Анастасія Боковець" at bounding box center [653, 246] width 56 height 10
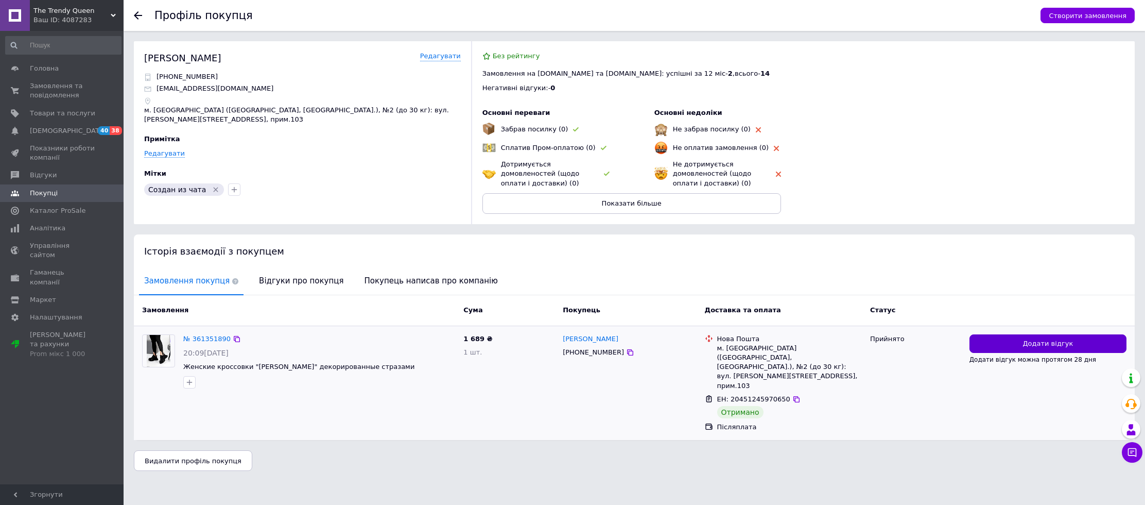
click at [1032, 335] on button "Додати відгук" at bounding box center [1048, 343] width 157 height 19
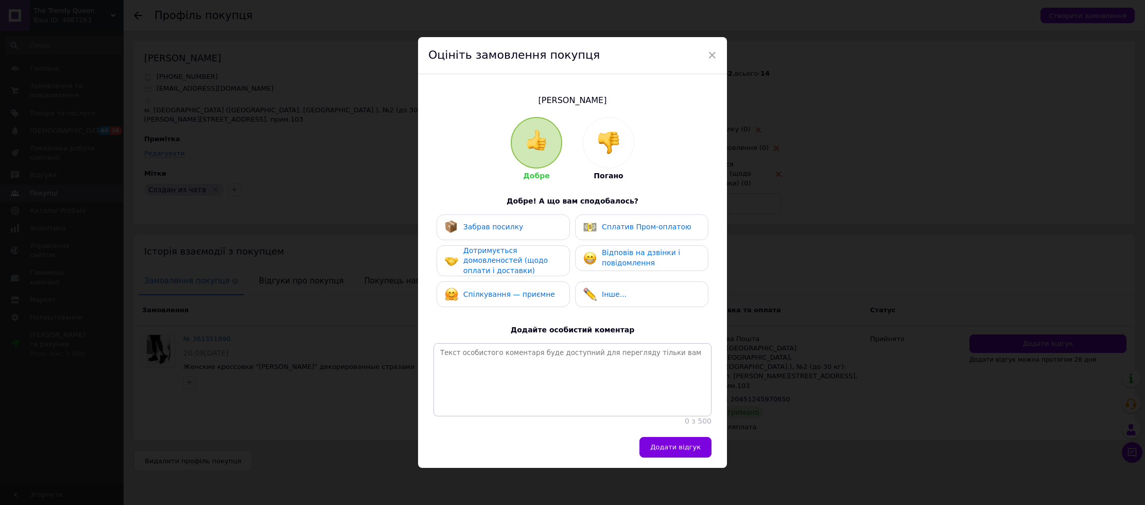
click at [514, 223] on span "Забрав посилку" at bounding box center [494, 227] width 60 height 8
click at [491, 264] on div "Дотримується домовленостей (щодо оплати і доставки)" at bounding box center [513, 261] width 98 height 30
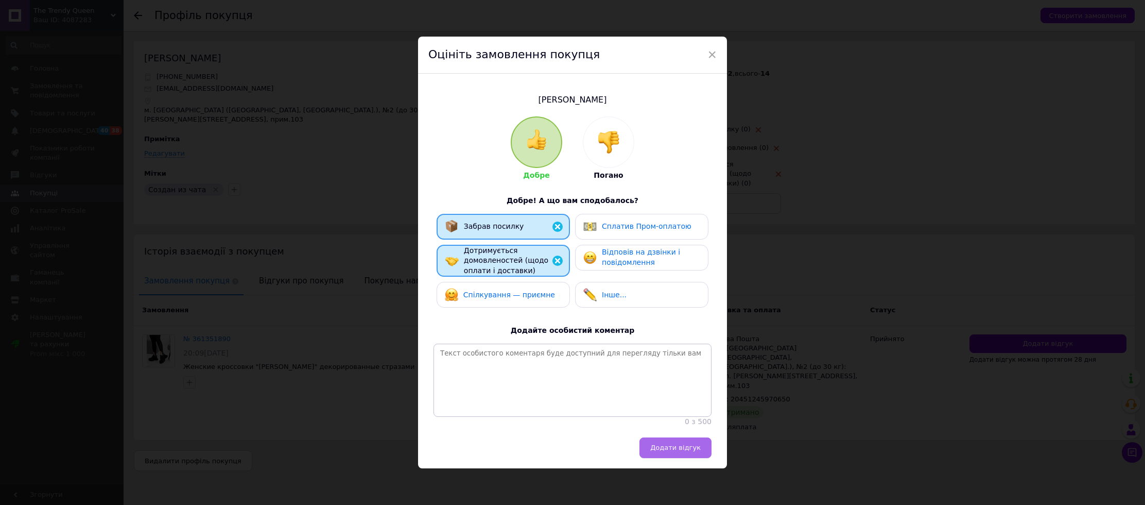
click at [677, 451] on span "Додати відгук" at bounding box center [676, 447] width 50 height 8
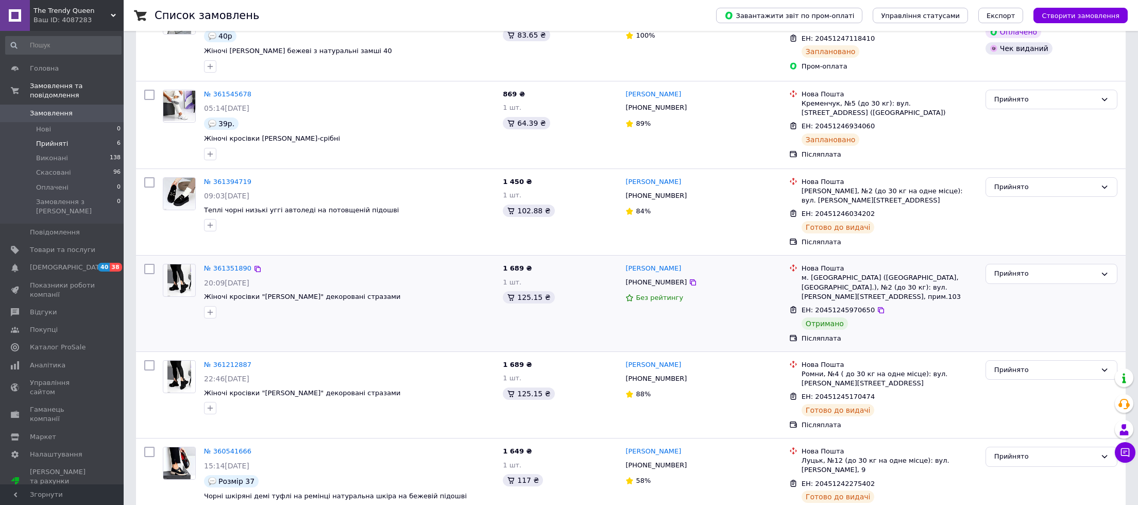
scroll to position [239, 0]
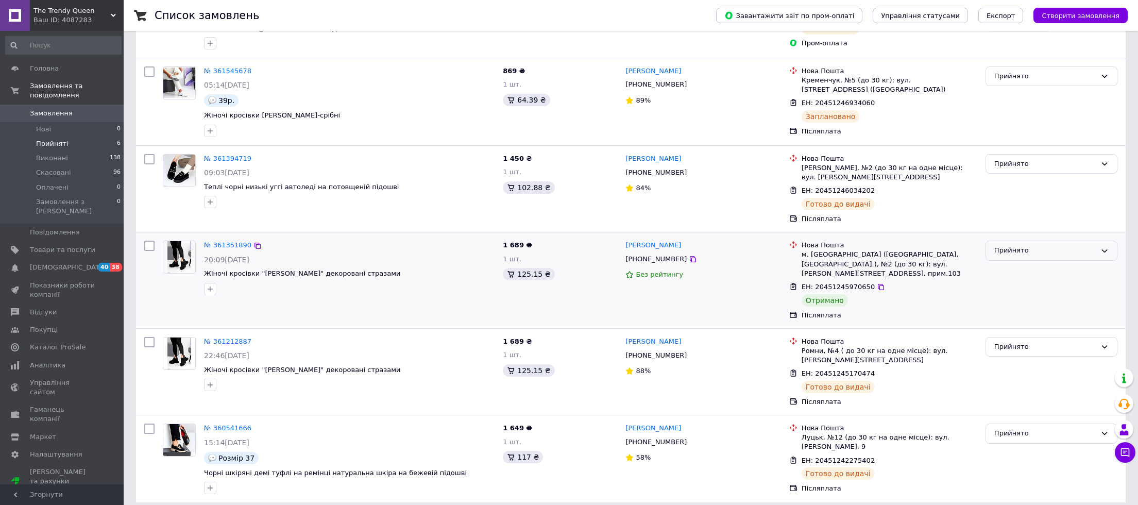
click at [1012, 255] on div "Прийнято" at bounding box center [1045, 250] width 102 height 11
click at [1001, 272] on li "Виконано" at bounding box center [1051, 272] width 131 height 19
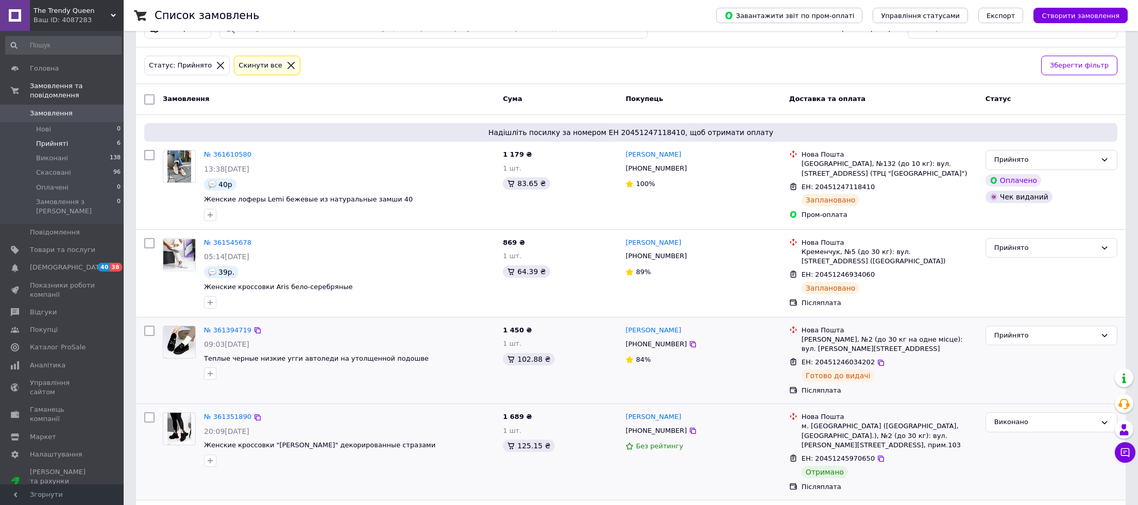
scroll to position [120, 0]
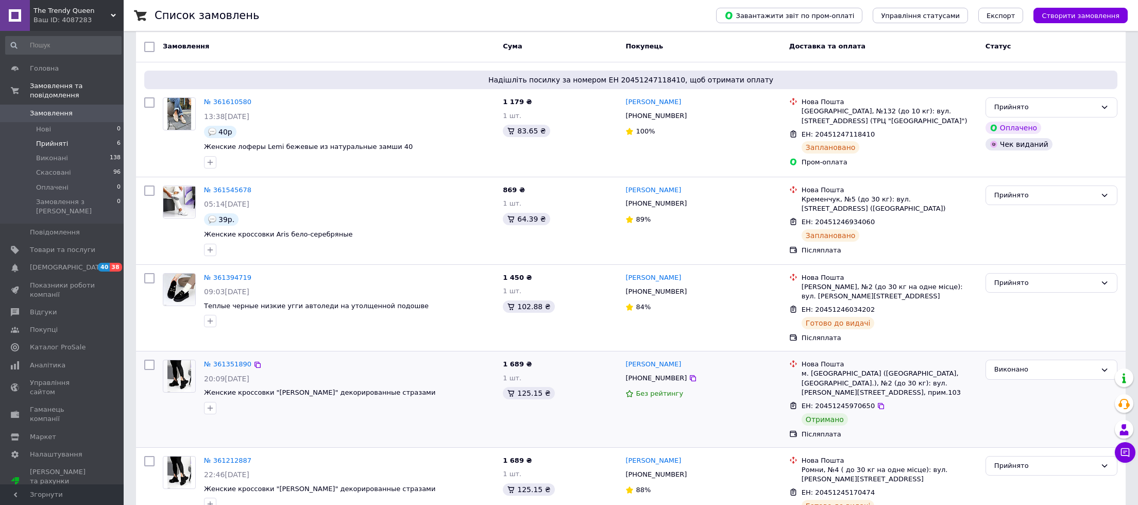
click at [84, 9] on span "The Trendy Queen" at bounding box center [71, 10] width 77 height 9
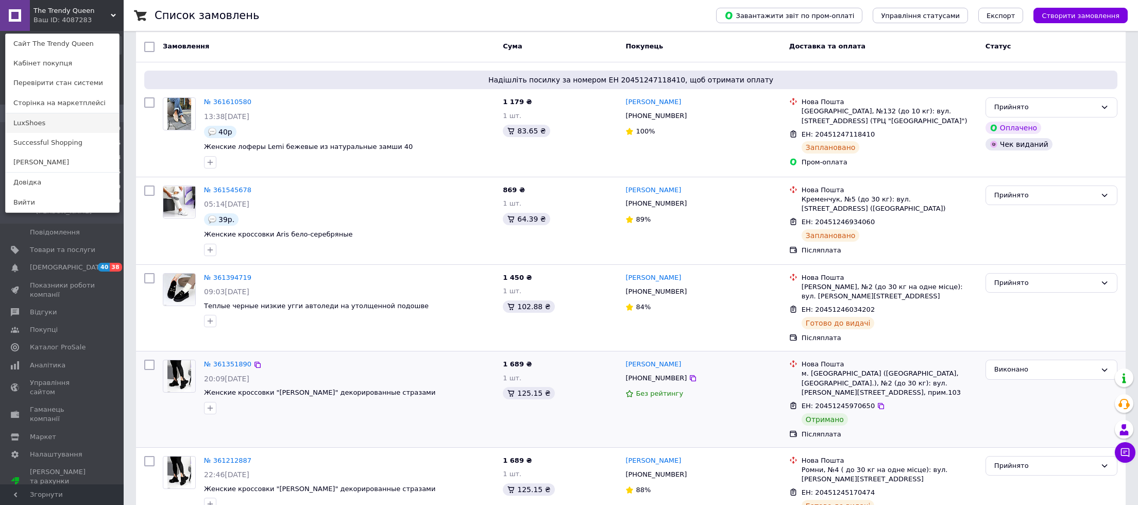
click at [38, 117] on link "LuxShoes" at bounding box center [62, 123] width 113 height 20
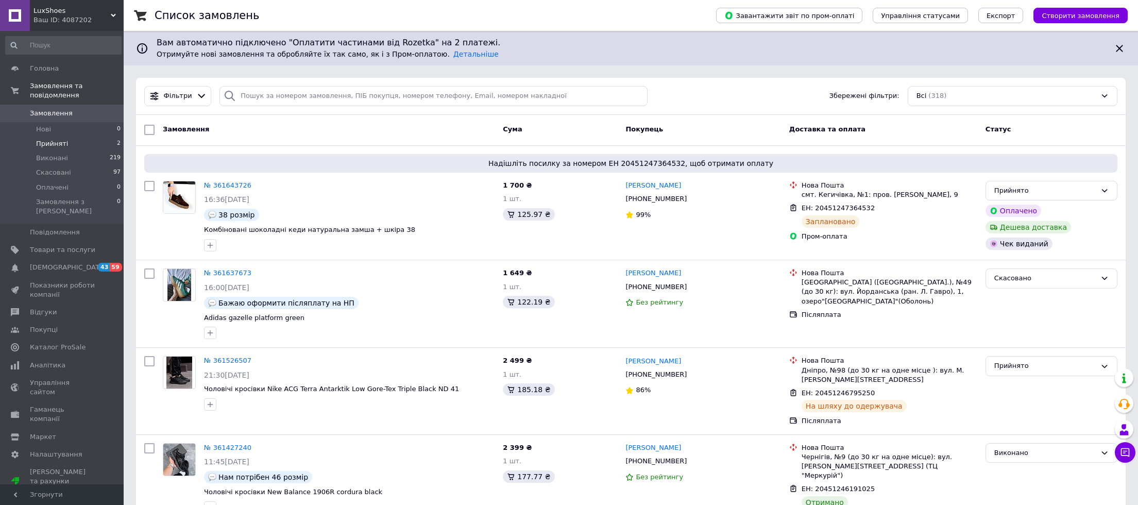
click at [47, 141] on span "Прийняті" at bounding box center [52, 143] width 32 height 9
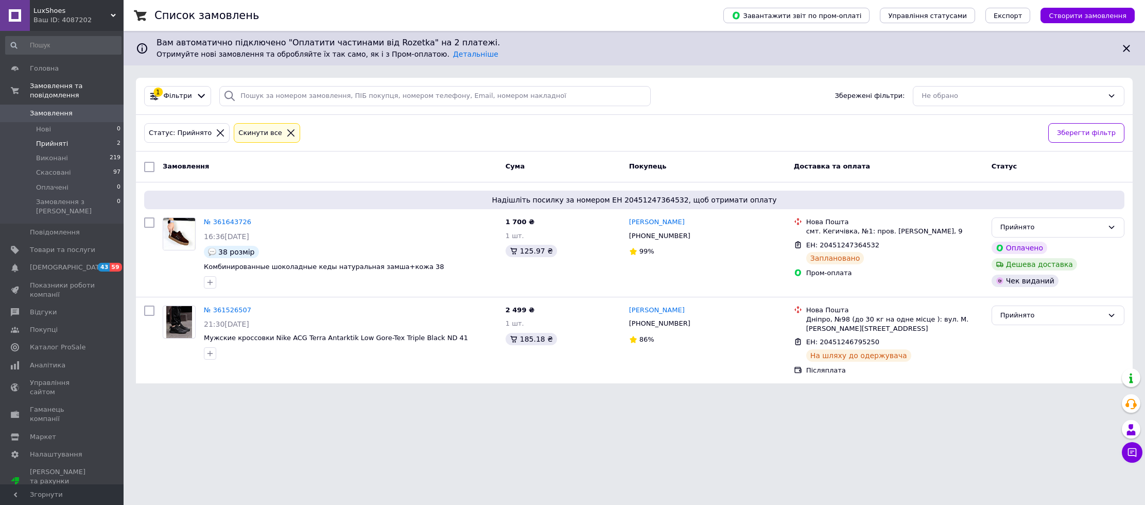
click at [221, 220] on link "№ 361643726" at bounding box center [227, 222] width 47 height 8
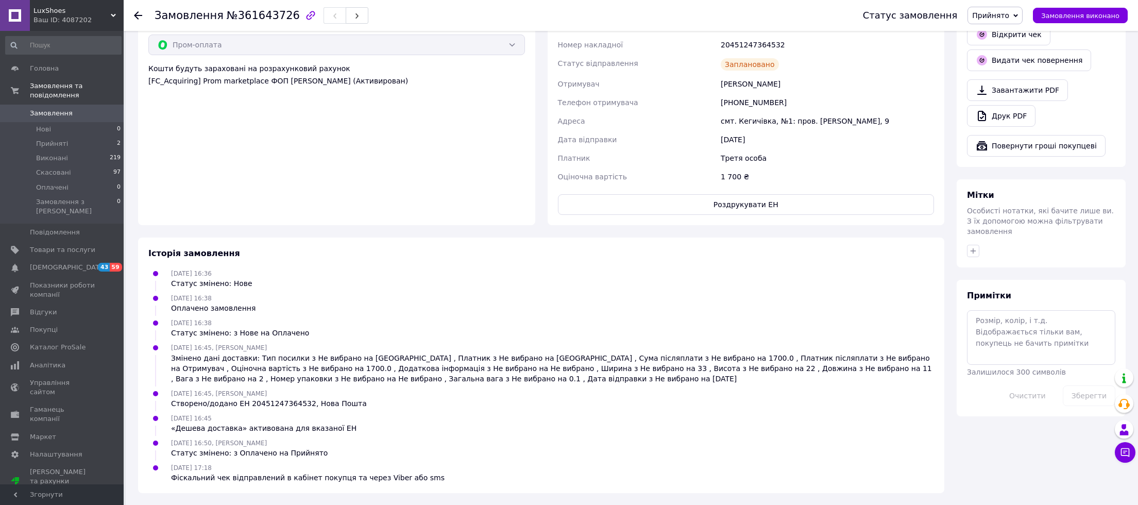
scroll to position [197, 0]
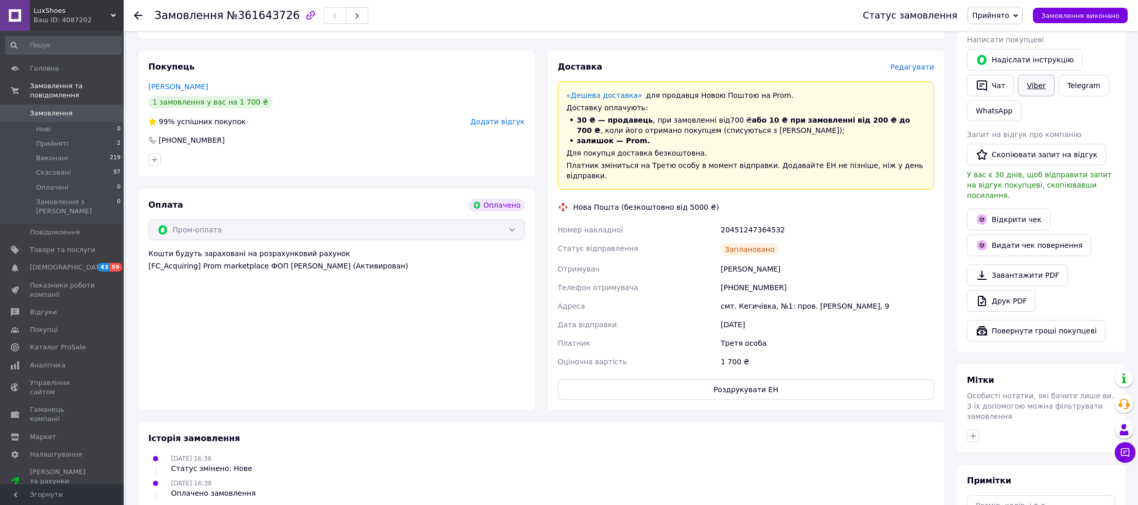
click at [1032, 91] on link "Viber" at bounding box center [1036, 86] width 36 height 22
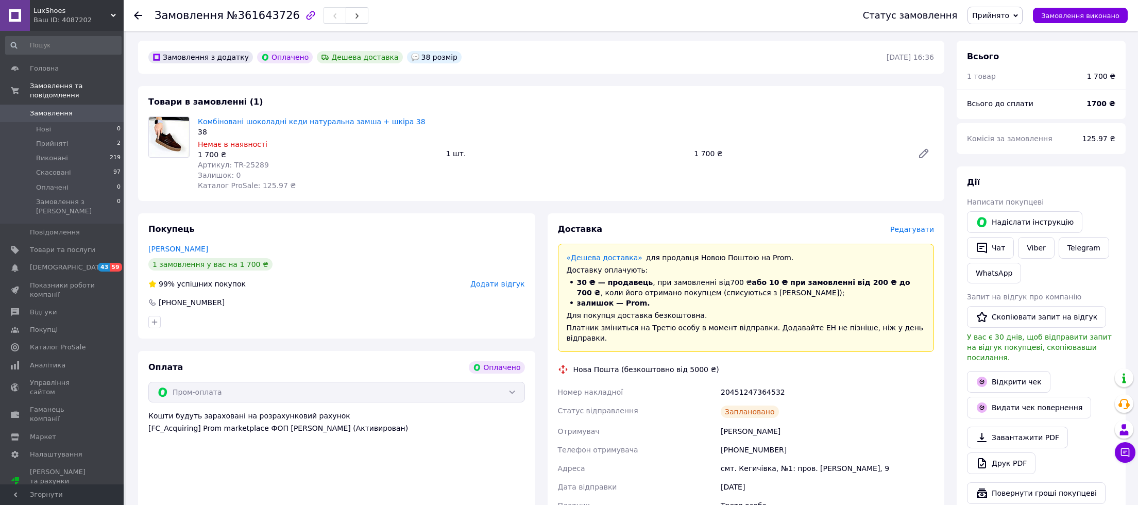
scroll to position [0, 0]
